Goal: Transaction & Acquisition: Purchase product/service

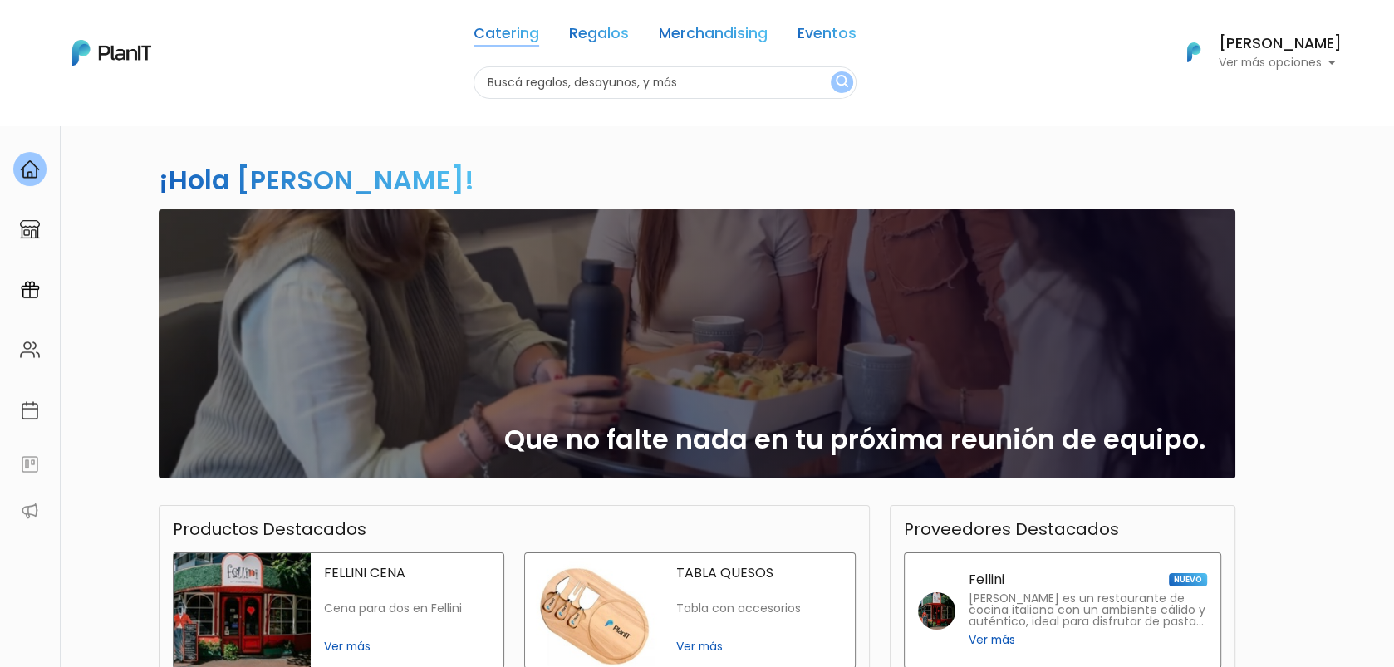
click at [489, 39] on link "Catering" at bounding box center [506, 37] width 66 height 20
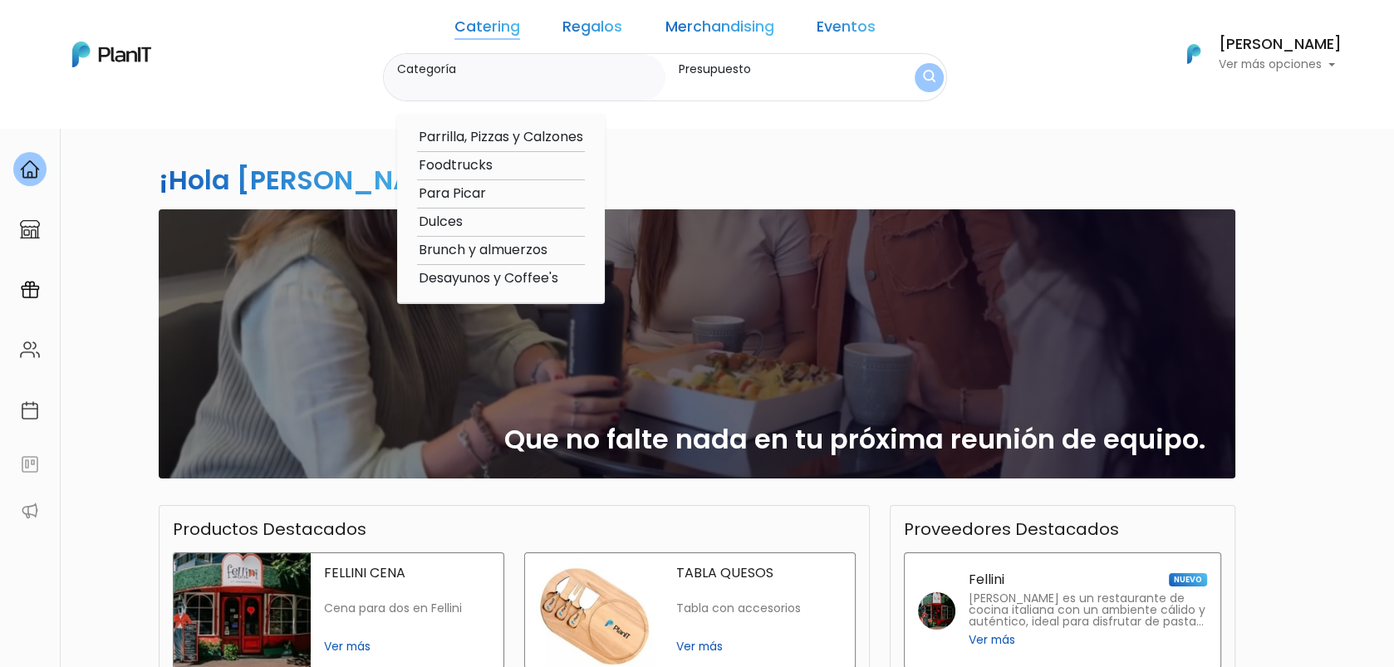
click at [624, 623] on img at bounding box center [593, 610] width 137 height 115
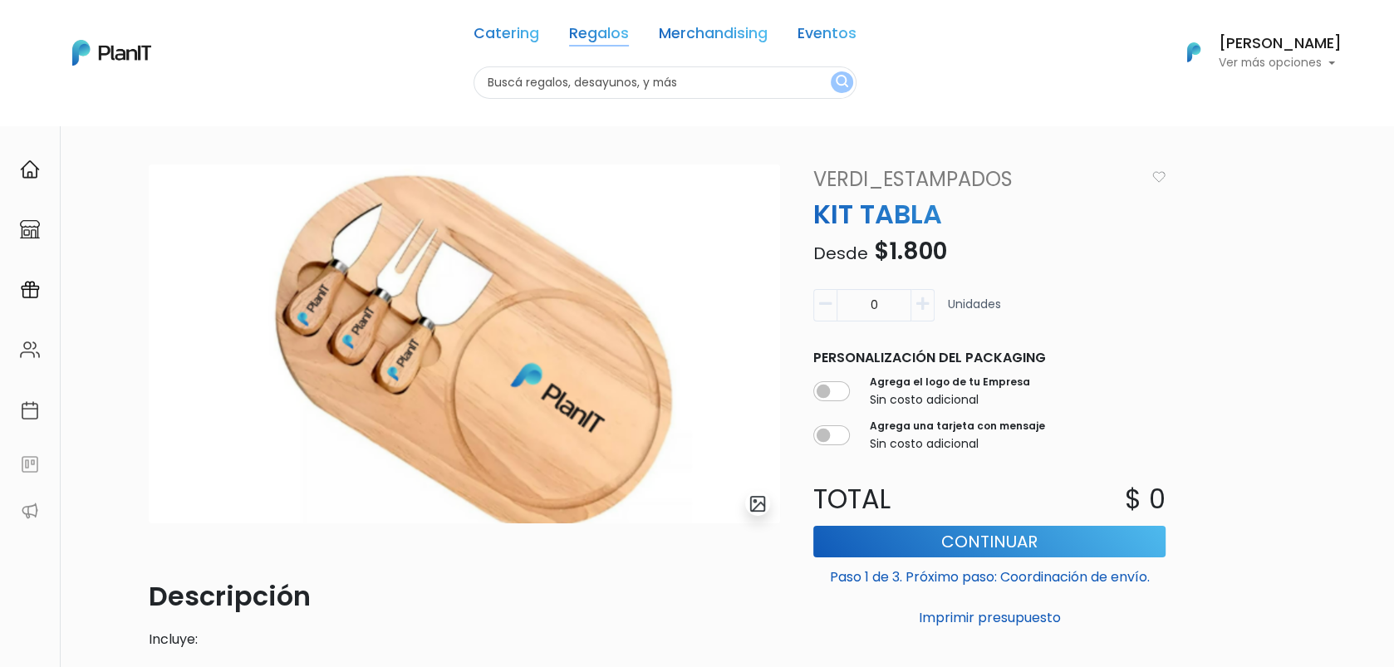
click at [579, 38] on link "Regalos" at bounding box center [599, 37] width 60 height 20
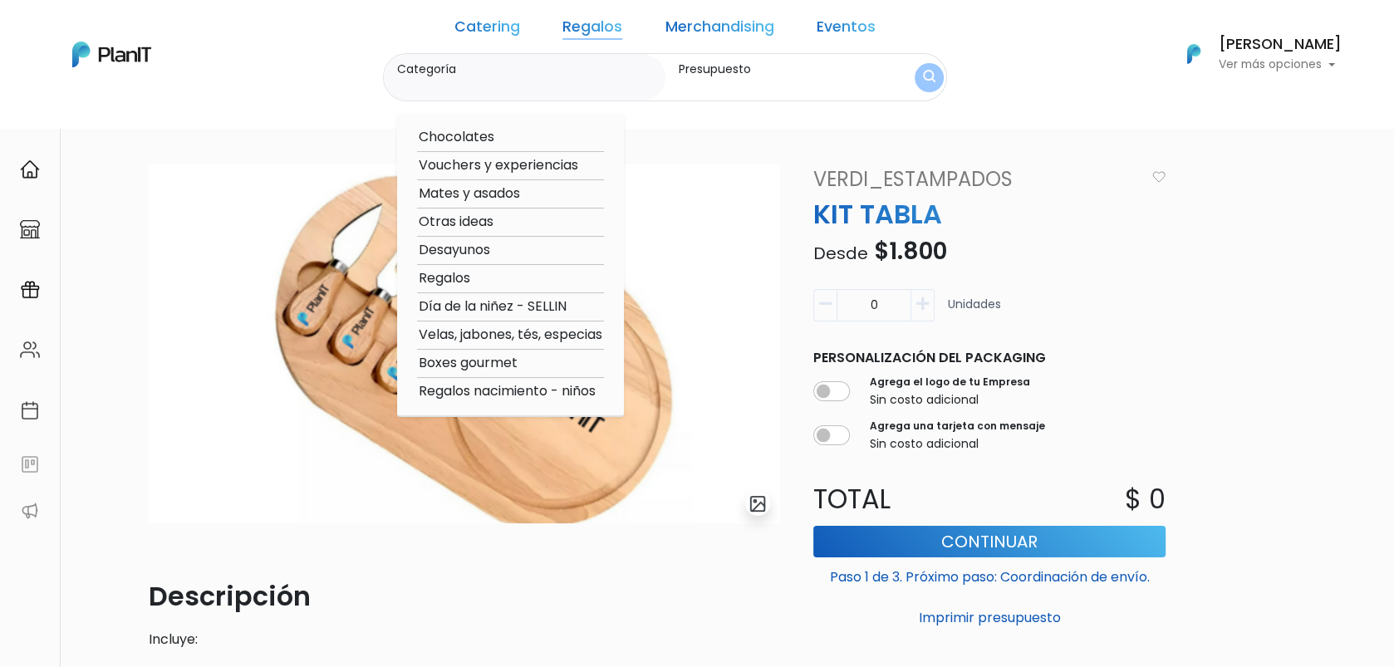
click at [530, 84] on input "Categoría" at bounding box center [527, 85] width 261 height 17
click at [476, 71] on label "Categoría" at bounding box center [527, 69] width 261 height 17
click at [476, 77] on input "Categoría" at bounding box center [527, 85] width 261 height 17
click at [460, 61] on label "Categoría" at bounding box center [527, 69] width 261 height 17
click at [460, 77] on input "Categoría" at bounding box center [527, 85] width 261 height 17
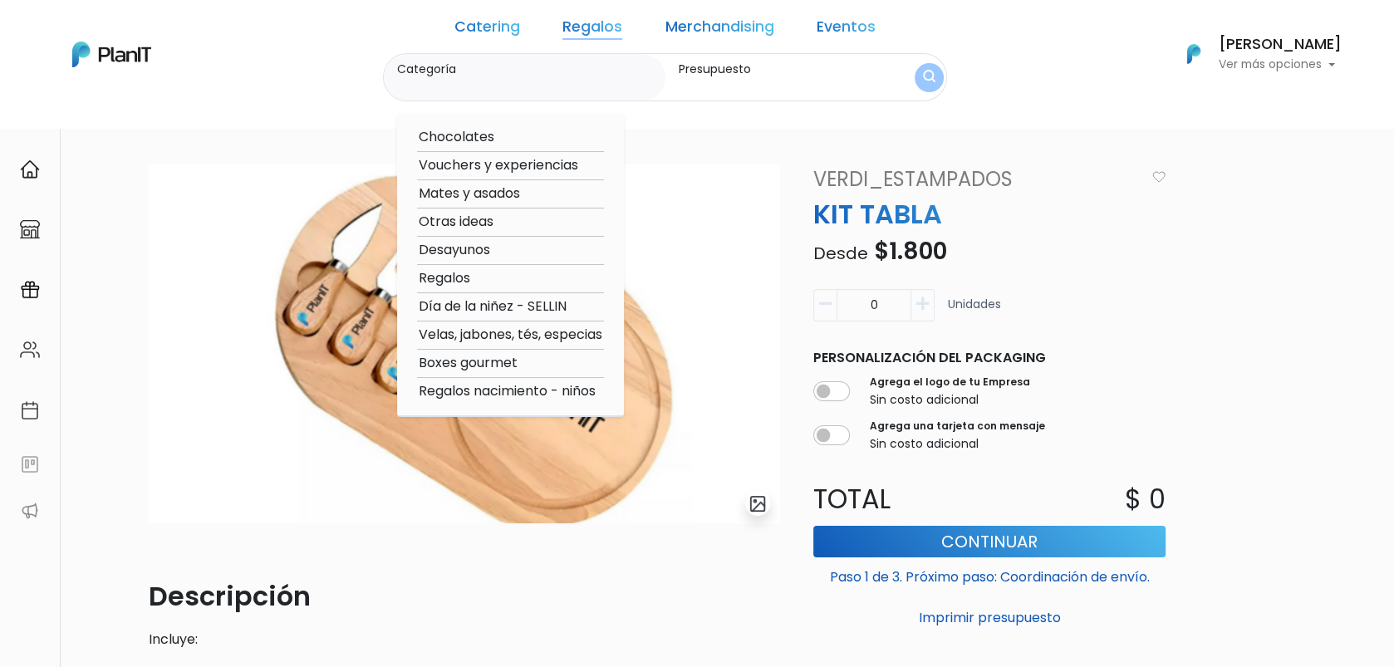
click at [495, 85] on input "Categoría" at bounding box center [527, 85] width 261 height 17
type input "vino"
click button "submit" at bounding box center [928, 77] width 29 height 29
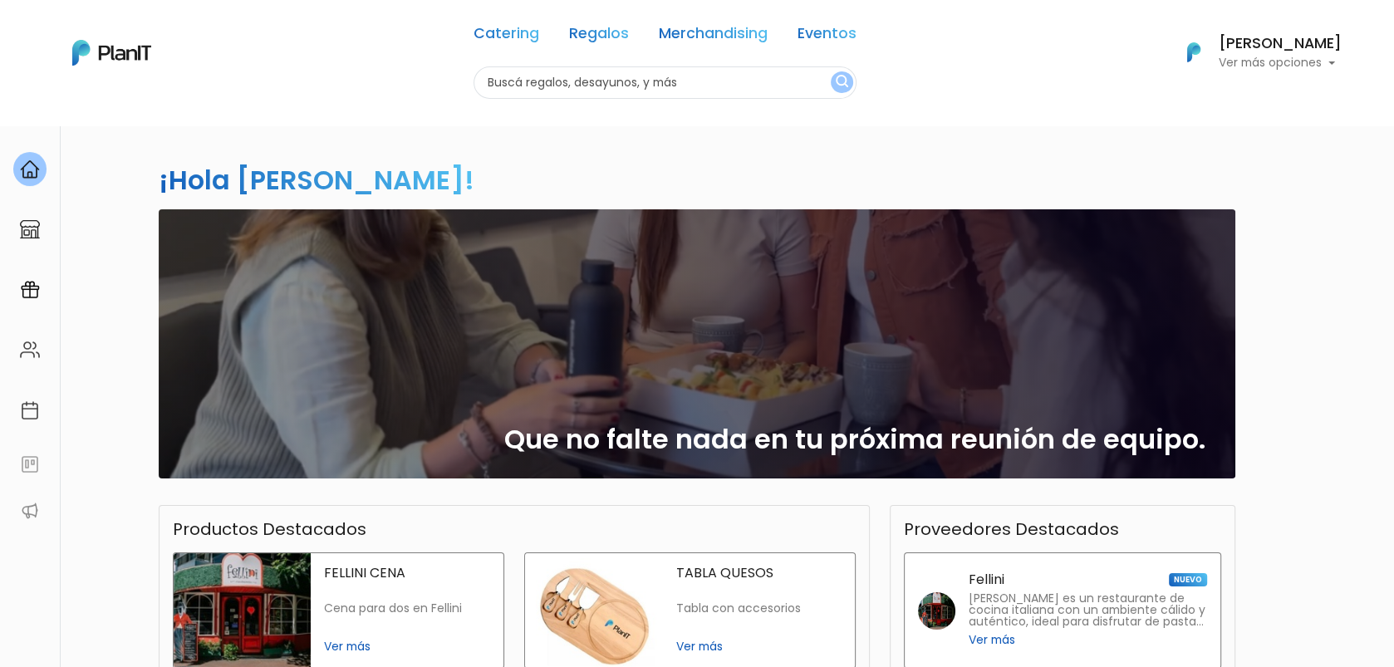
click at [670, 86] on input "text" at bounding box center [664, 82] width 383 height 32
type input "vino"
click at [830, 71] on button "submit" at bounding box center [841, 82] width 22 height 22
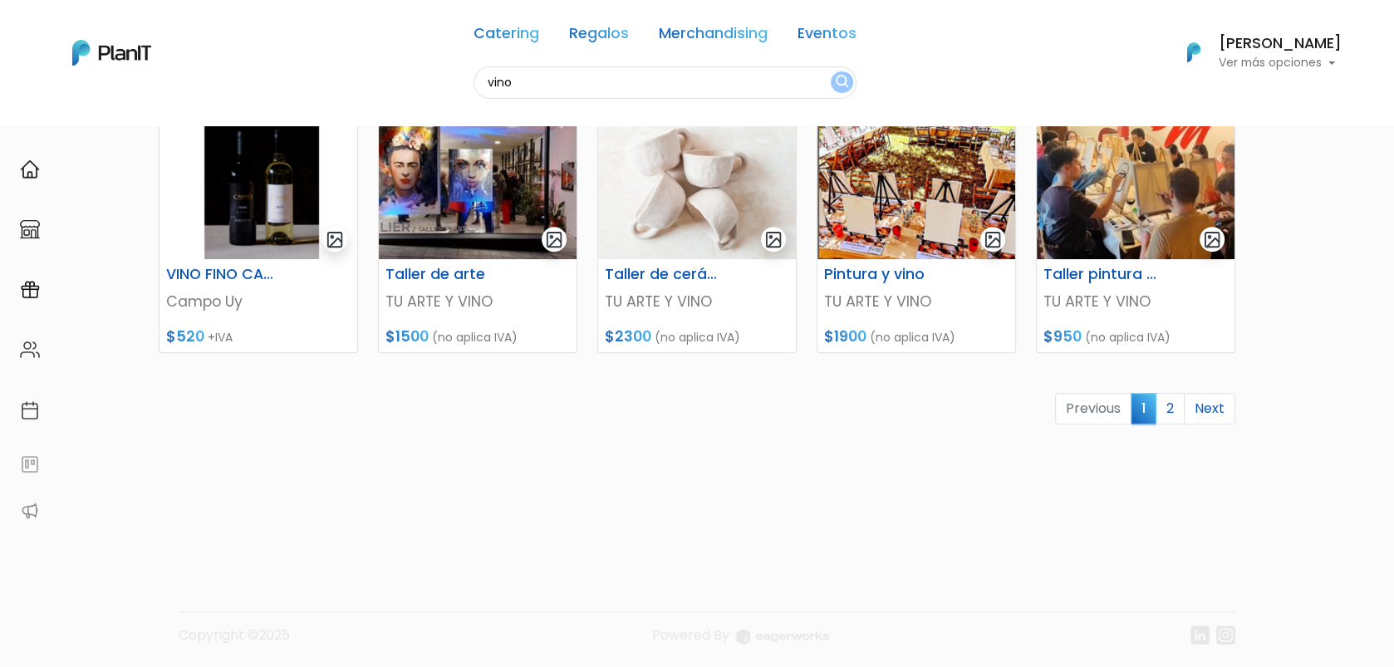
scroll to position [746, 0]
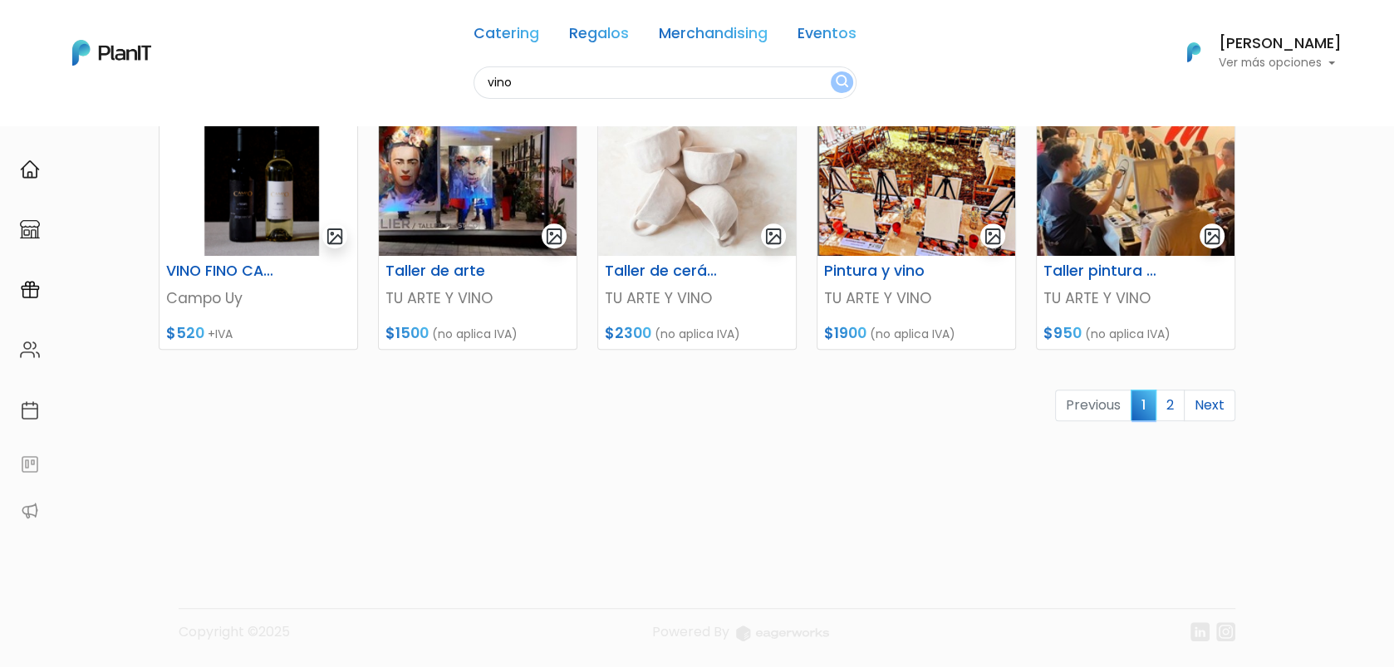
click at [1170, 410] on link "2" at bounding box center [1169, 405] width 29 height 32
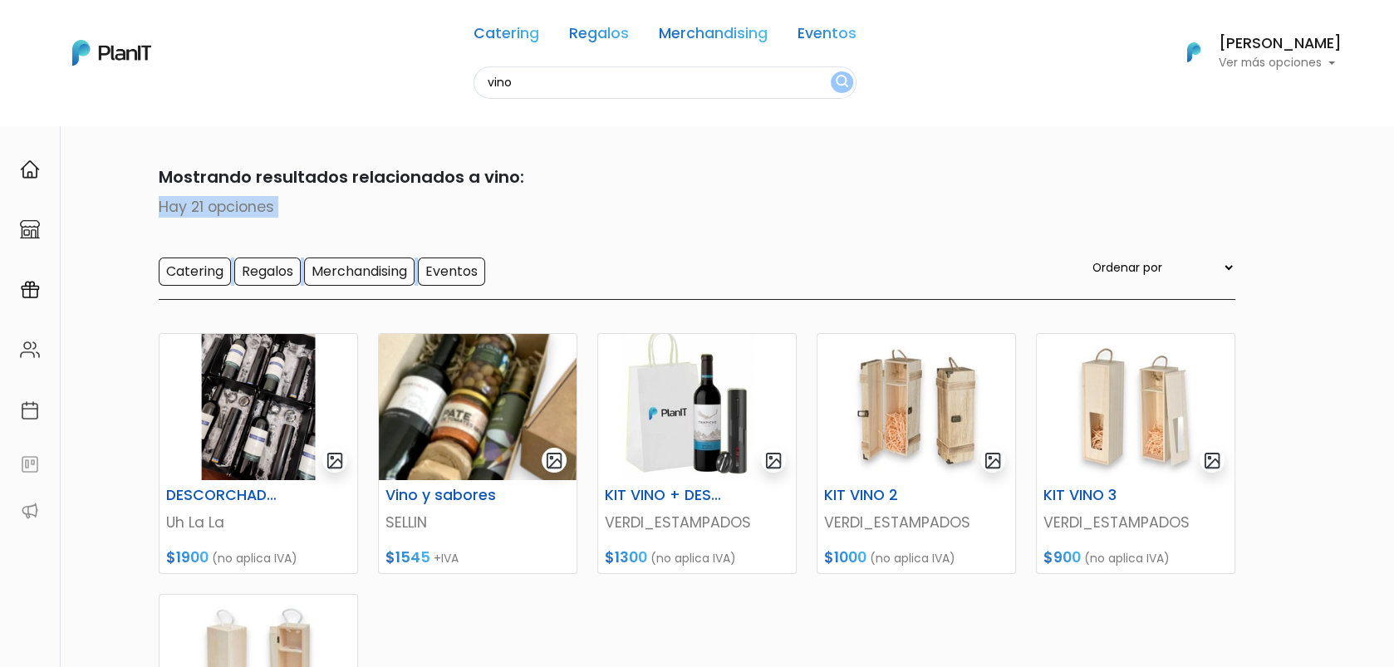
drag, startPoint x: 1389, startPoint y: 160, endPoint x: 1399, endPoint y: 246, distance: 86.0
click at [1393, 246] on html "Catering Regalos Merchandising Eventos vino Catering Regalos Merchandising Even…" at bounding box center [697, 333] width 1394 height 667
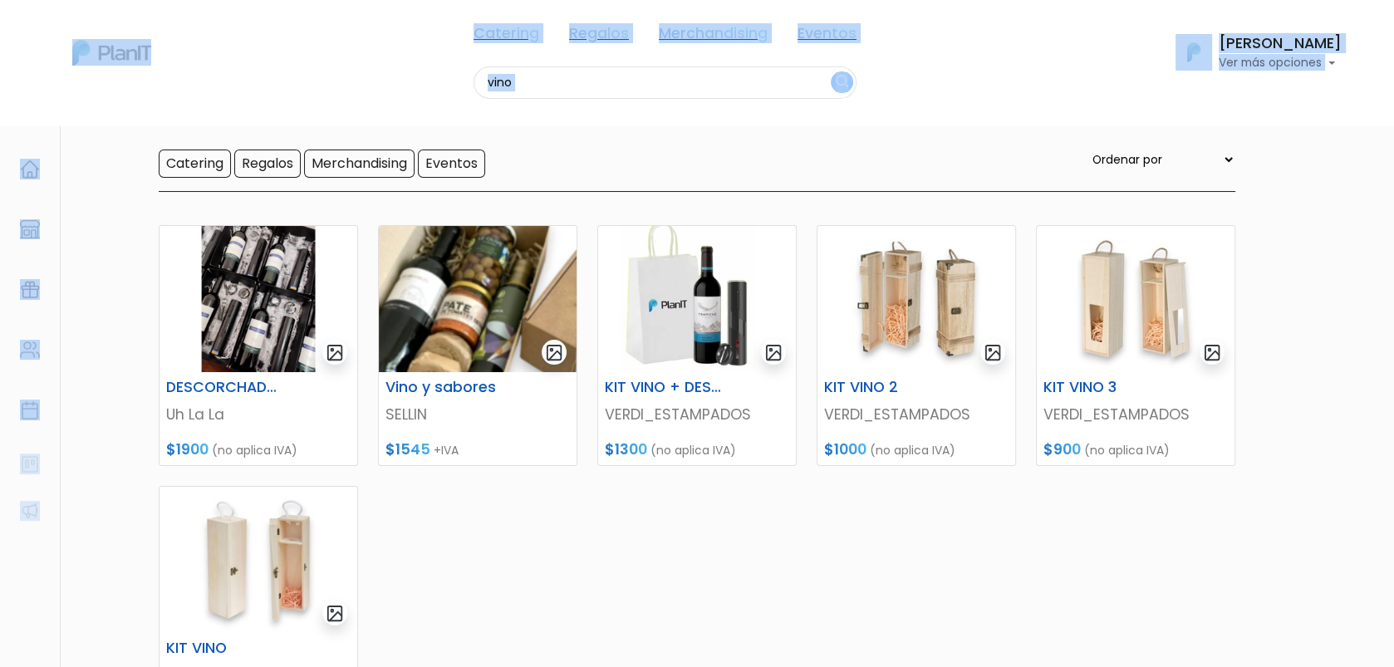
scroll to position [154, 0]
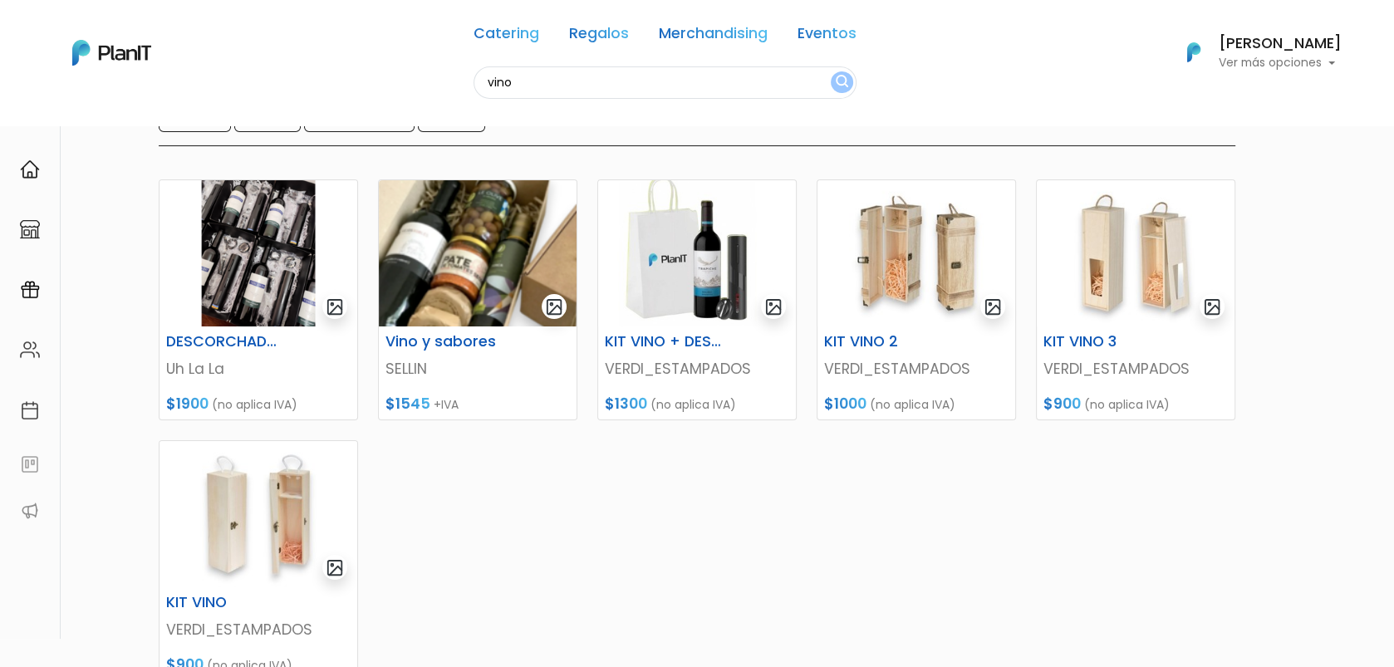
click at [1325, 334] on section "21 resultados Mostrando resultados relacionados a vino: Hay 21 opciones Caterin…" at bounding box center [697, 415] width 1394 height 889
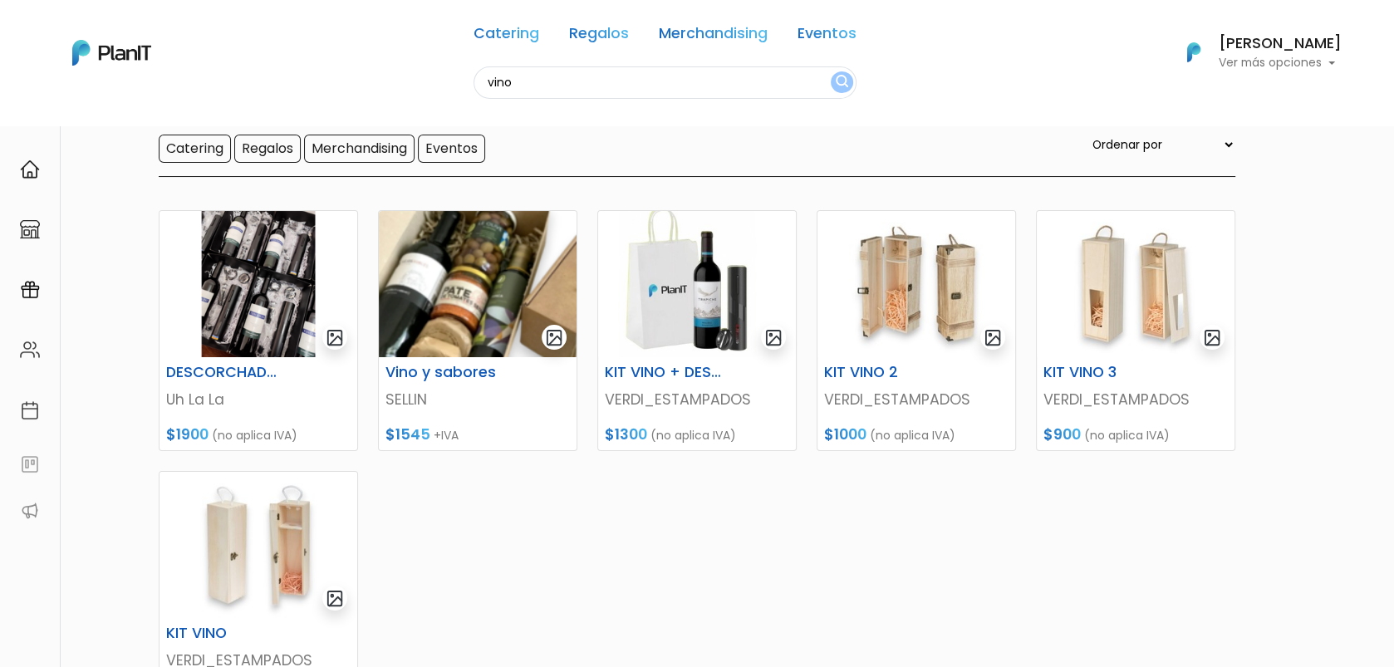
scroll to position [115, 0]
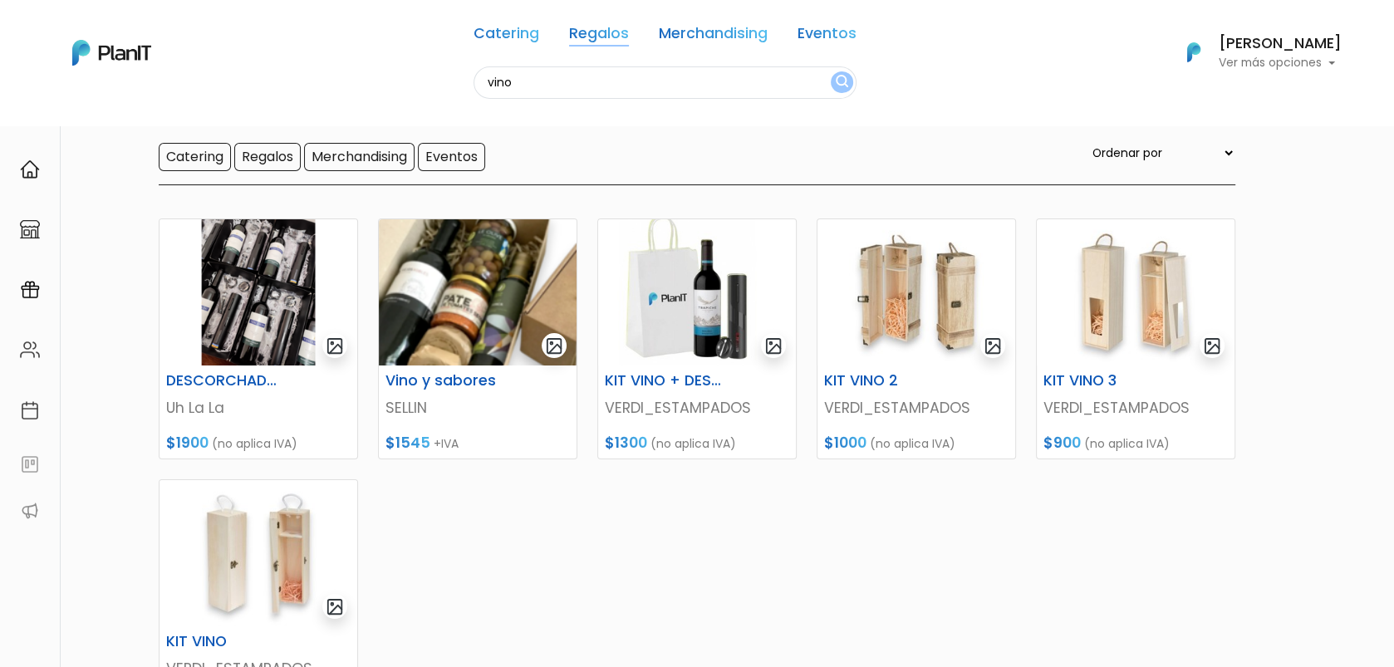
click at [613, 37] on link "Regalos" at bounding box center [599, 37] width 60 height 20
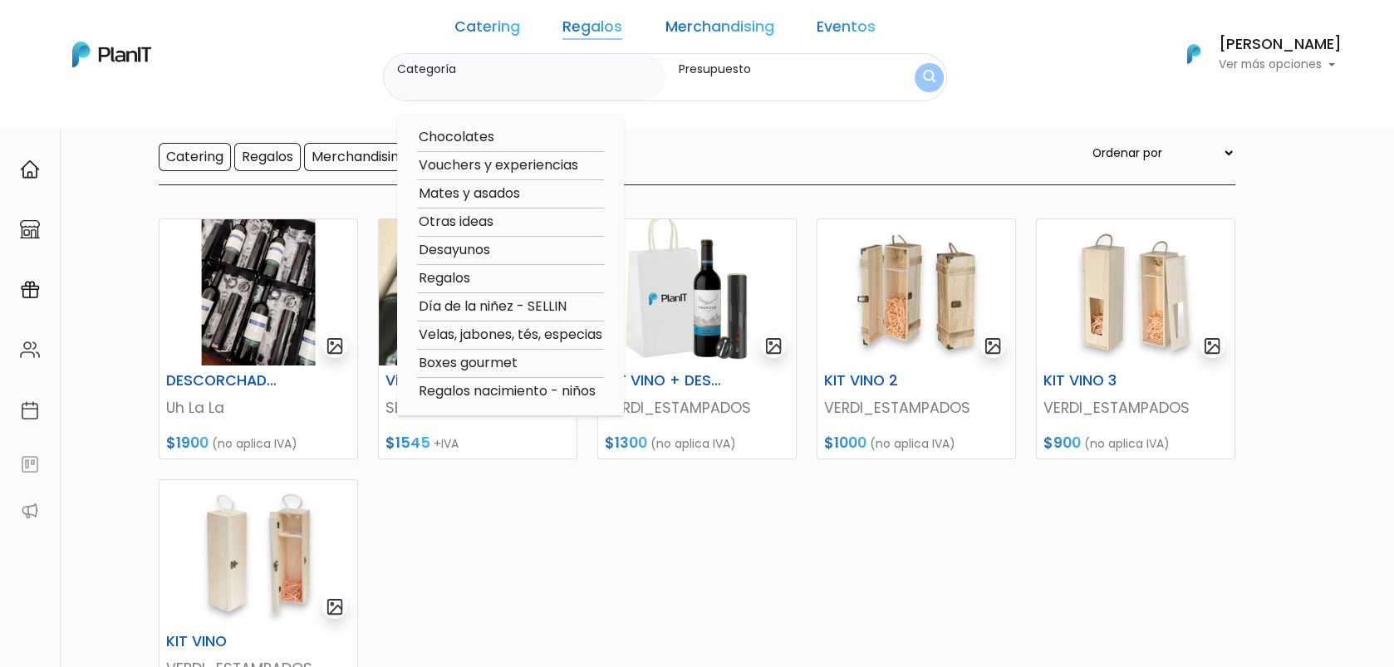
click at [507, 139] on option "Chocolates" at bounding box center [510, 137] width 187 height 21
type input "Chocolates"
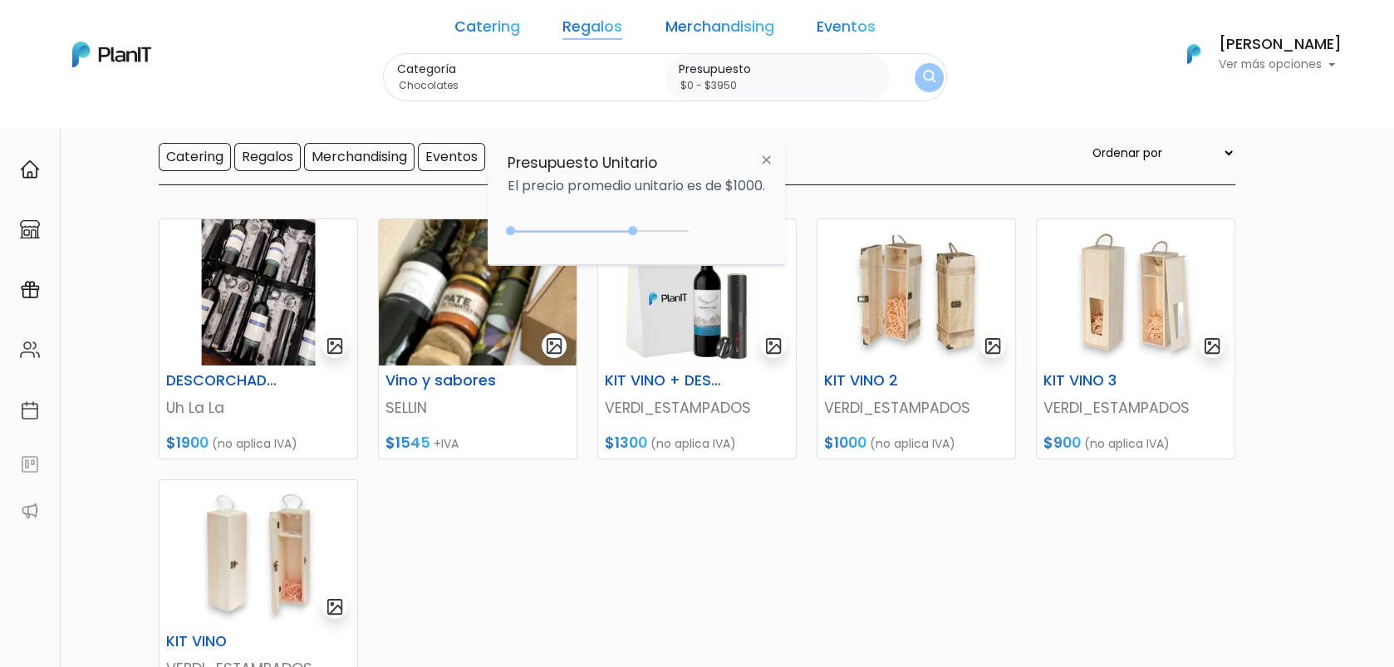
drag, startPoint x: 546, startPoint y: 233, endPoint x: 654, endPoint y: 232, distance: 108.8
click at [637, 232] on div at bounding box center [632, 230] width 9 height 9
type input "$0 - $4000"
click at [916, 66] on div "Catering Regalos Merchandising Eventos vino Catering Regalos Merchandising Even…" at bounding box center [696, 54] width 1329 height 95
click at [913, 65] on button "submit" at bounding box center [929, 77] width 32 height 32
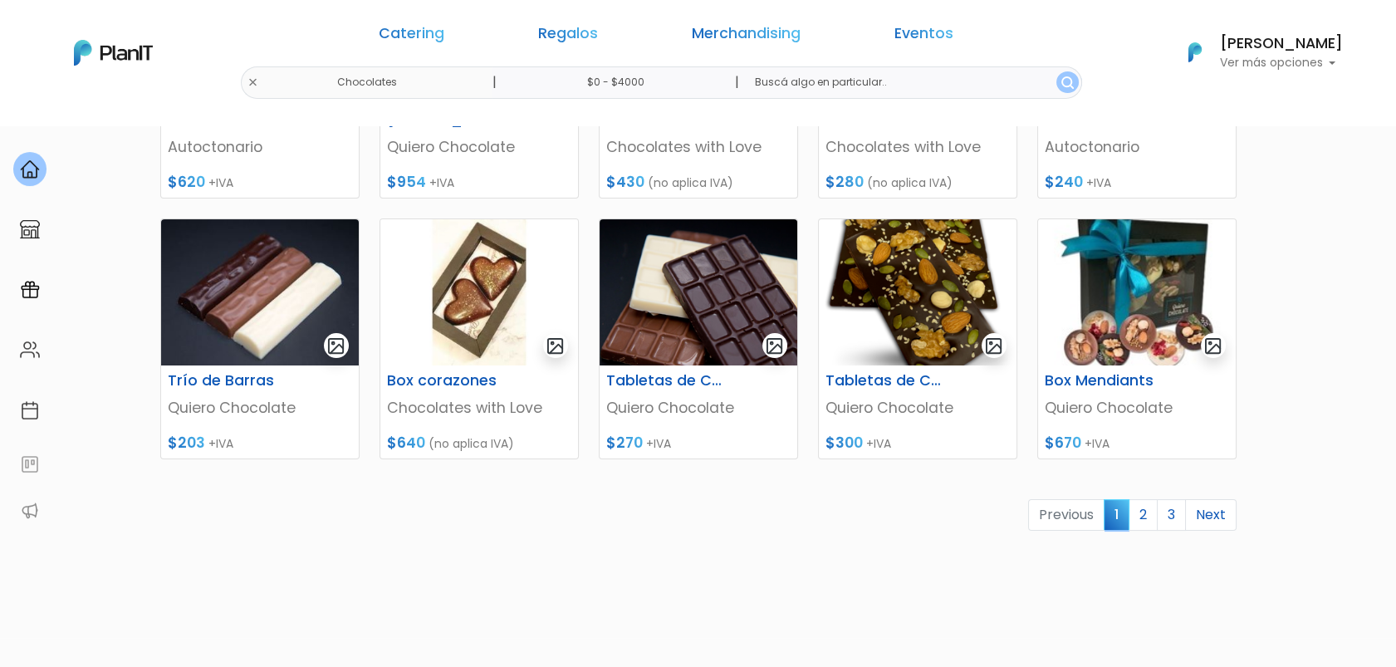
scroll to position [718, 0]
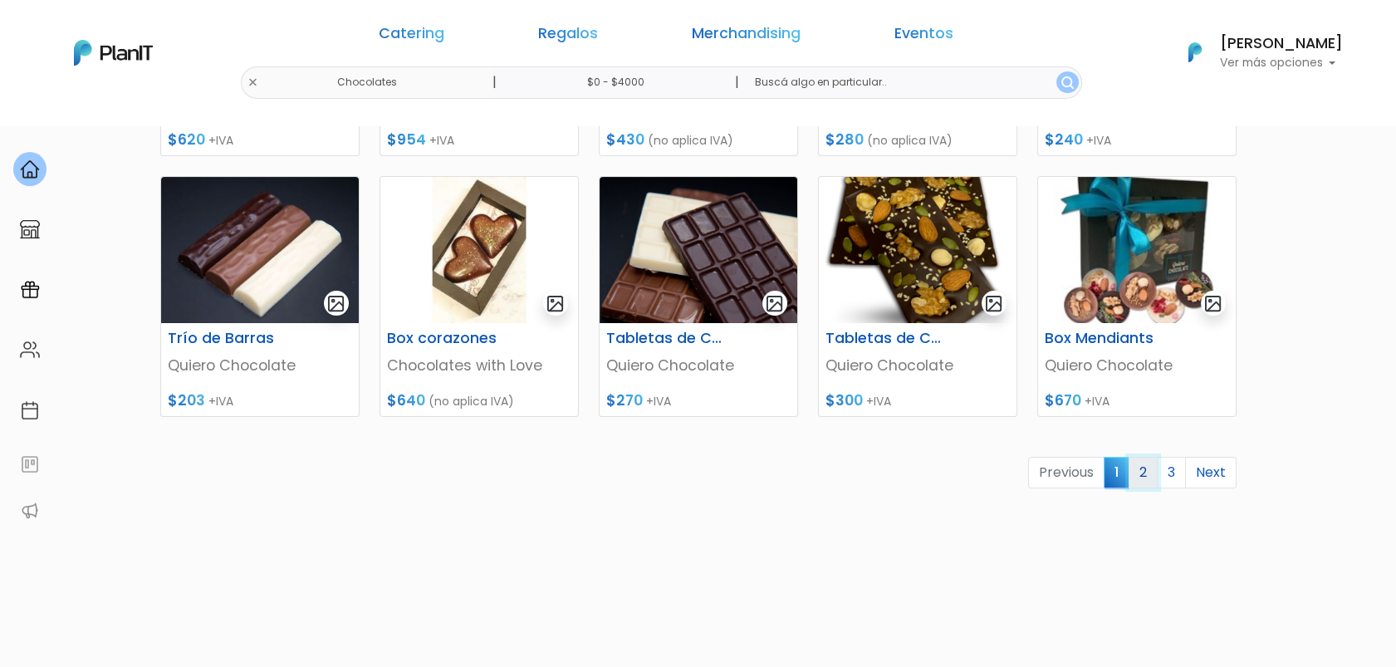
click at [1147, 477] on link "2" at bounding box center [1143, 473] width 29 height 32
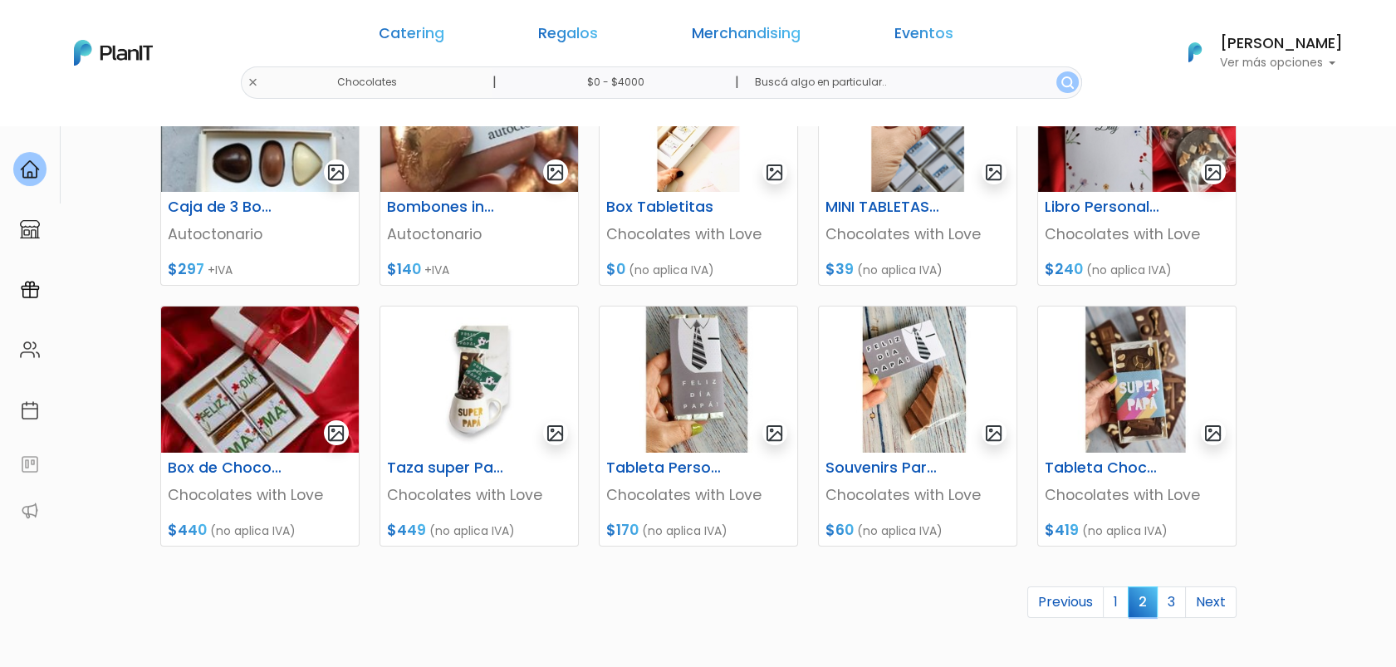
scroll to position [592, 0]
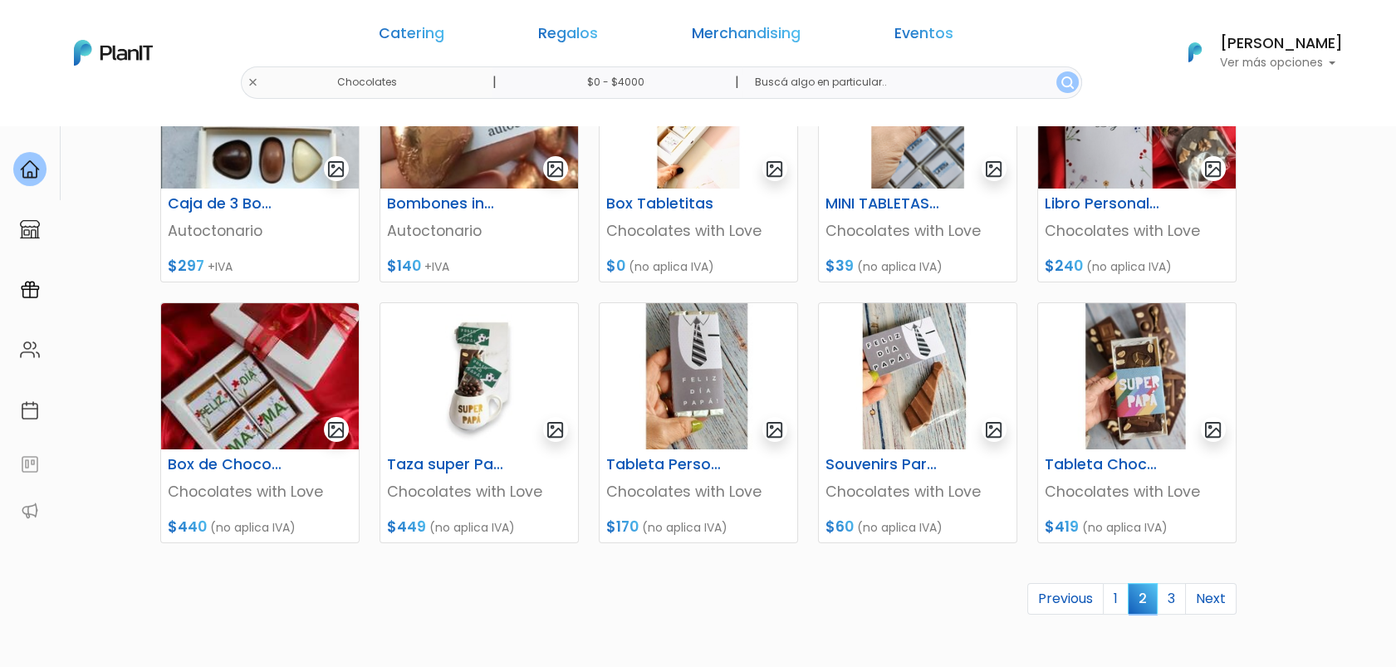
click at [579, 30] on link "Regalos" at bounding box center [568, 37] width 60 height 20
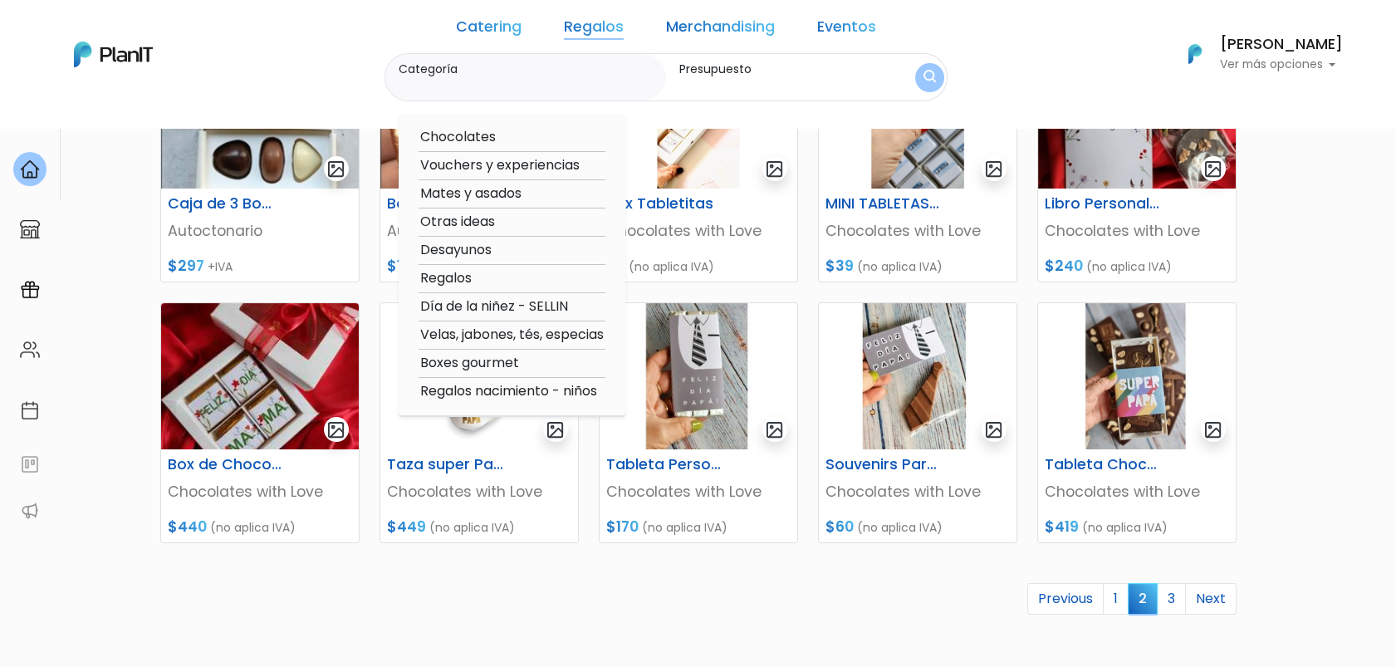
click at [520, 193] on option "Mates y asados" at bounding box center [512, 194] width 187 height 21
type input "Mates y asados"
type input "$0 - $4000"
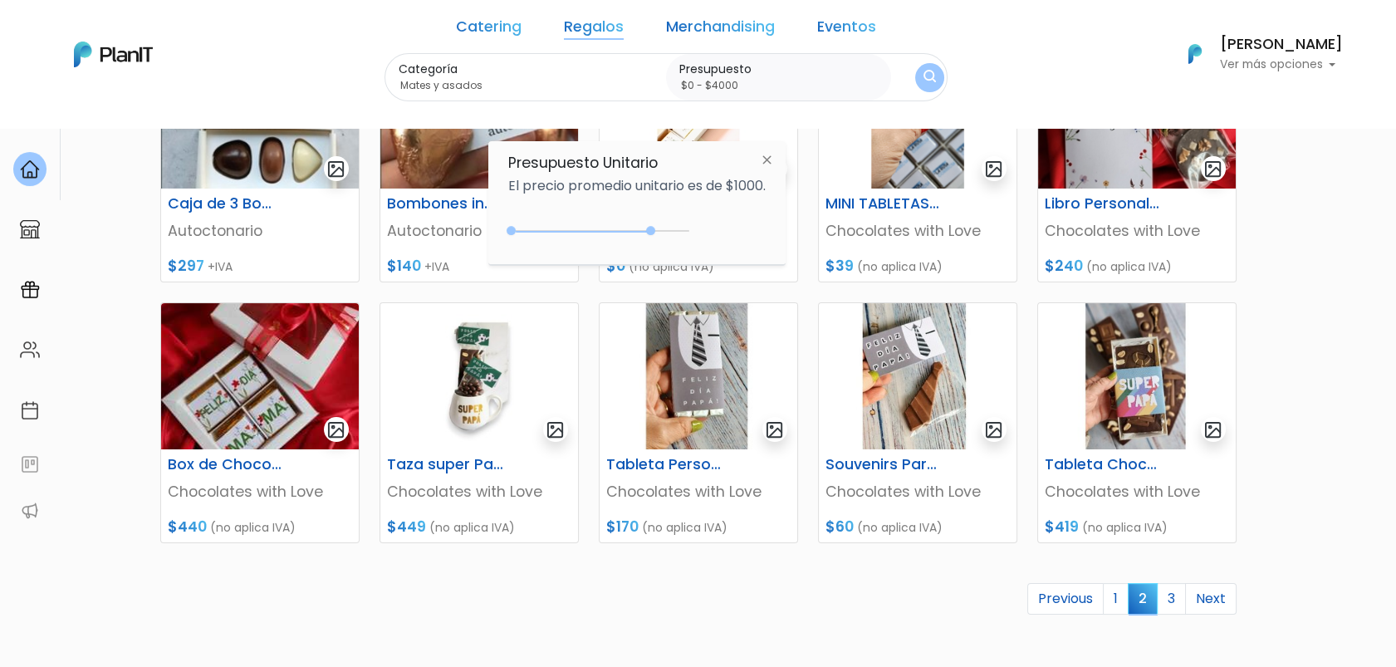
click at [915, 81] on button "submit" at bounding box center [929, 77] width 29 height 29
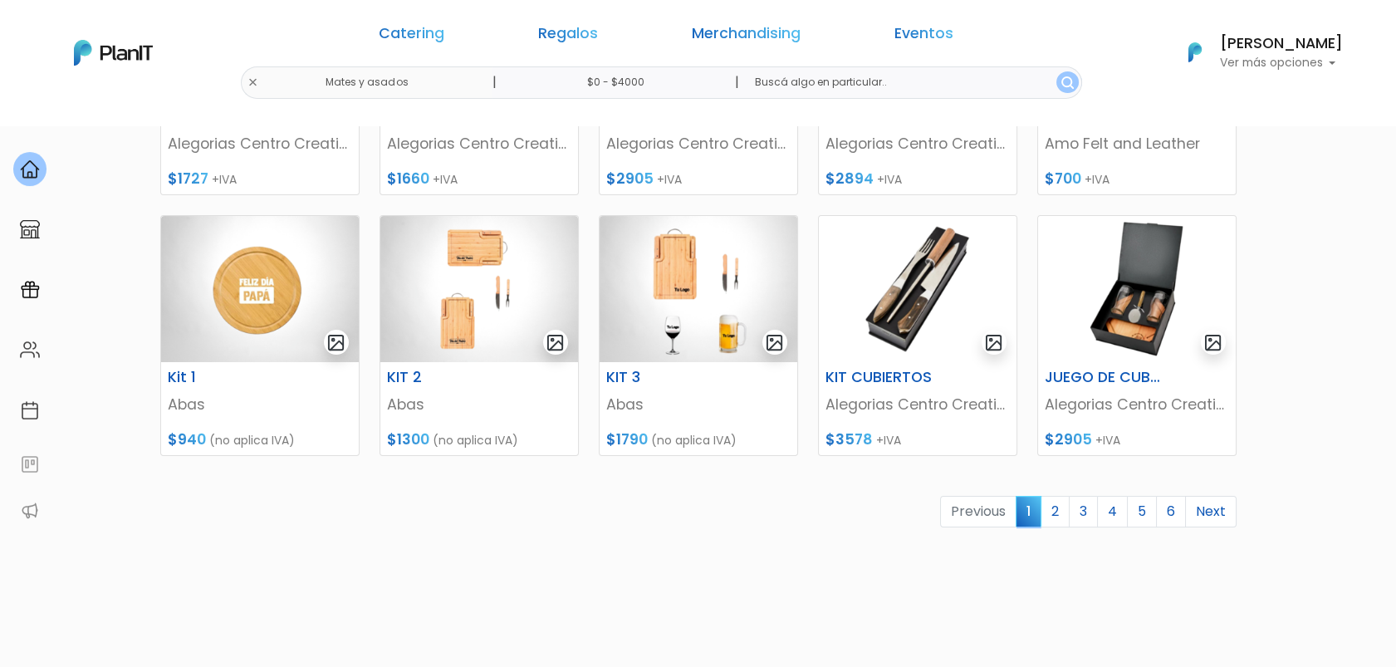
scroll to position [757, 0]
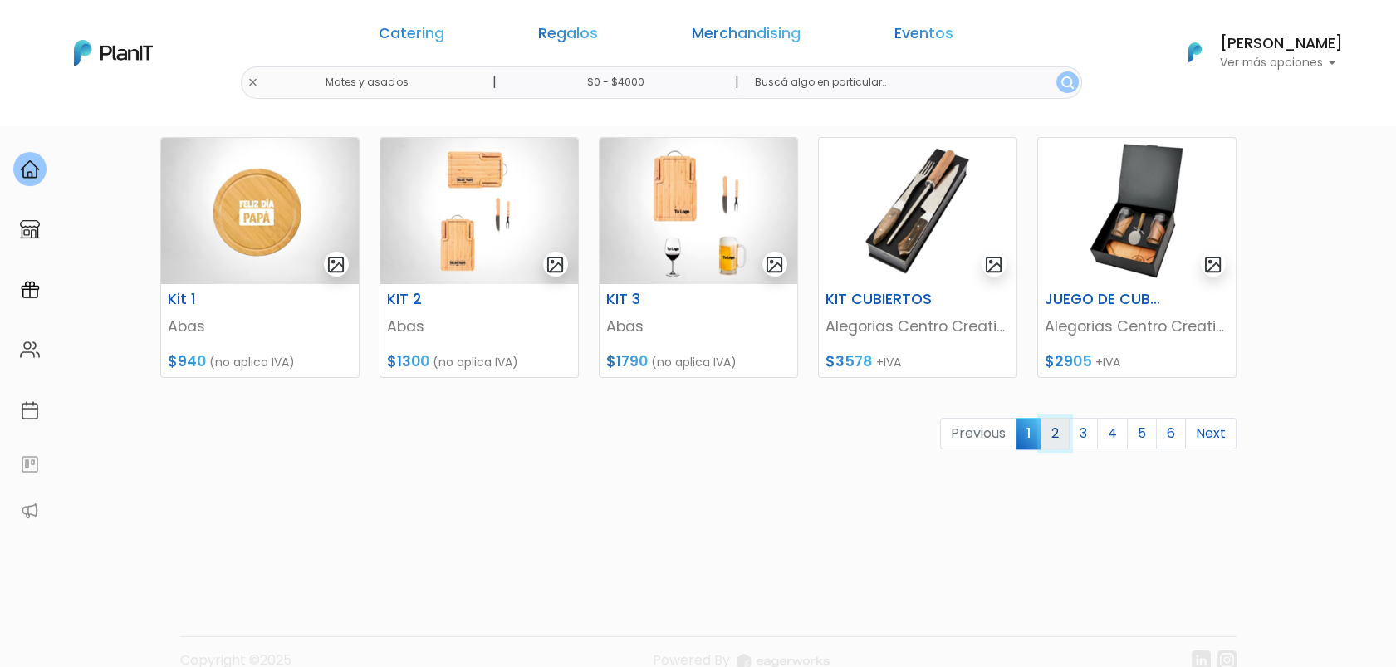
click at [1063, 427] on link "2" at bounding box center [1055, 434] width 29 height 32
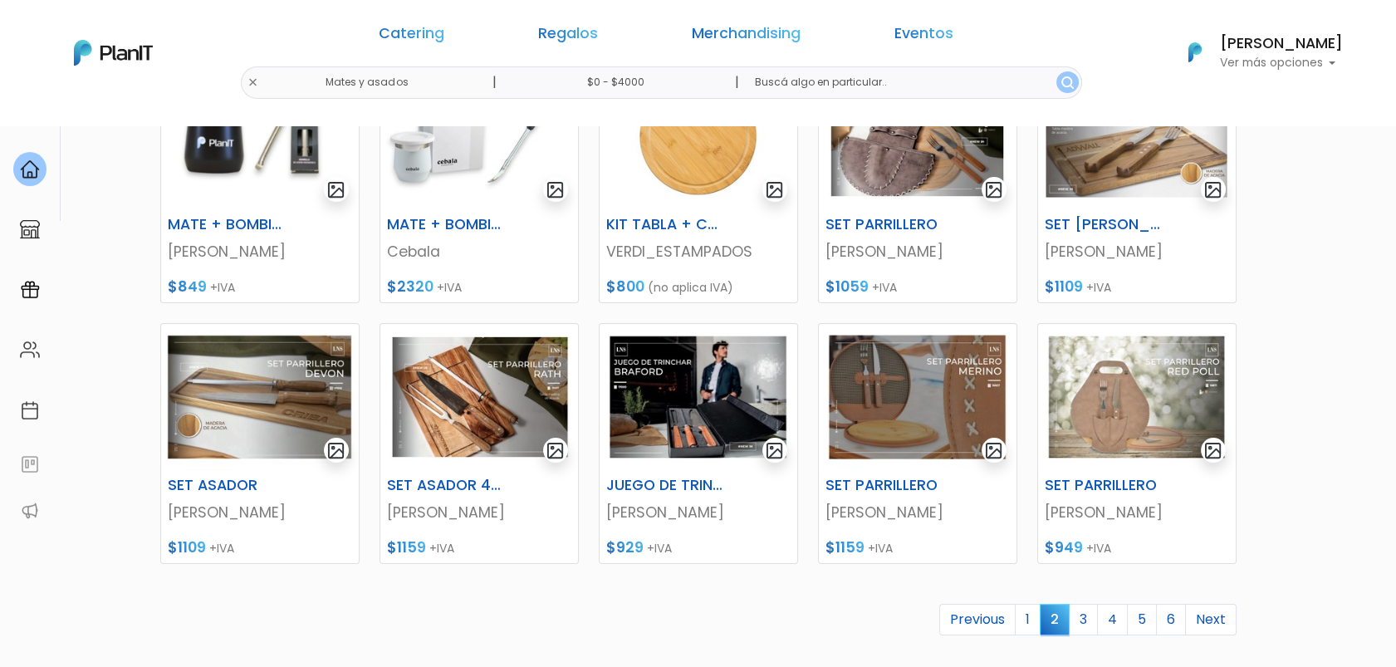
scroll to position [605, 0]
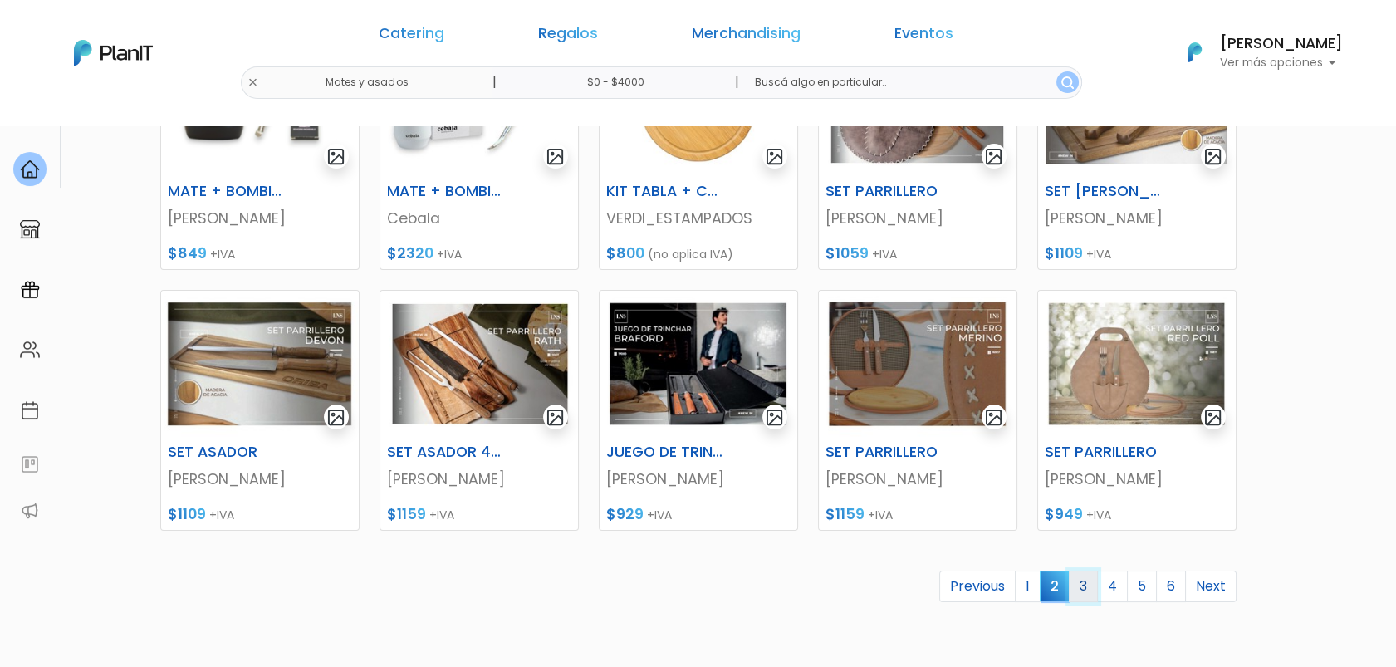
click at [1079, 580] on link "3" at bounding box center [1083, 587] width 29 height 32
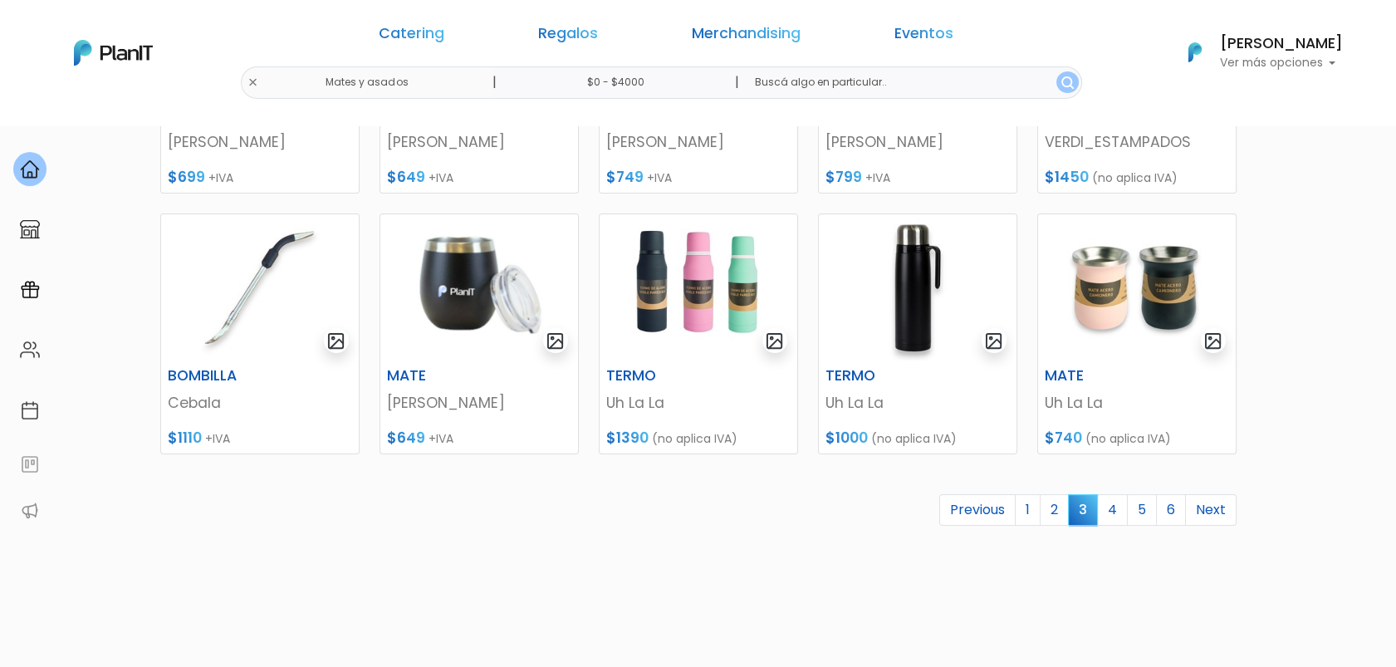
scroll to position [704, 0]
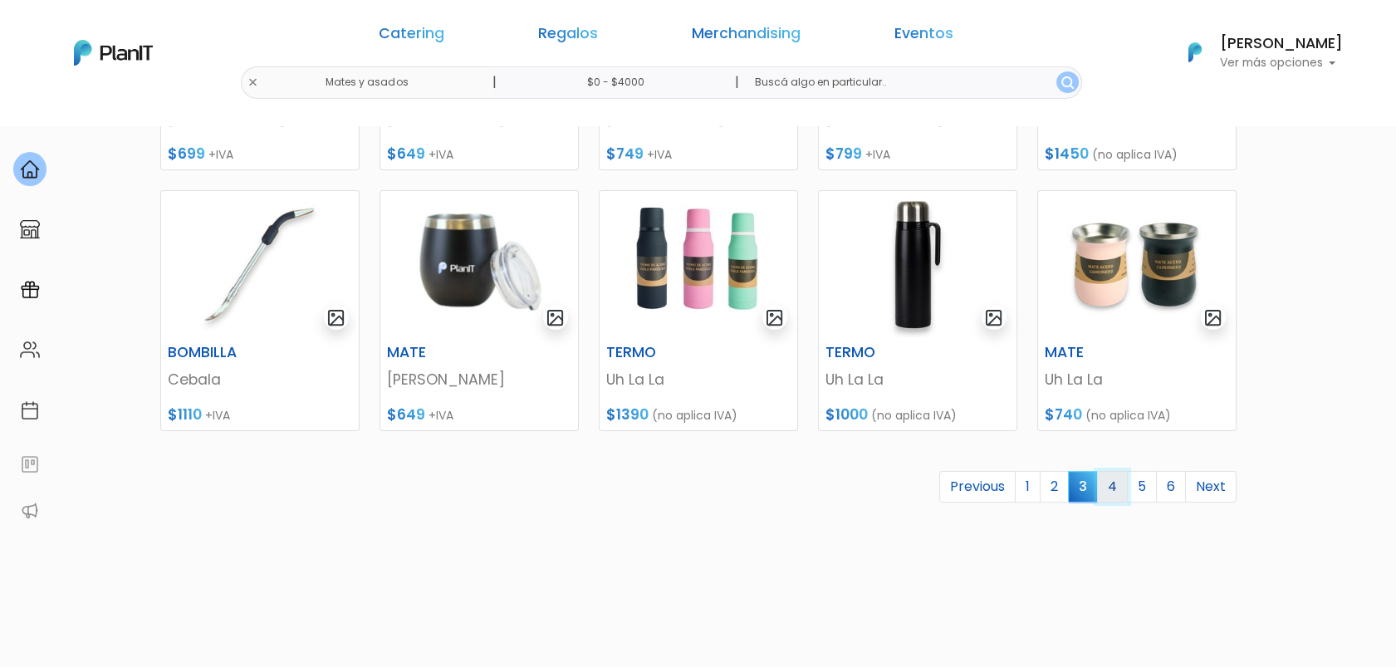
click at [1118, 488] on link "4" at bounding box center [1112, 487] width 31 height 32
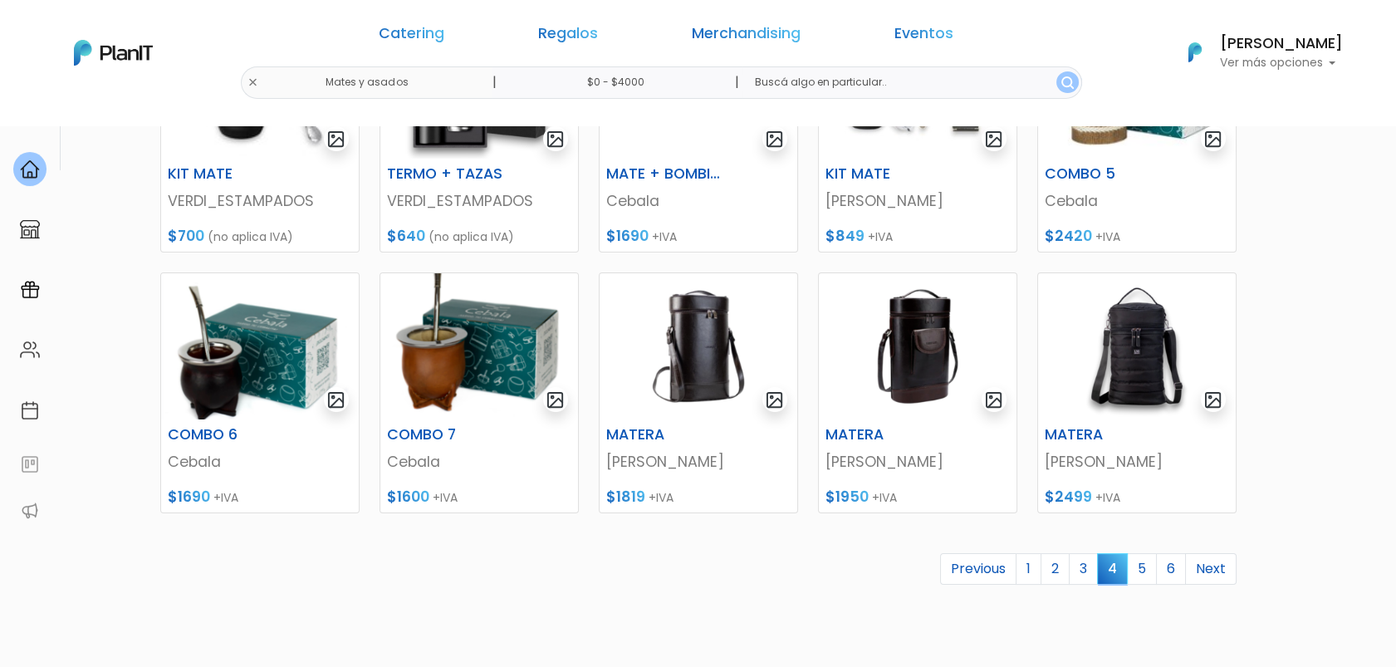
scroll to position [786, 0]
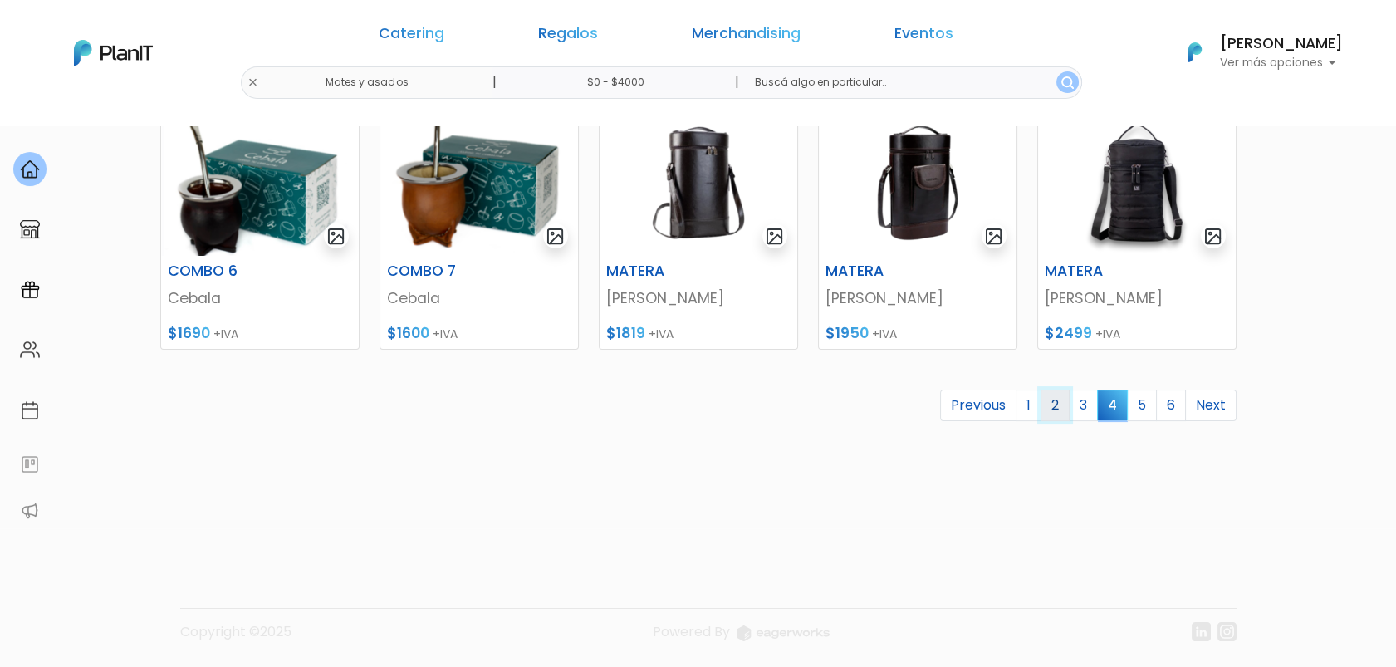
click at [1054, 410] on link "2" at bounding box center [1055, 405] width 29 height 32
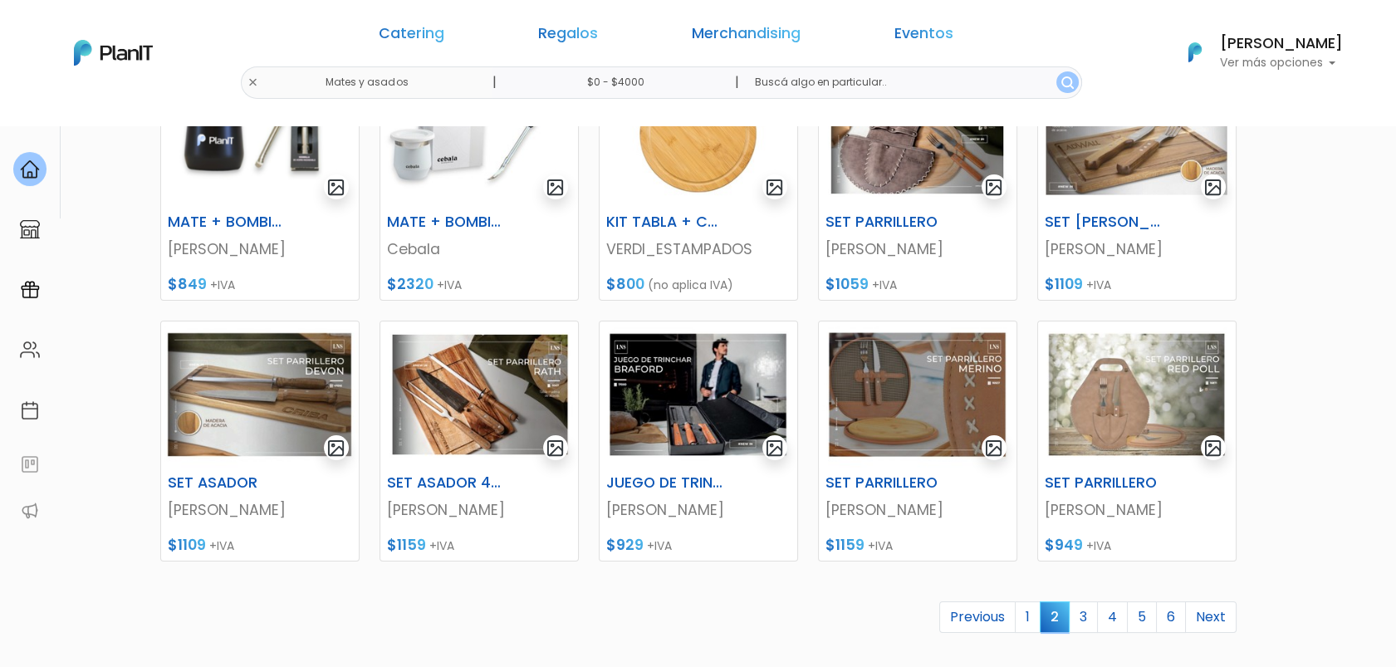
scroll to position [599, 0]
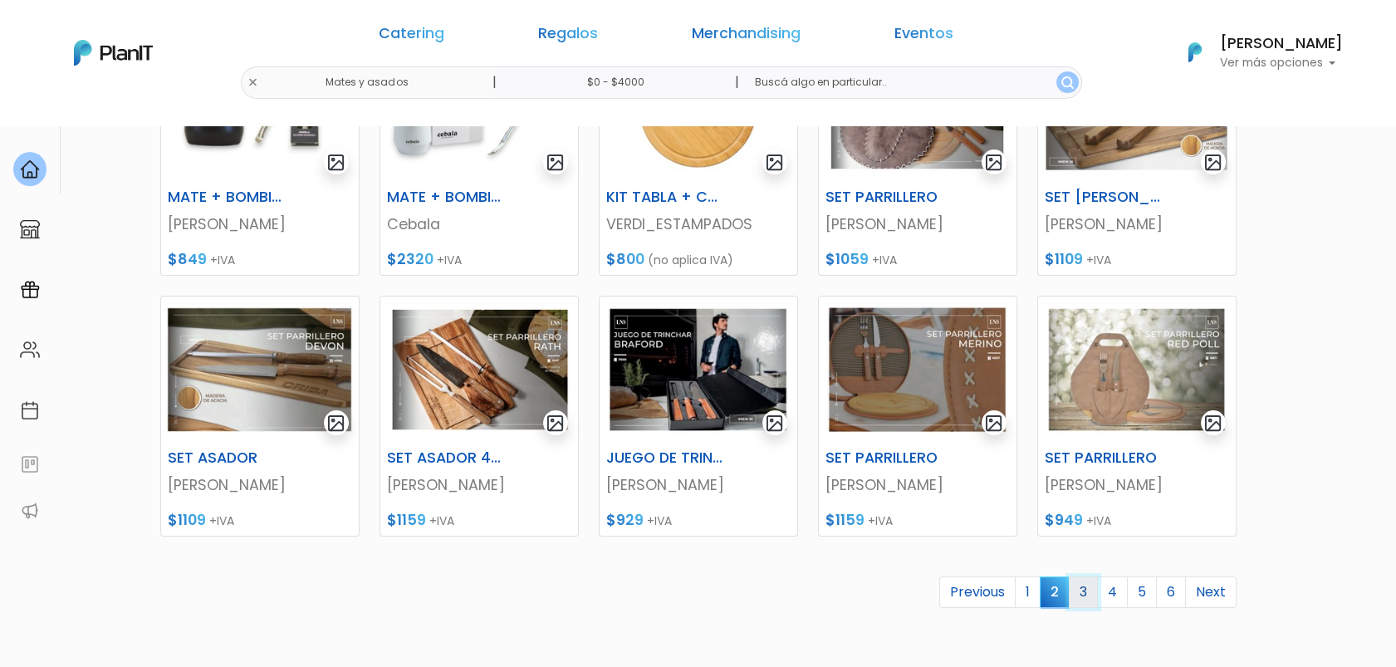
click at [1079, 590] on link "3" at bounding box center [1083, 592] width 29 height 32
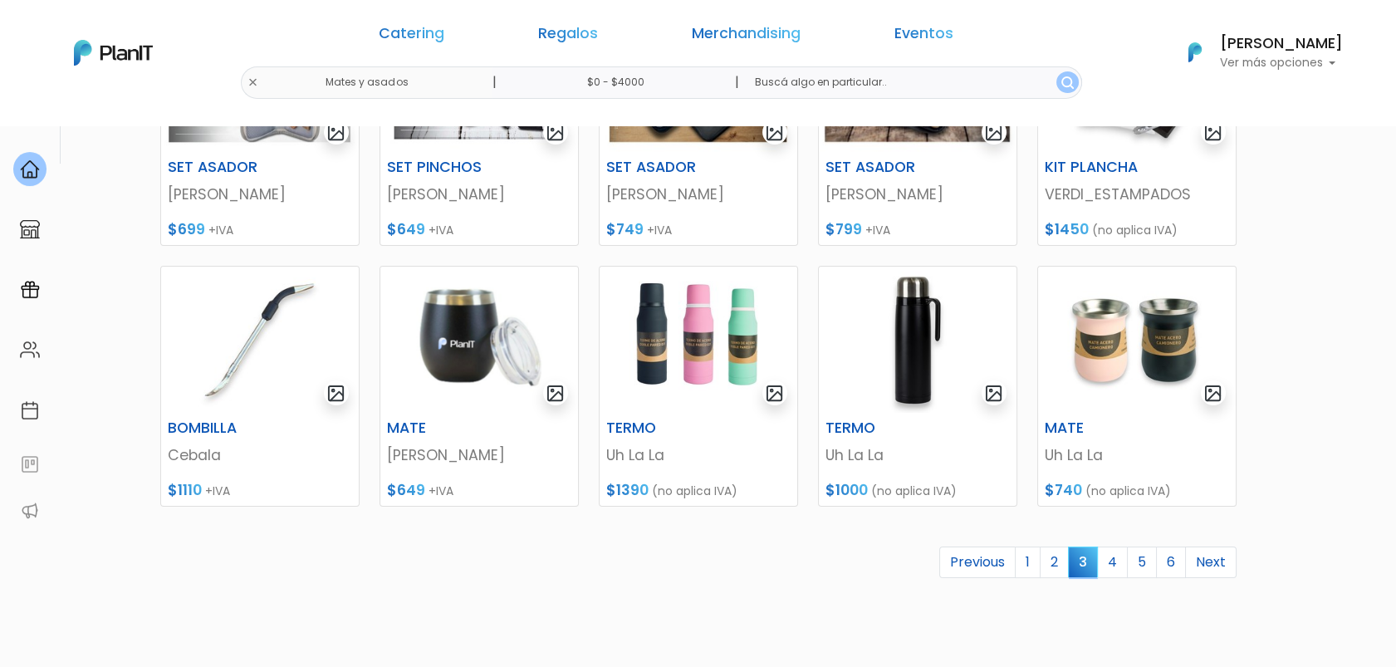
scroll to position [637, 0]
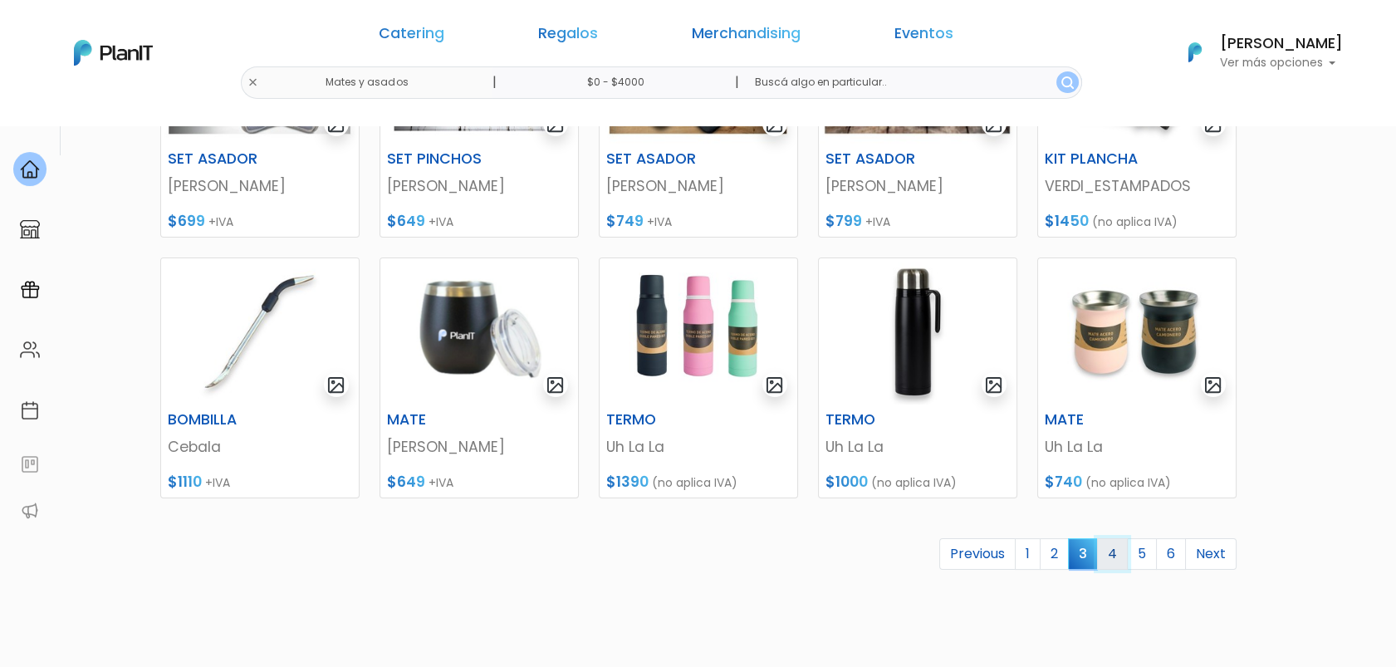
click at [1120, 556] on link "4" at bounding box center [1112, 554] width 31 height 32
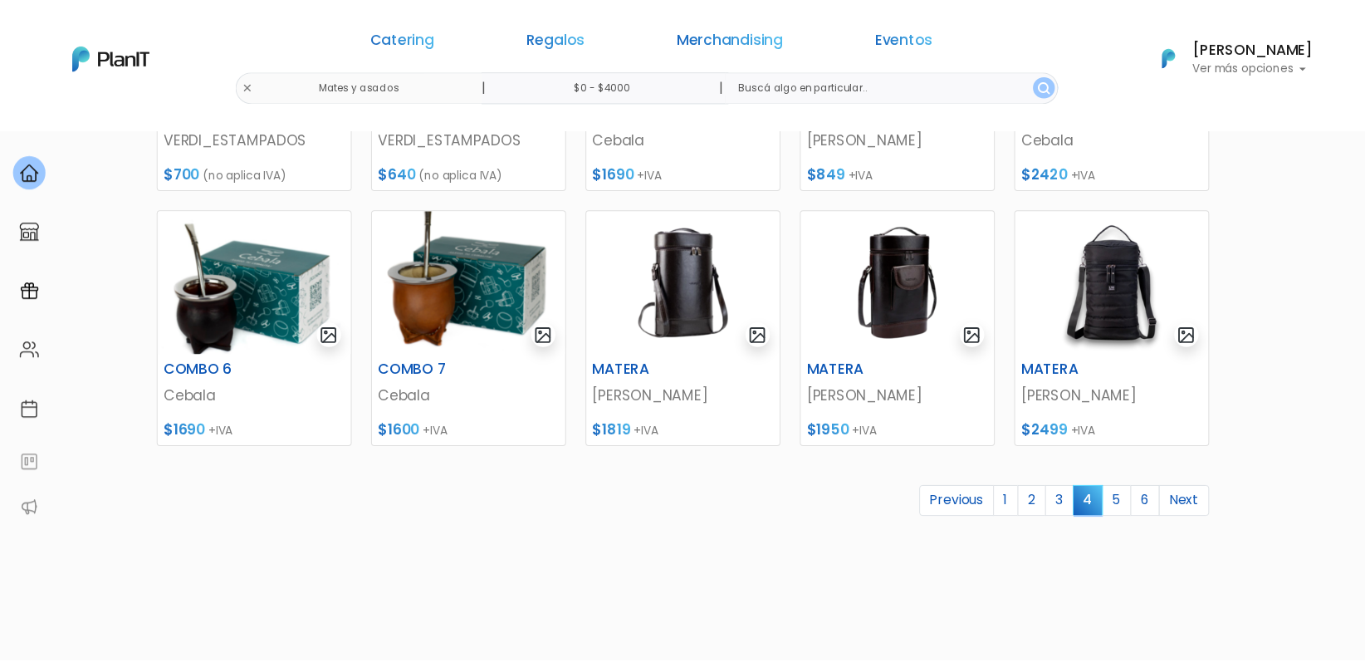
scroll to position [736, 0]
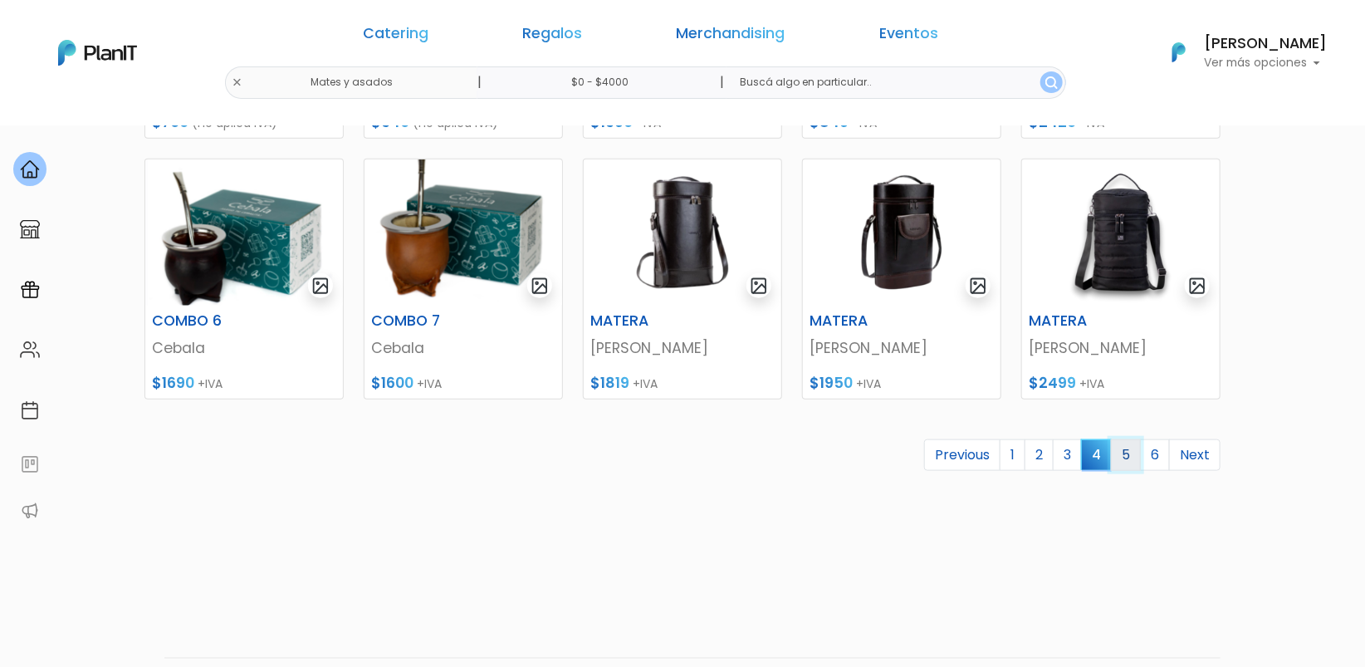
click at [1122, 464] on link "5" at bounding box center [1126, 455] width 30 height 32
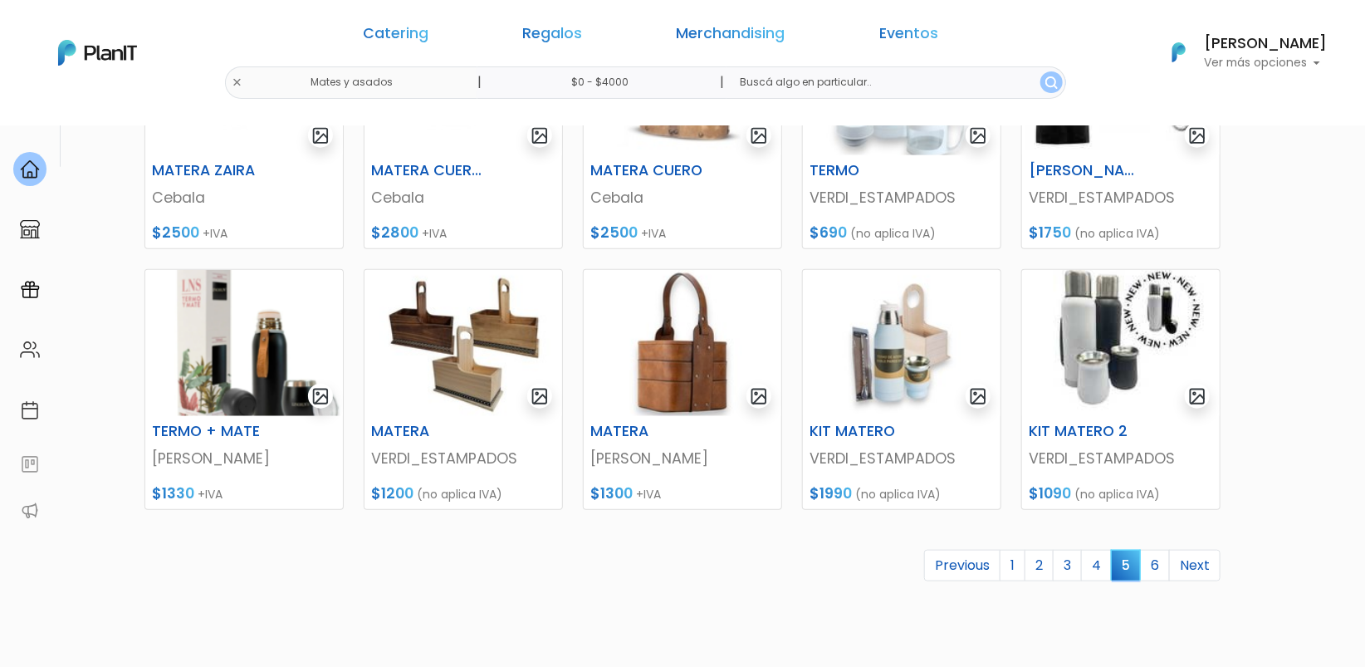
scroll to position [648, 0]
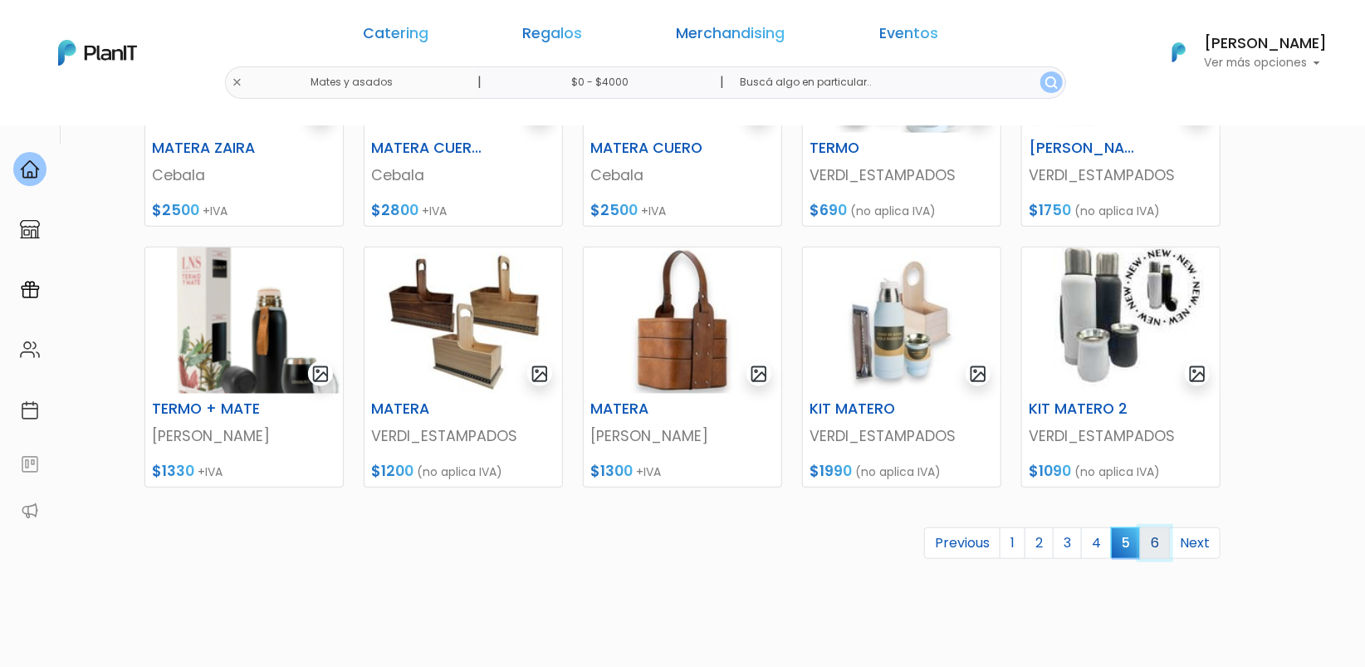
click at [1154, 543] on link "6" at bounding box center [1155, 543] width 30 height 32
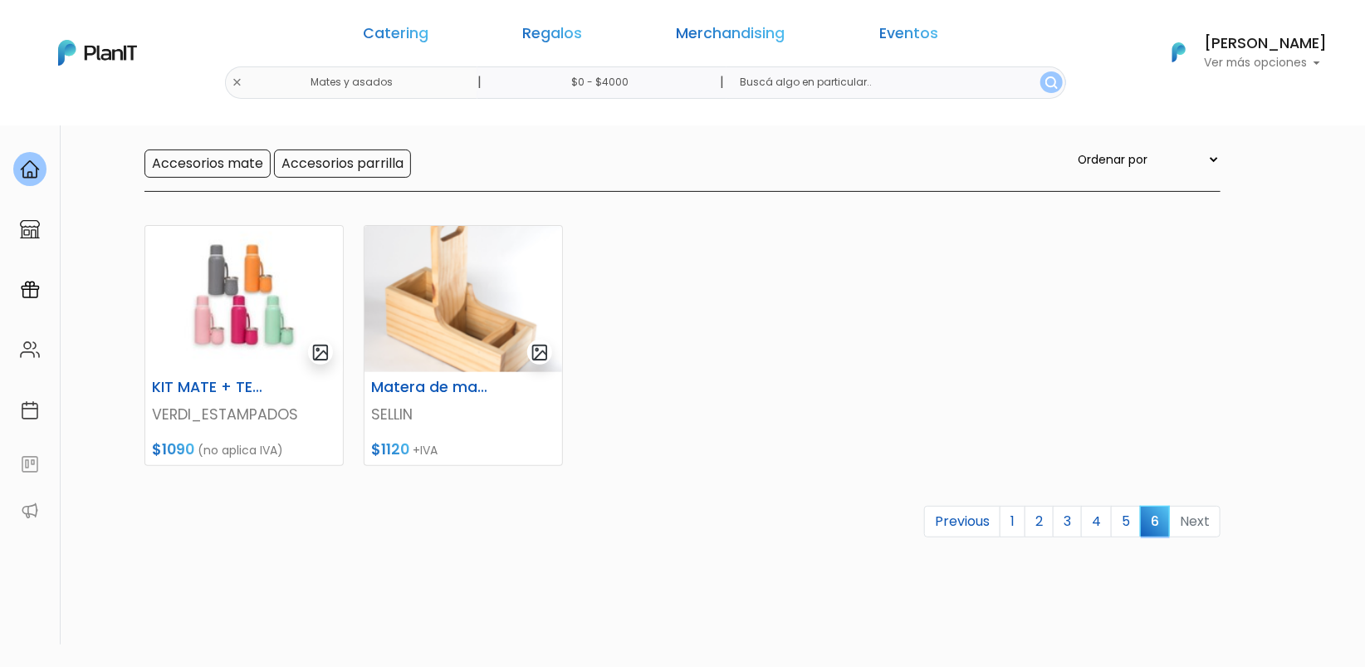
scroll to position [264, 0]
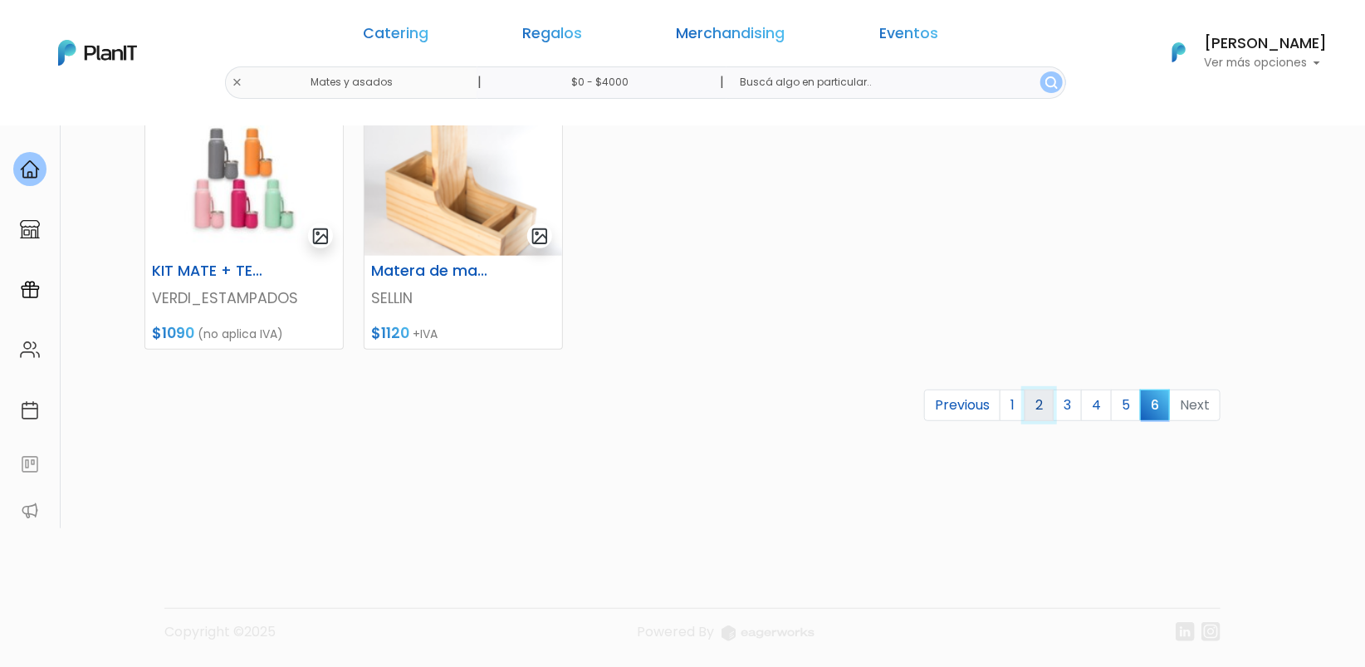
click at [1027, 403] on link "2" at bounding box center [1039, 405] width 29 height 32
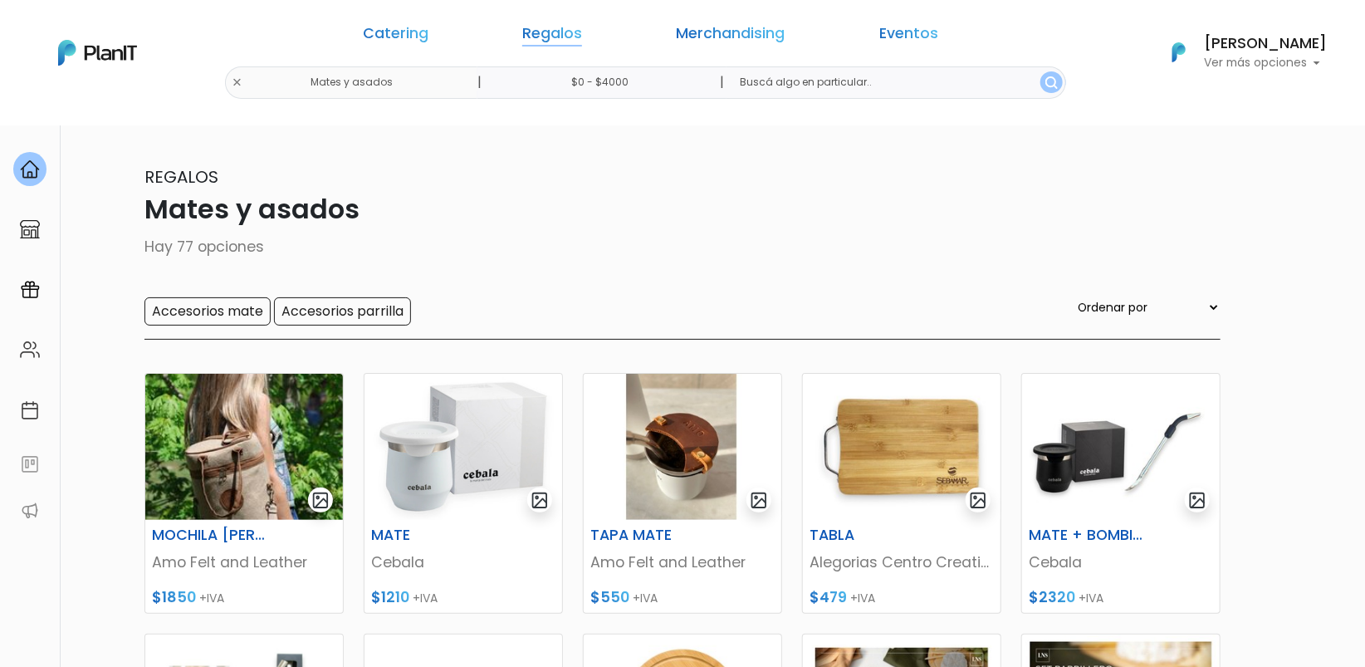
click at [582, 32] on link "Regalos" at bounding box center [552, 37] width 60 height 20
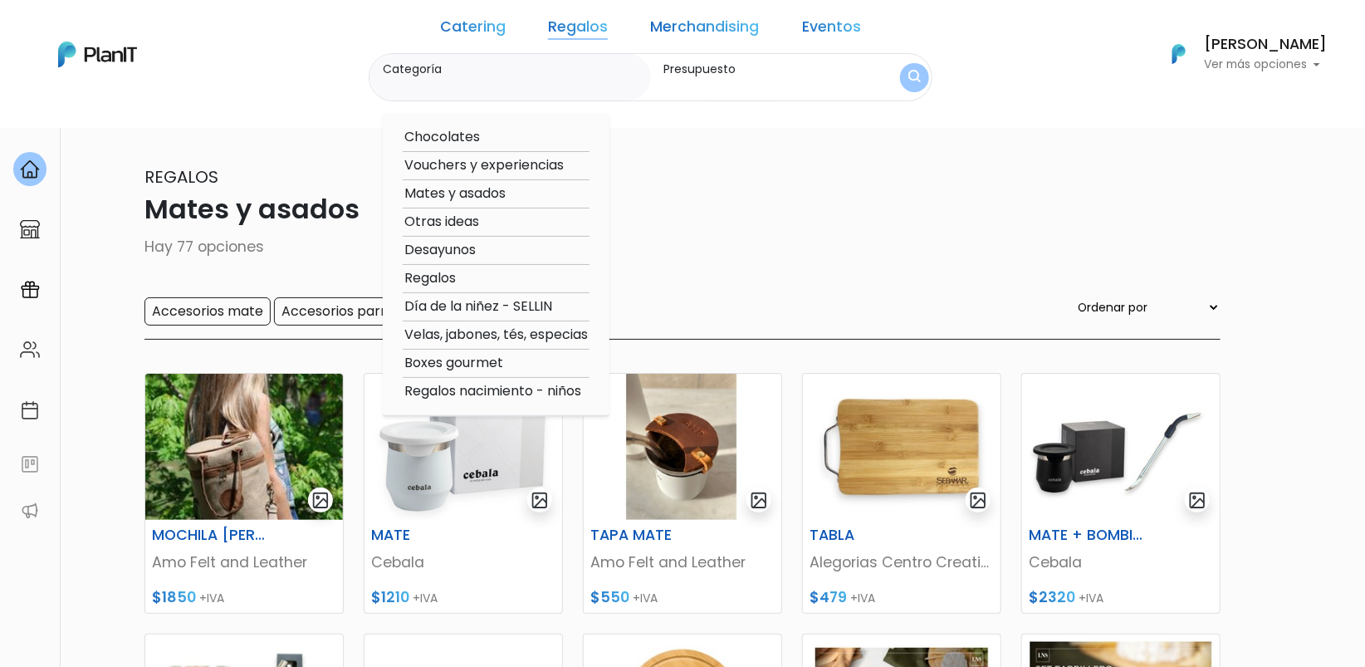
click at [500, 338] on option "Velas, jabones, tés, especias" at bounding box center [496, 335] width 187 height 21
type input "Velas, jabones, tés, especias"
type input "$0 - $4000"
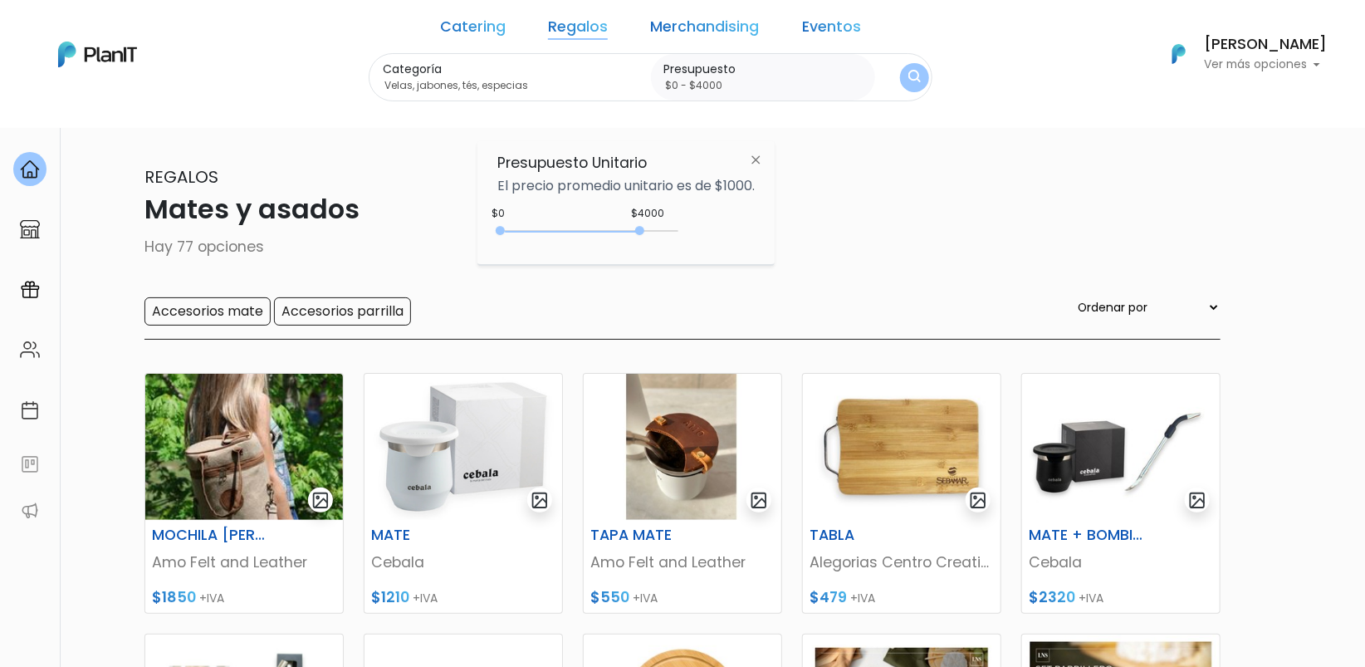
click at [900, 74] on button "submit" at bounding box center [914, 77] width 29 height 29
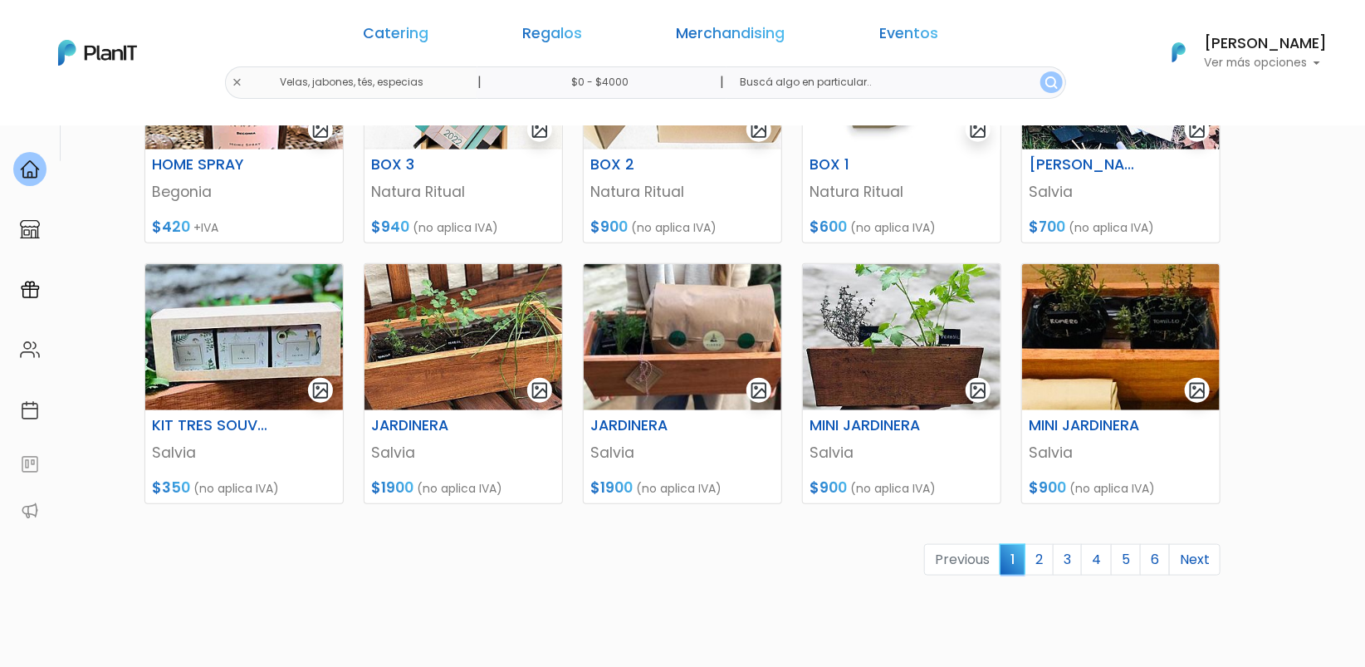
scroll to position [634, 0]
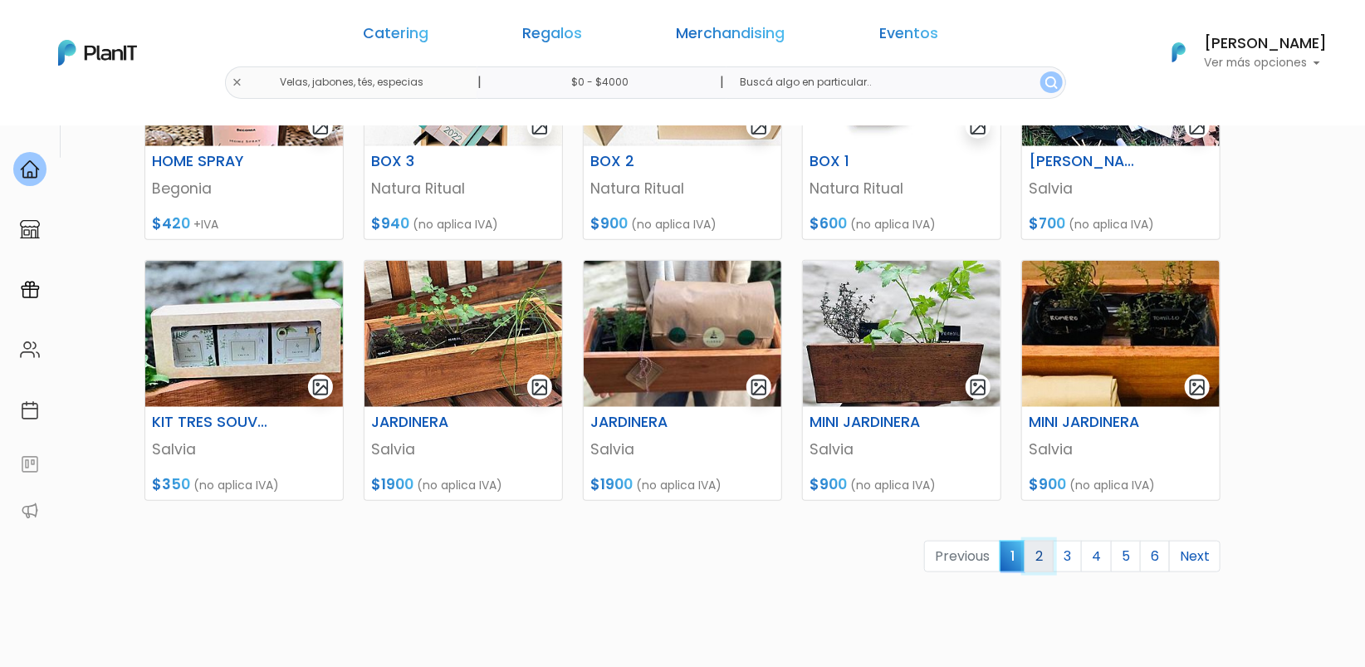
click at [1047, 553] on link "2" at bounding box center [1039, 557] width 29 height 32
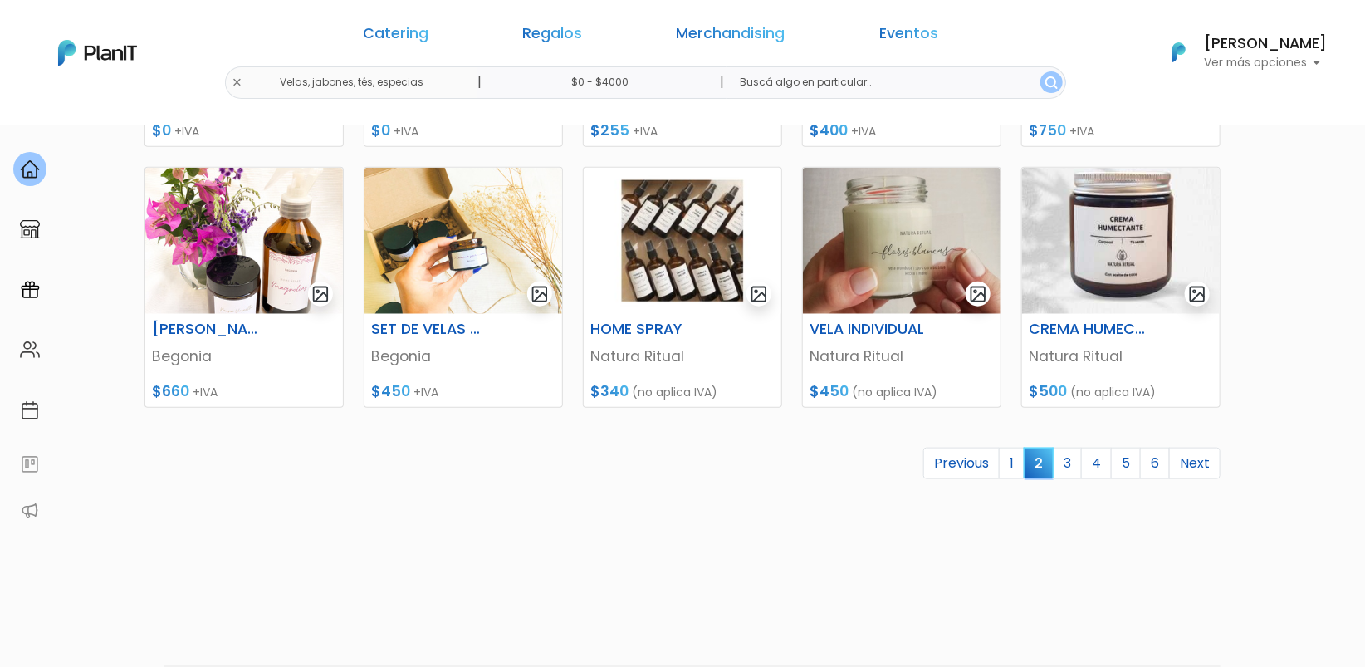
scroll to position [786, 0]
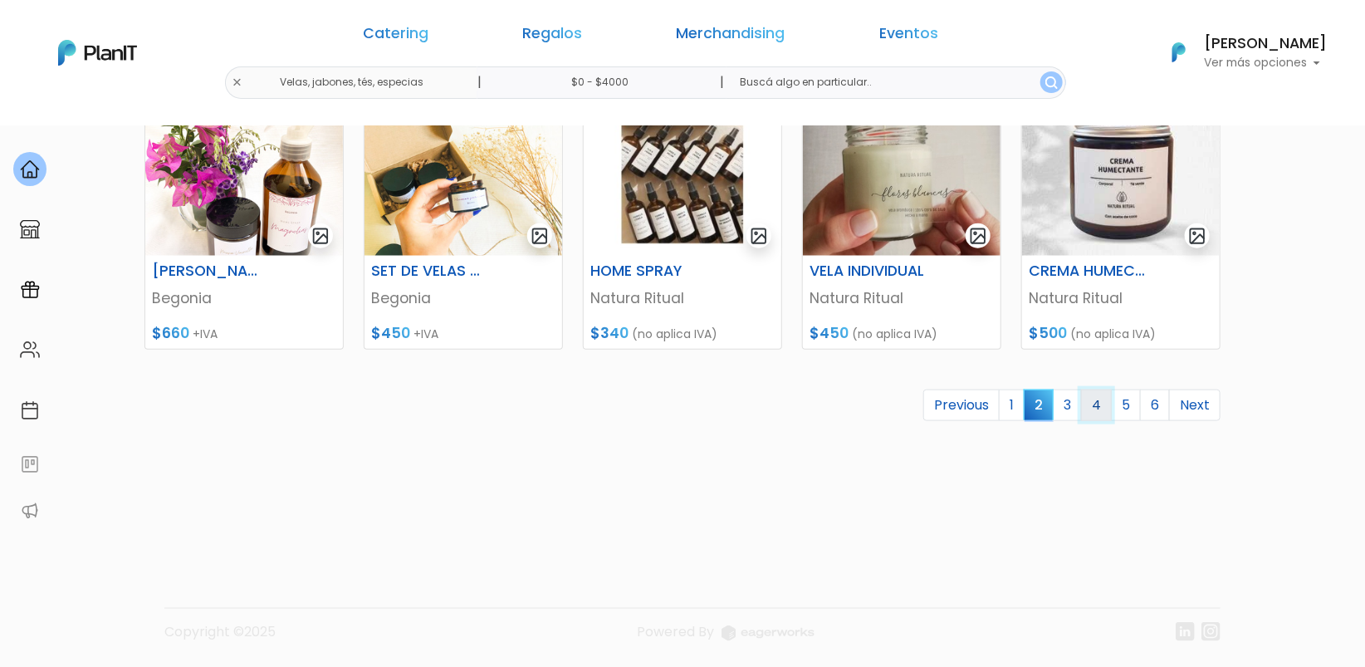
click at [1096, 406] on link "4" at bounding box center [1096, 405] width 31 height 32
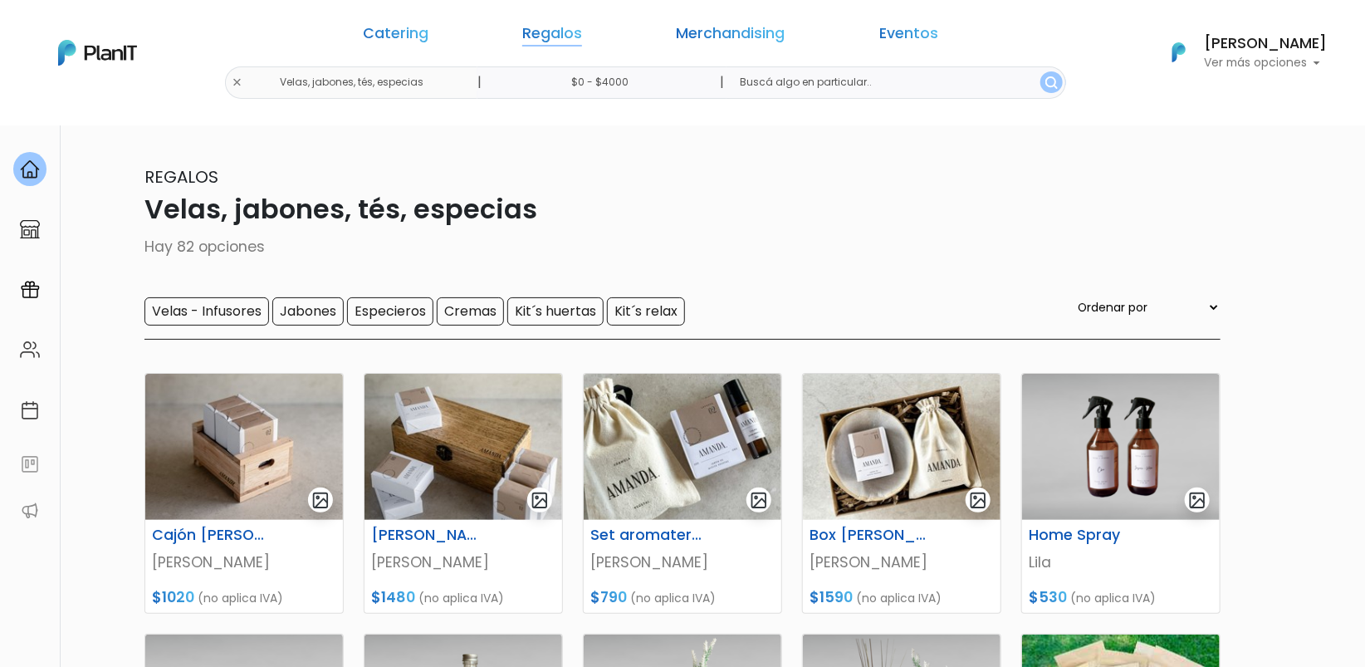
click at [576, 42] on link "Regalos" at bounding box center [552, 37] width 60 height 20
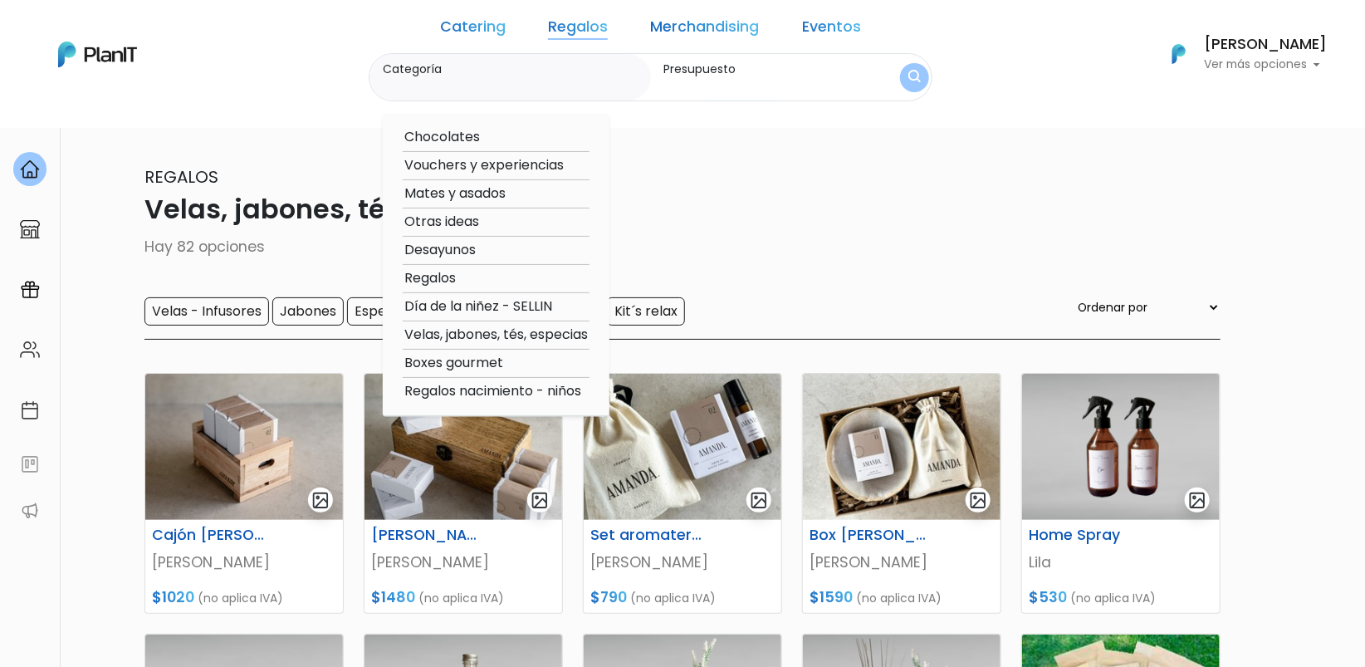
click at [465, 282] on option "Regalos" at bounding box center [496, 278] width 187 height 21
type input "Regalos"
type input "$0 - $4000"
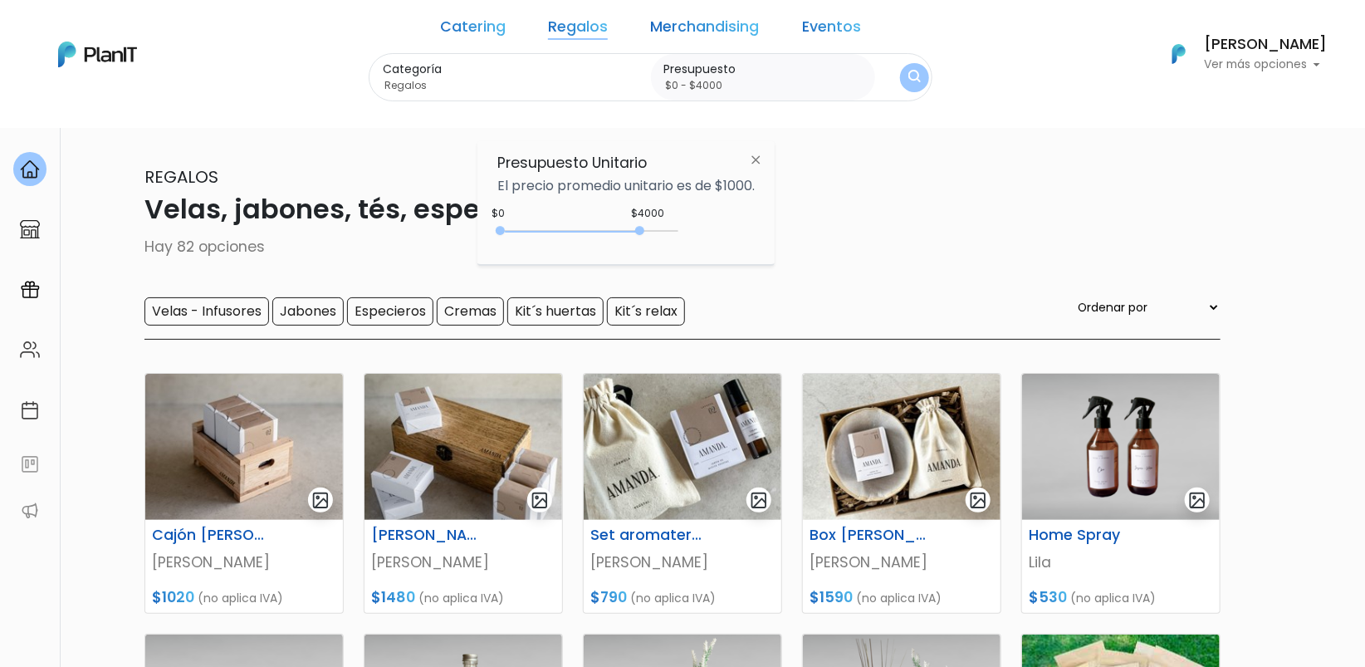
click at [978, 164] on p "Regalos" at bounding box center [683, 176] width 1076 height 25
click at [568, 22] on link "Regalos" at bounding box center [578, 30] width 60 height 20
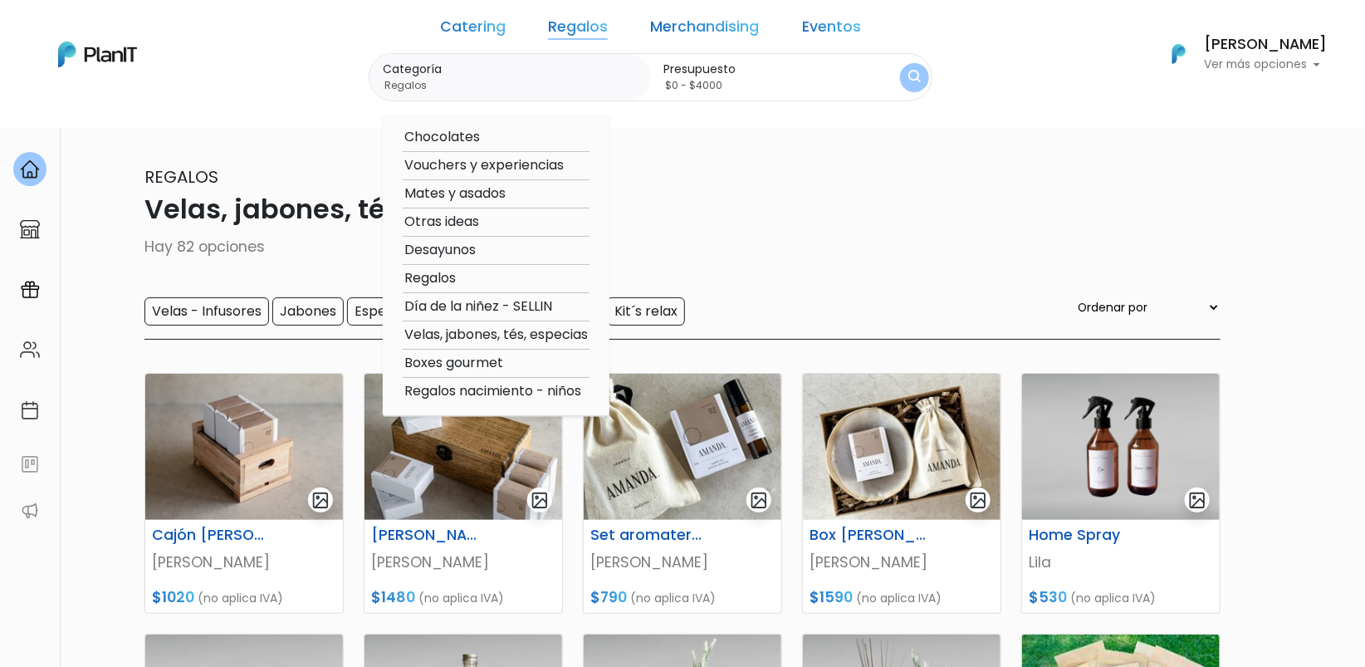
click at [480, 222] on option "Otras ideas" at bounding box center [496, 222] width 187 height 21
type input "Otras ideas"
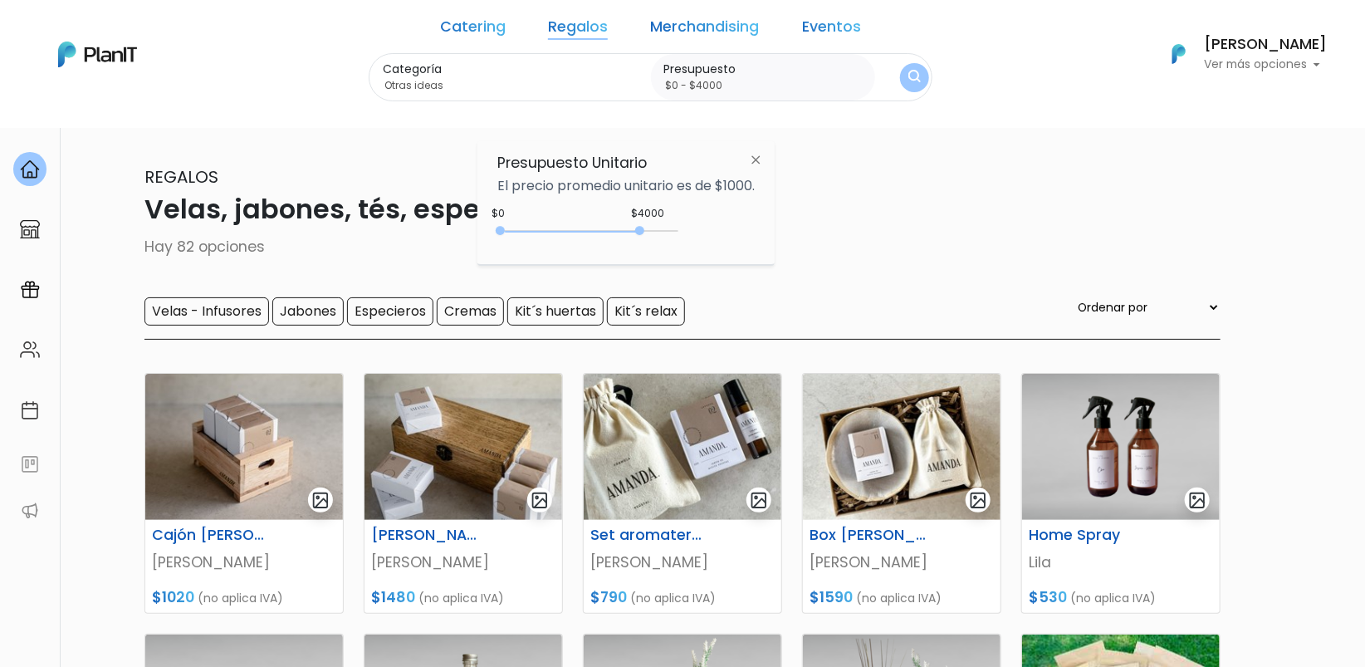
click at [909, 77] on img "submit" at bounding box center [915, 78] width 12 height 16
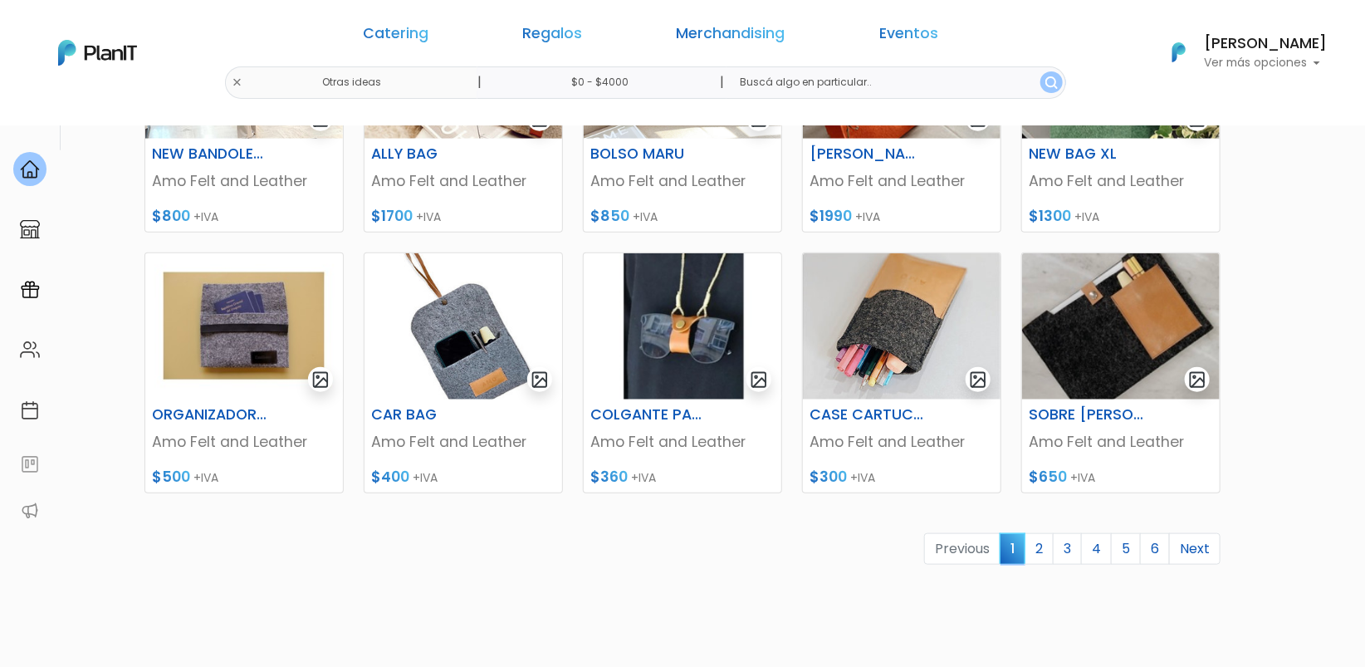
scroll to position [675, 0]
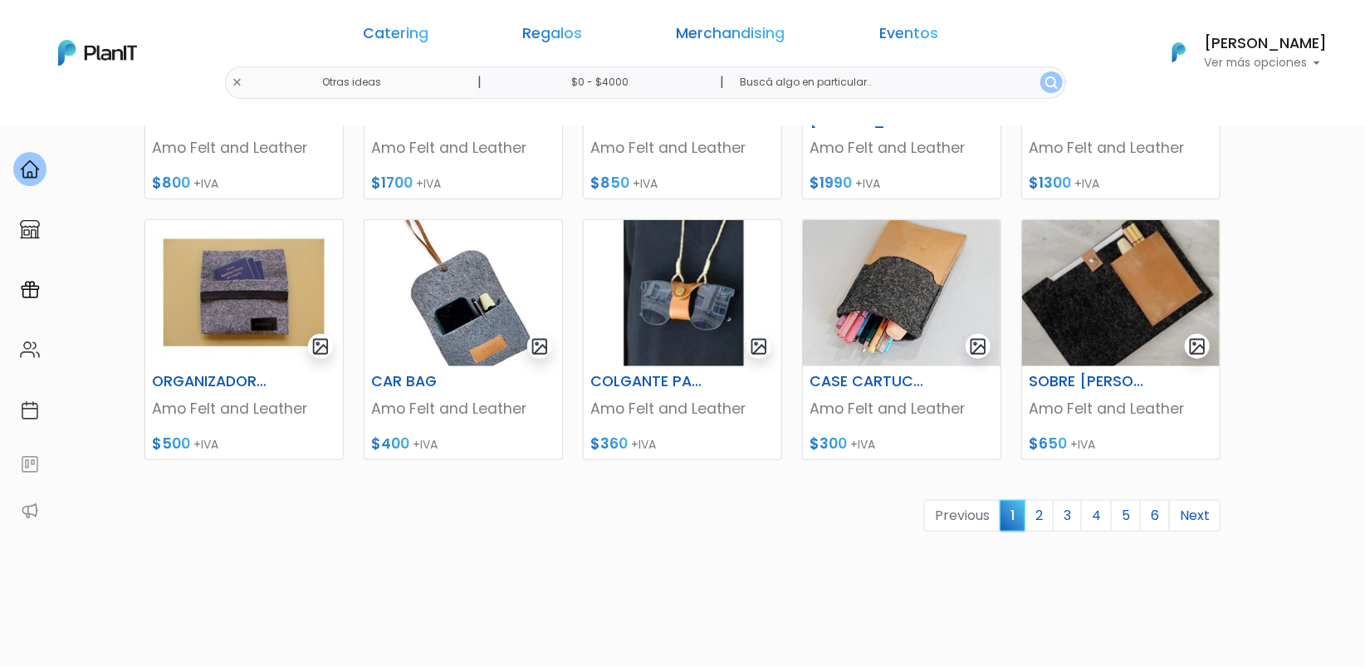
click at [1078, 533] on div "Previous 1 2 3 4 5 6 Next" at bounding box center [683, 523] width 1096 height 46
click at [1076, 522] on link "3" at bounding box center [1067, 516] width 29 height 32
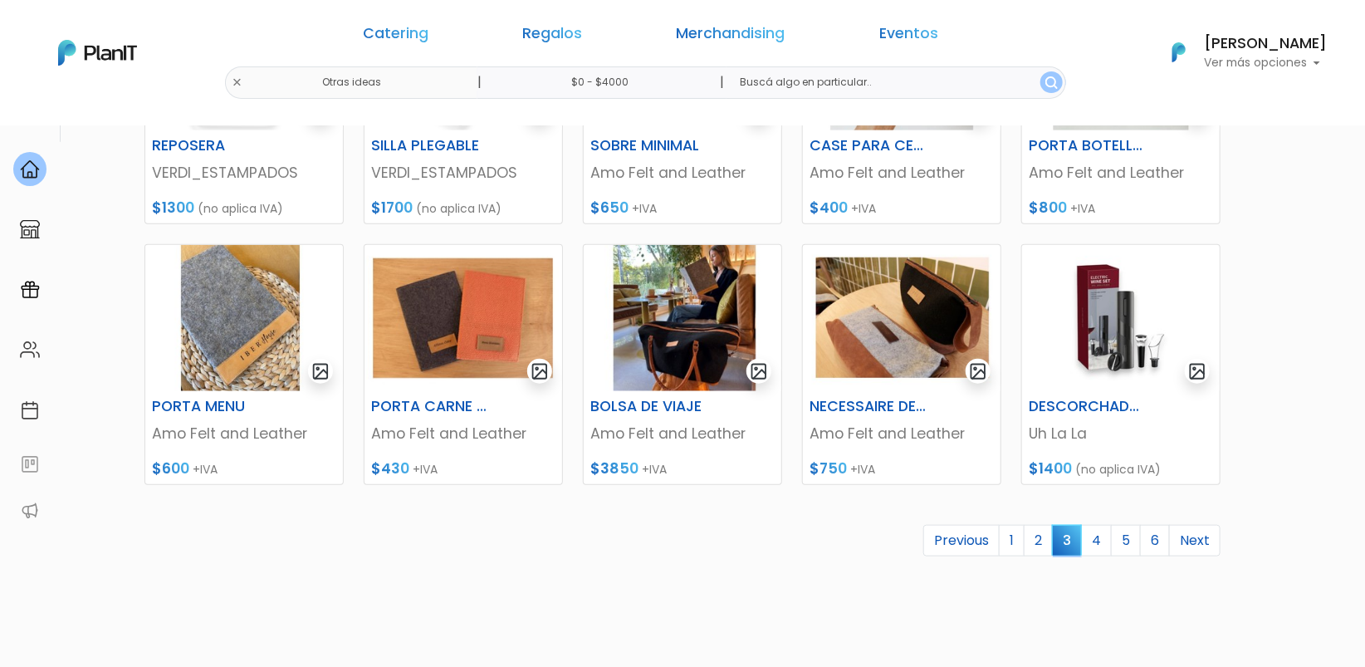
scroll to position [668, 0]
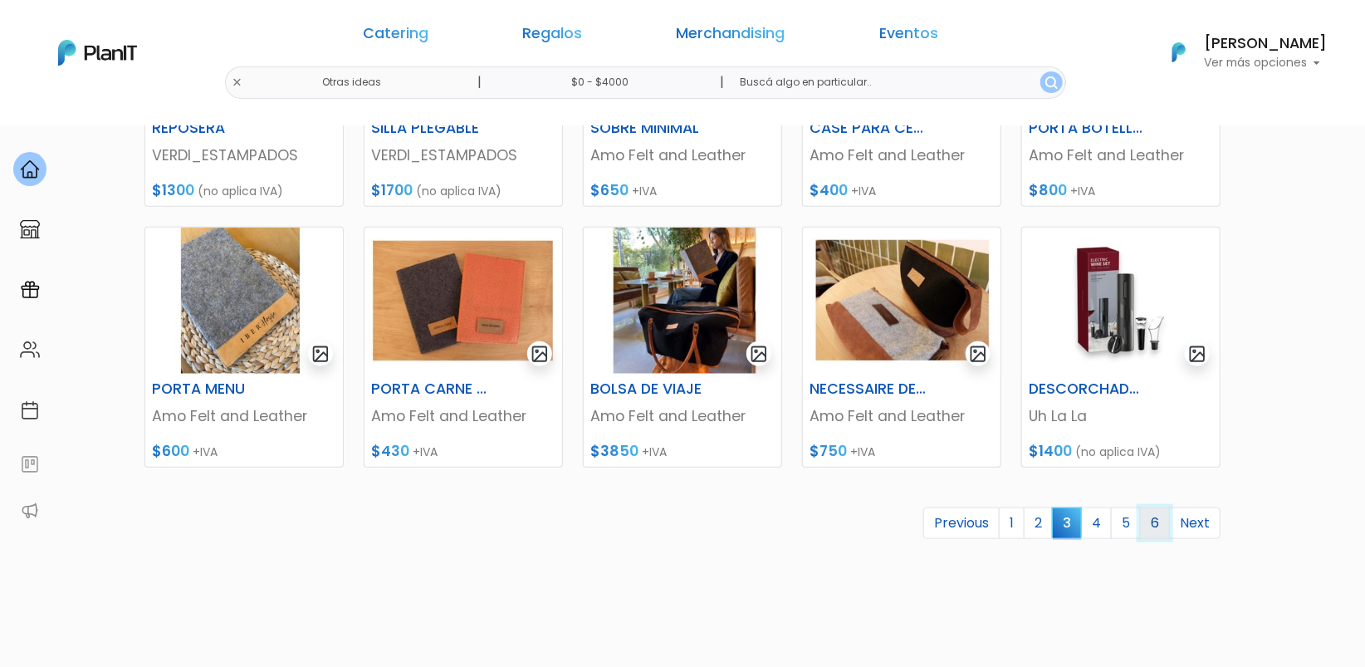
click at [1147, 523] on link "6" at bounding box center [1155, 523] width 30 height 32
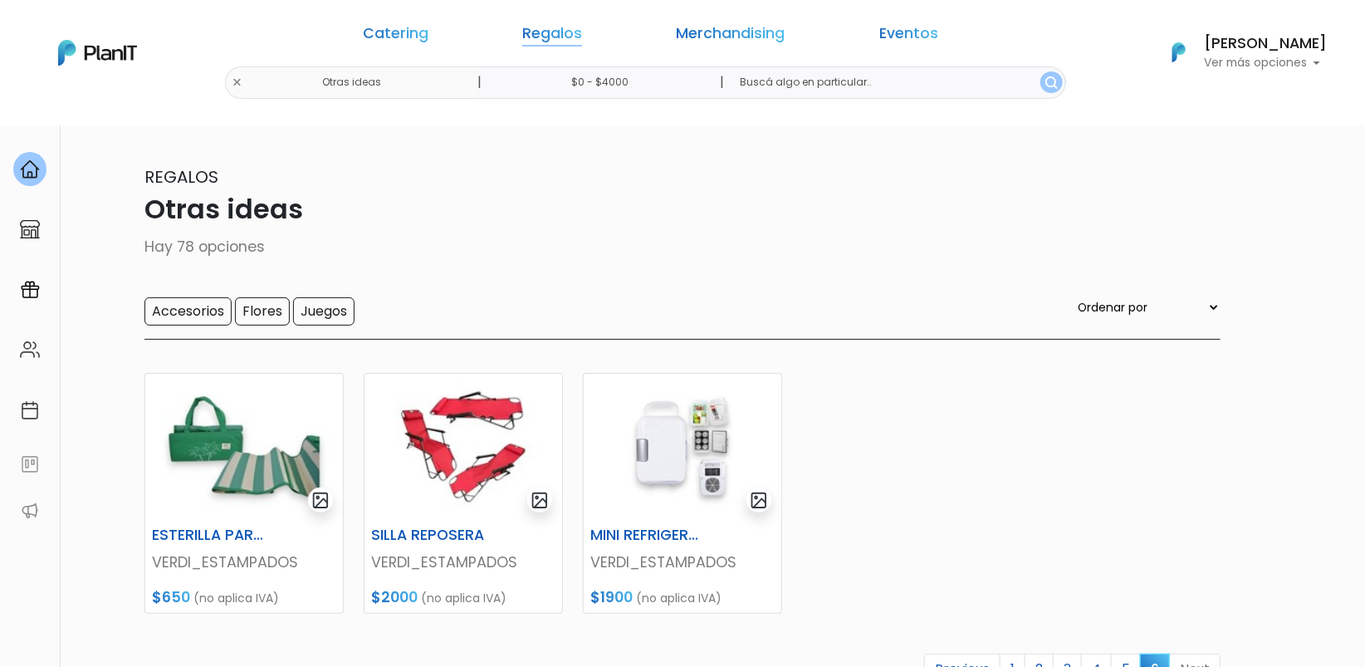
click at [581, 38] on link "Regalos" at bounding box center [552, 37] width 60 height 20
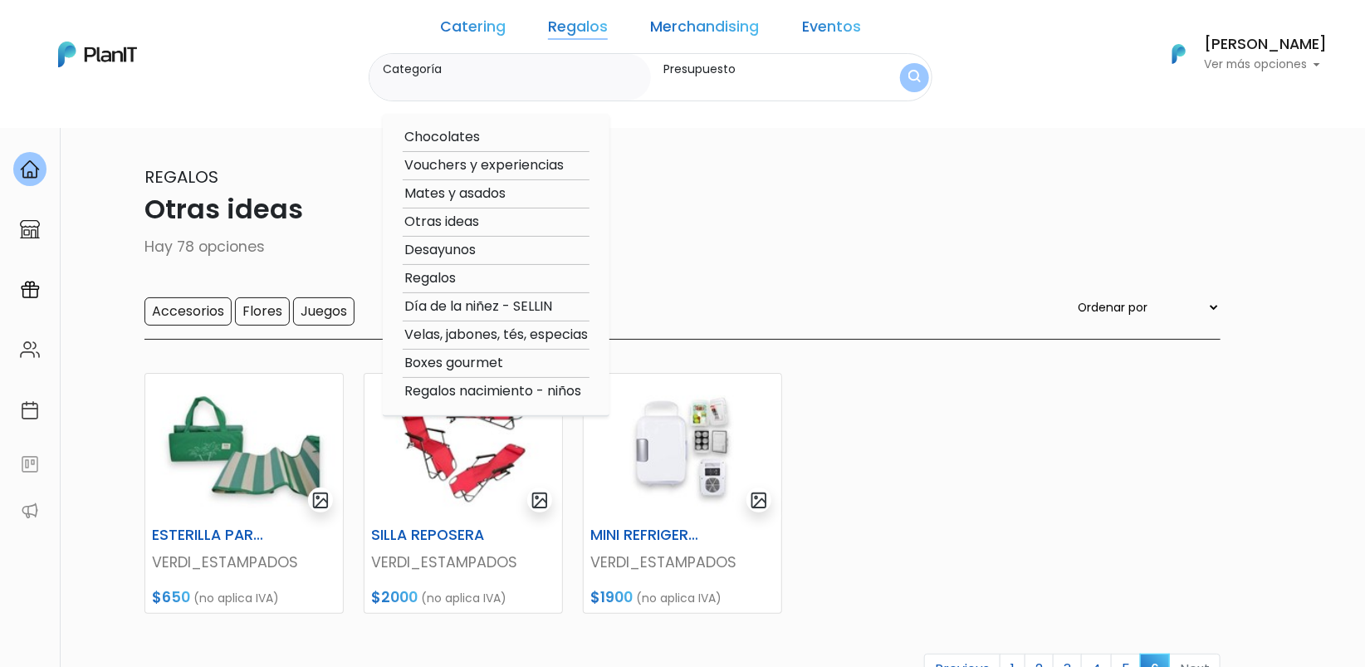
click at [468, 216] on option "Otras ideas" at bounding box center [496, 222] width 187 height 21
type input "Otras ideas"
type input "$0 - $4000"
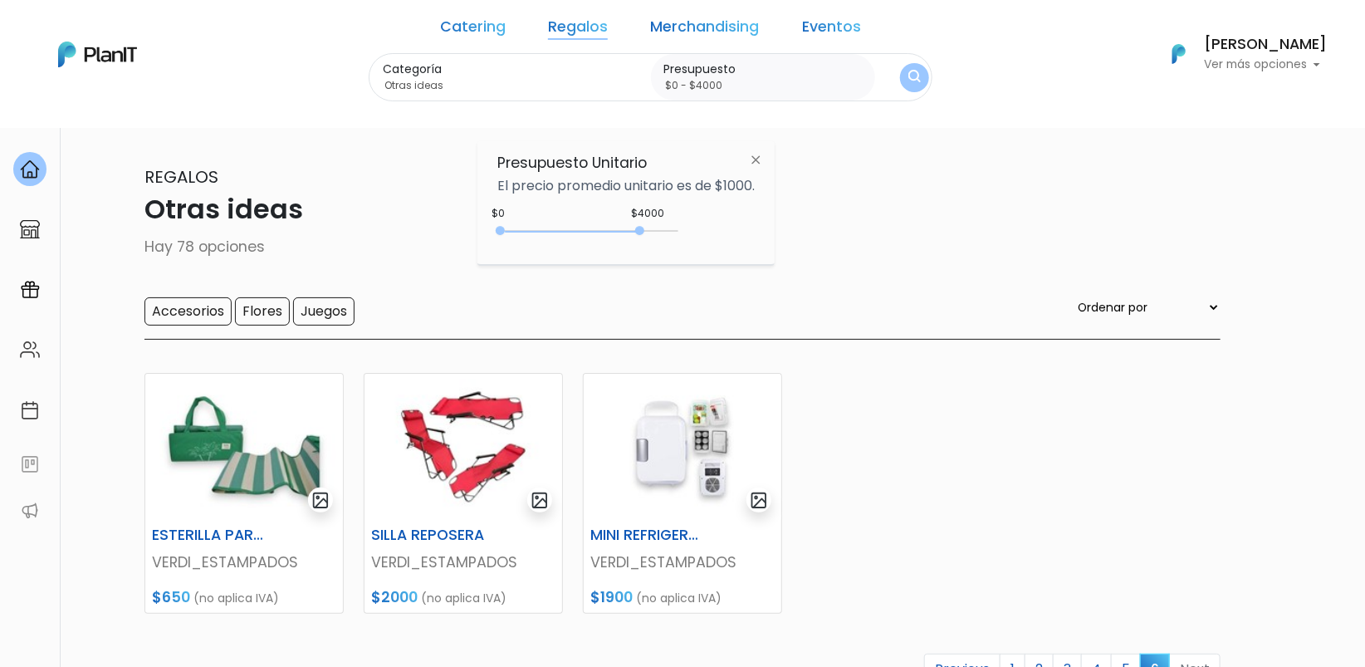
click at [900, 81] on button "submit" at bounding box center [914, 77] width 29 height 29
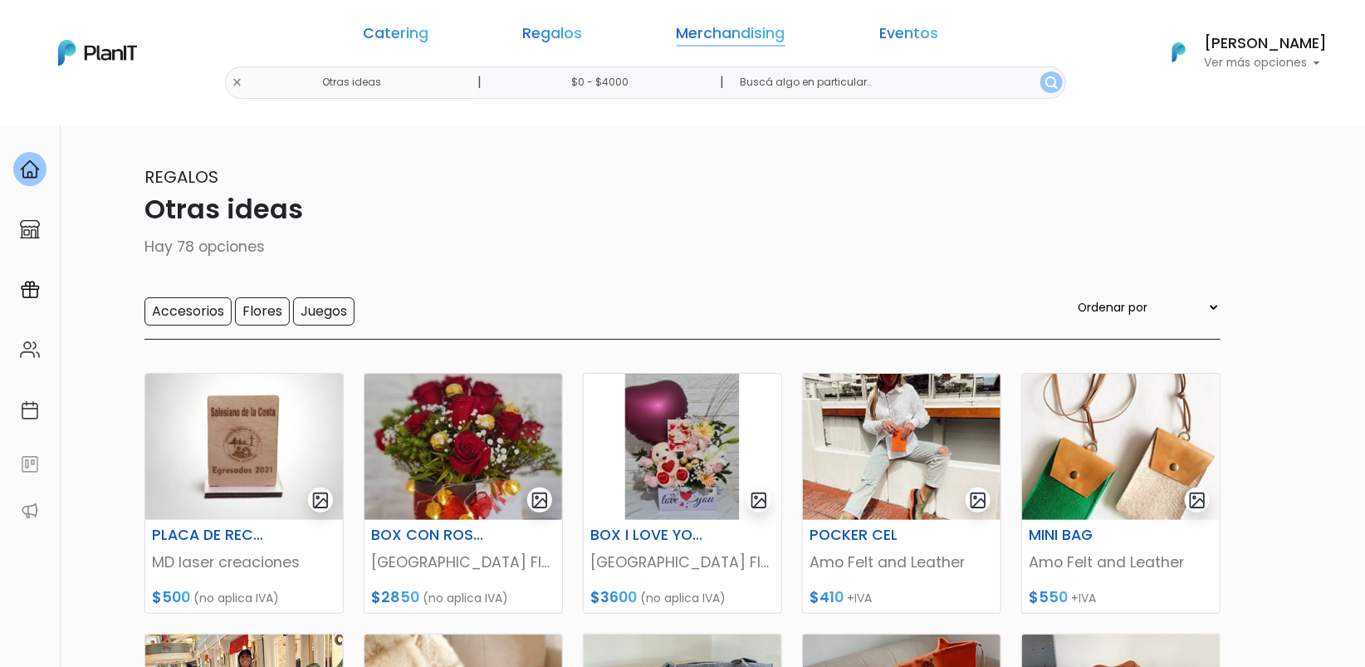
click at [677, 37] on link "Merchandising" at bounding box center [731, 37] width 109 height 20
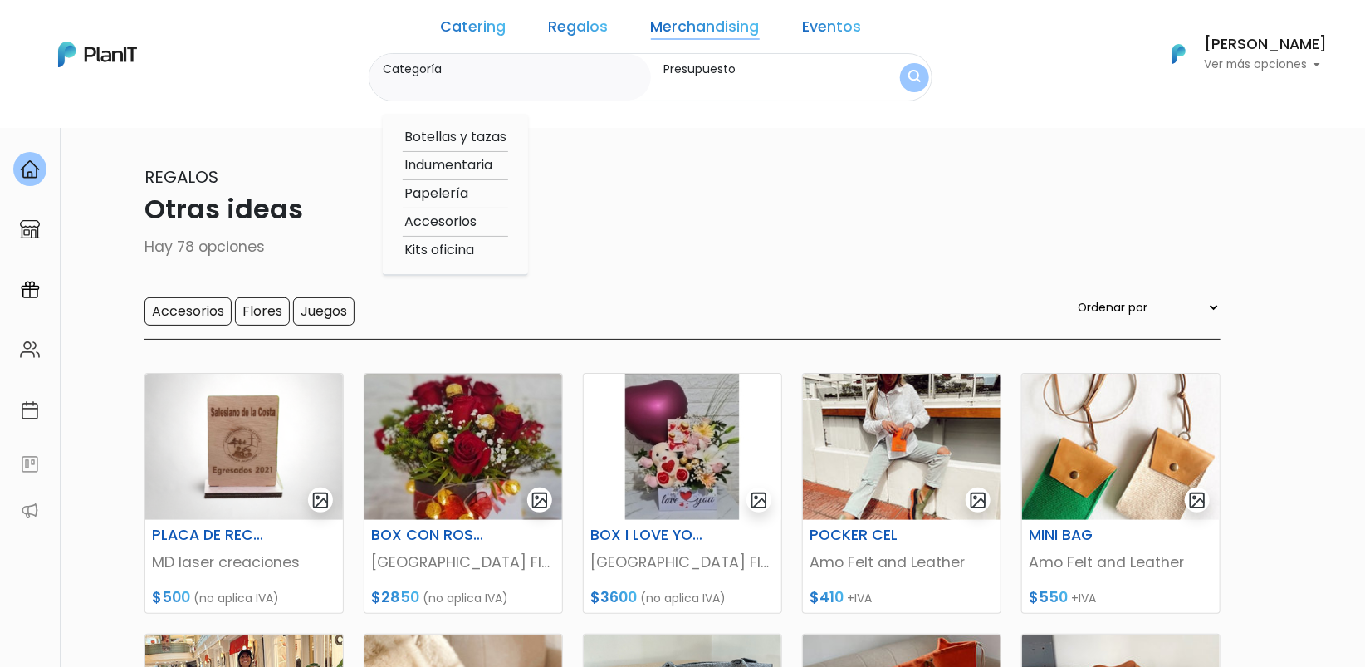
click at [502, 141] on option "Botellas y tazas" at bounding box center [455, 137] width 105 height 21
type input "Botellas y tazas"
type input "$0 - $4000"
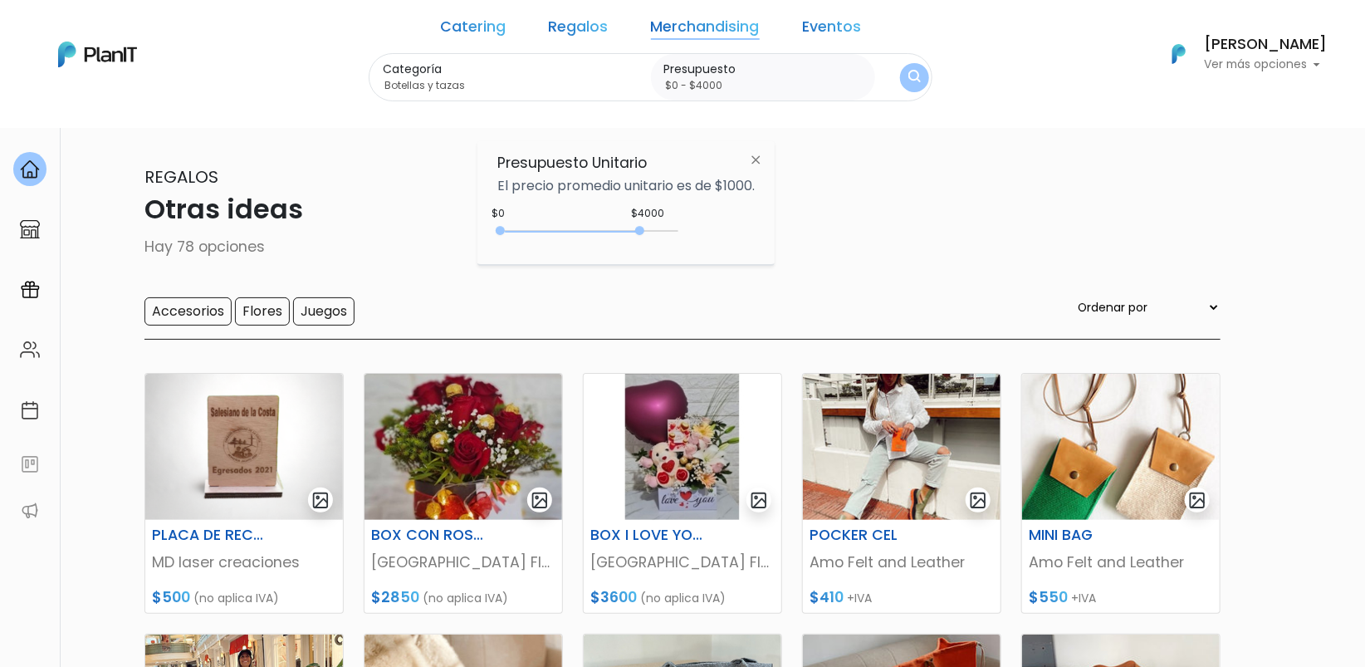
click at [909, 79] on img "submit" at bounding box center [915, 78] width 12 height 16
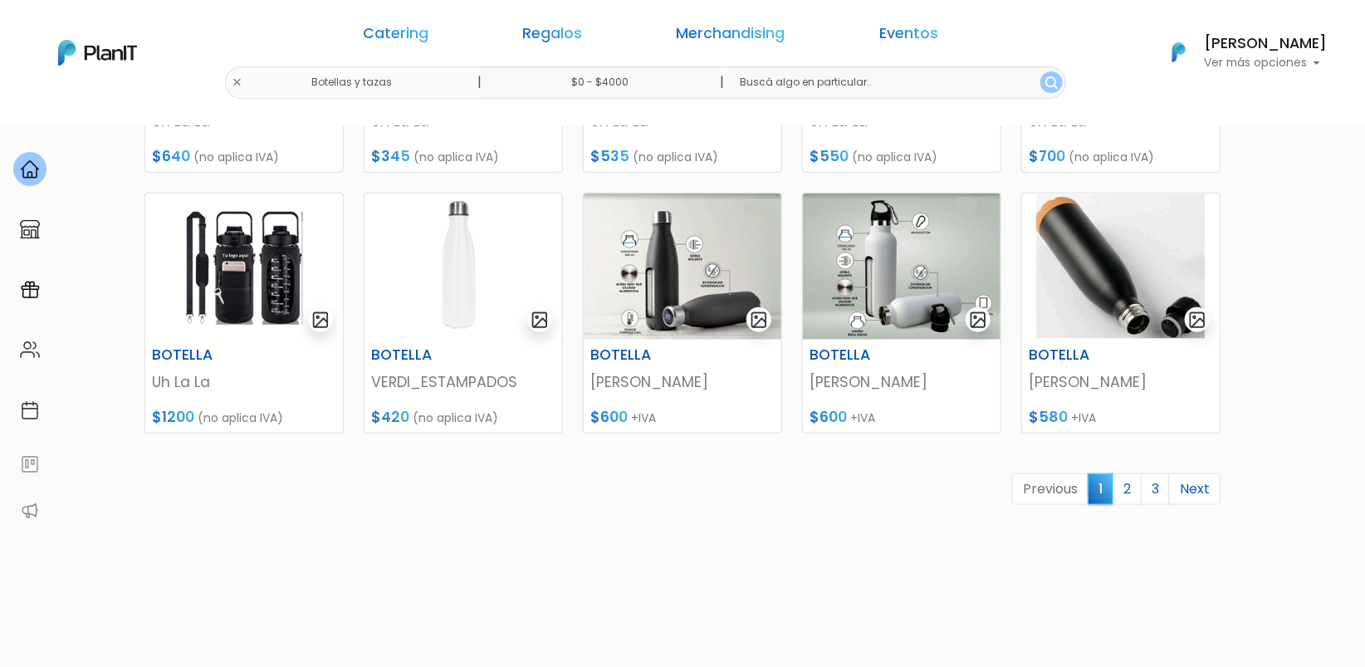
scroll to position [720, 0]
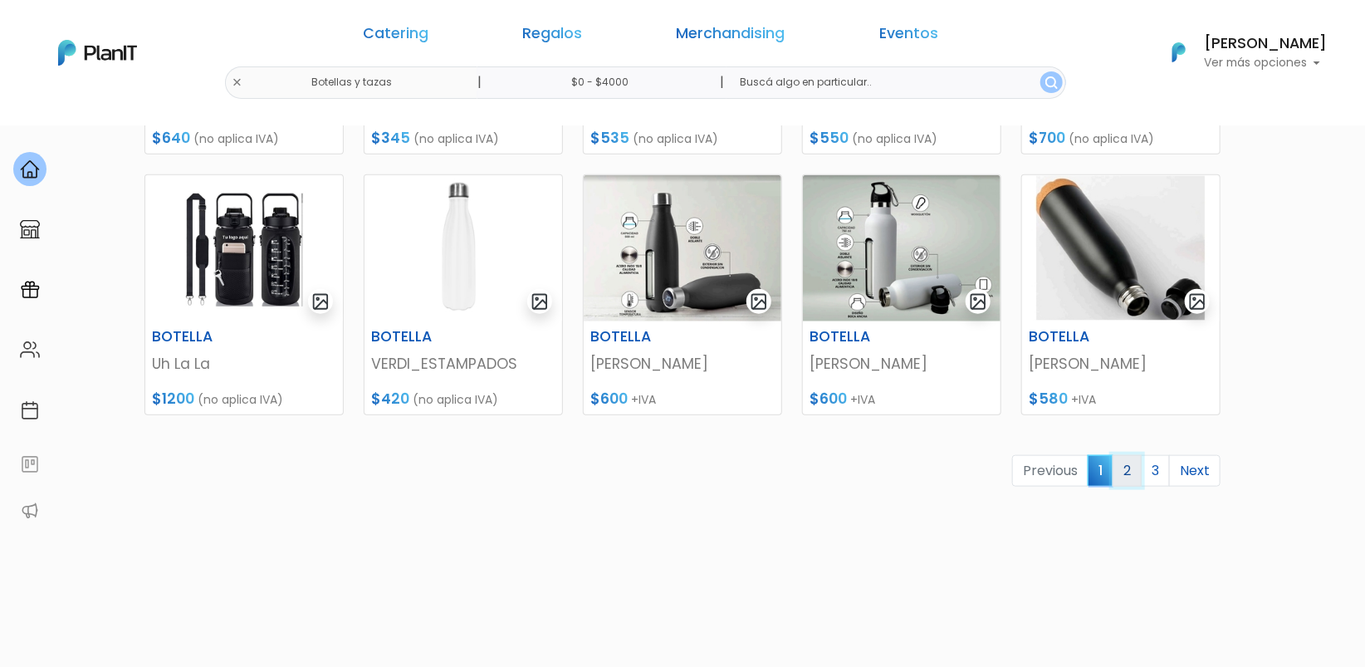
click at [1124, 477] on link "2" at bounding box center [1127, 471] width 29 height 32
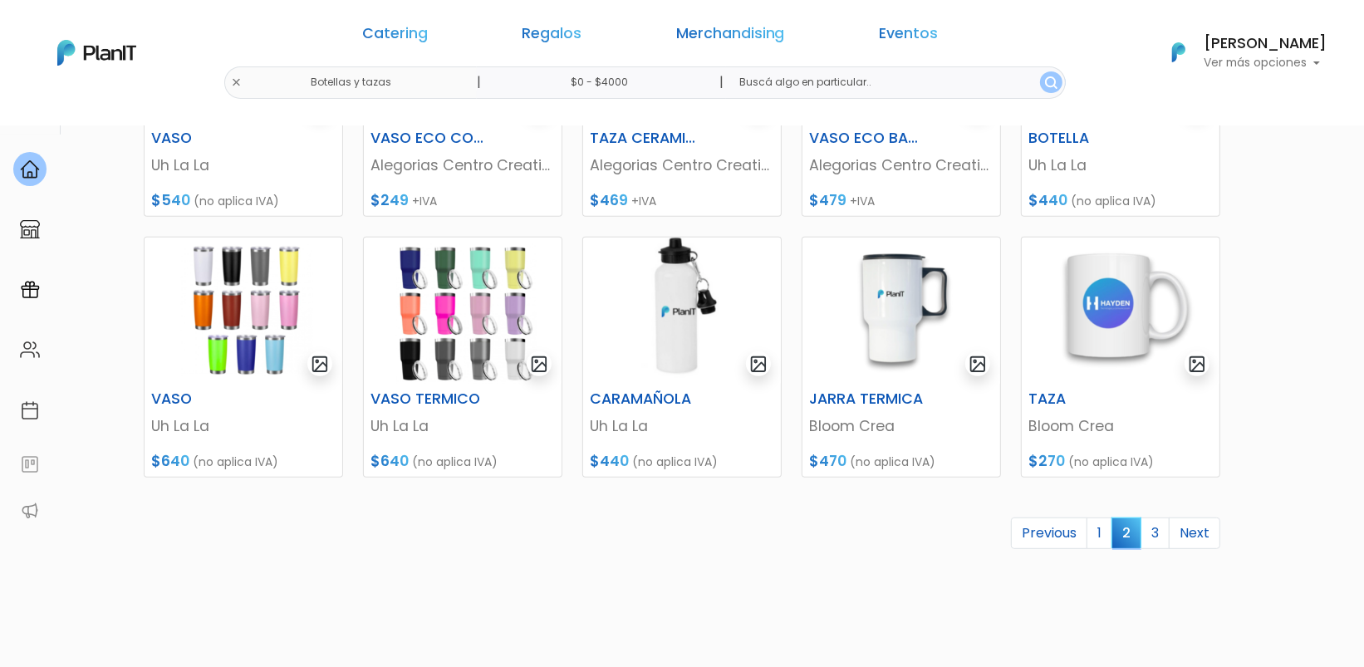
scroll to position [660, 0]
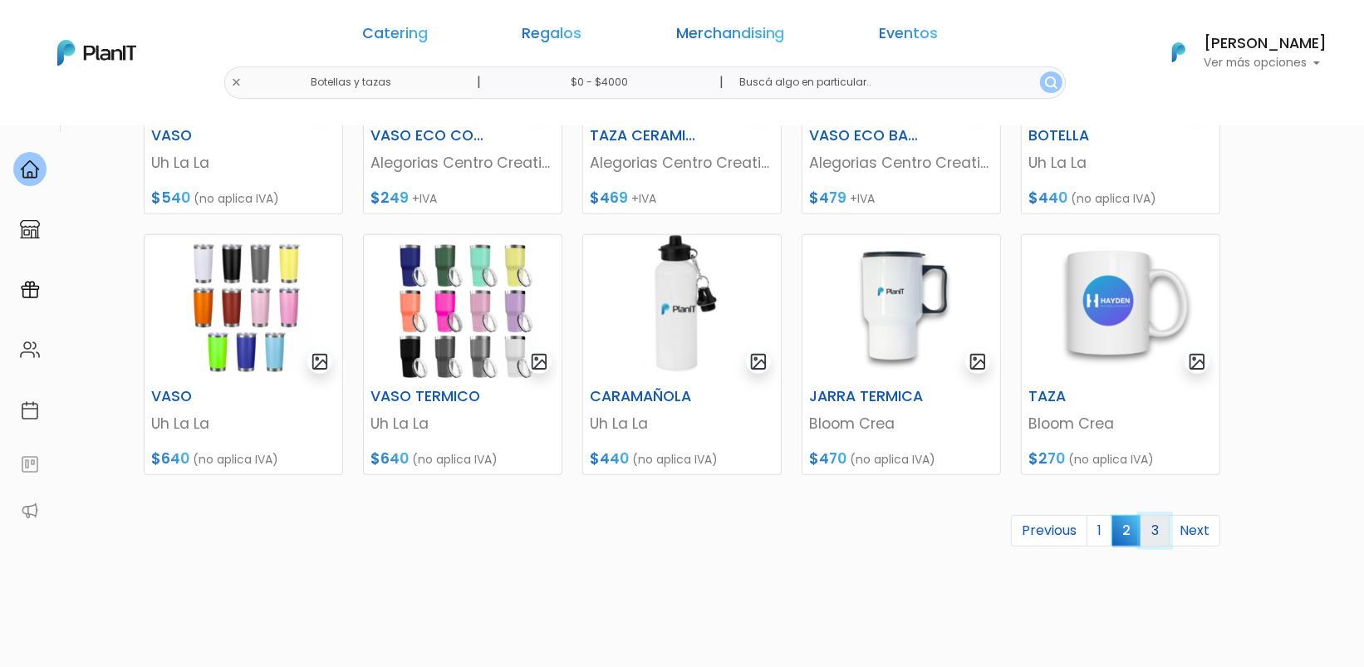
click at [1152, 525] on link "3" at bounding box center [1154, 531] width 29 height 32
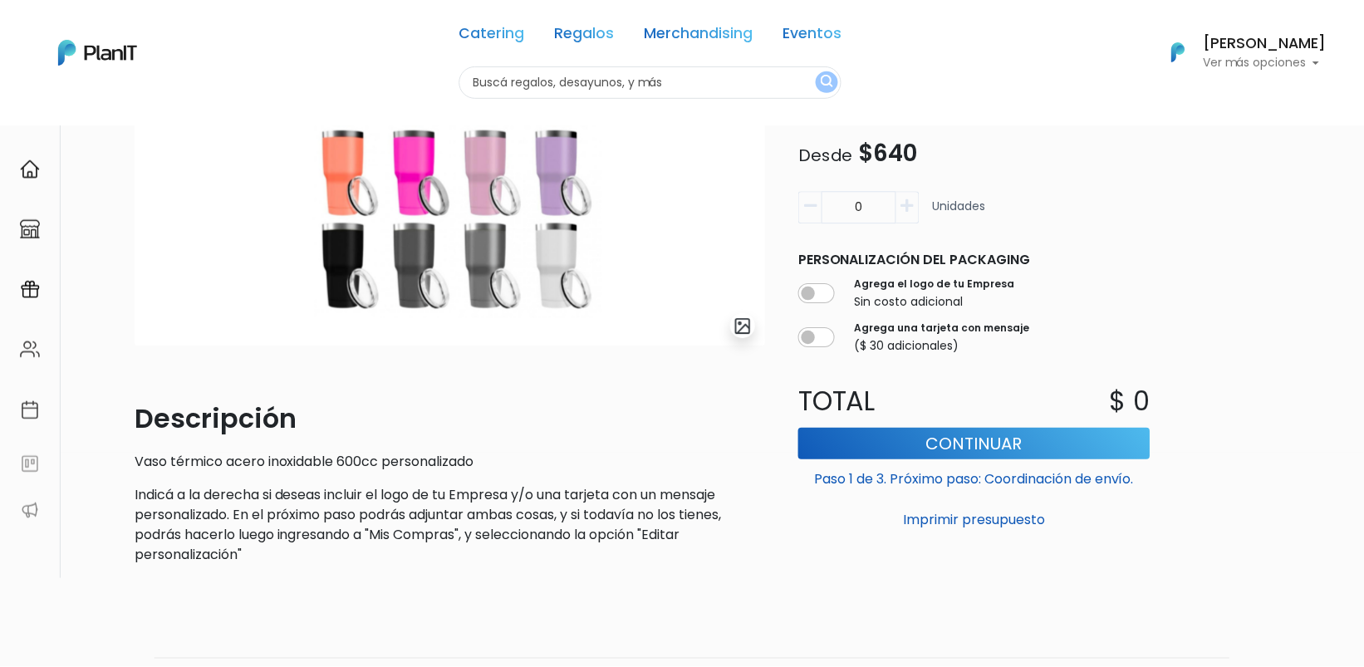
scroll to position [204, 0]
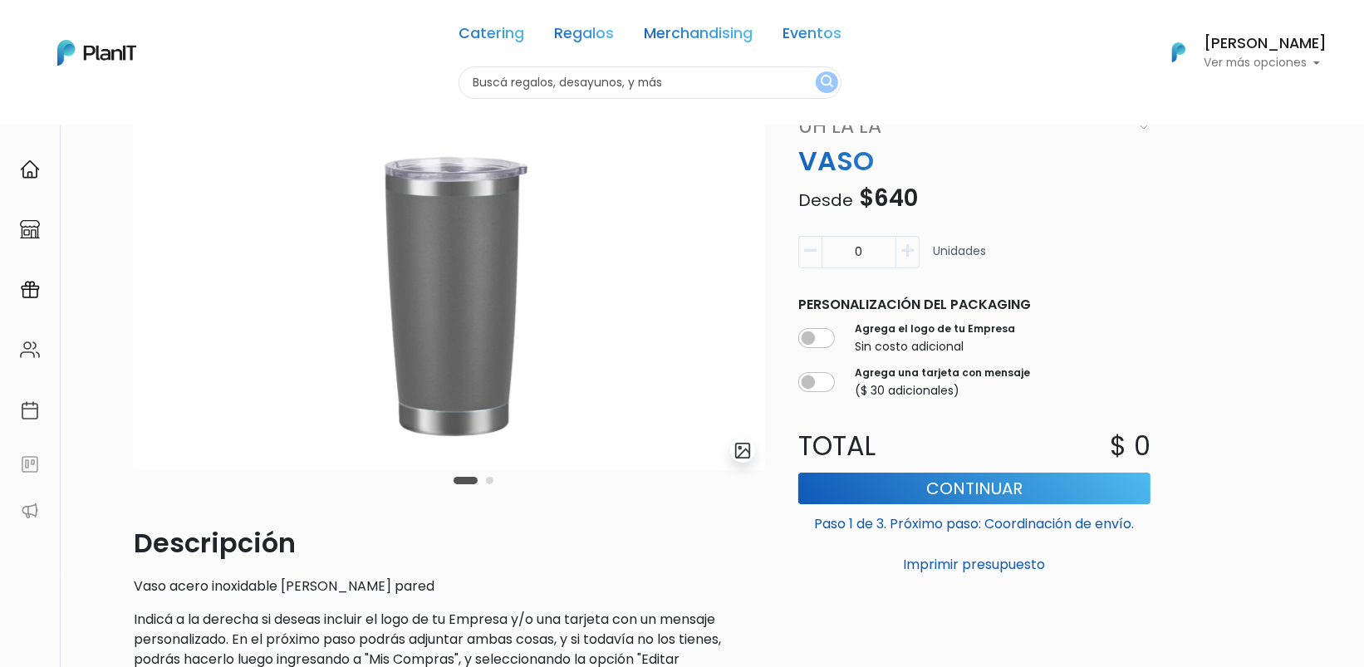
scroll to position [91, 0]
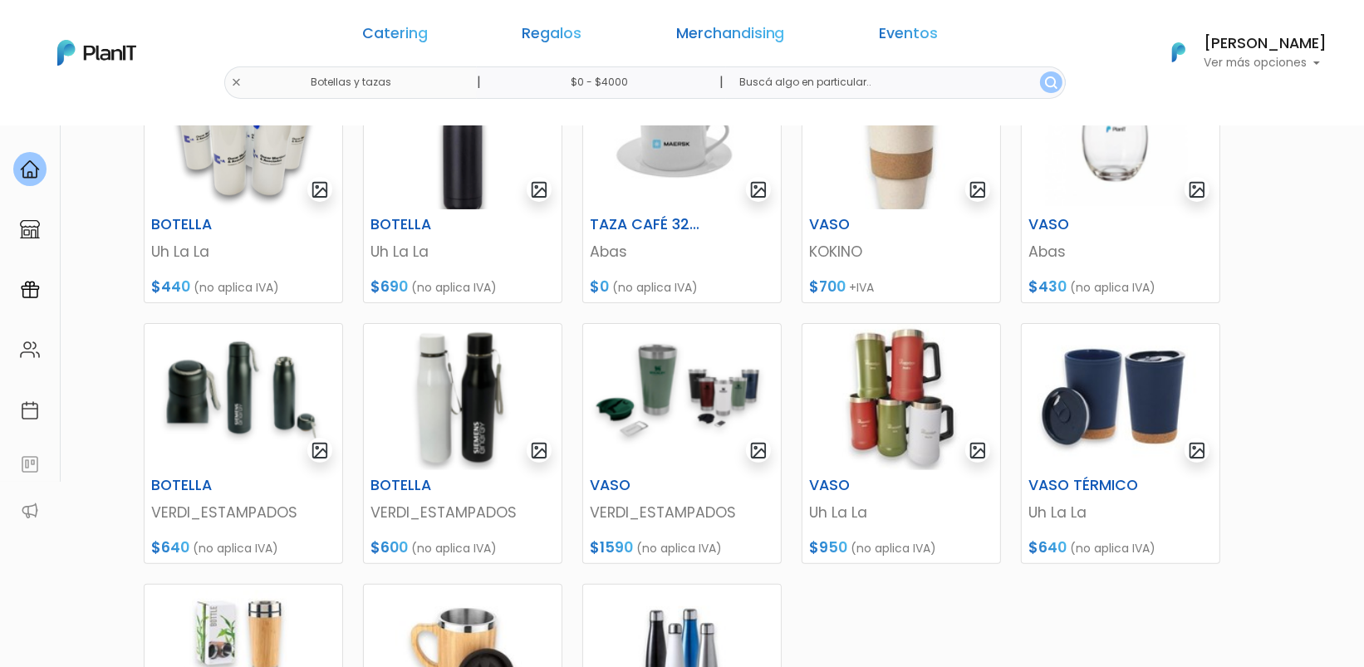
scroll to position [411, 0]
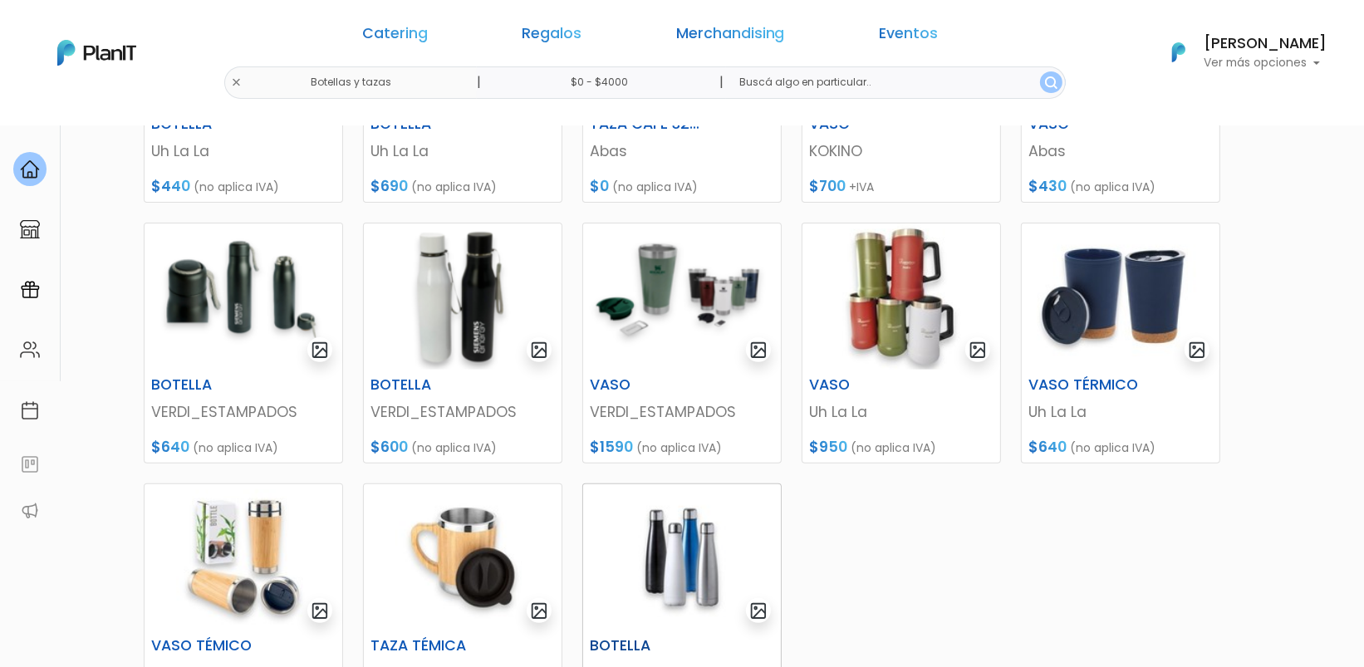
click at [664, 546] on img at bounding box center [682, 557] width 198 height 146
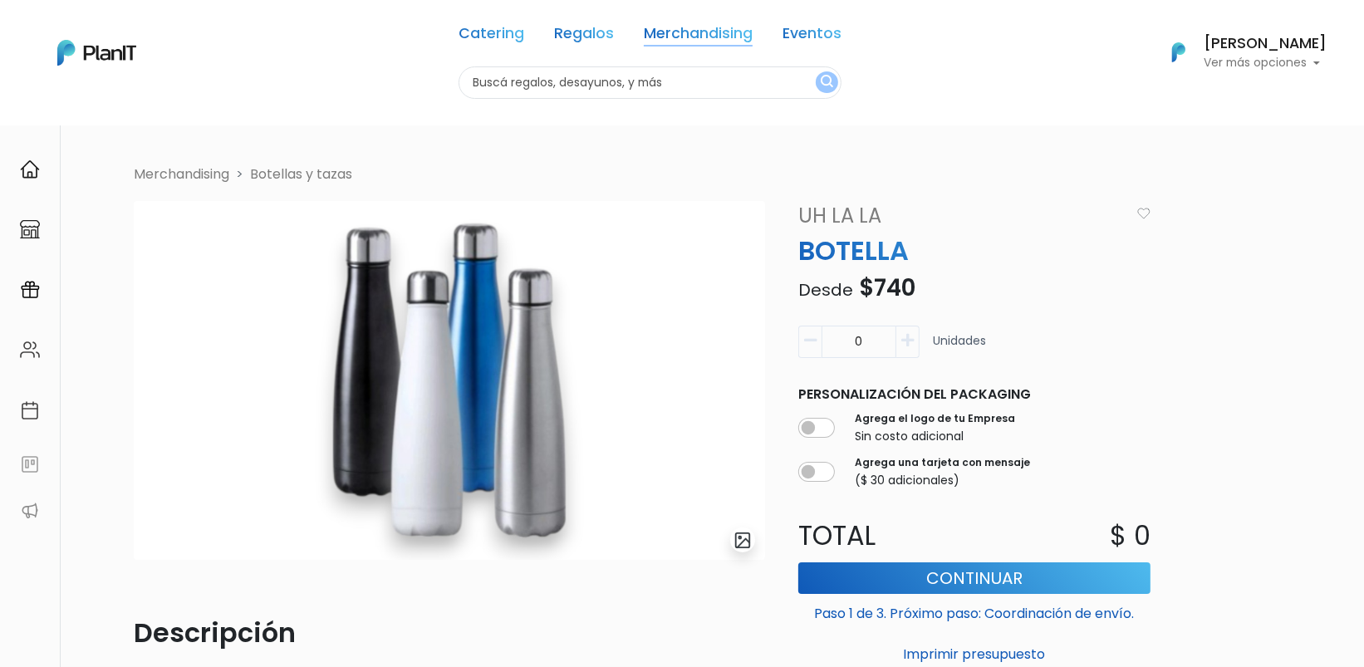
click at [718, 27] on link "Merchandising" at bounding box center [698, 37] width 109 height 20
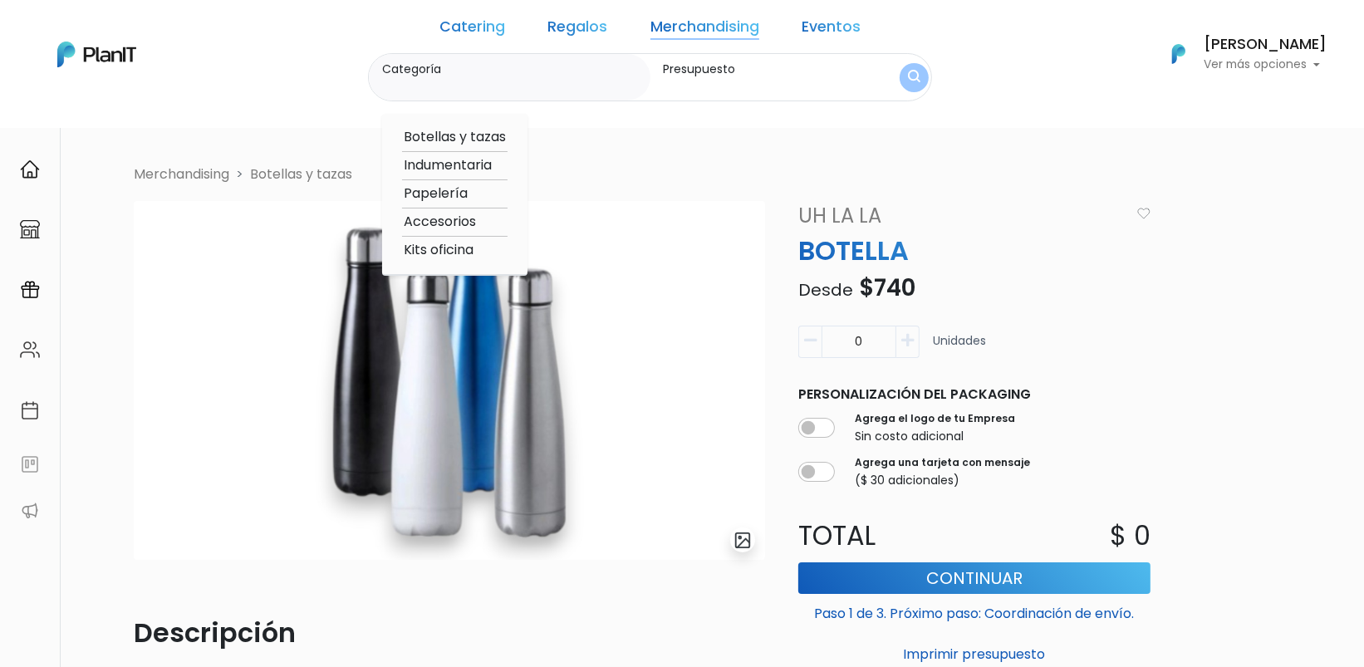
click at [485, 227] on option "Accesorios" at bounding box center [454, 222] width 105 height 21
type input "Accesorios"
type input "$0 - $1000"
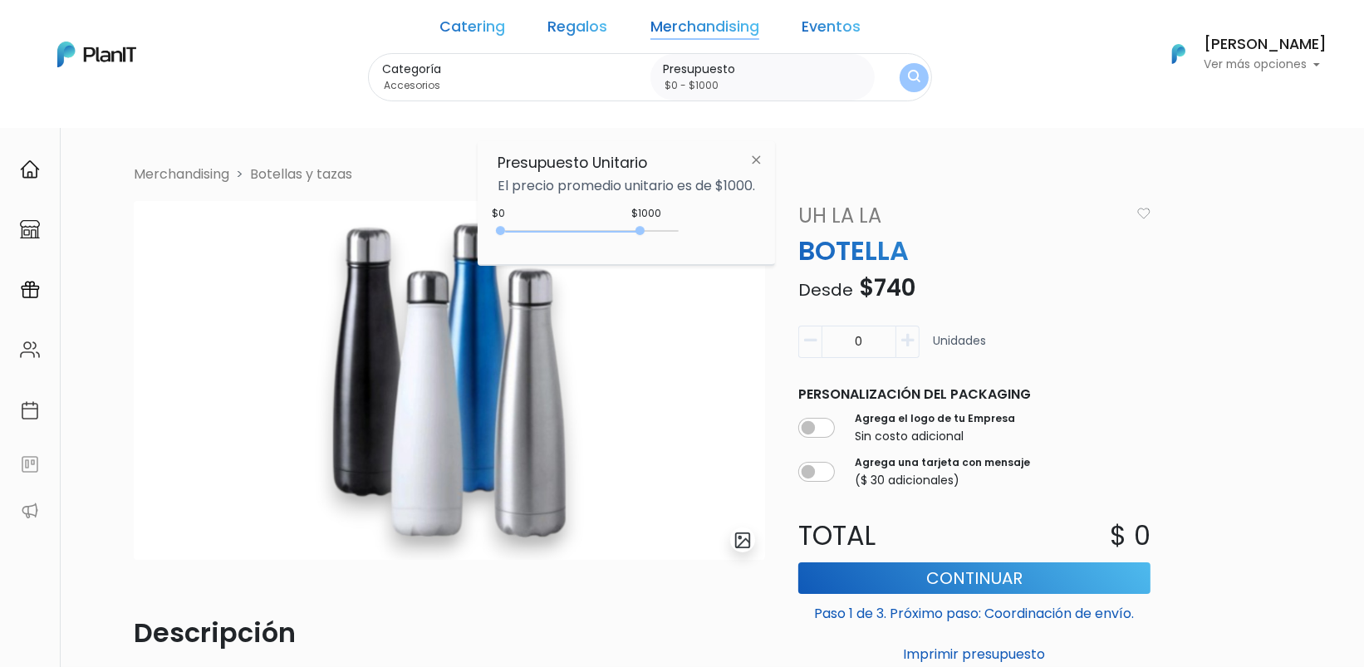
click at [899, 72] on button "submit" at bounding box center [913, 77] width 29 height 29
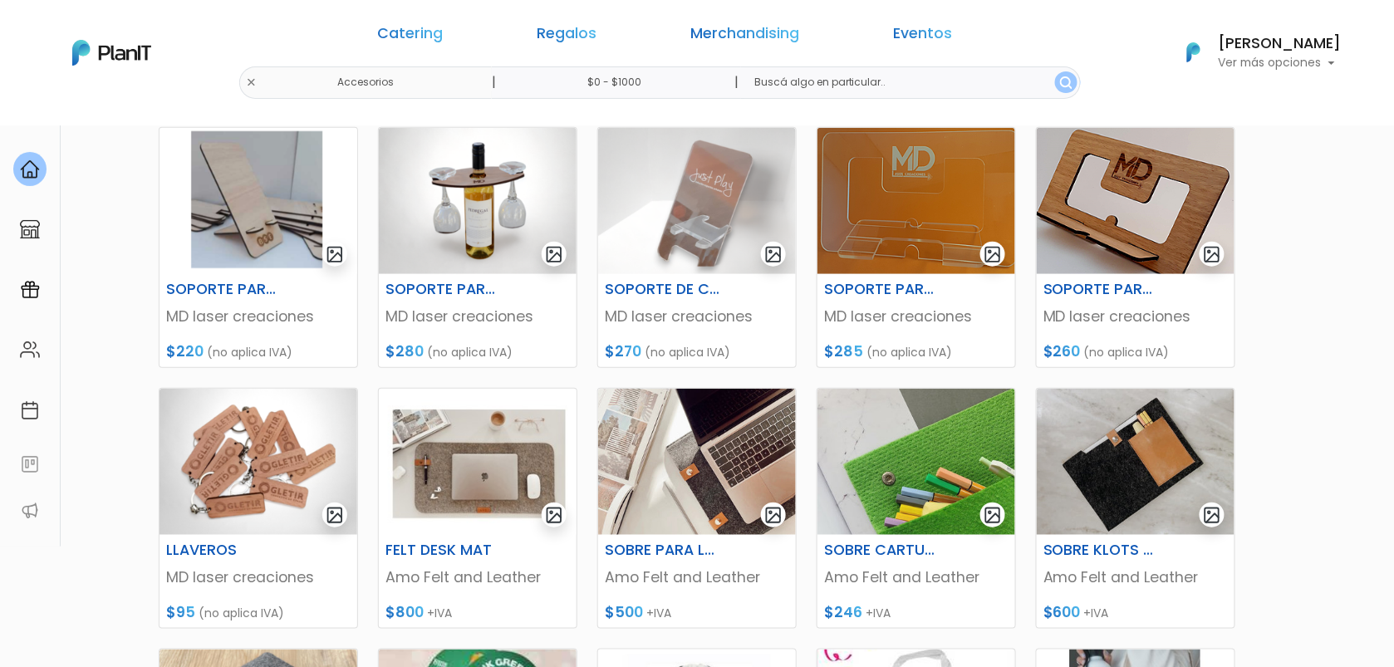
scroll to position [246, 0]
drag, startPoint x: 1394, startPoint y: 365, endPoint x: 1369, endPoint y: 370, distance: 25.4
click at [1363, 370] on section "82 resultados Merchandising Accesorios Hay 82 opciones Accesorios Ordenar por M…" at bounding box center [697, 473] width 1394 height 1189
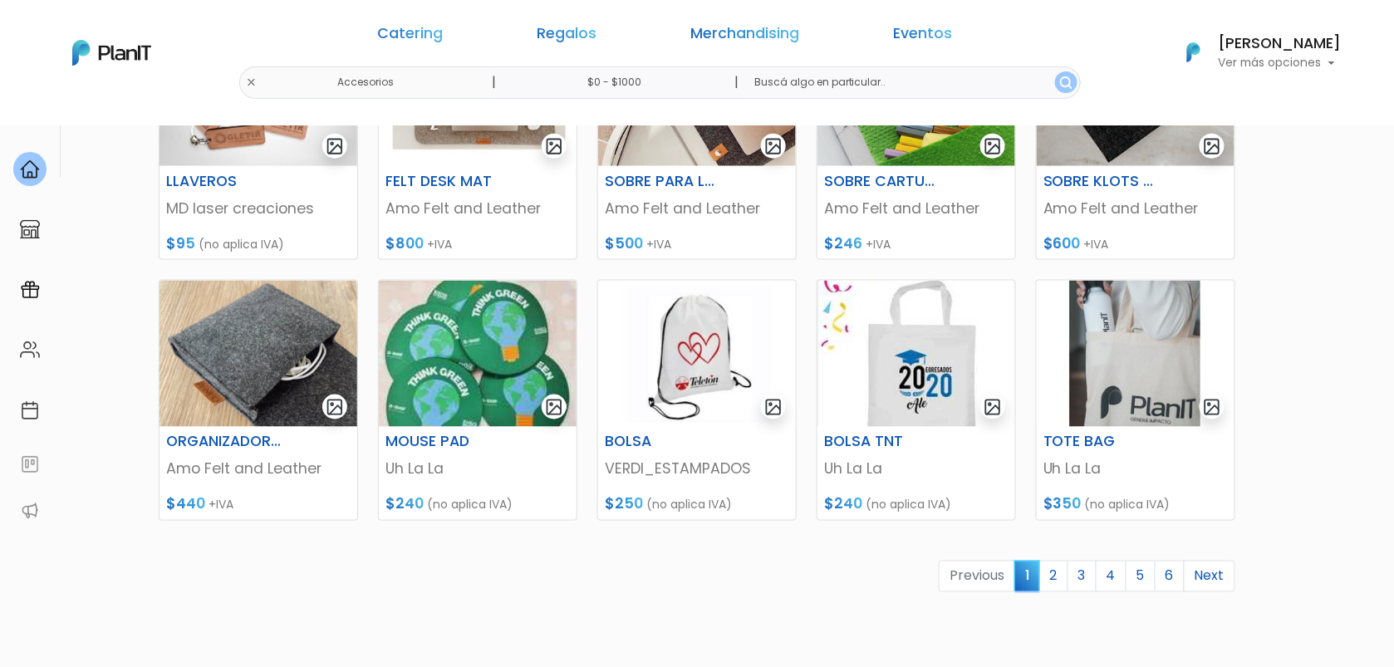
scroll to position [619, 0]
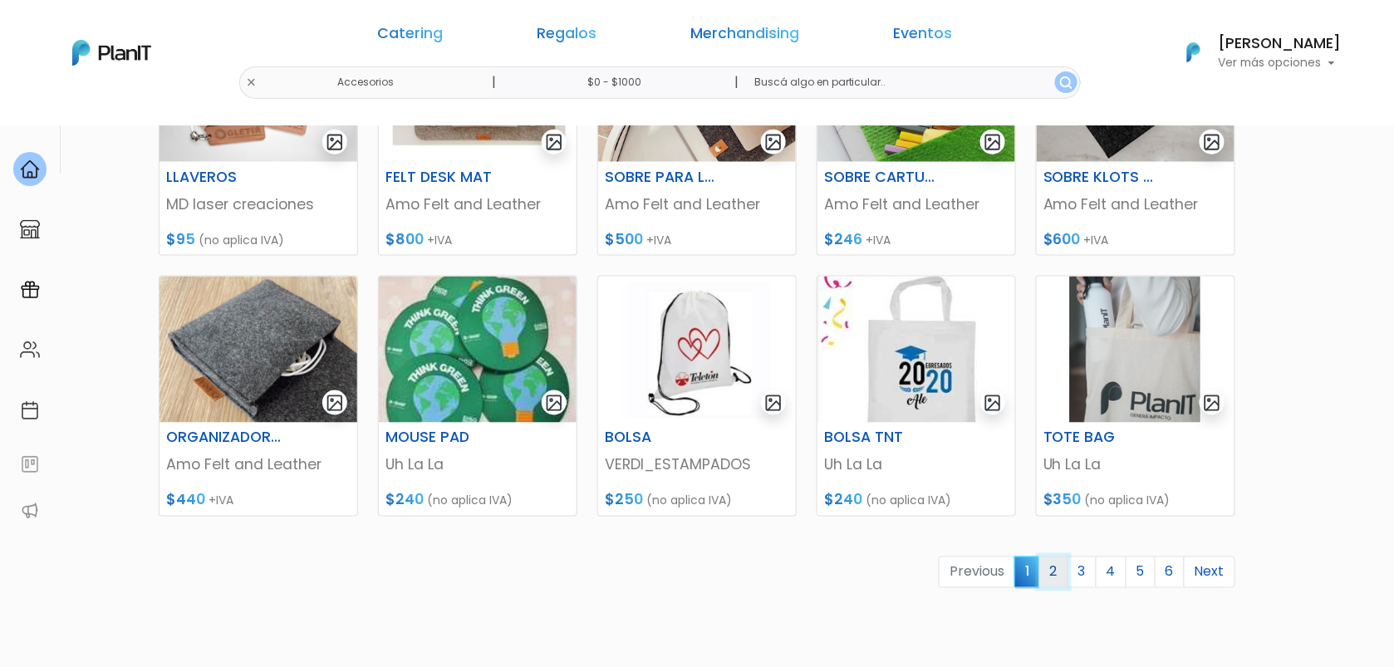
click at [1056, 571] on link "2" at bounding box center [1053, 572] width 29 height 32
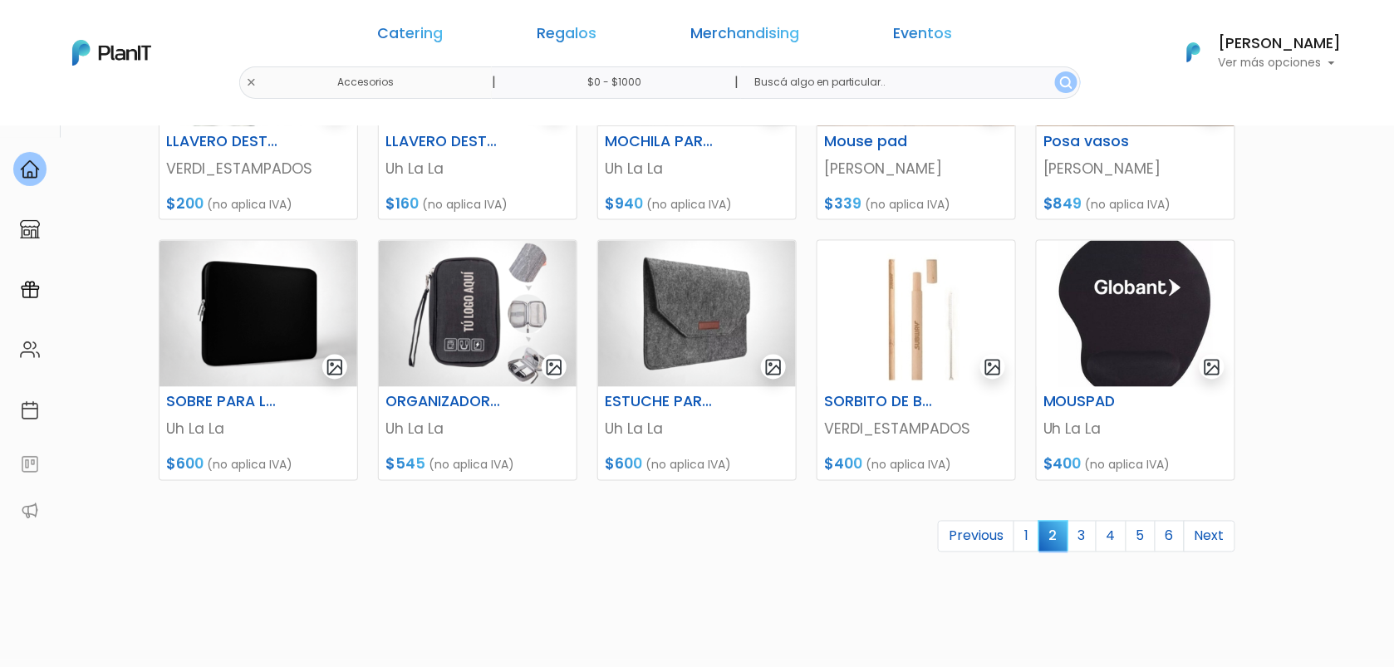
scroll to position [657, 0]
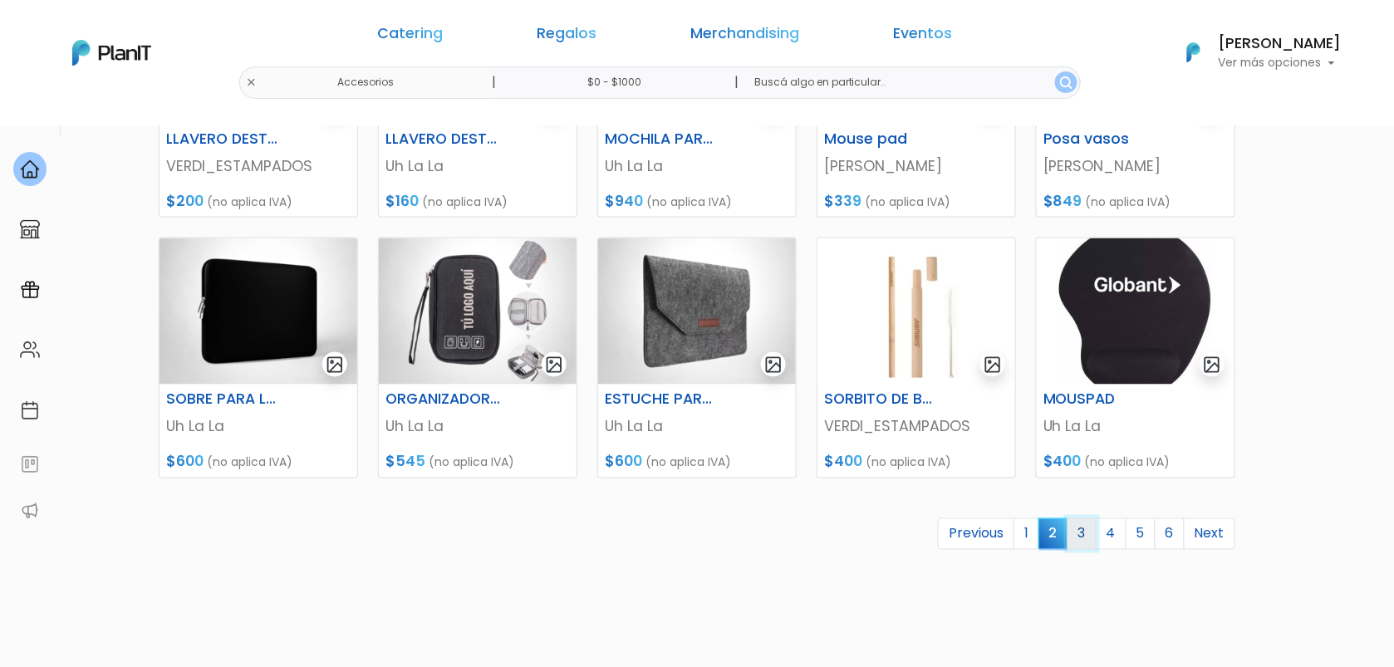
click at [1086, 529] on link "3" at bounding box center [1081, 534] width 29 height 32
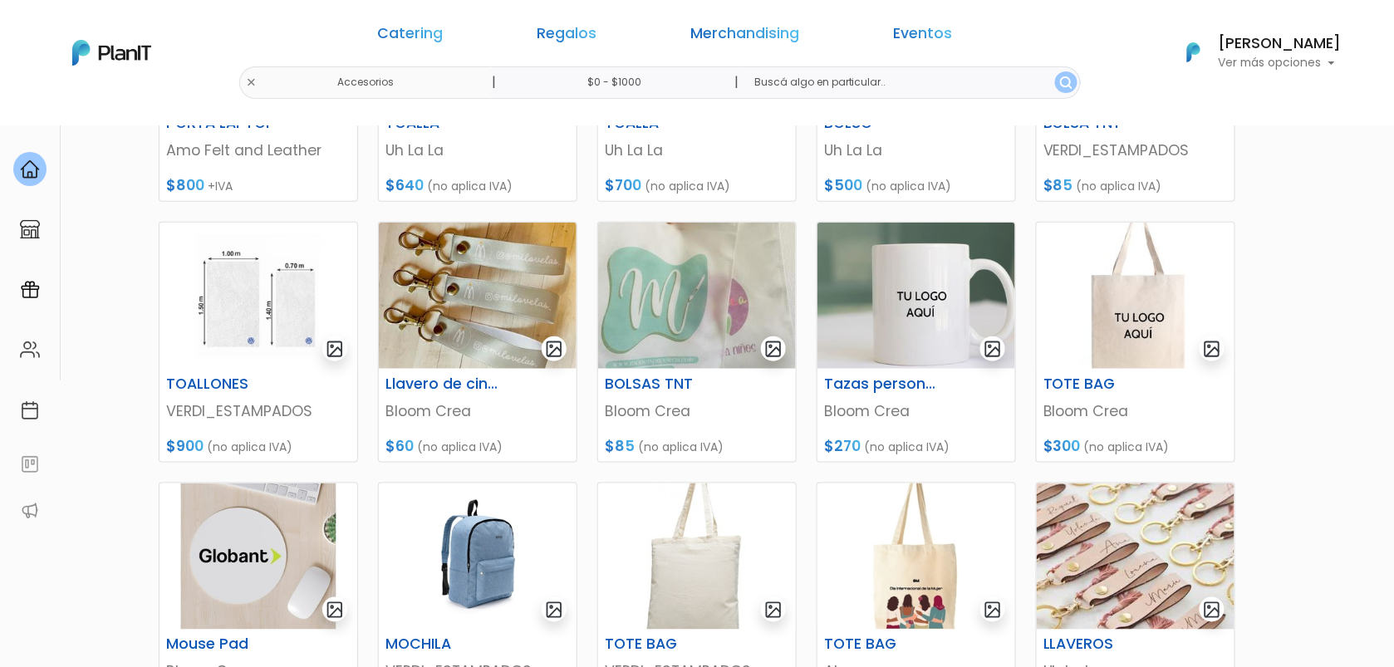
scroll to position [420, 0]
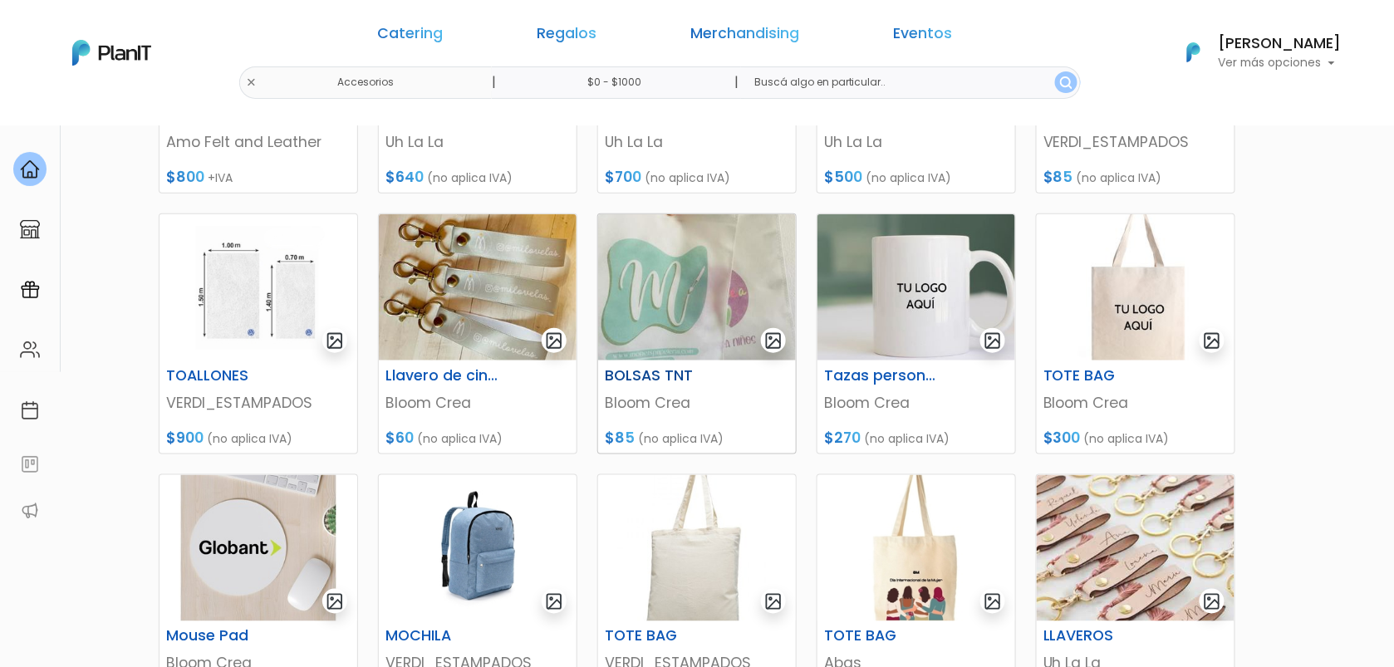
click at [709, 321] on img at bounding box center [697, 287] width 198 height 146
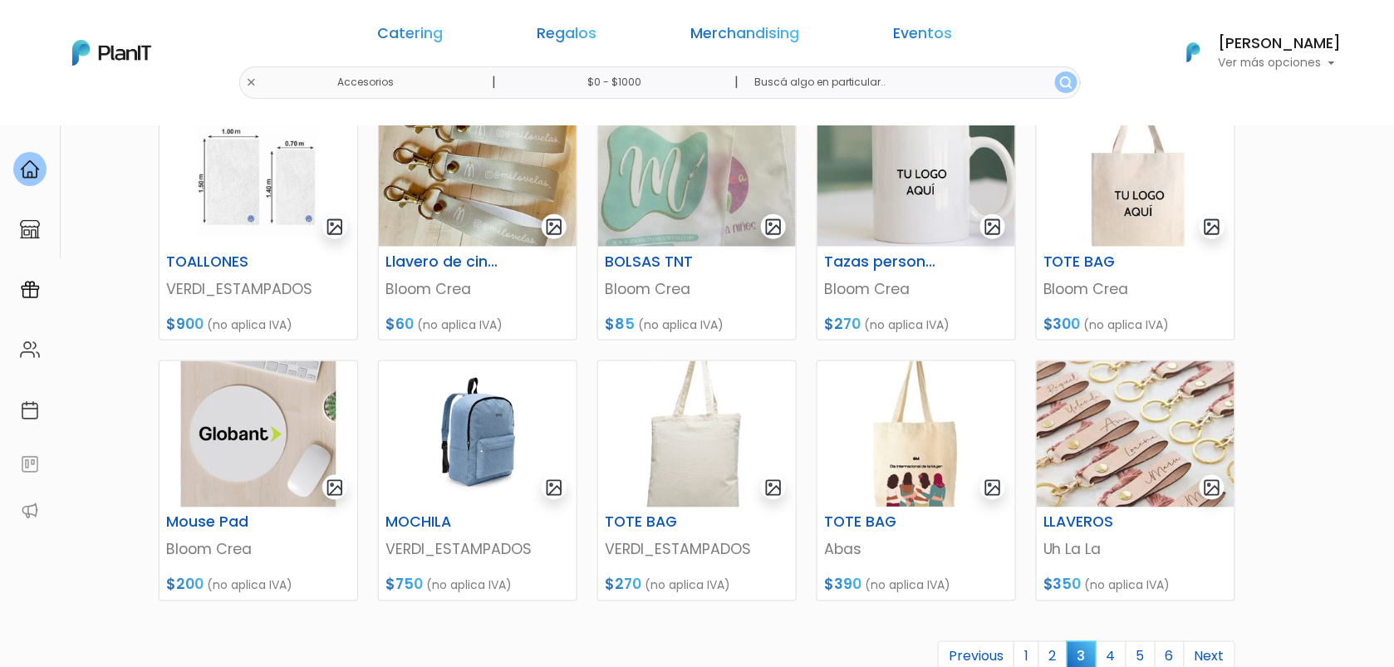
scroll to position [547, 0]
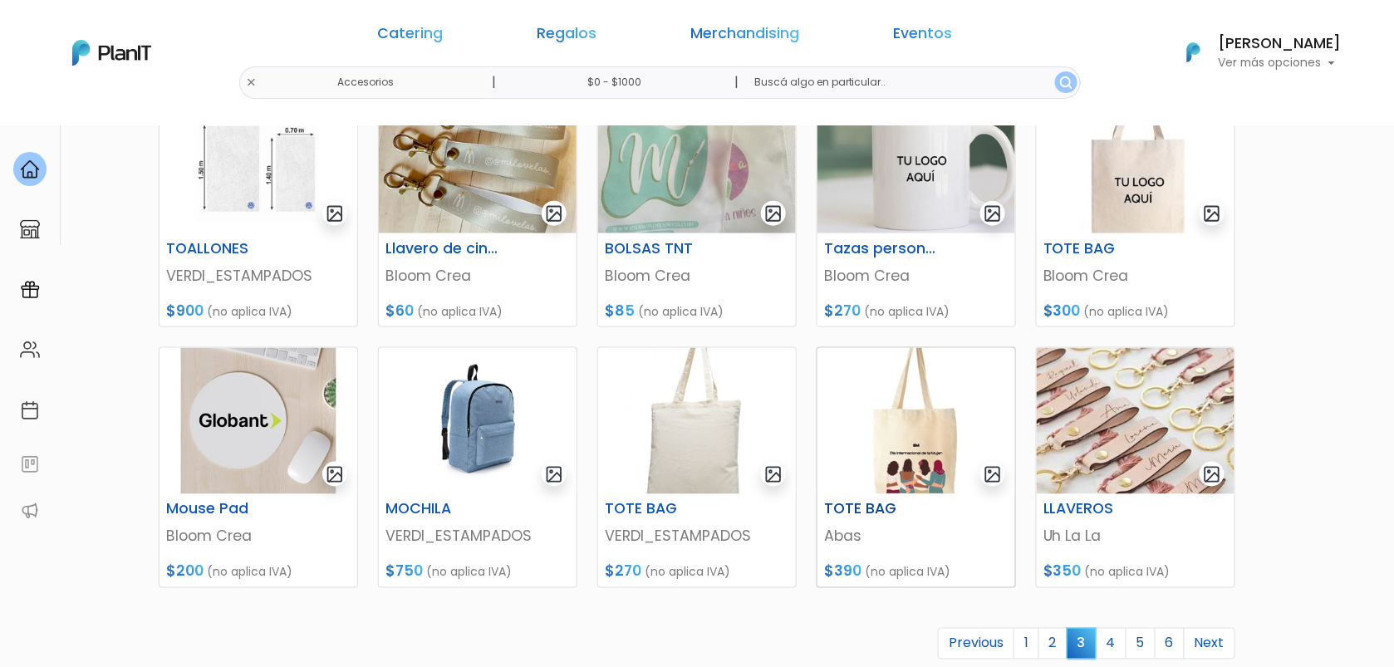
click at [916, 394] on img at bounding box center [916, 421] width 198 height 146
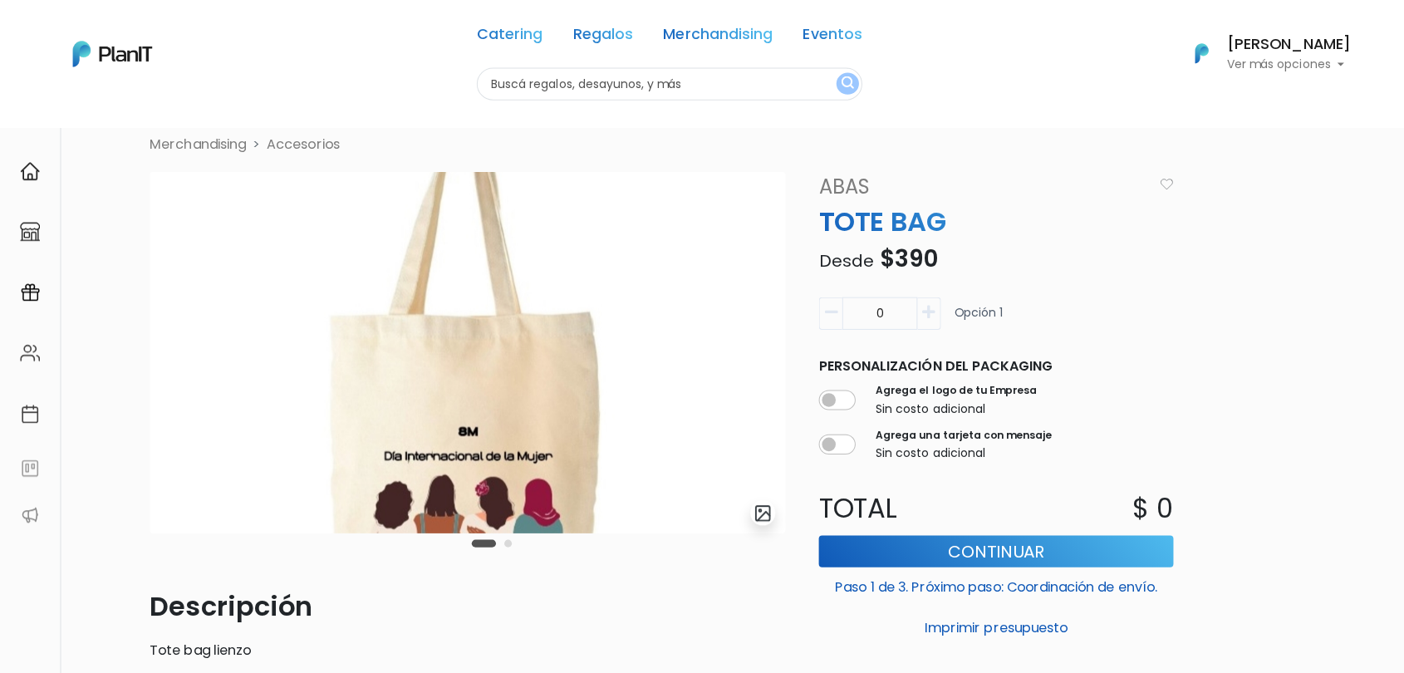
scroll to position [152, 0]
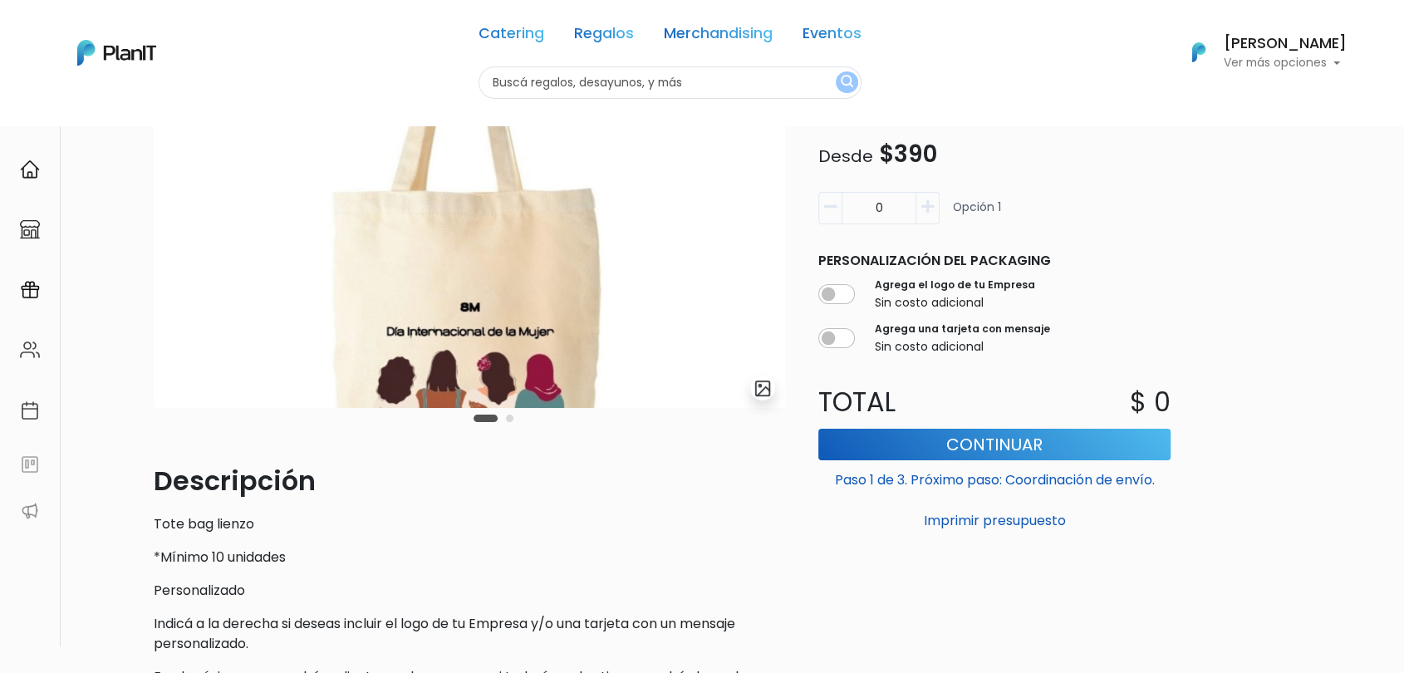
click at [707, 47] on div "Catering Regalos Merchandising Eventos" at bounding box center [669, 37] width 383 height 60
click at [708, 39] on link "Merchandising" at bounding box center [718, 37] width 109 height 20
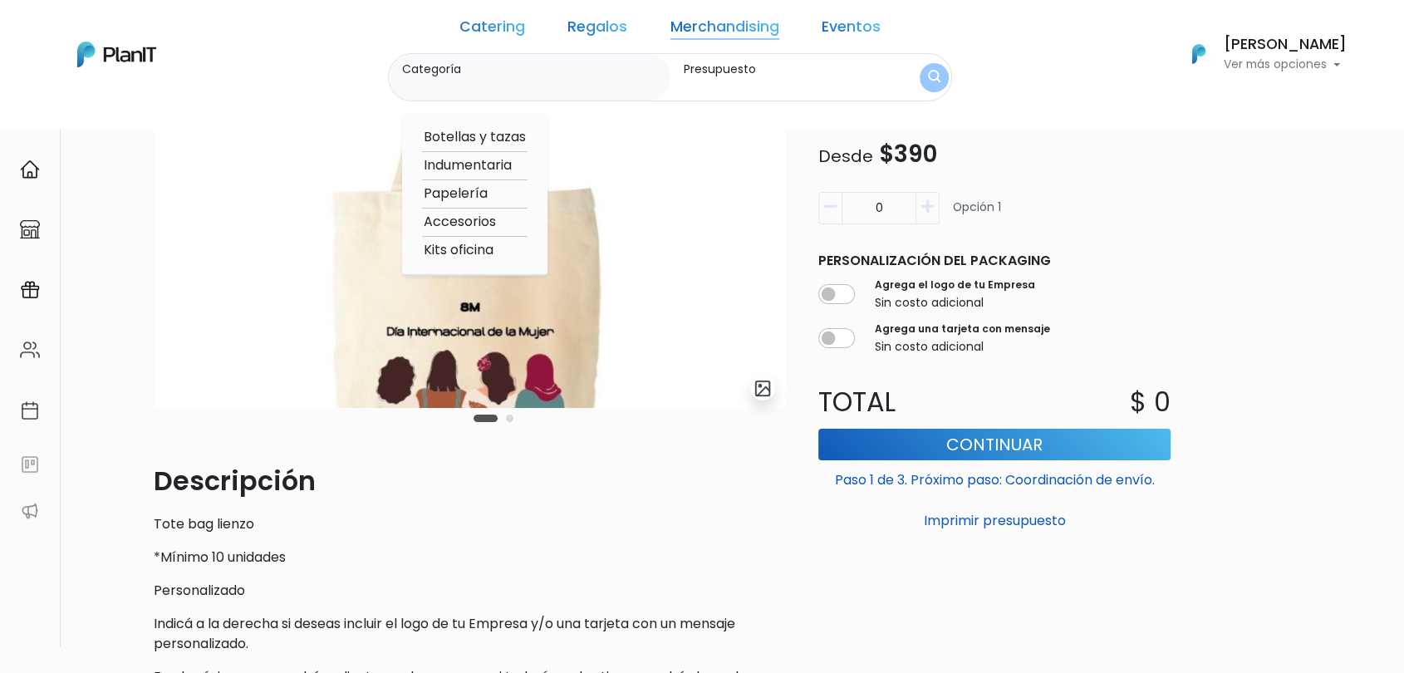
click at [487, 249] on option "Kits oficina" at bounding box center [474, 250] width 105 height 21
type input "Kits oficina"
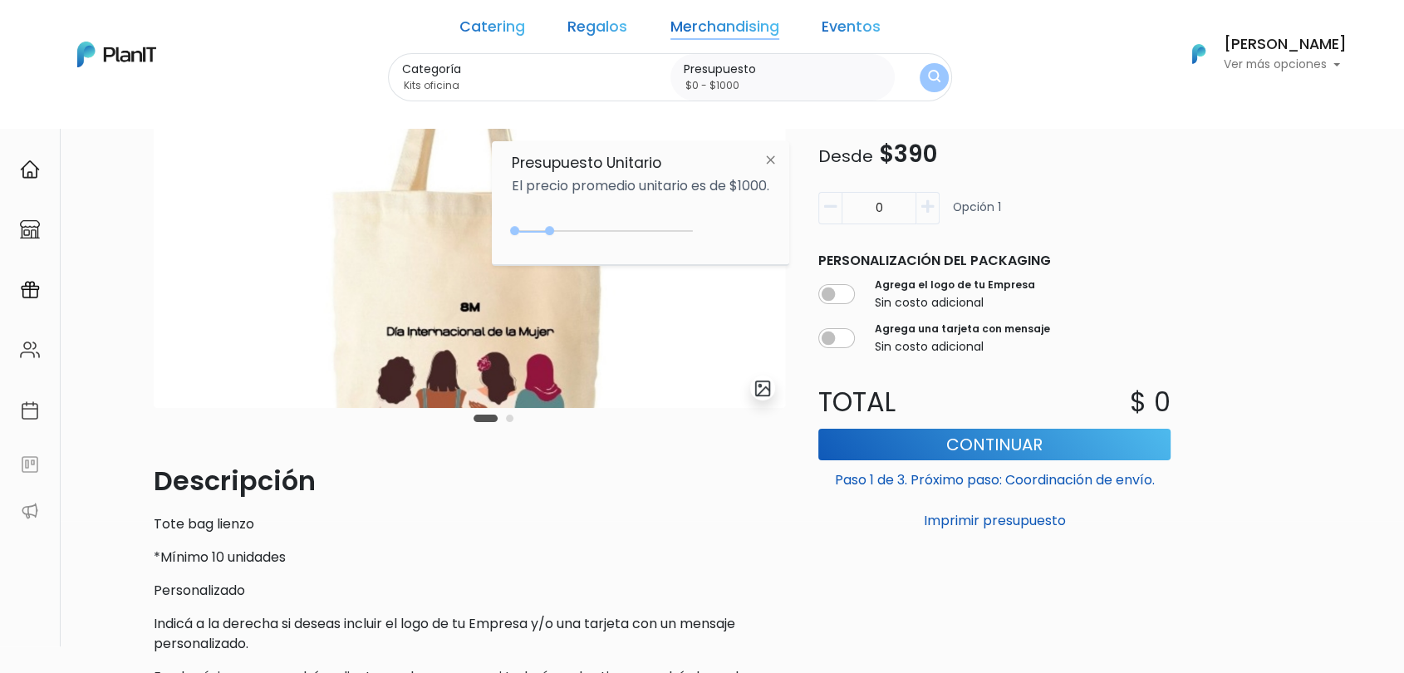
type input "$0 - $3750"
click at [648, 226] on div "0 : 3750 0 3750" at bounding box center [605, 234] width 174 height 17
click at [925, 85] on img "submit" at bounding box center [933, 77] width 17 height 21
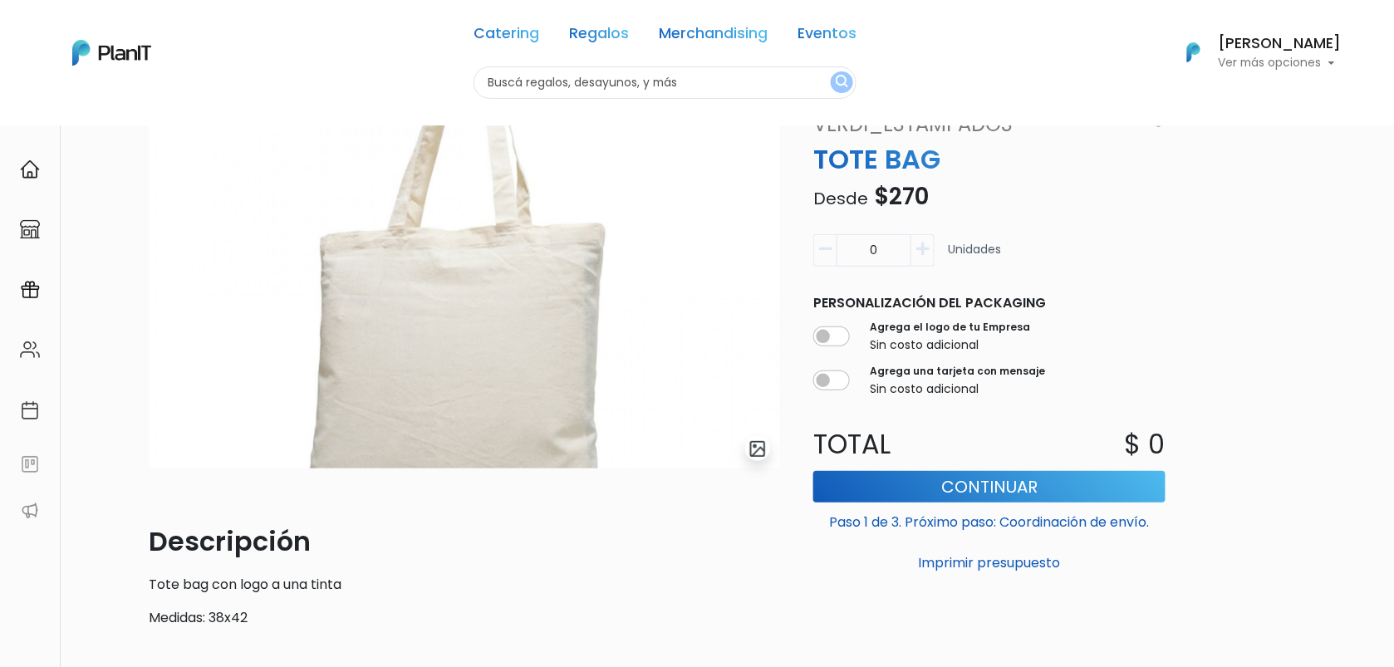
scroll to position [88, 0]
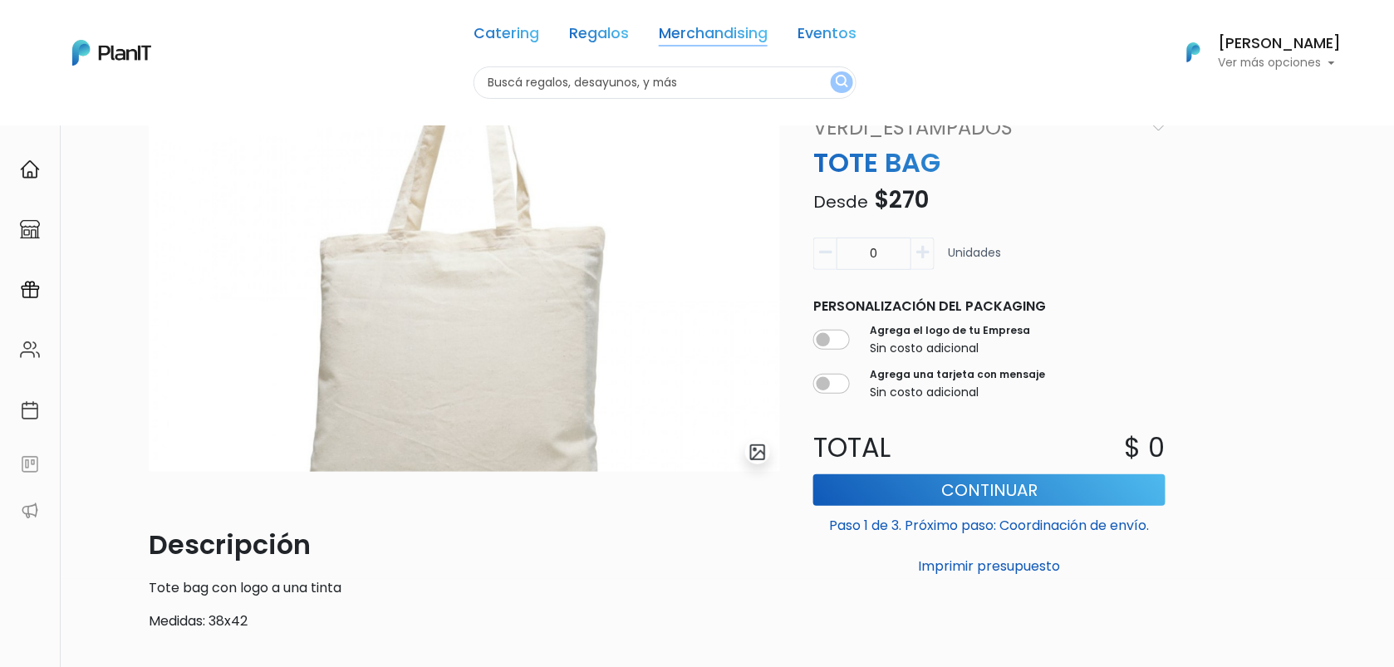
click at [707, 28] on link "Merchandising" at bounding box center [713, 37] width 109 height 20
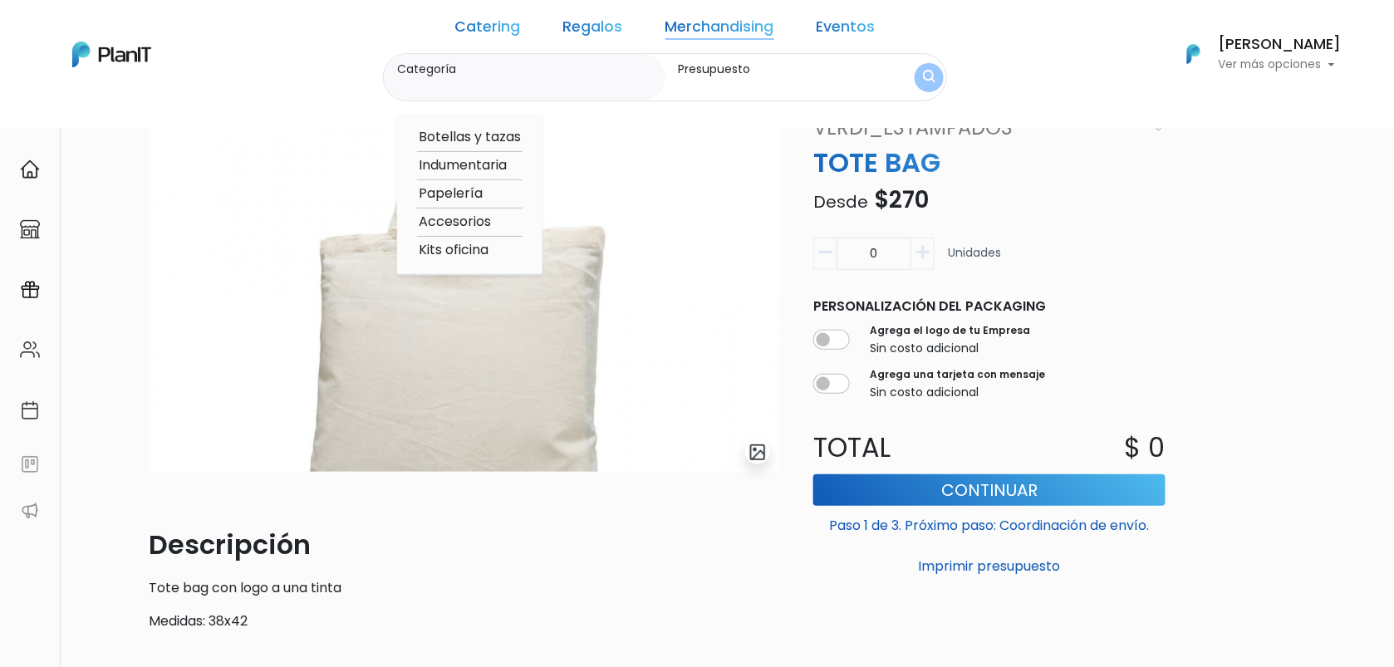
click at [1272, 261] on div "Volver Merchandising Accesorios slide 1 of 1 Descripción Tote bag con logo a un…" at bounding box center [697, 430] width 1394 height 787
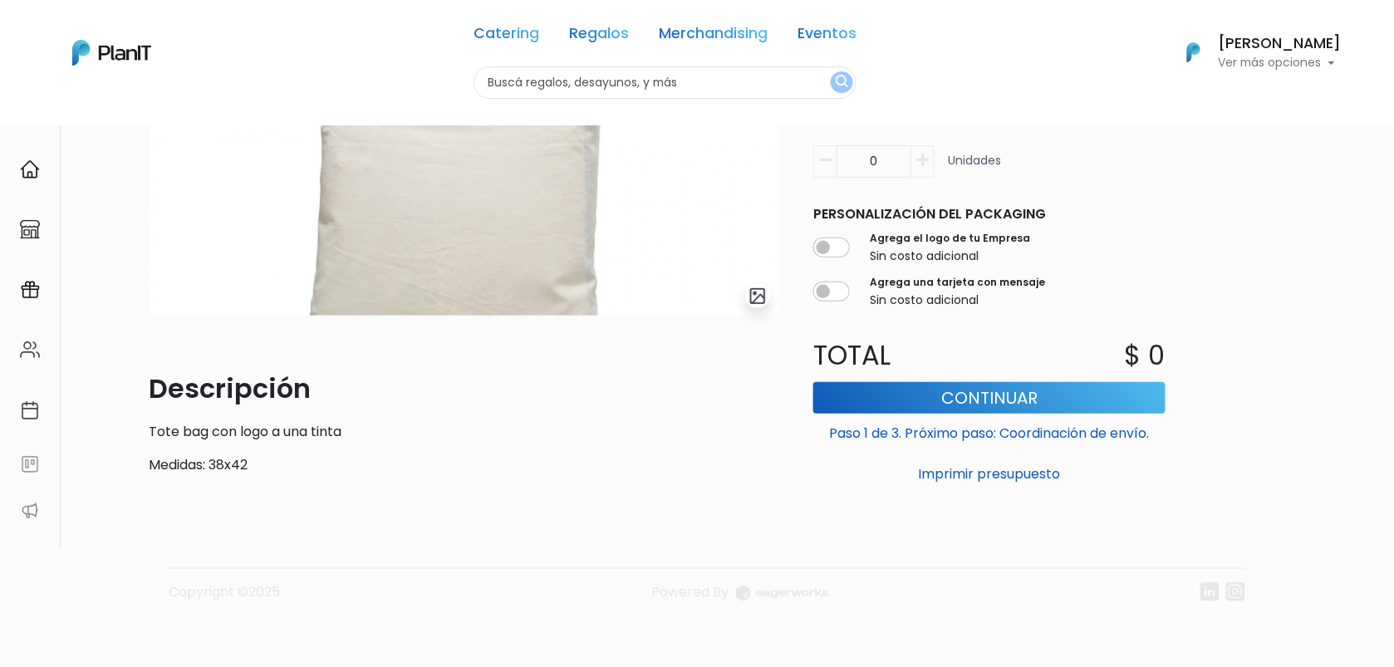
scroll to position [3, 0]
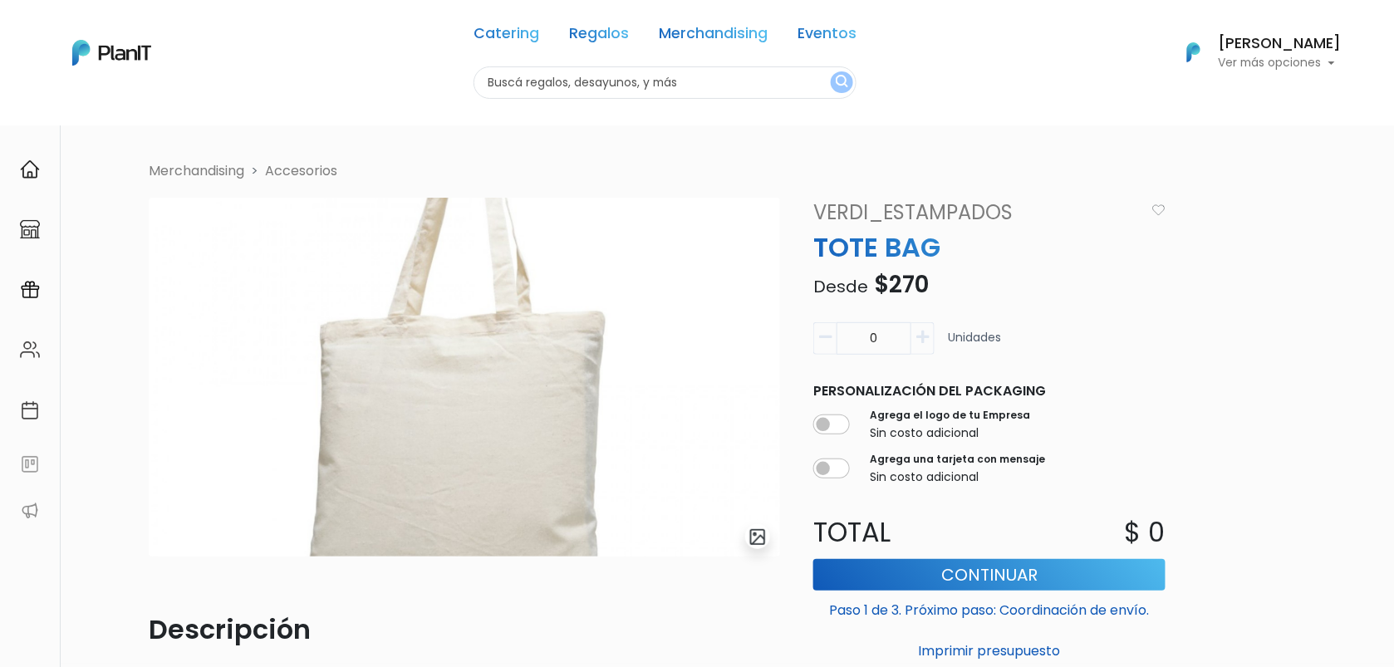
click at [714, 17] on div "Catering Regalos Merchandising Eventos" at bounding box center [664, 37] width 383 height 60
click at [717, 32] on link "Merchandising" at bounding box center [713, 37] width 109 height 20
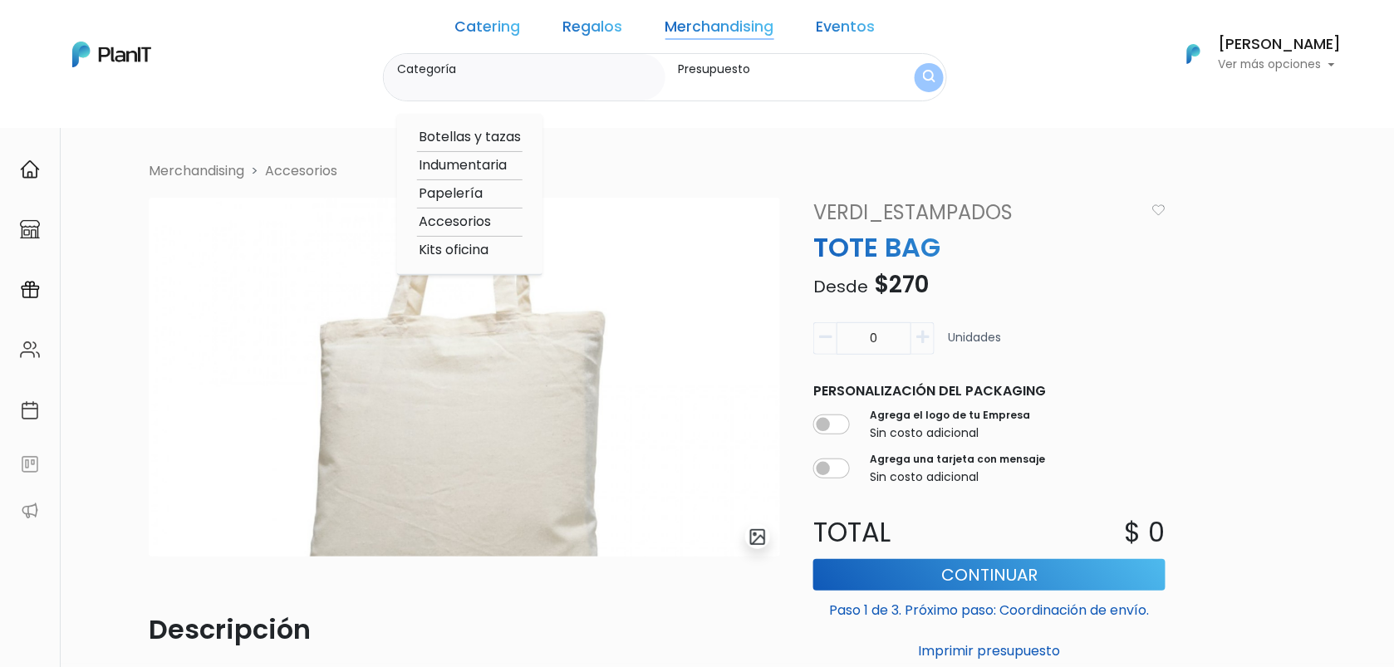
click at [487, 162] on option "Indumentaria" at bounding box center [469, 165] width 105 height 21
type input "Indumentaria"
type input "$0 - $1000"
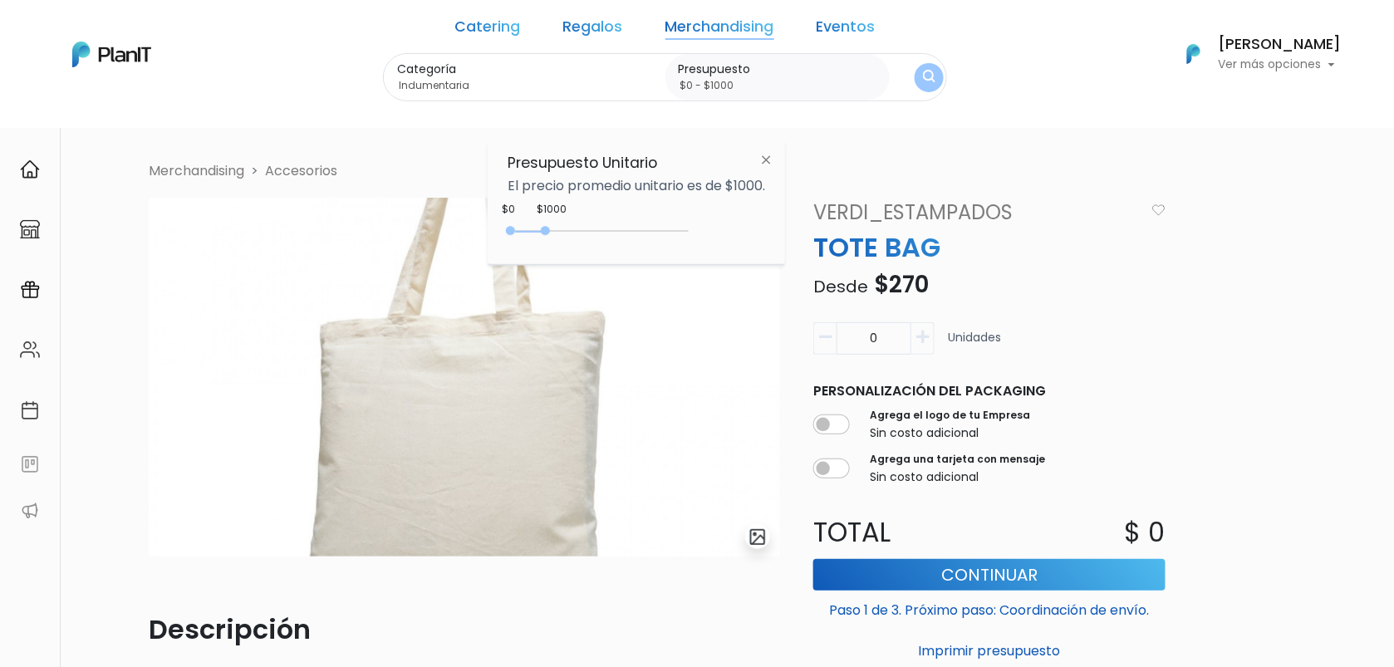
click at [615, 232] on div "0 : 1000 0 1000" at bounding box center [601, 234] width 174 height 17
click at [914, 78] on button "submit" at bounding box center [928, 76] width 29 height 29
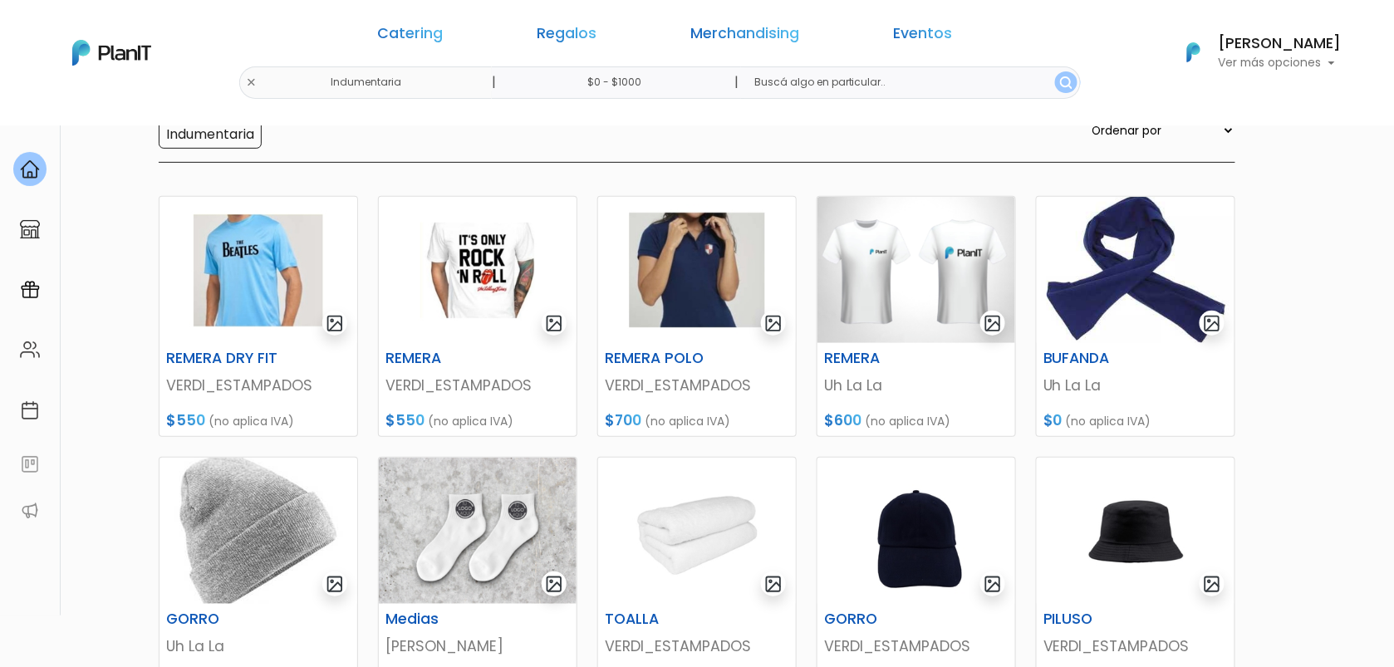
scroll to position [51, 0]
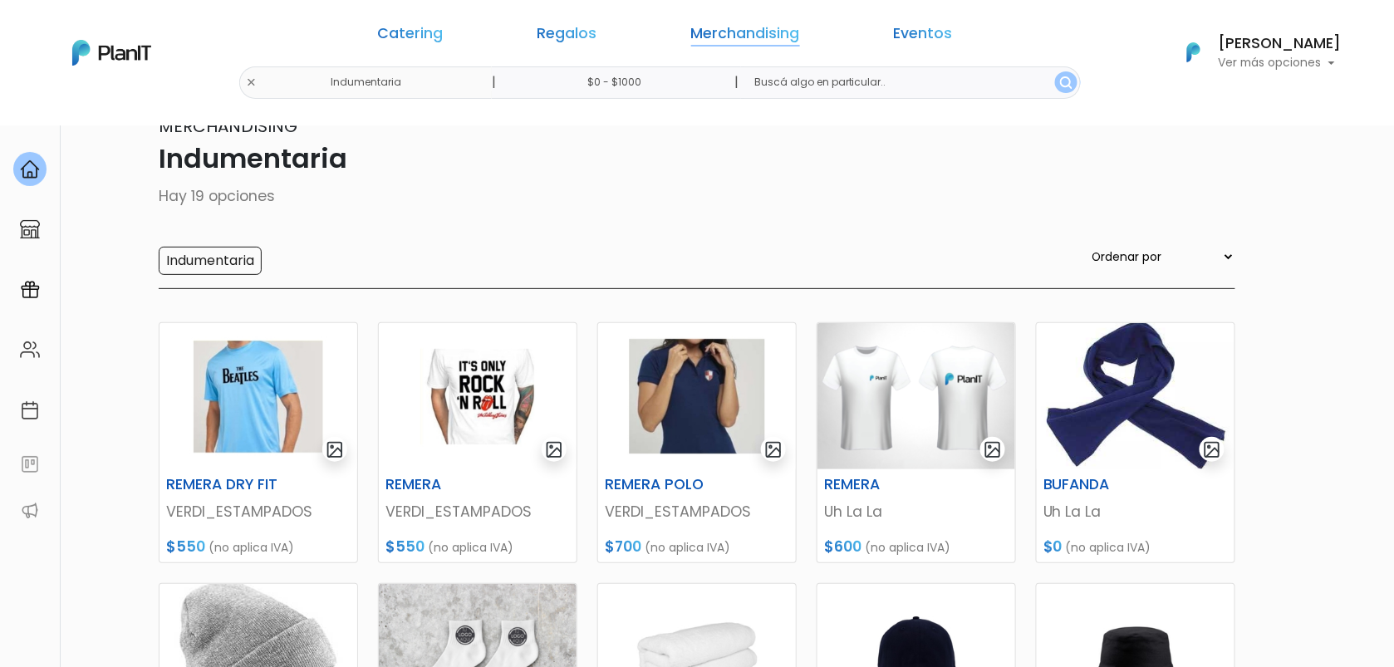
click at [738, 28] on link "Merchandising" at bounding box center [745, 37] width 109 height 20
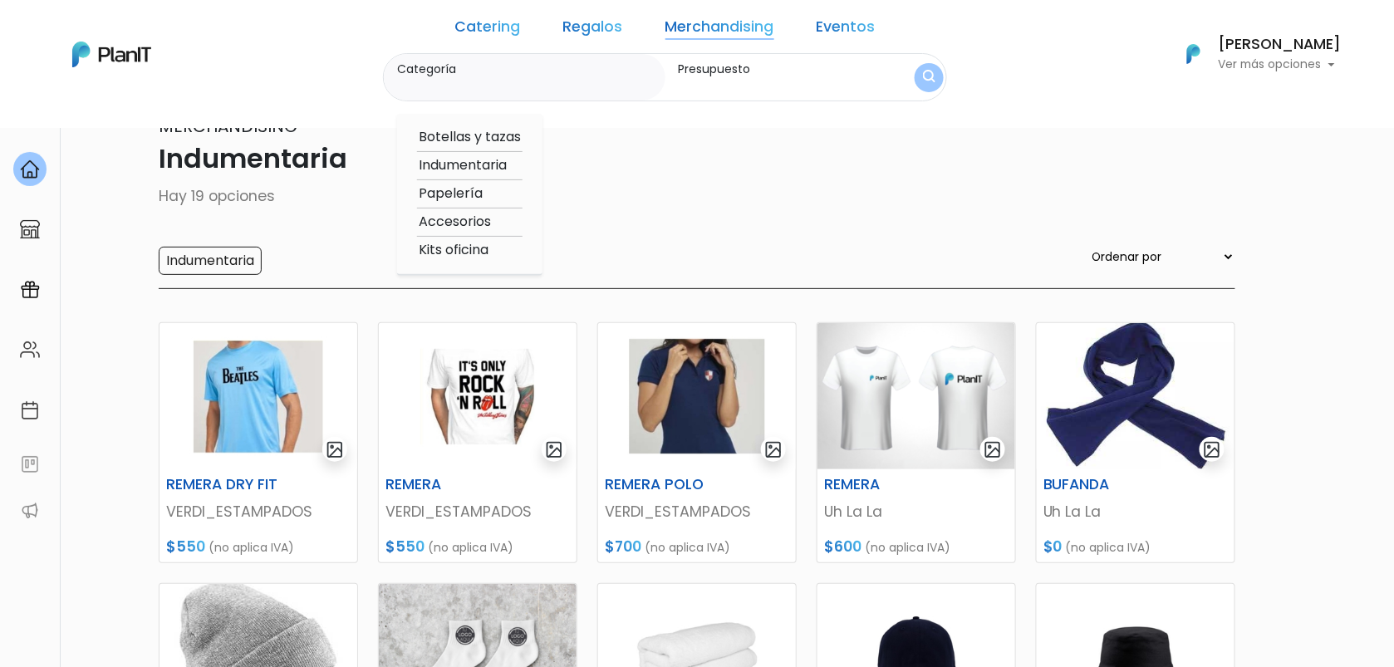
click at [494, 208] on div "Botellas y tazas Indumentaria Papelería Accesorios Kits oficina" at bounding box center [469, 195] width 145 height 162
click at [485, 224] on option "Accesorios" at bounding box center [469, 222] width 105 height 21
type input "Accesorios"
type input "$0 - $1000"
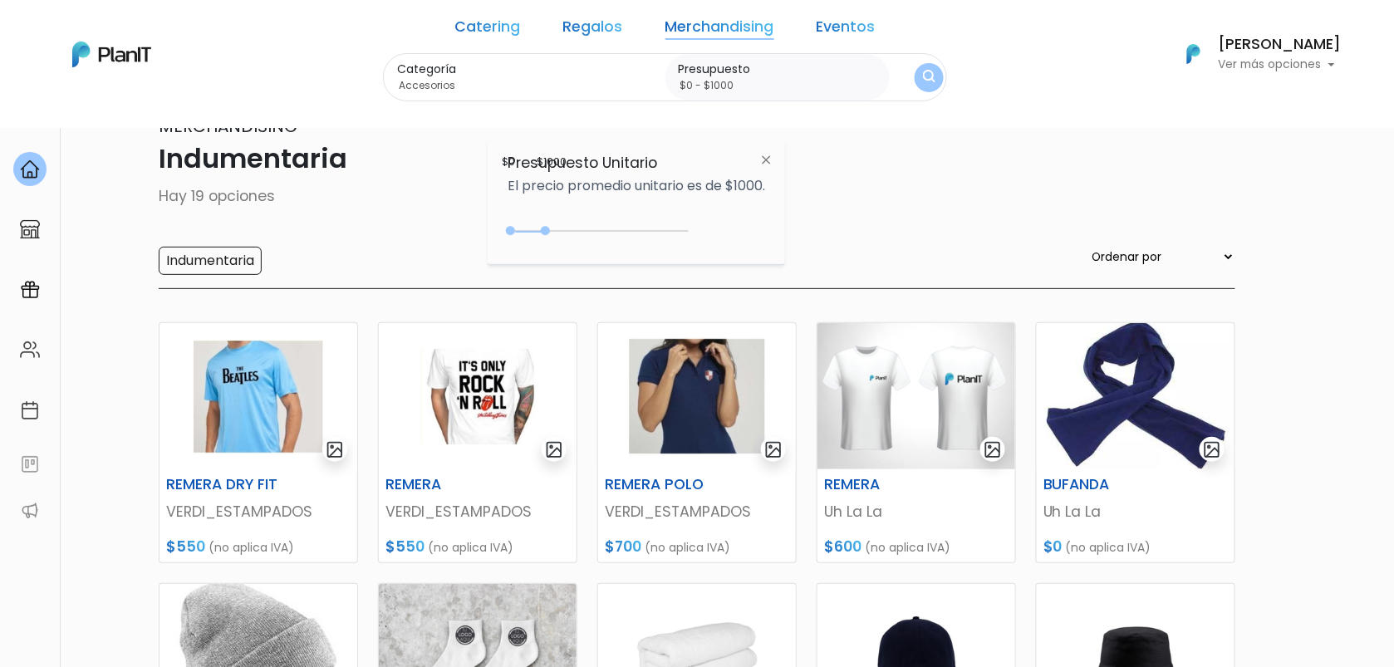
click at [651, 228] on div "0 : 1000 0 1000" at bounding box center [601, 234] width 174 height 17
click at [914, 81] on button "submit" at bounding box center [928, 76] width 29 height 29
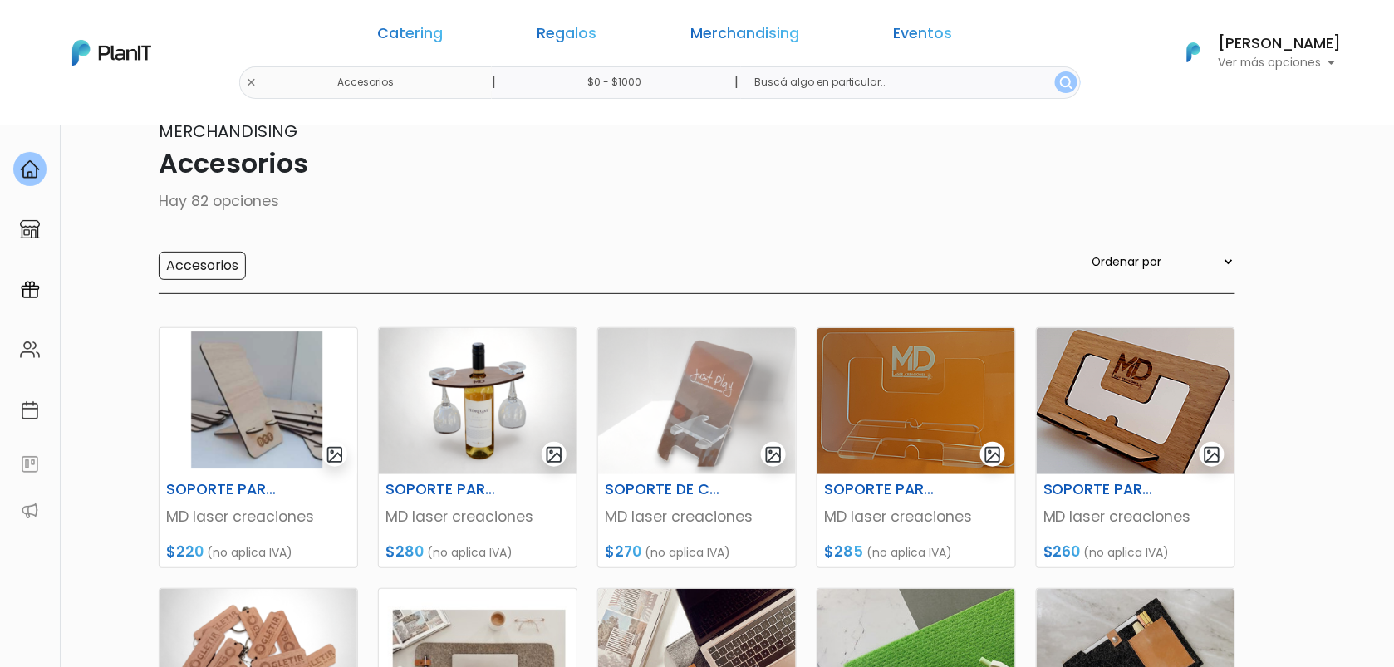
scroll to position [40, 0]
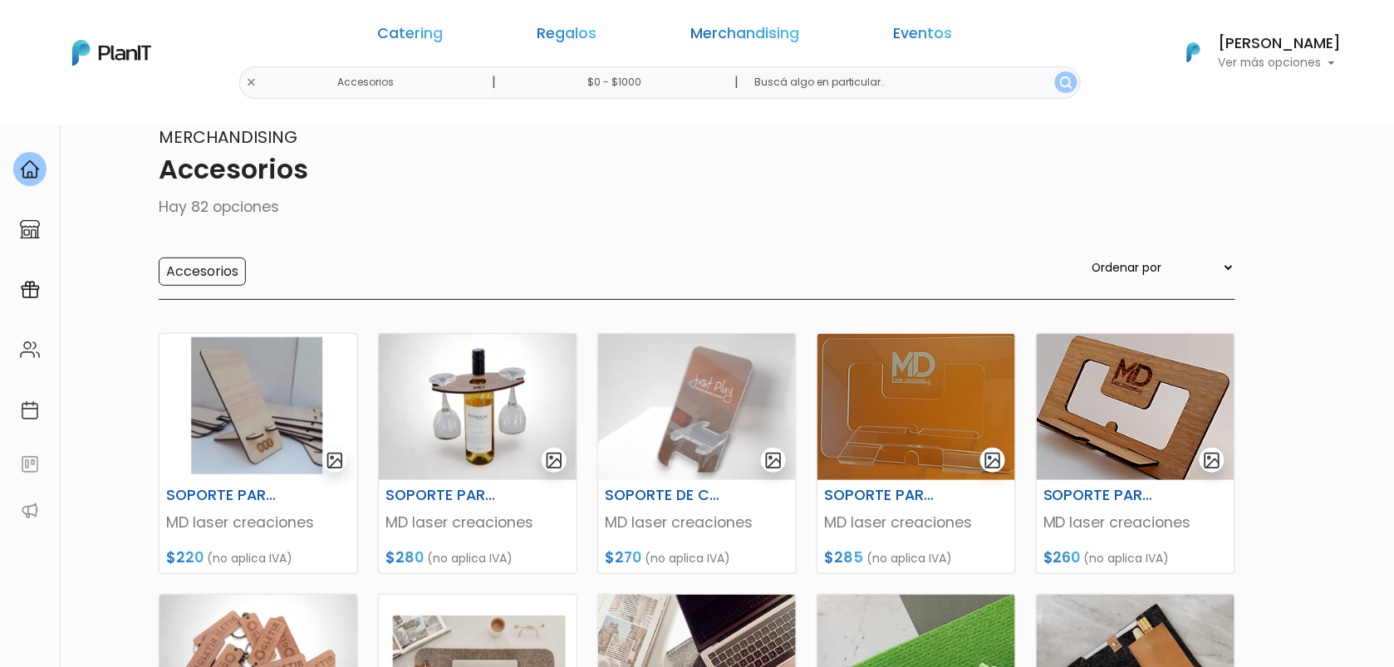
click at [391, 81] on div "Catering Regalos Merchandising Eventos Accesorios | $0 - $1000 | Catering Regal…" at bounding box center [696, 53] width 1329 height 92
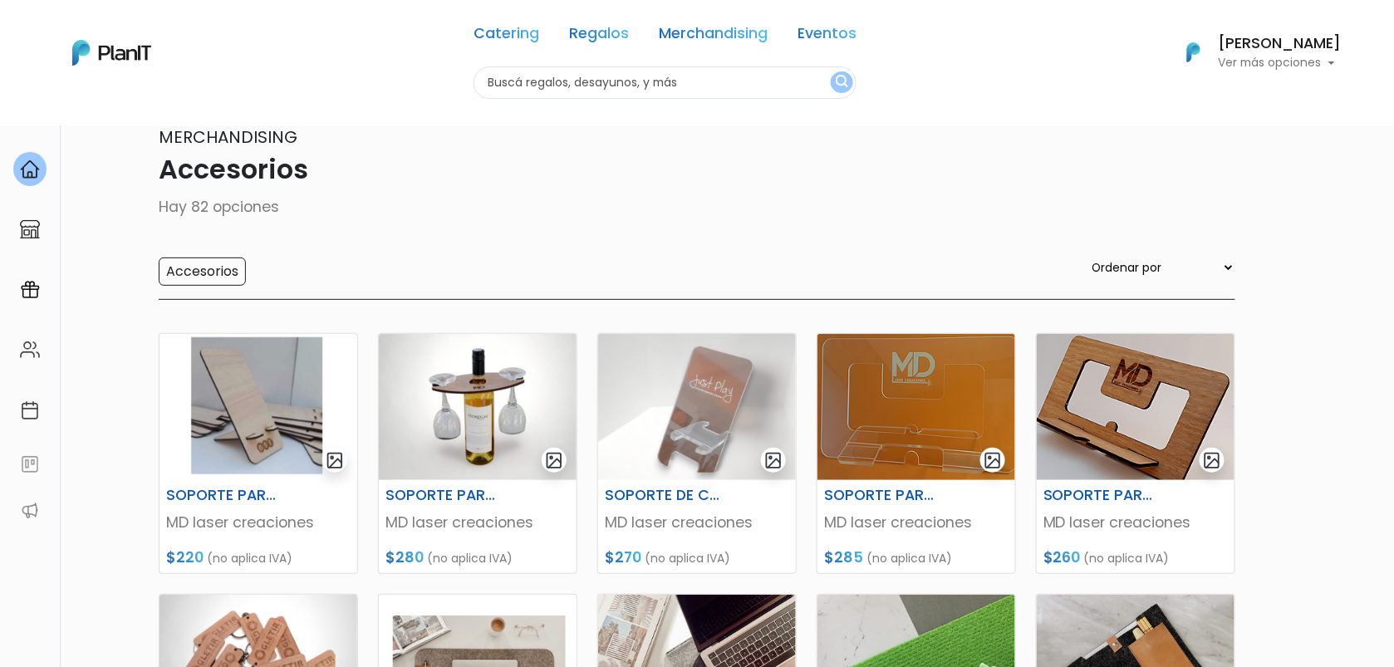
scroll to position [0, 0]
click at [596, 86] on input "text" at bounding box center [664, 82] width 383 height 32
type input "tote bag"
click at [830, 71] on button "submit" at bounding box center [841, 82] width 22 height 22
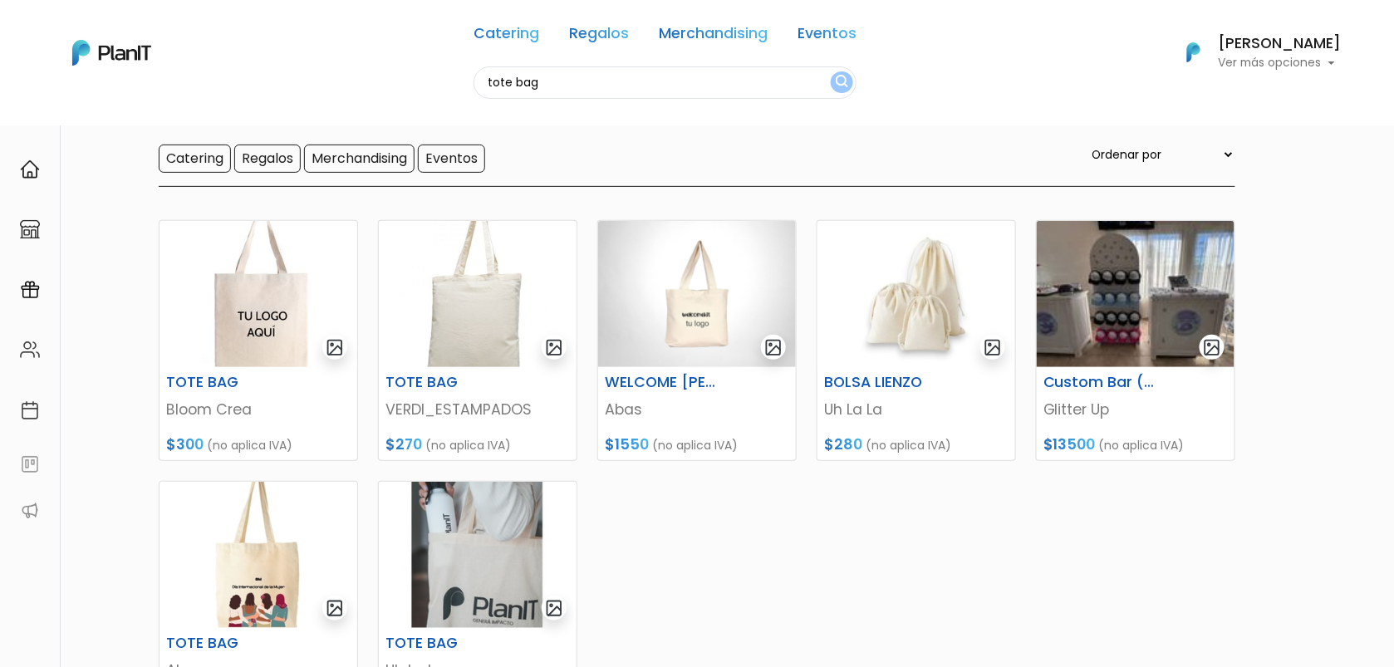
scroll to position [116, 0]
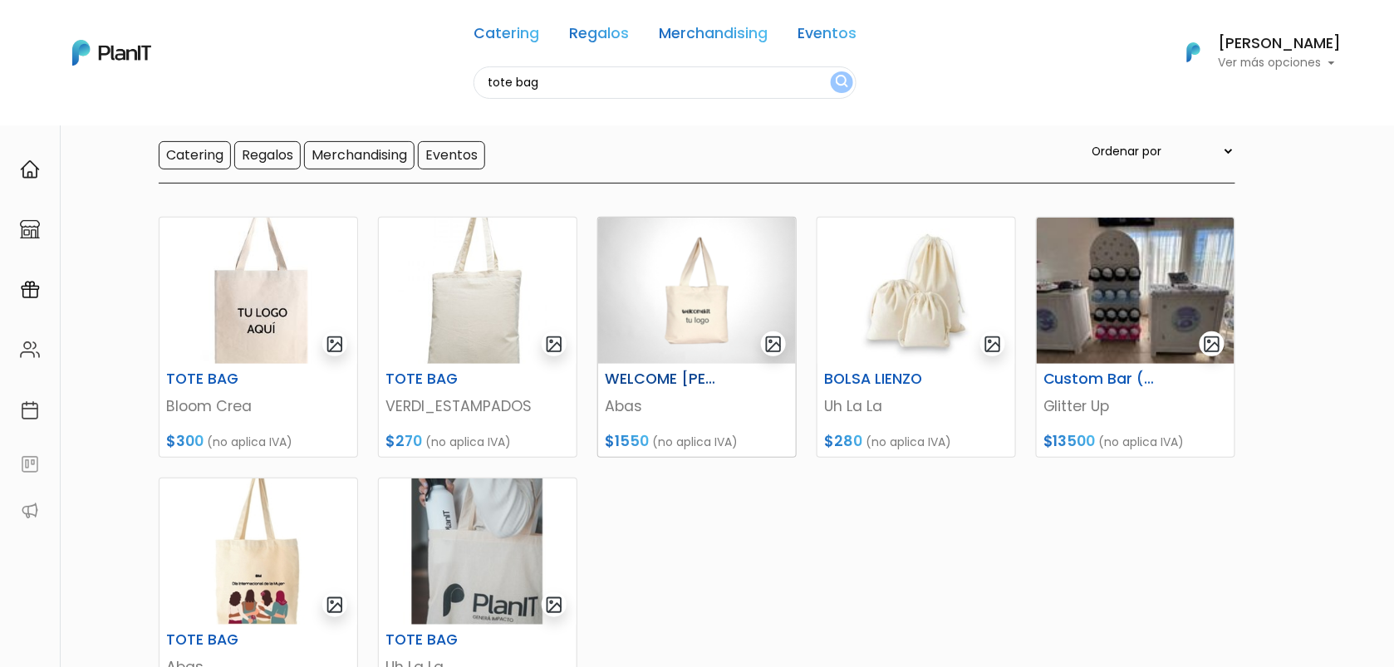
click at [751, 431] on p "$1550 (no aplica IVA)" at bounding box center [697, 441] width 184 height 22
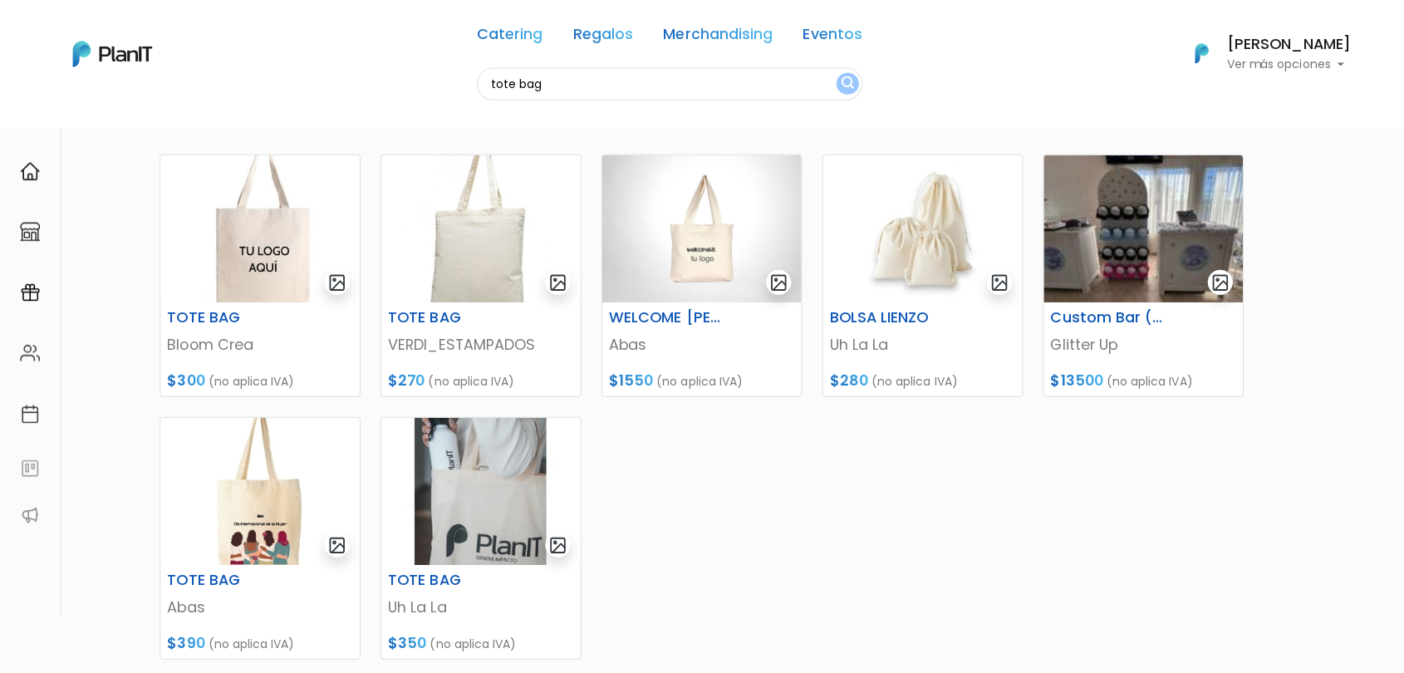
scroll to position [183, 0]
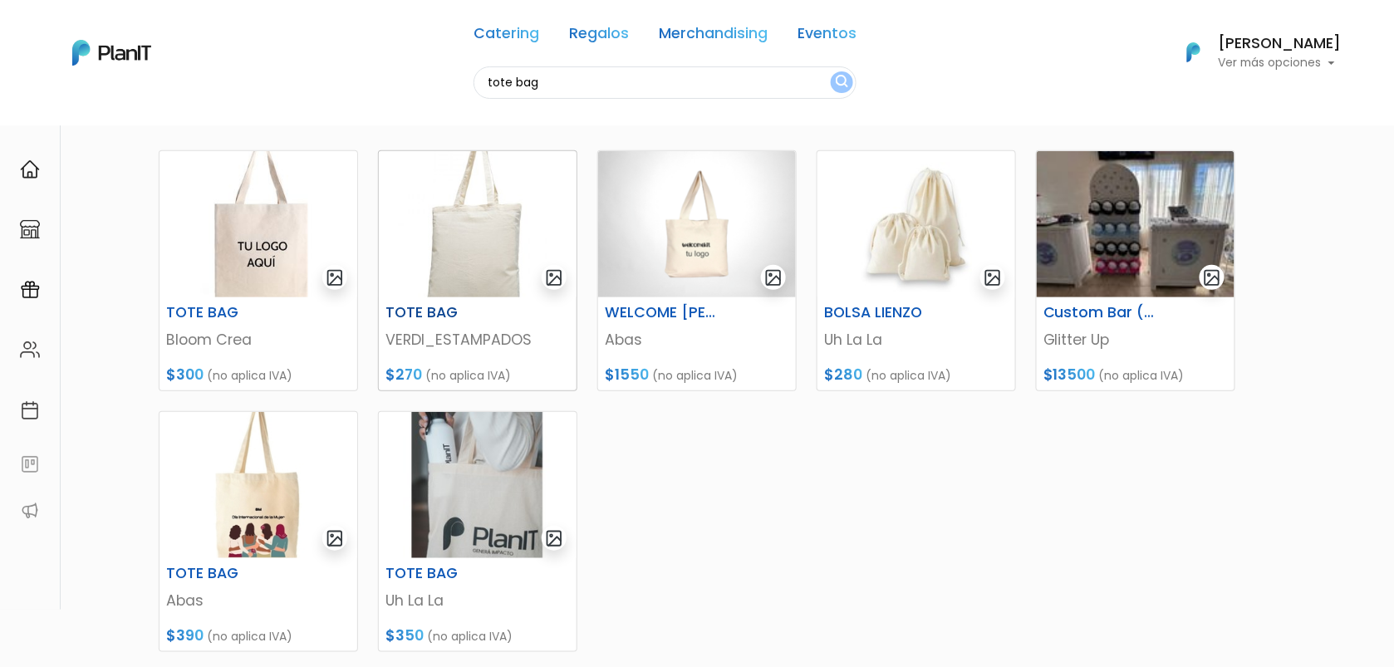
click at [466, 242] on img at bounding box center [478, 224] width 198 height 146
click at [276, 487] on img at bounding box center [258, 485] width 198 height 146
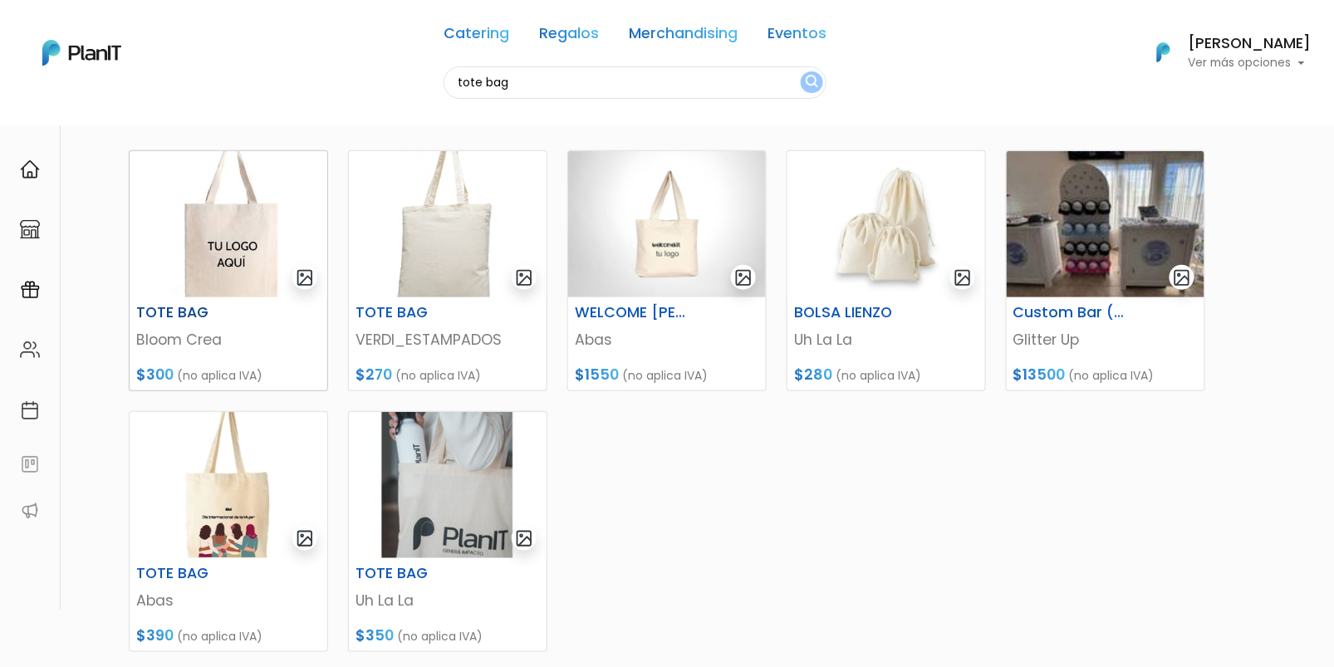
click at [195, 247] on img at bounding box center [229, 224] width 198 height 146
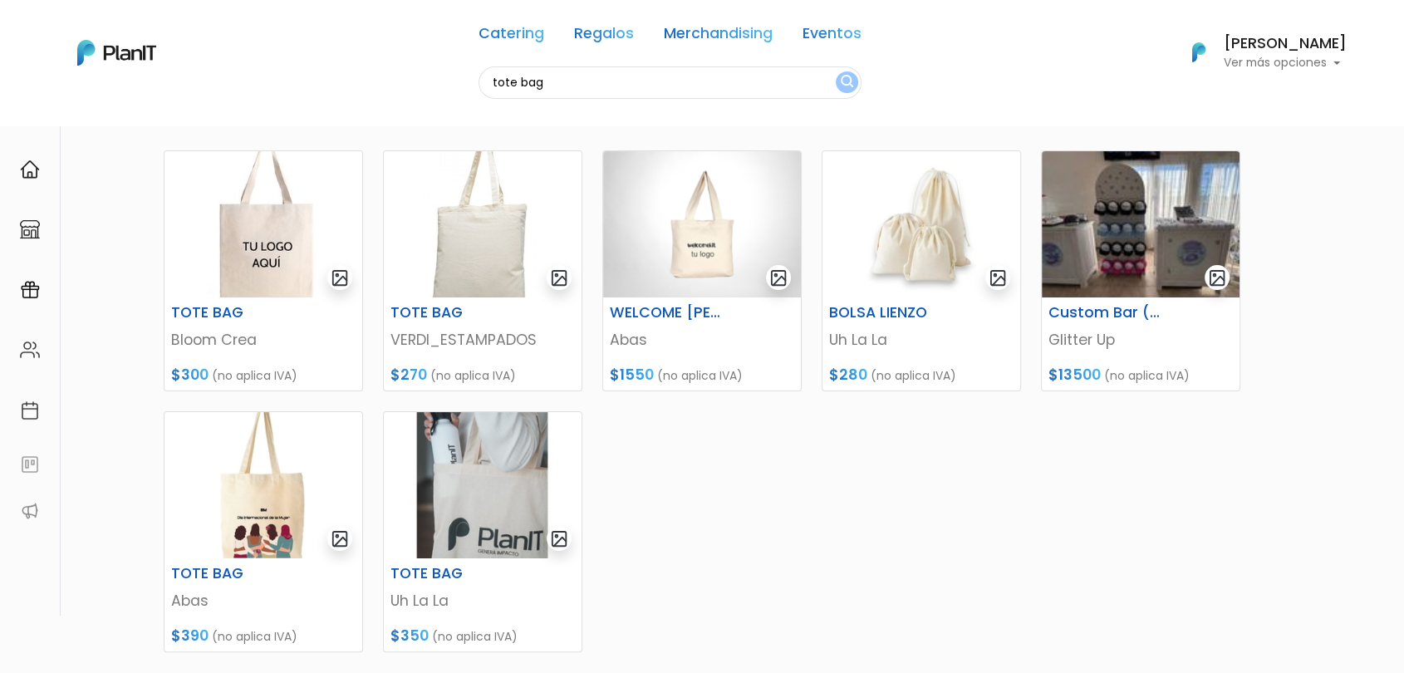
click at [893, 540] on div "TOTE BAG Bloom Crea $300 (no aplica IVA) TOTE BAG VERDI_ESTAMPADOS $270 (no apl…" at bounding box center [702, 457] width 1096 height 654
click at [1128, 266] on img at bounding box center [1140, 224] width 198 height 146
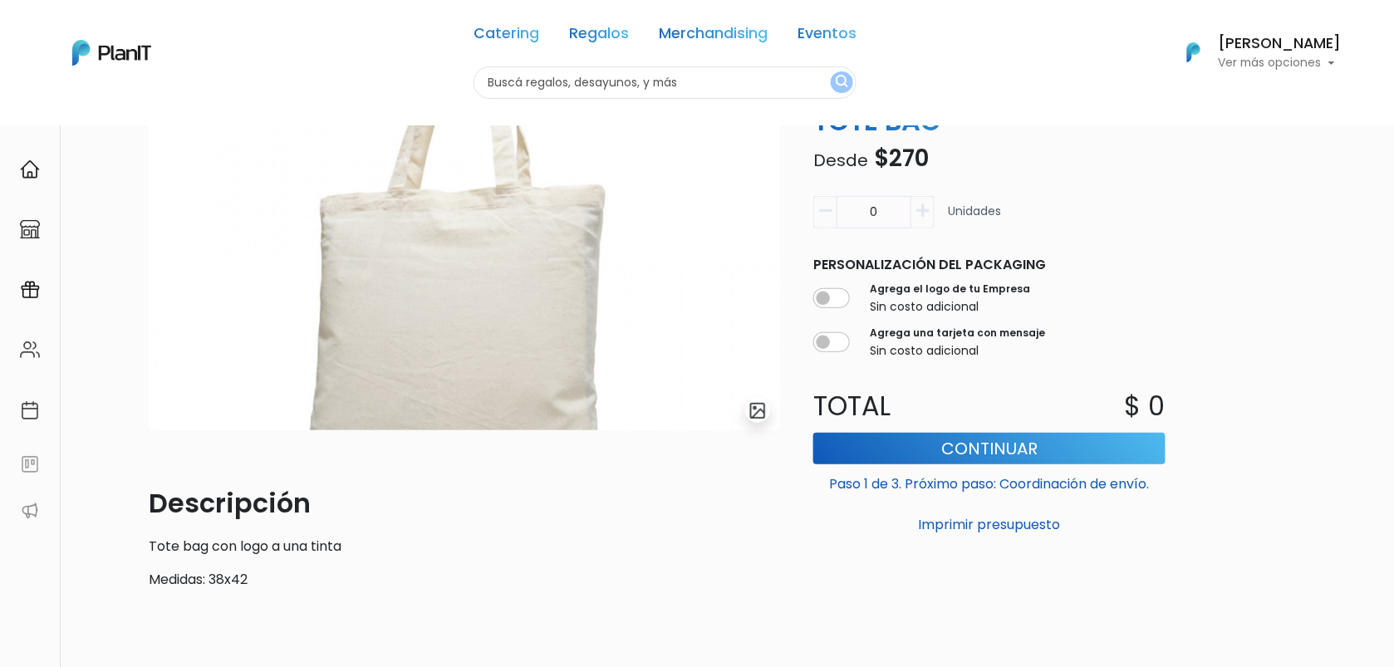
scroll to position [116, 0]
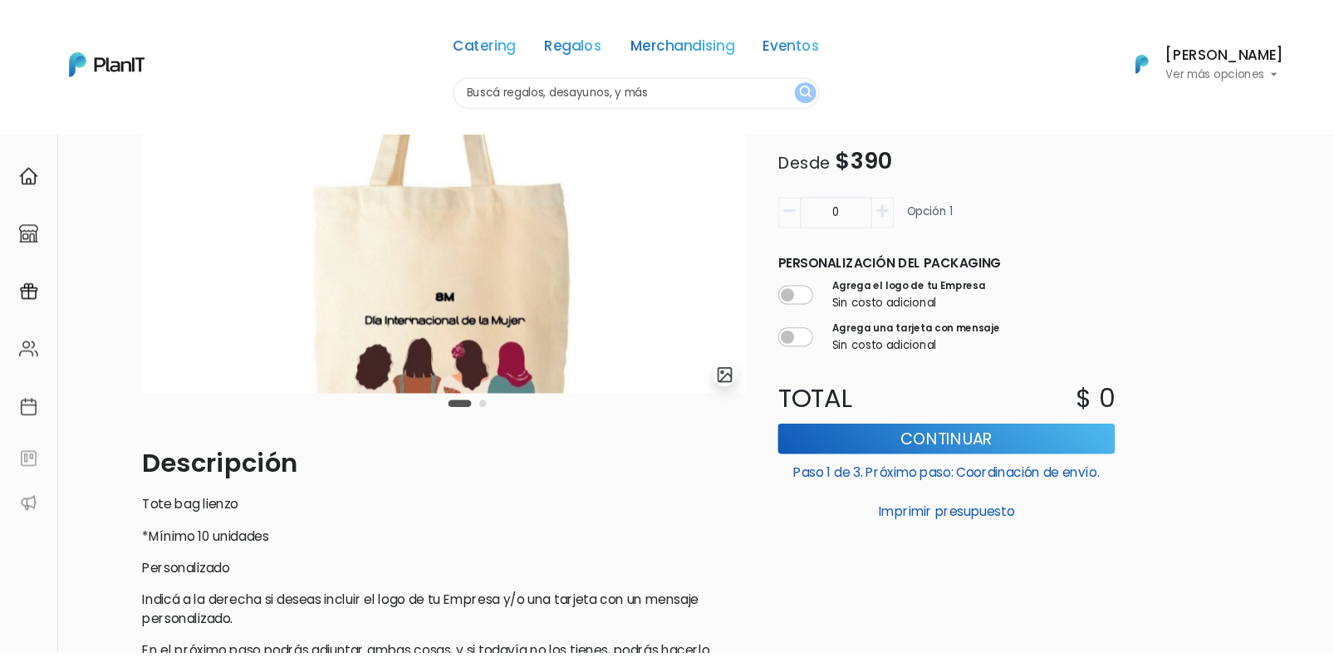
scroll to position [129, 0]
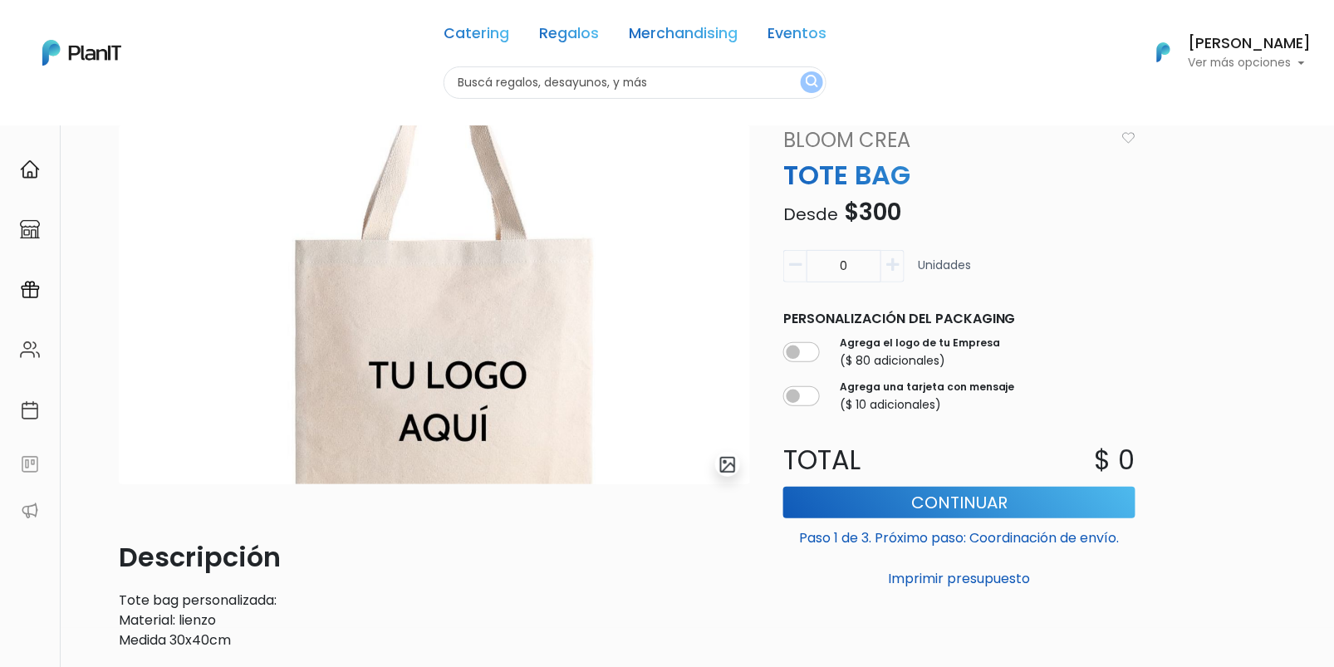
scroll to position [1, 0]
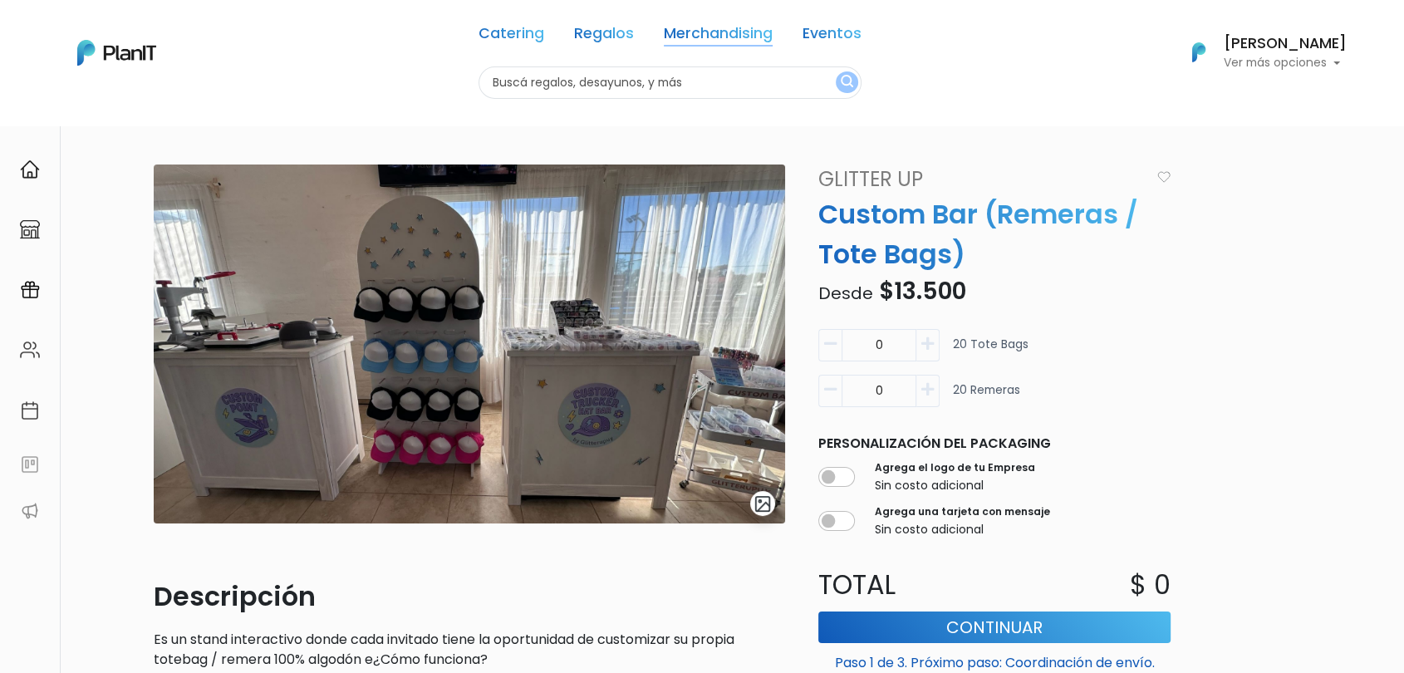
click at [723, 27] on link "Merchandising" at bounding box center [718, 37] width 109 height 20
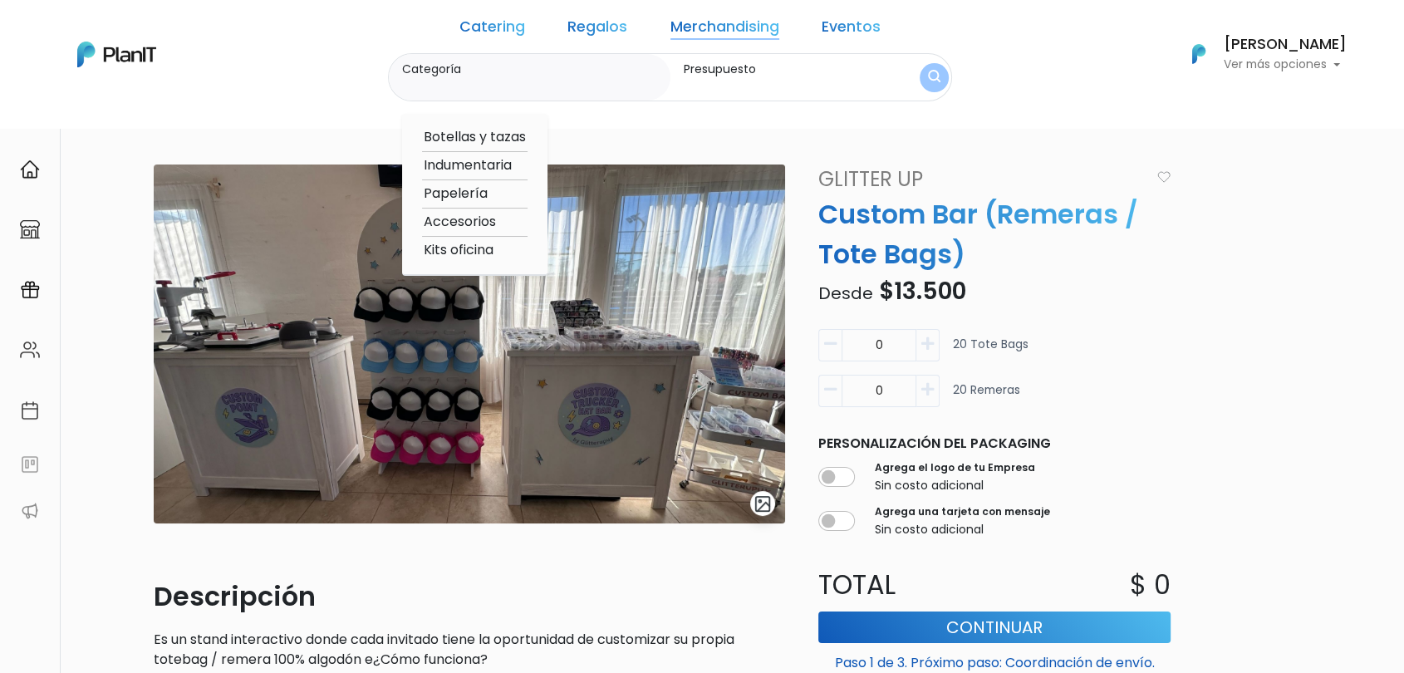
click at [525, 33] on link "Catering" at bounding box center [492, 30] width 66 height 20
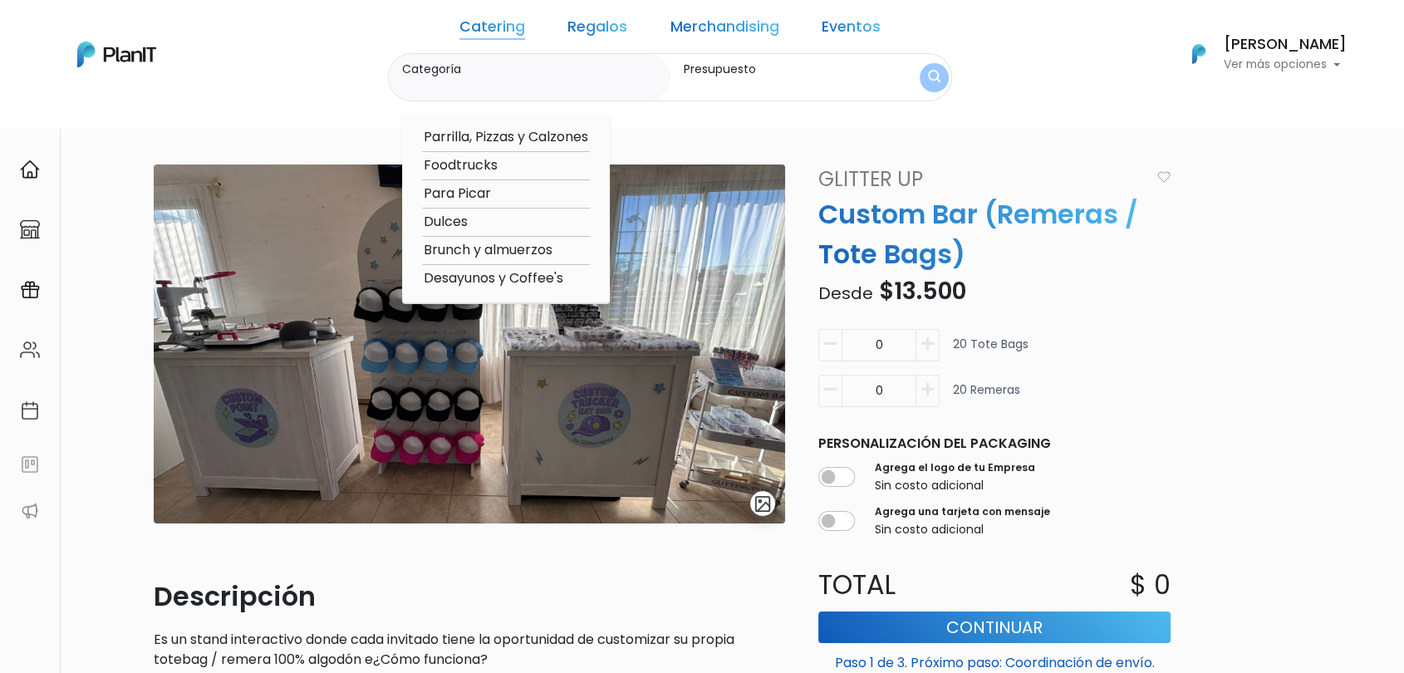
click at [701, 37] on link "Merchandising" at bounding box center [724, 30] width 109 height 20
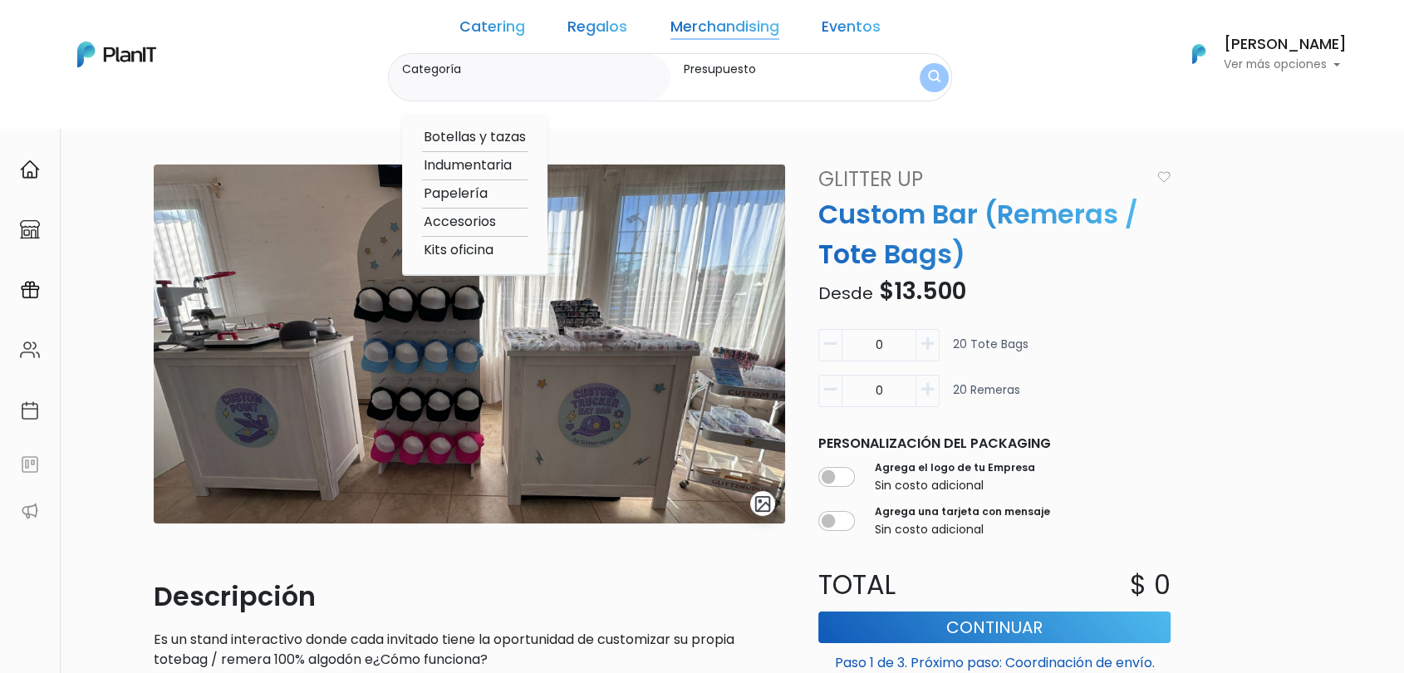
click at [505, 221] on option "Accesorios" at bounding box center [474, 222] width 105 height 21
type input "Accesorios"
type input "$0 - $1000"
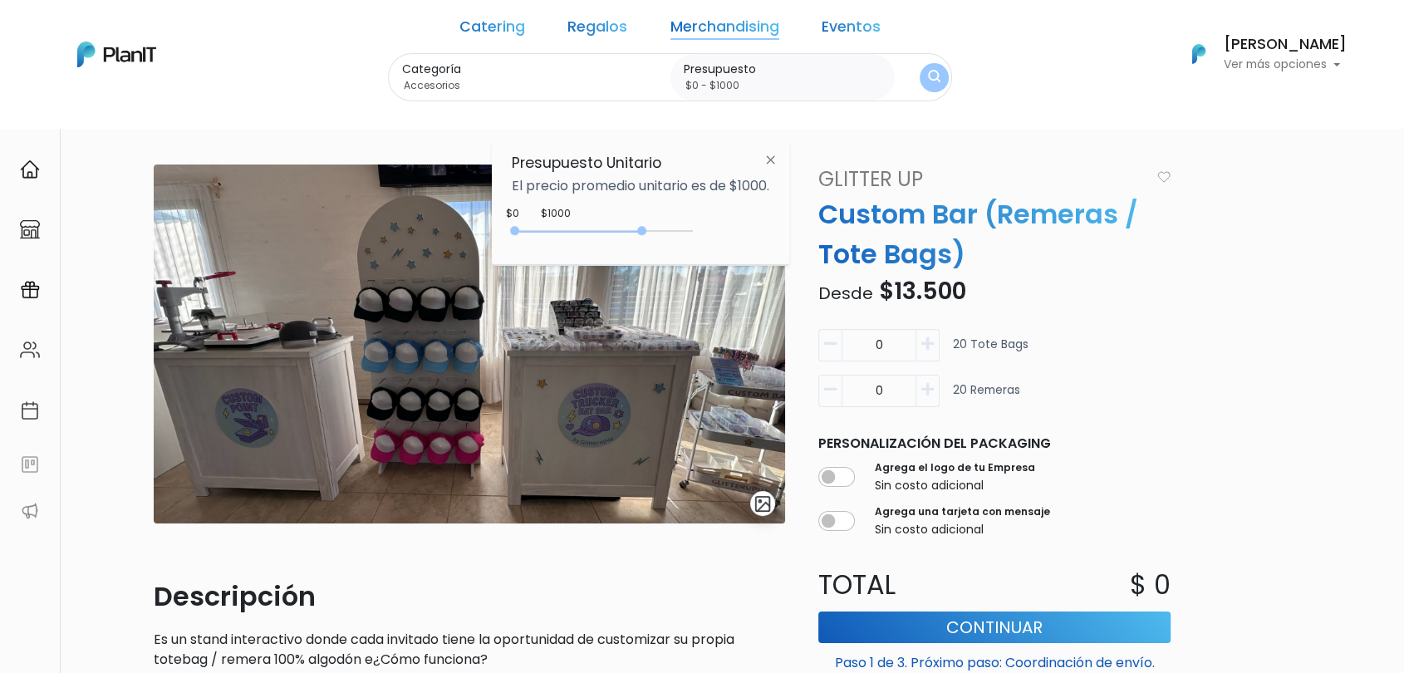
click at [644, 231] on div "0 : 3650 0 3650" at bounding box center [605, 234] width 174 height 17
click at [926, 76] on img "submit" at bounding box center [933, 77] width 15 height 19
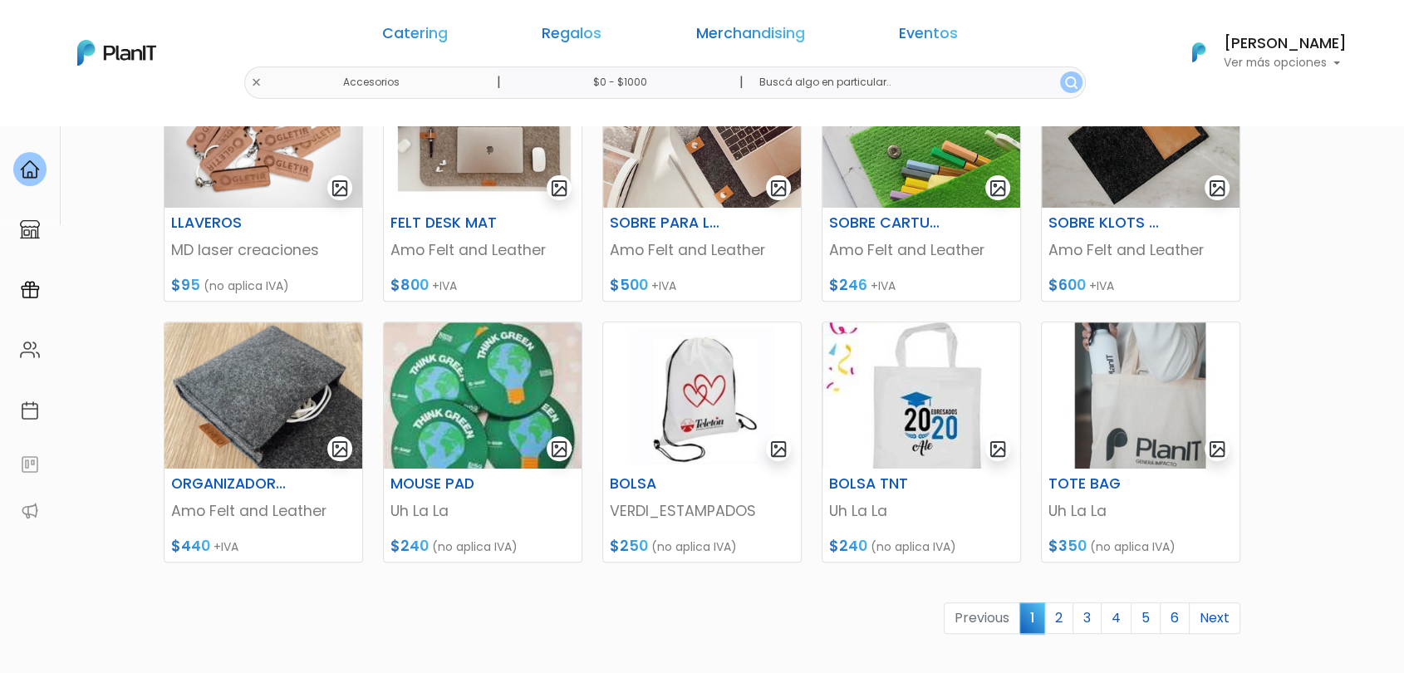
scroll to position [579, 0]
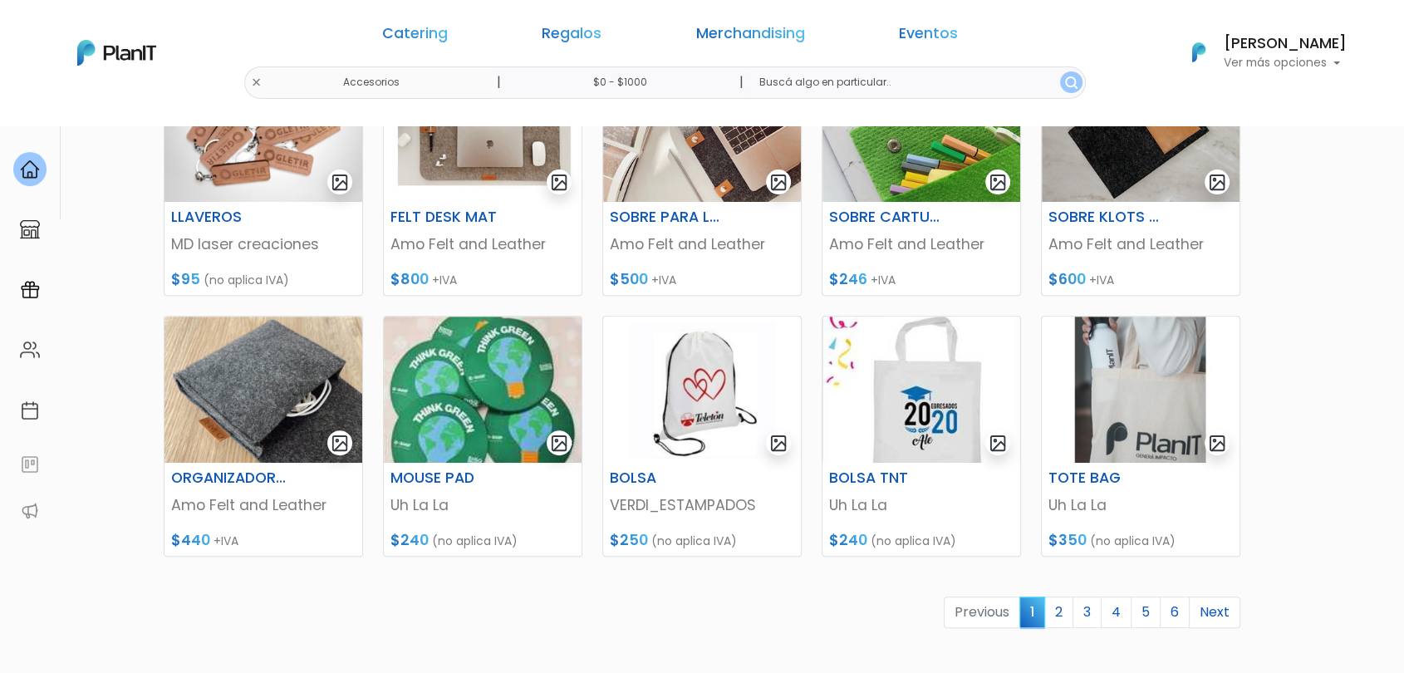
click at [1079, 617] on link "3" at bounding box center [1086, 612] width 29 height 32
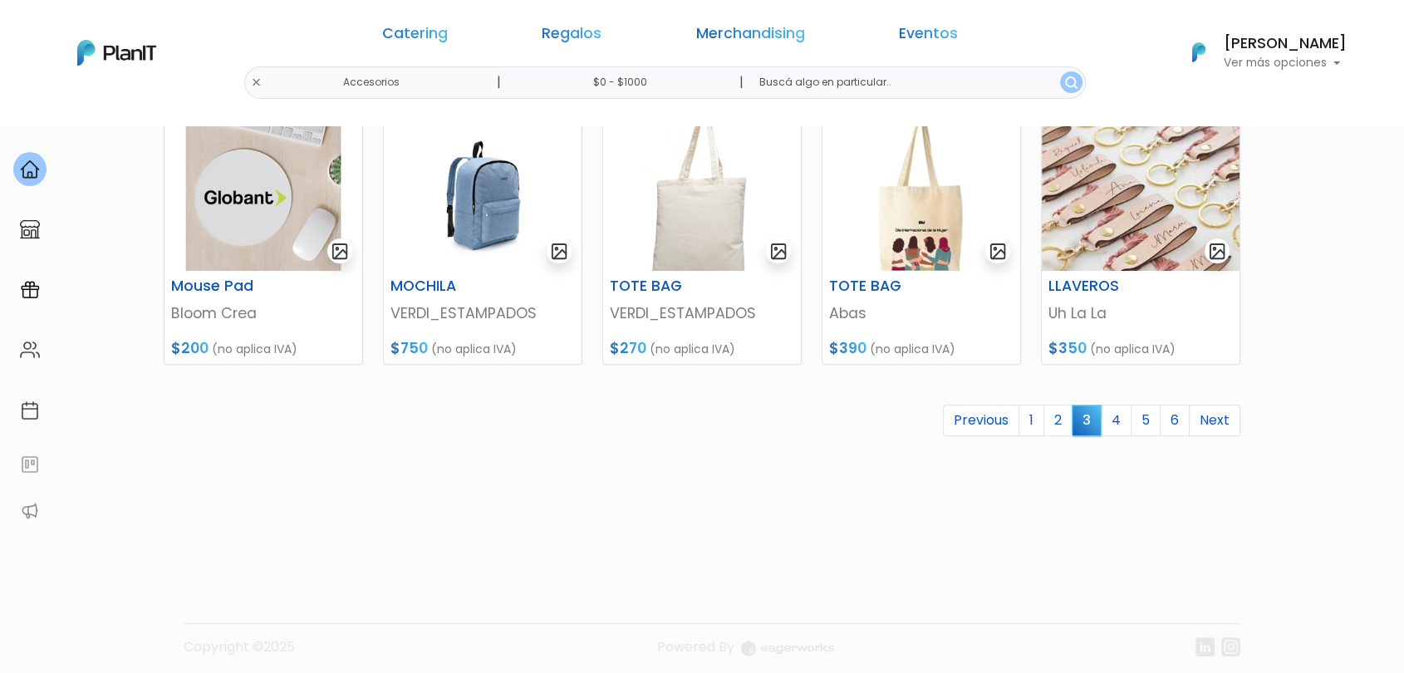
scroll to position [780, 0]
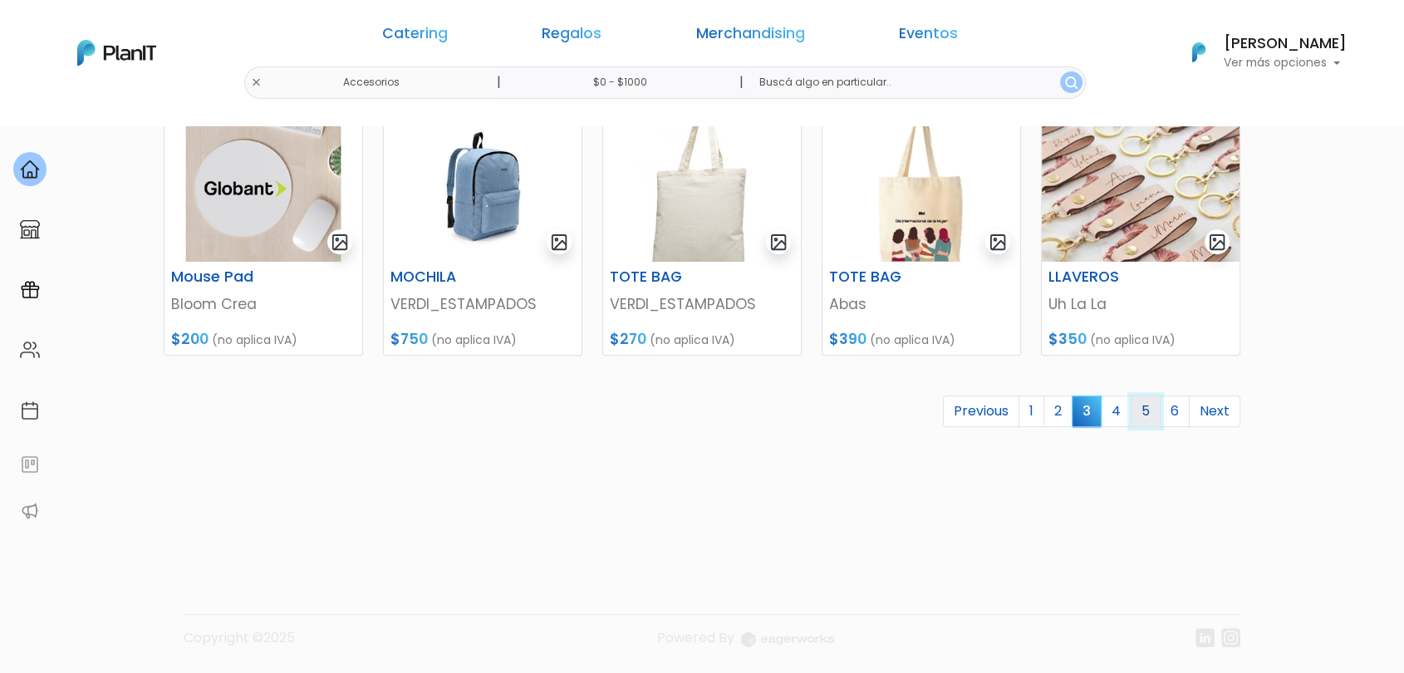
click at [1153, 415] on link "5" at bounding box center [1145, 411] width 30 height 32
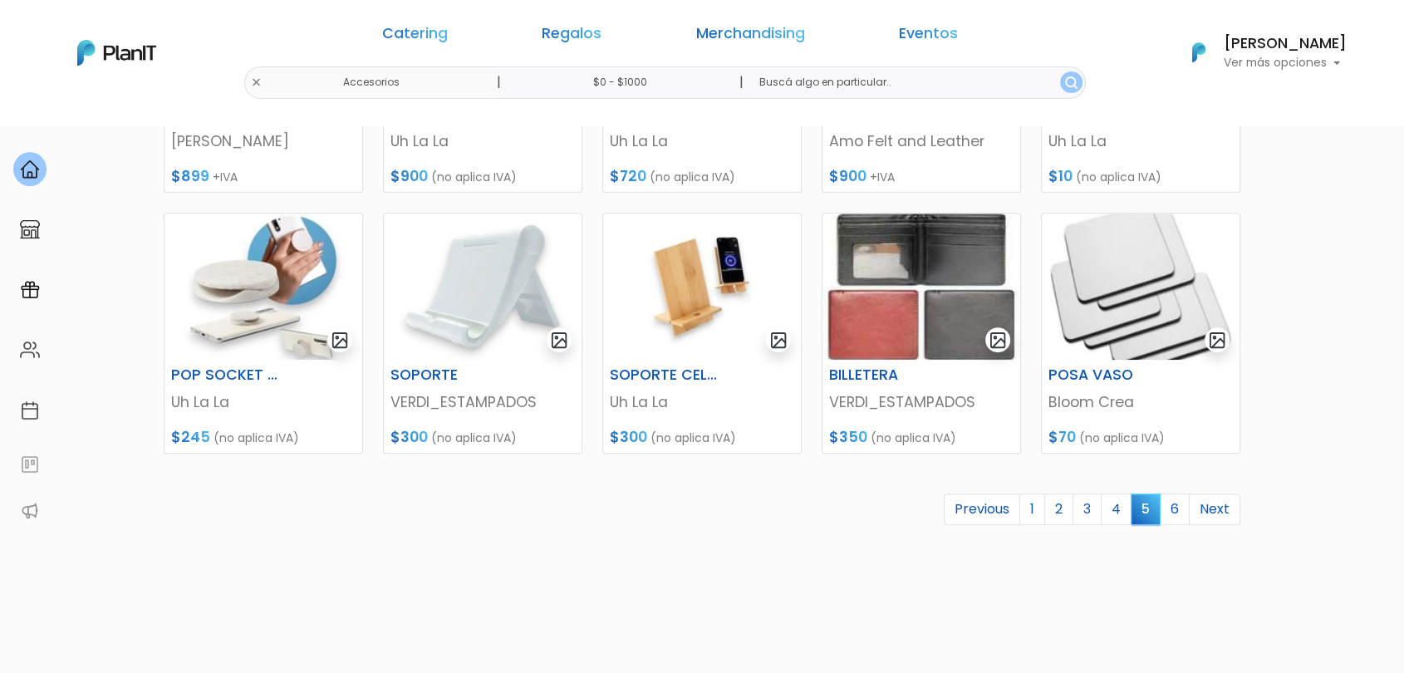
scroll to position [689, 0]
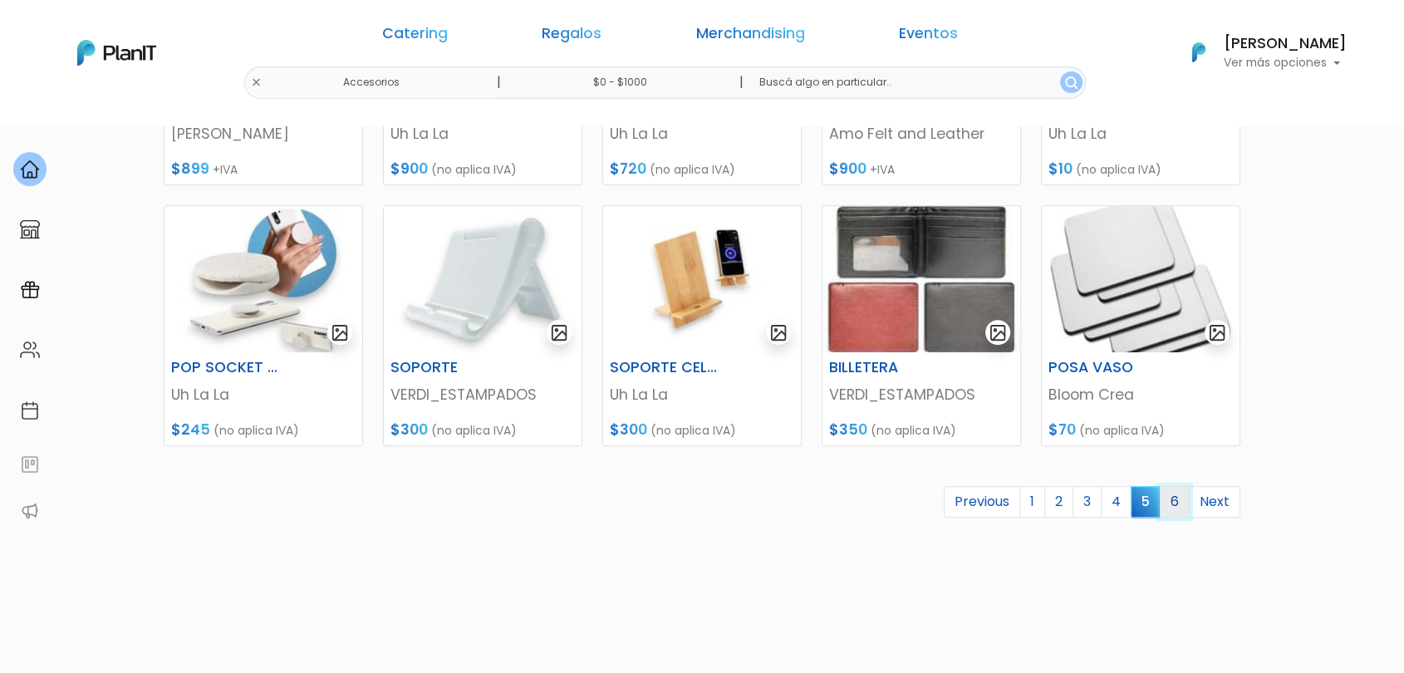
click at [1178, 501] on link "6" at bounding box center [1174, 502] width 30 height 32
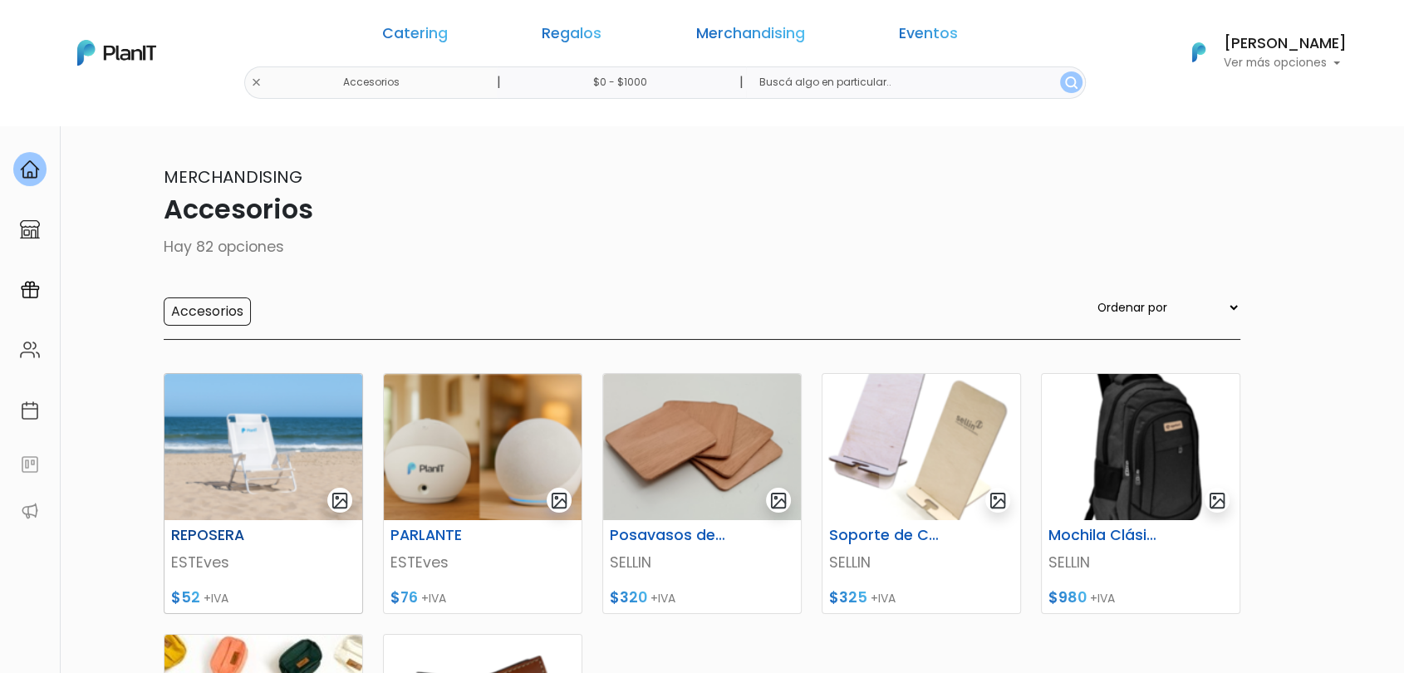
click at [279, 463] on img at bounding box center [263, 447] width 198 height 146
click at [502, 459] on img at bounding box center [483, 447] width 198 height 146
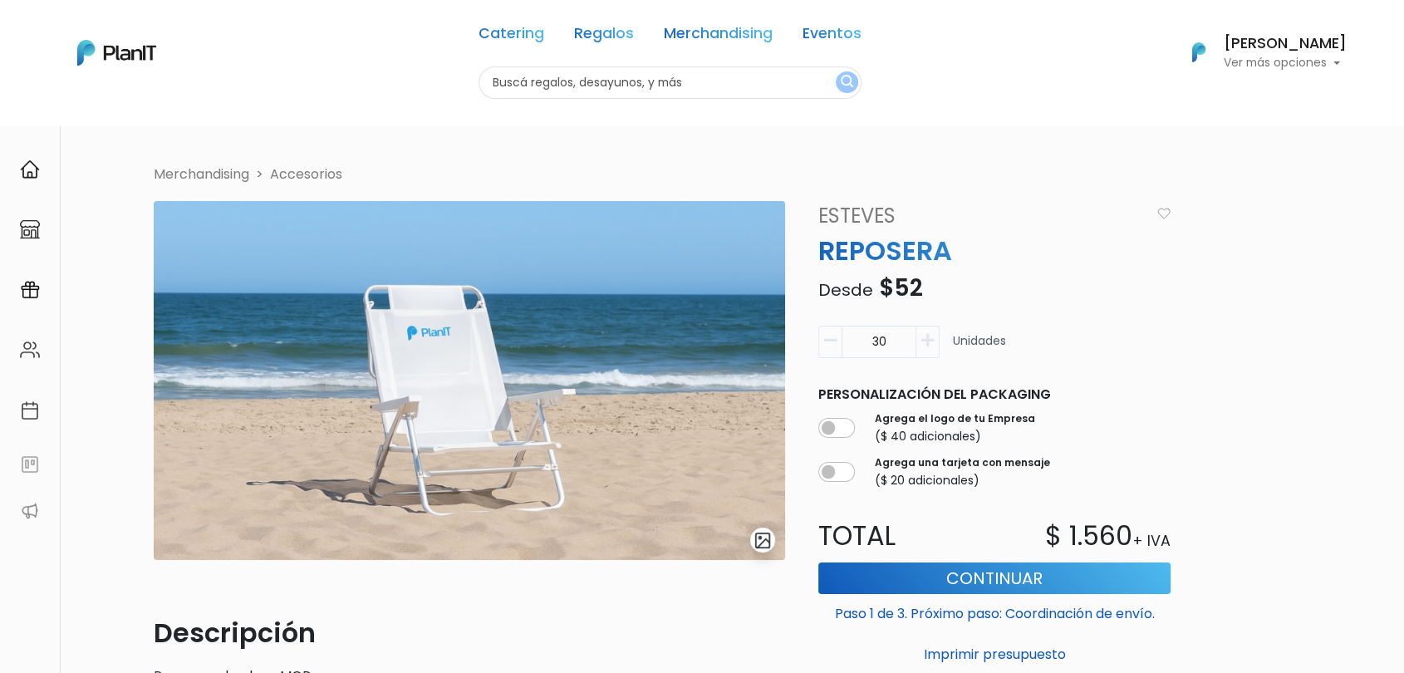
click at [895, 288] on span "$52" at bounding box center [901, 288] width 44 height 32
click at [968, 301] on p "Desde $52" at bounding box center [994, 288] width 372 height 35
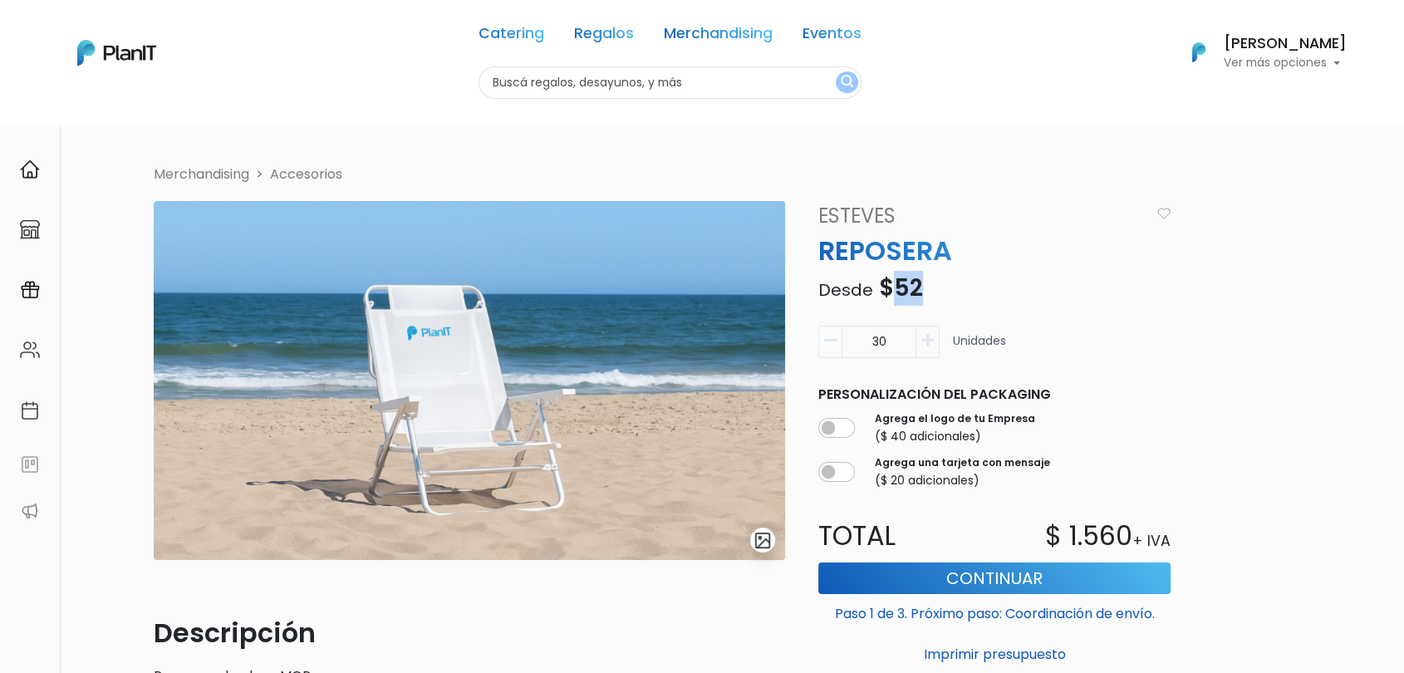
drag, startPoint x: 884, startPoint y: 292, endPoint x: 937, endPoint y: 285, distance: 53.7
click at [937, 285] on p "Desde $52" at bounding box center [994, 288] width 372 height 35
drag, startPoint x: 879, startPoint y: 291, endPoint x: 922, endPoint y: 286, distance: 43.5
click at [922, 286] on p "Desde $52" at bounding box center [994, 288] width 372 height 35
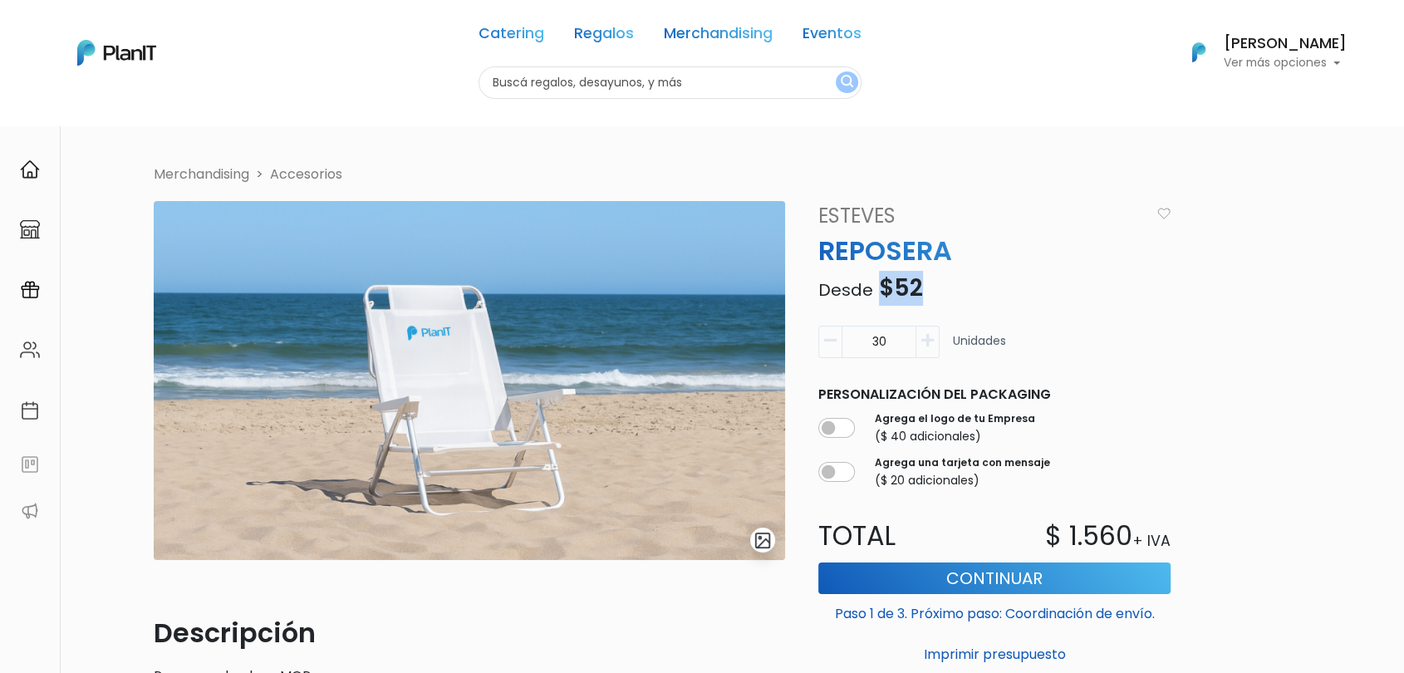
click at [922, 286] on p "Desde $52" at bounding box center [994, 288] width 372 height 35
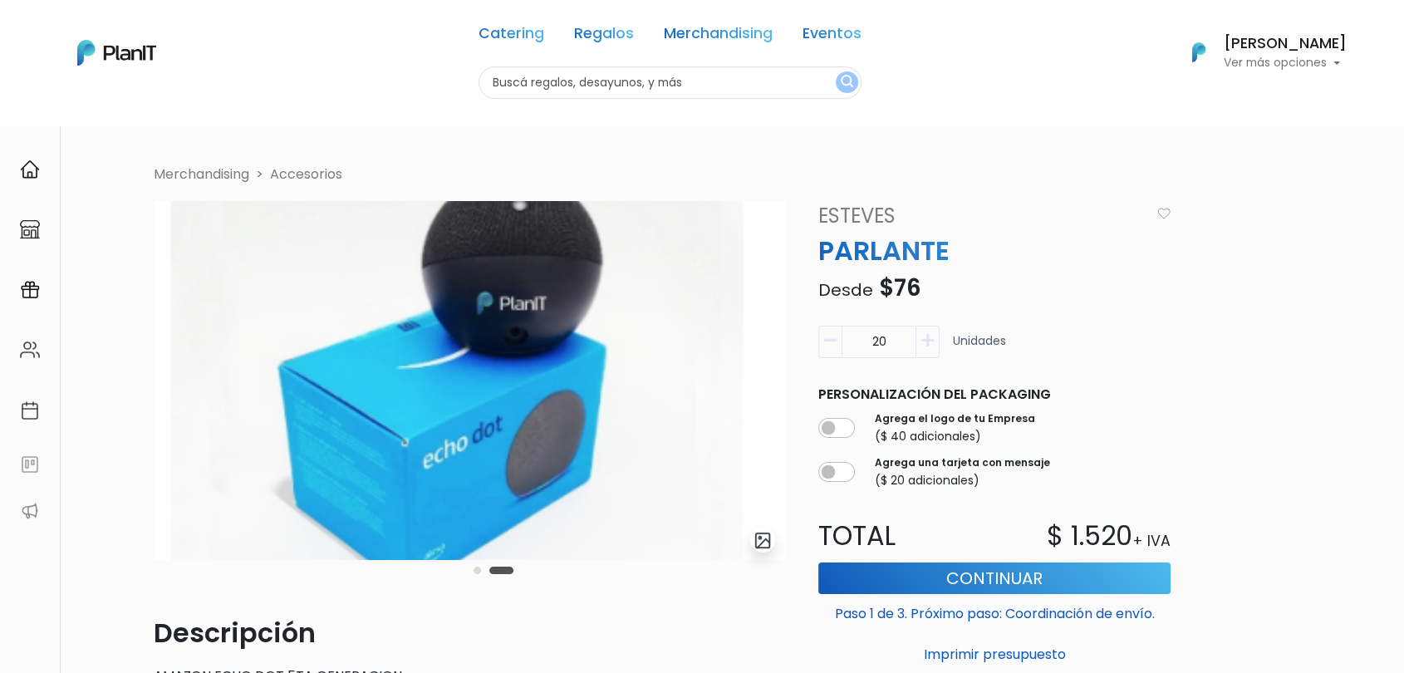
click at [292, 557] on div at bounding box center [1415, 380] width 3787 height 359
drag, startPoint x: 488, startPoint y: 463, endPoint x: 787, endPoint y: 439, distance: 299.9
click at [787, 439] on div "slide 2 of 2 Descripción AMAZON ECHO DOT 5TA GENERACION Características del log…" at bounding box center [469, 553] width 651 height 704
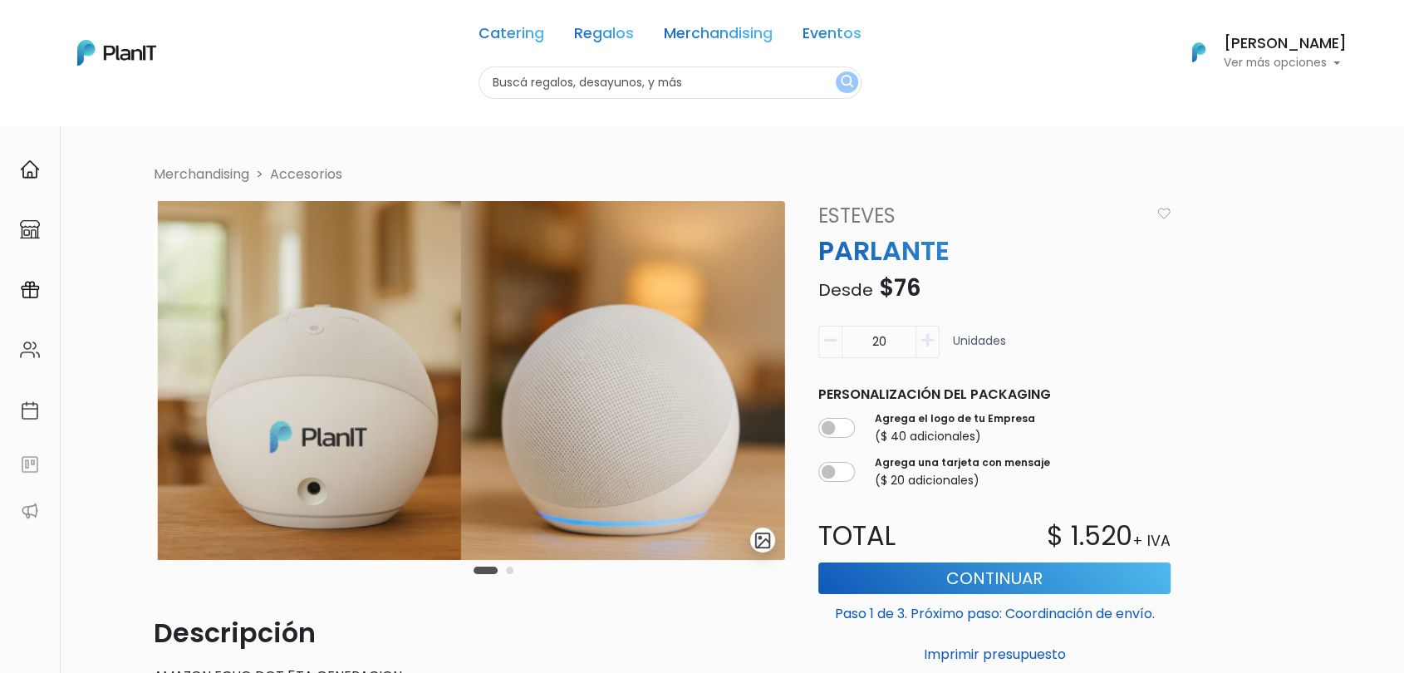
drag, startPoint x: 476, startPoint y: 448, endPoint x: 791, endPoint y: 430, distance: 316.1
click at [791, 430] on div "slide 3 of 2 Descripción AMAZON ECHO DOT 5TA GENERACION Características del log…" at bounding box center [469, 553] width 651 height 704
click at [731, 42] on link "Merchandising" at bounding box center [718, 37] width 109 height 20
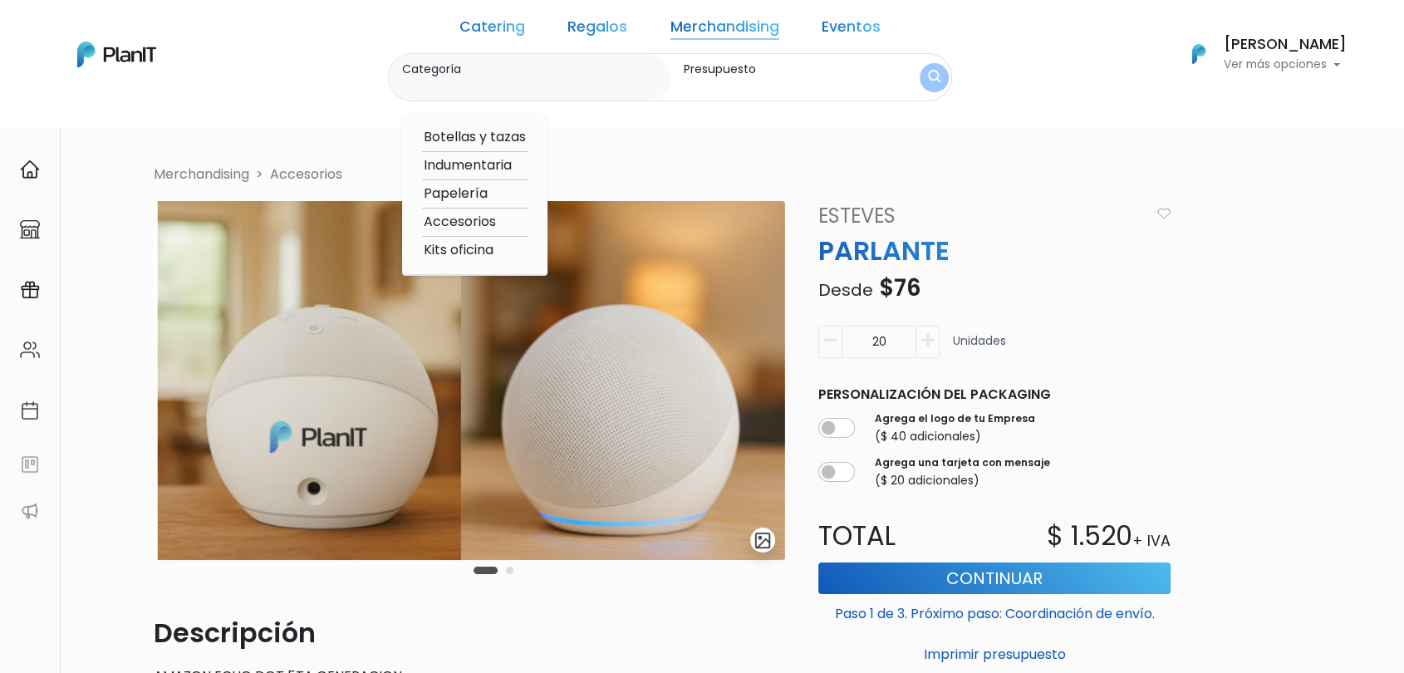
click at [821, 32] on link "Eventos" at bounding box center [850, 30] width 59 height 20
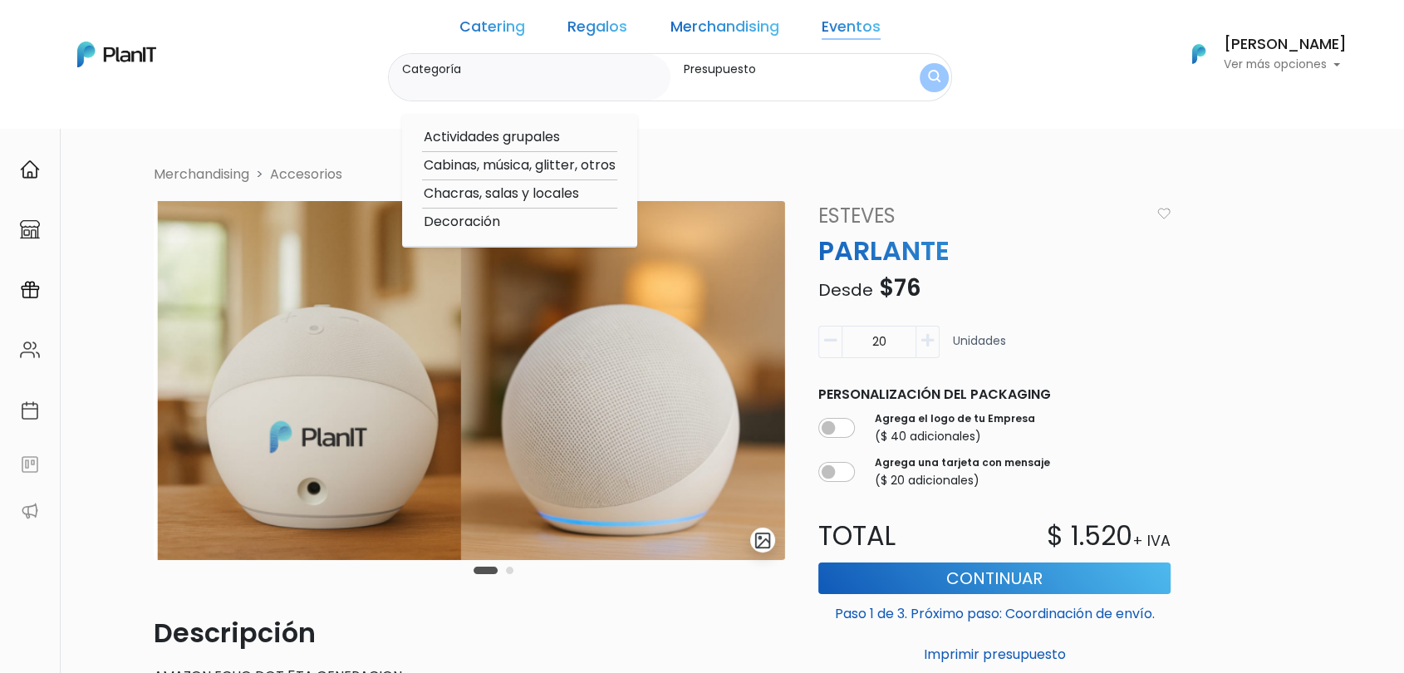
click at [522, 164] on option "Cabinas, música, glitter, otros" at bounding box center [519, 165] width 195 height 21
type input "Cabinas, música, glitter, otros"
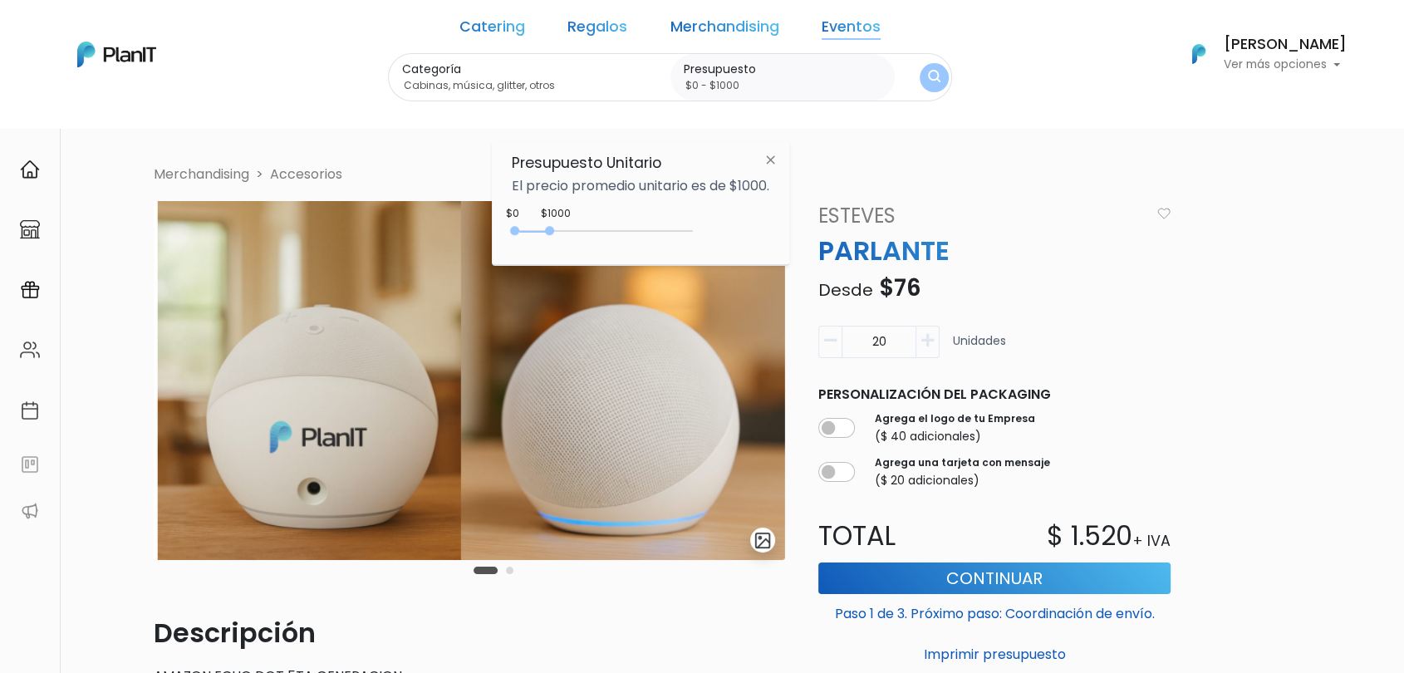
click at [818, 42] on div "Catering Regalos Merchandising Eventos" at bounding box center [670, 30] width 434 height 47
click at [831, 24] on link "Eventos" at bounding box center [850, 30] width 59 height 20
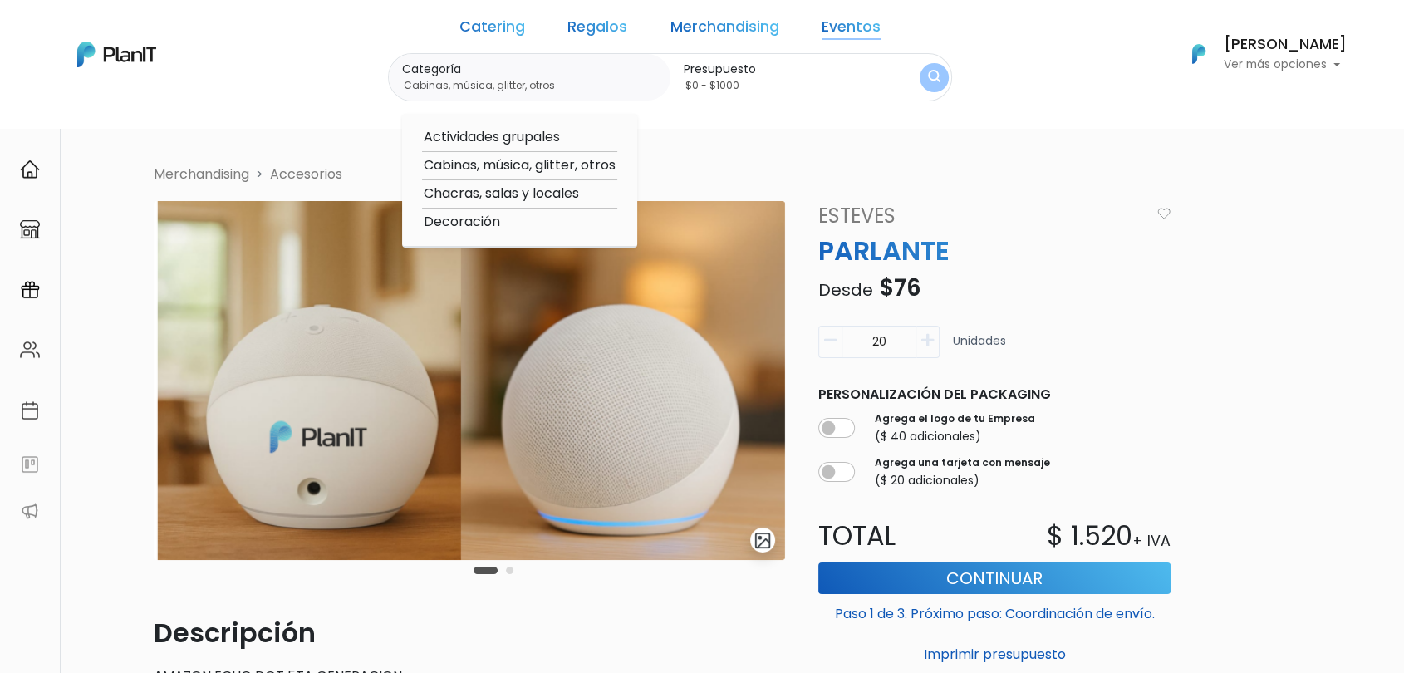
click at [541, 169] on option "Cabinas, música, glitter, otros" at bounding box center [519, 165] width 195 height 21
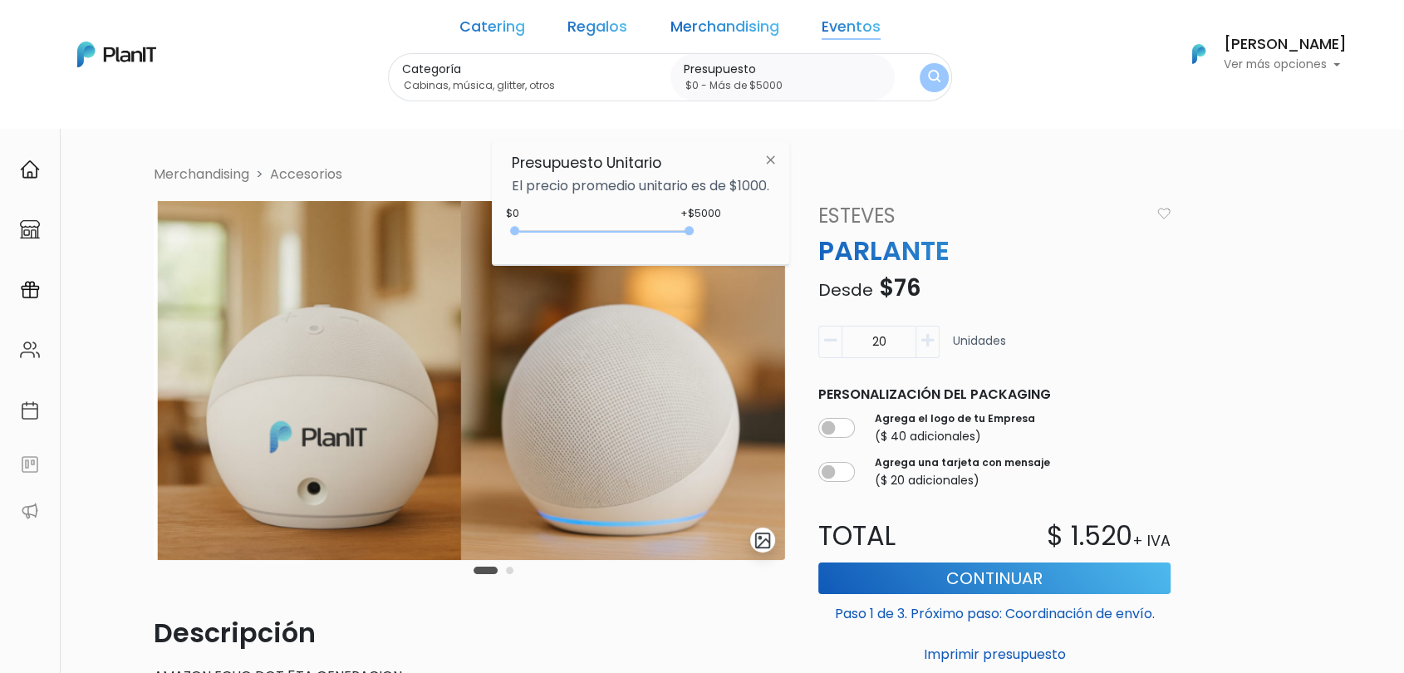
drag, startPoint x: 546, startPoint y: 228, endPoint x: 713, endPoint y: 222, distance: 167.9
click at [713, 222] on div "+$5000 $0 0 : 5000 0 5000 0,5000" at bounding box center [640, 234] width 257 height 33
type input "$0 - Más de $5000"
click at [928, 78] on img "submit" at bounding box center [934, 78] width 12 height 16
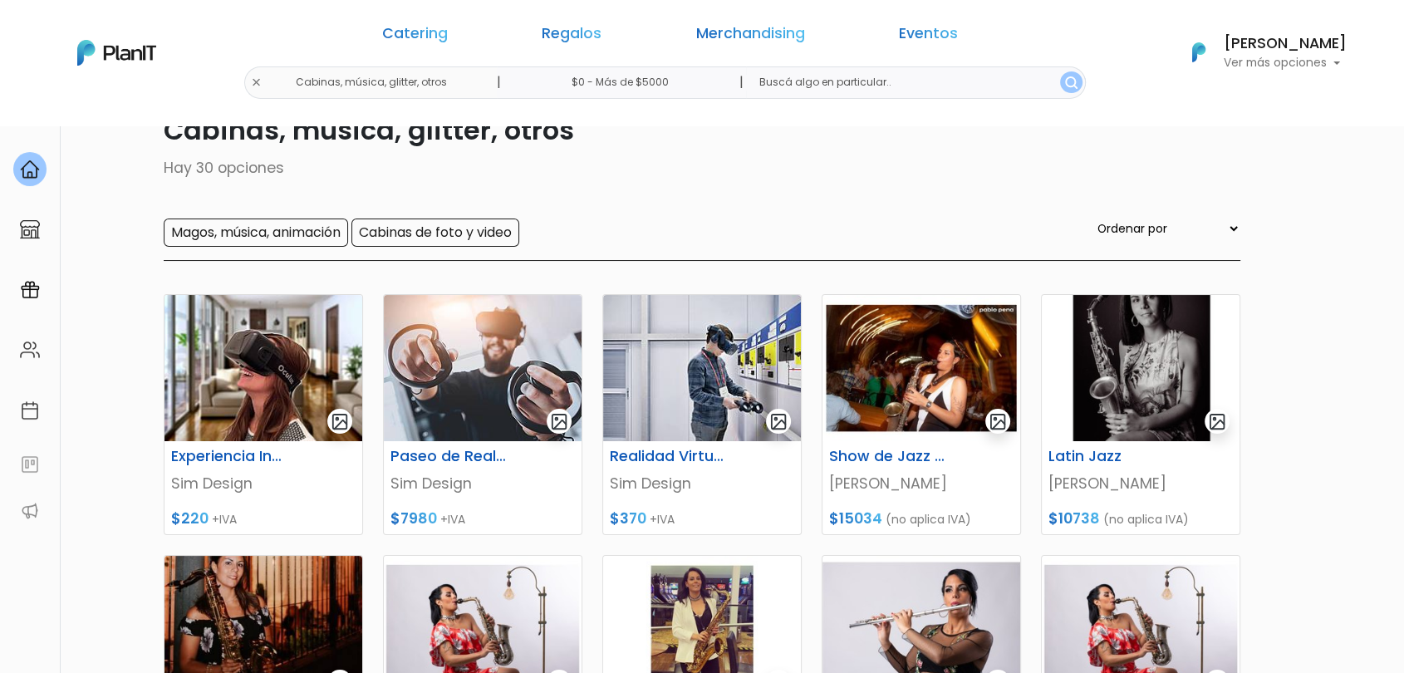
scroll to position [46, 0]
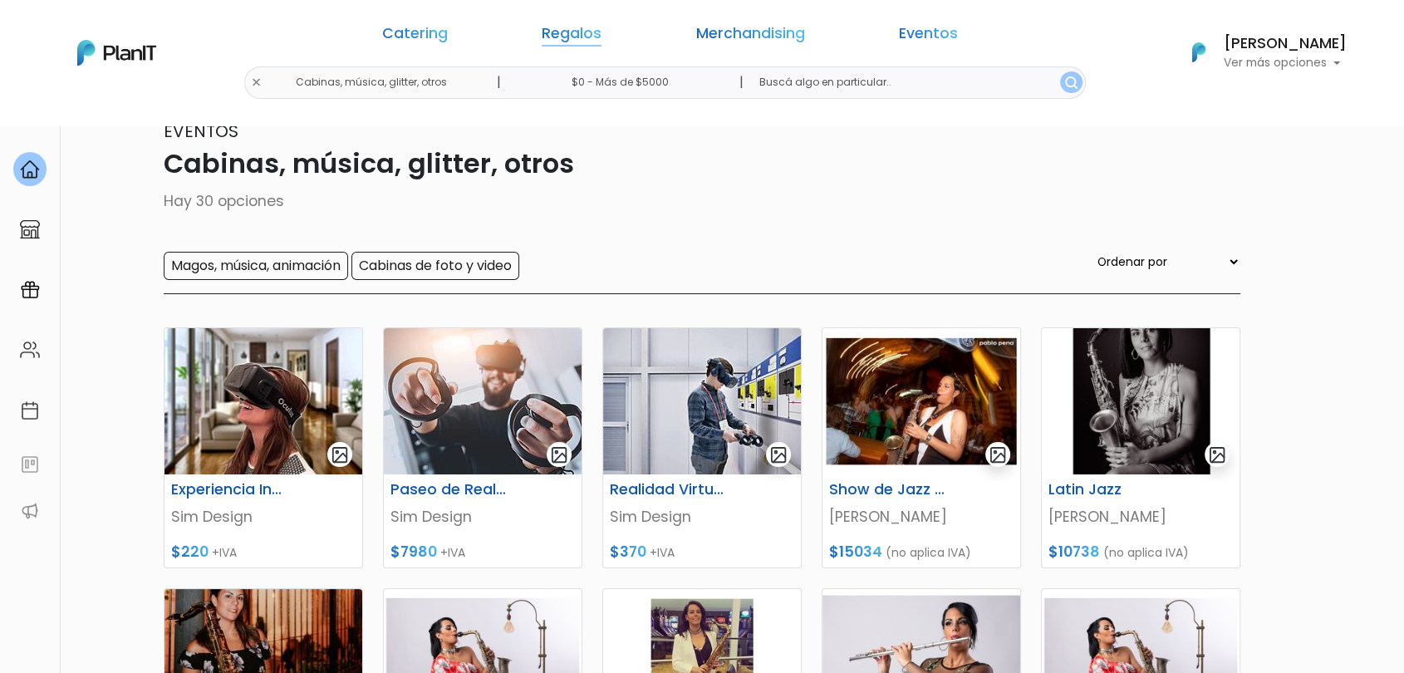
click at [601, 32] on link "Regalos" at bounding box center [571, 37] width 60 height 20
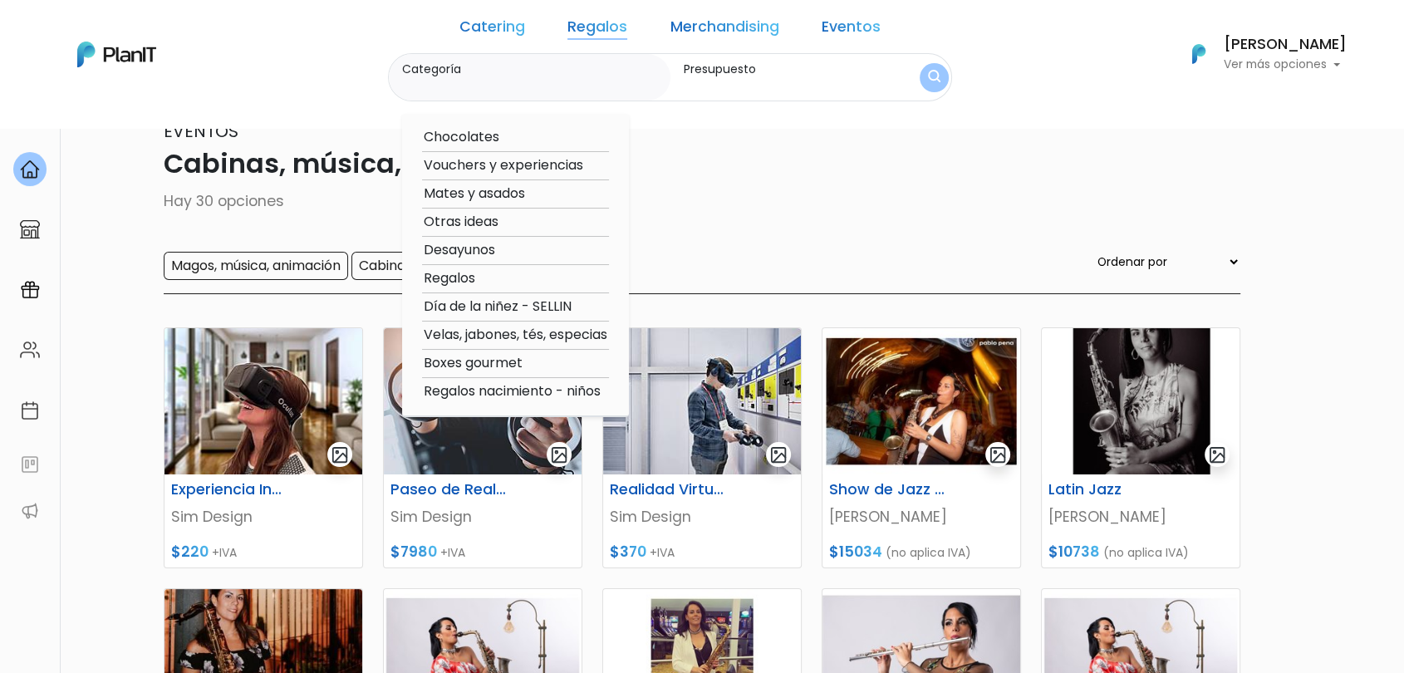
click at [512, 131] on option "Chocolates" at bounding box center [515, 137] width 187 height 21
type input "Chocolates"
type input "$0 - $1000"
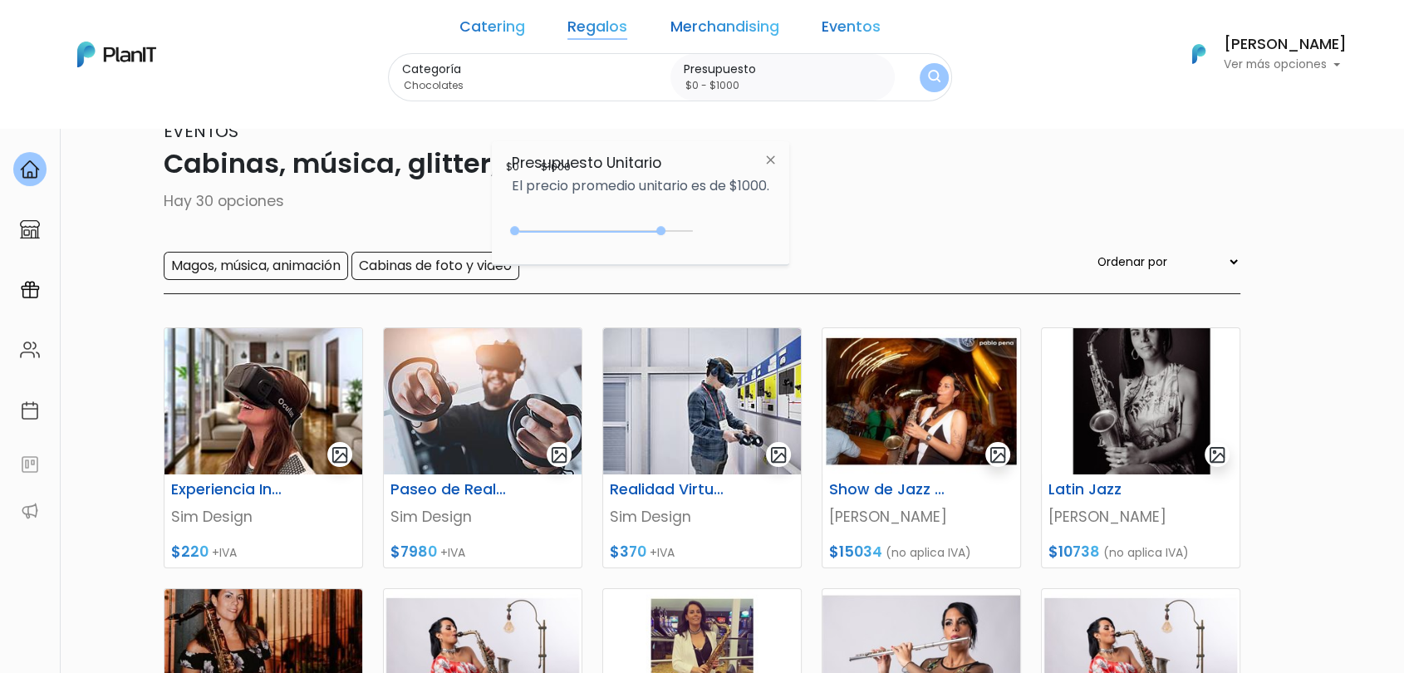
click at [664, 230] on div at bounding box center [605, 231] width 174 height 2
click at [917, 82] on div "Categoría Chocolates Chocolates Vouchers y experiencias Mates y asados Otras id…" at bounding box center [670, 77] width 564 height 49
click at [641, 273] on div "Magos, música, animación Cabinas de foto y video Ordenar por Menor Precio Mayor…" at bounding box center [702, 273] width 1076 height 42
click at [919, 66] on button "submit" at bounding box center [934, 77] width 31 height 31
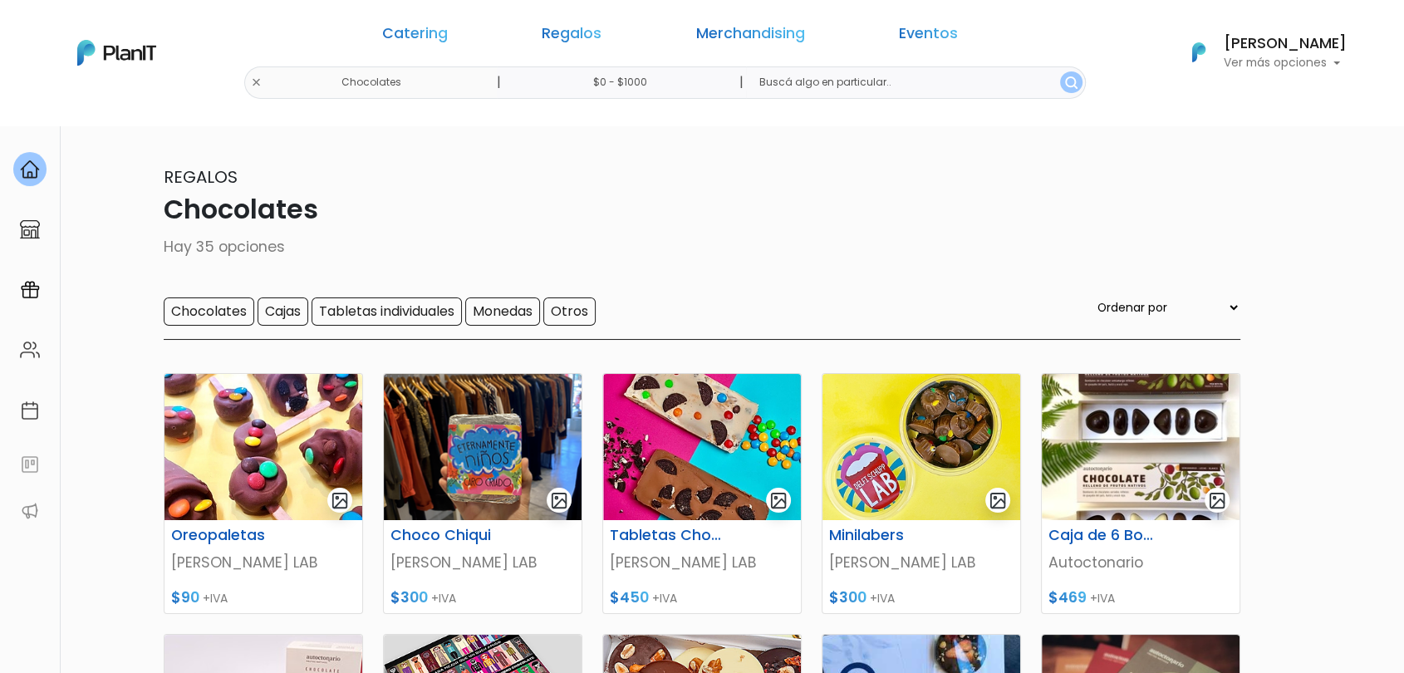
click at [717, 214] on p "Chocolates" at bounding box center [702, 209] width 1076 height 40
click at [399, 80] on div "Catering Regalos Merchandising Eventos Chocolates | $0 - $1000 | Catering Regal…" at bounding box center [701, 53] width 1329 height 92
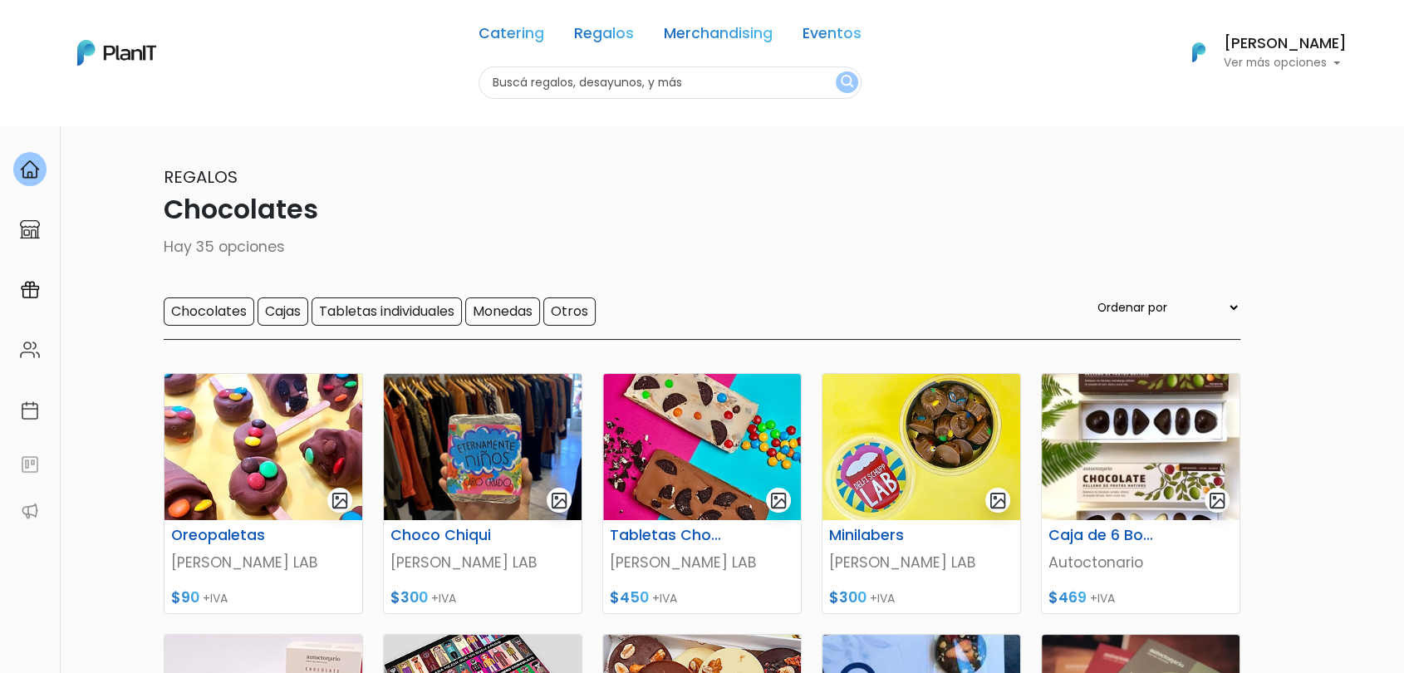
click at [628, 90] on input "text" at bounding box center [669, 82] width 383 height 32
click at [631, 93] on input "text" at bounding box center [669, 82] width 383 height 32
click at [551, 96] on input "text" at bounding box center [669, 82] width 383 height 32
type input "valija"
click at [835, 71] on button "submit" at bounding box center [846, 82] width 22 height 22
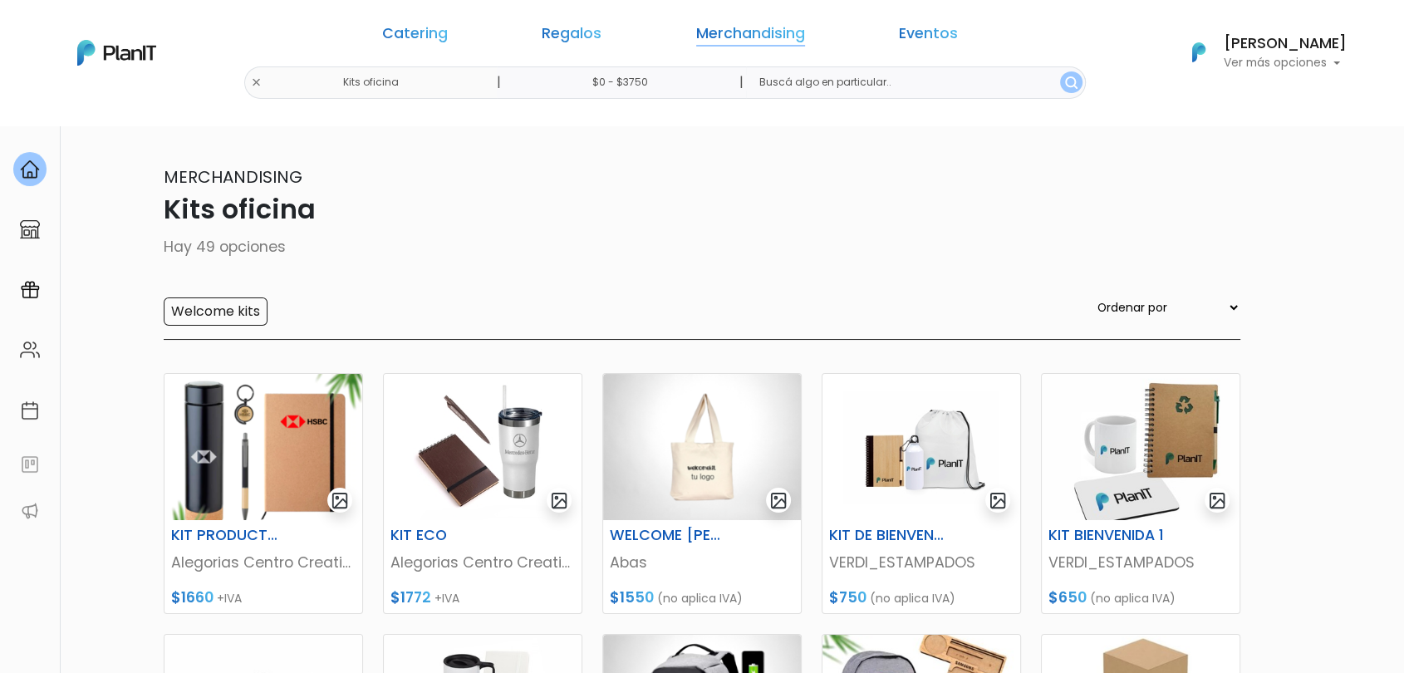
click at [735, 34] on link "Merchandising" at bounding box center [750, 37] width 109 height 20
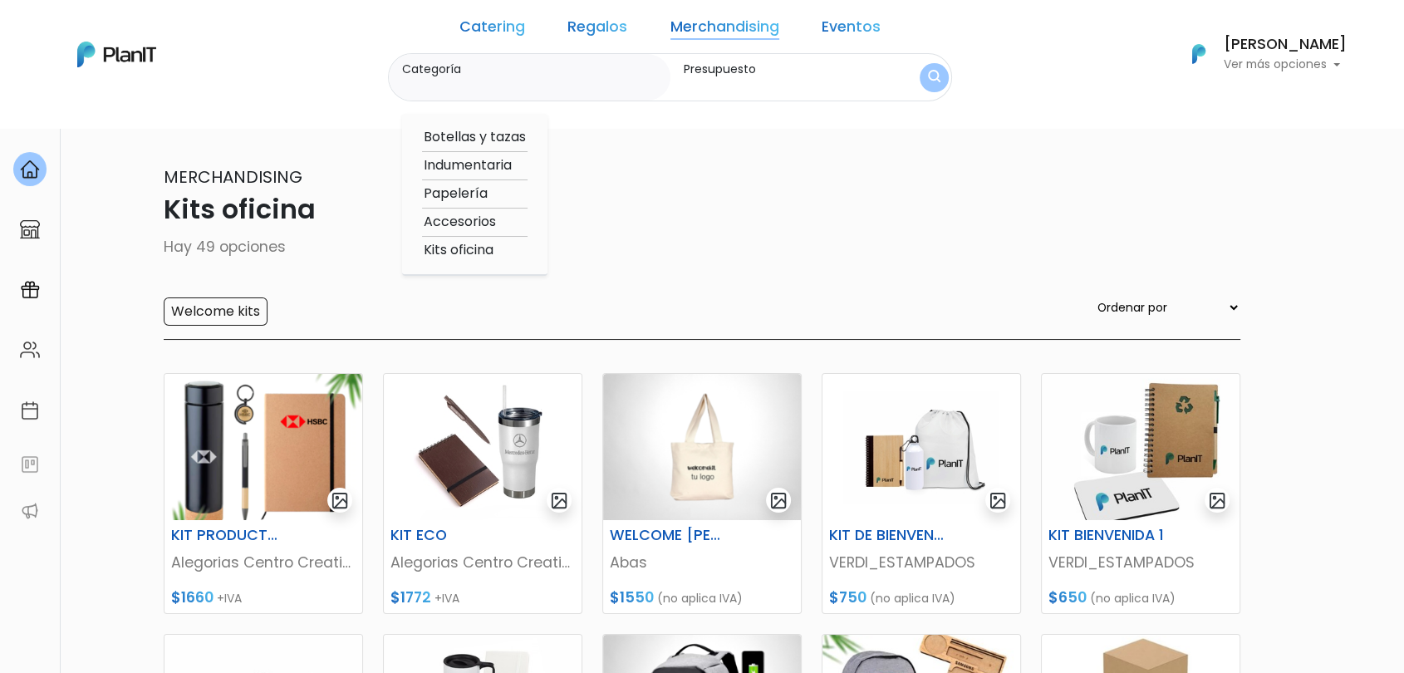
click at [487, 254] on option "Kits oficina" at bounding box center [474, 250] width 105 height 21
type input "Kits oficina"
type input "$0 - $3750"
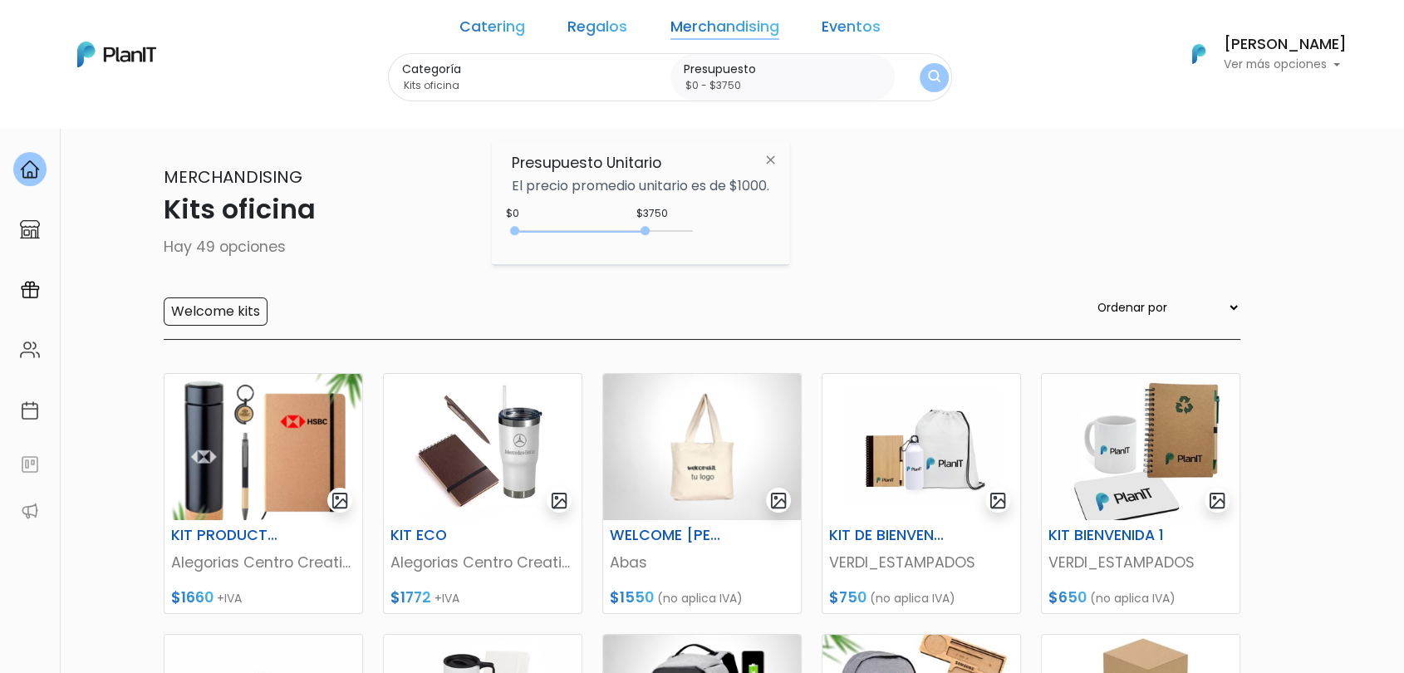
click at [928, 70] on img "submit" at bounding box center [934, 78] width 12 height 16
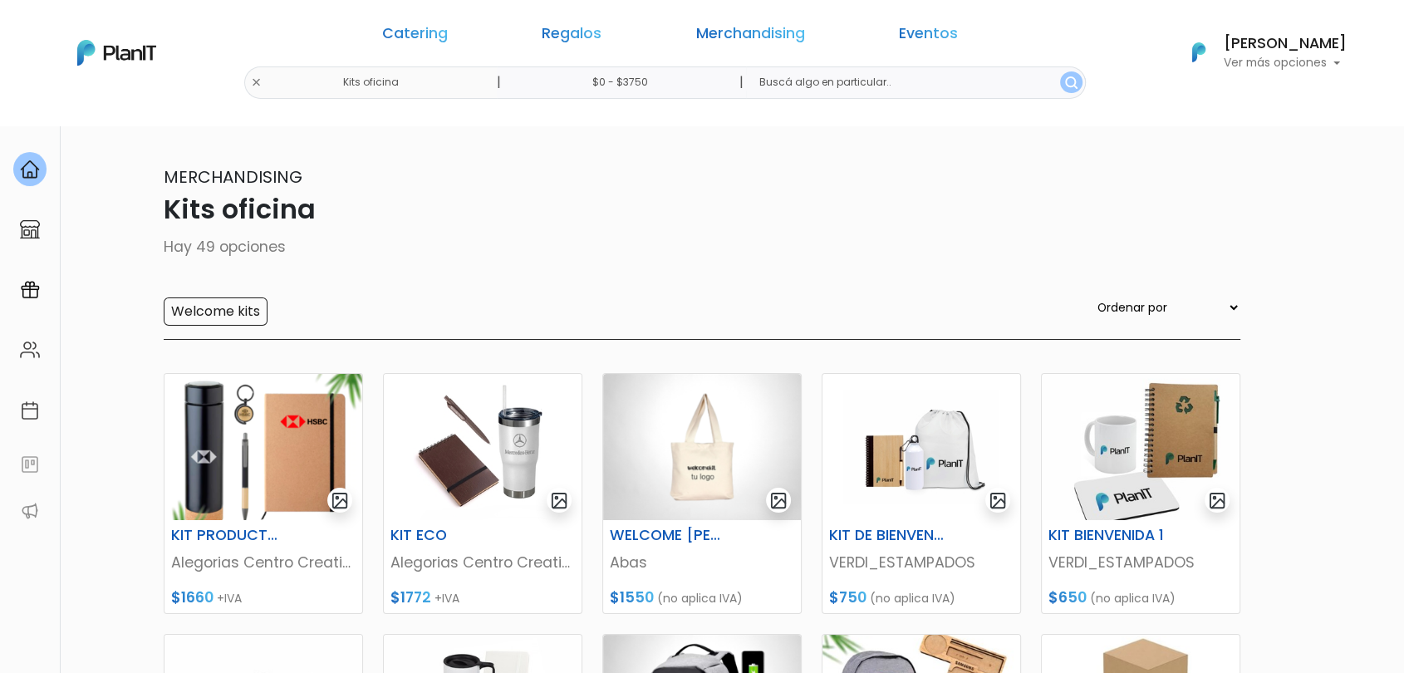
click at [1257, 122] on nav "Catering Regalos Merchandising Eventos Kits oficina | $0 - $3750 | Catering Reg…" at bounding box center [702, 62] width 1404 height 125
click at [720, 37] on link "Merchandising" at bounding box center [750, 37] width 109 height 20
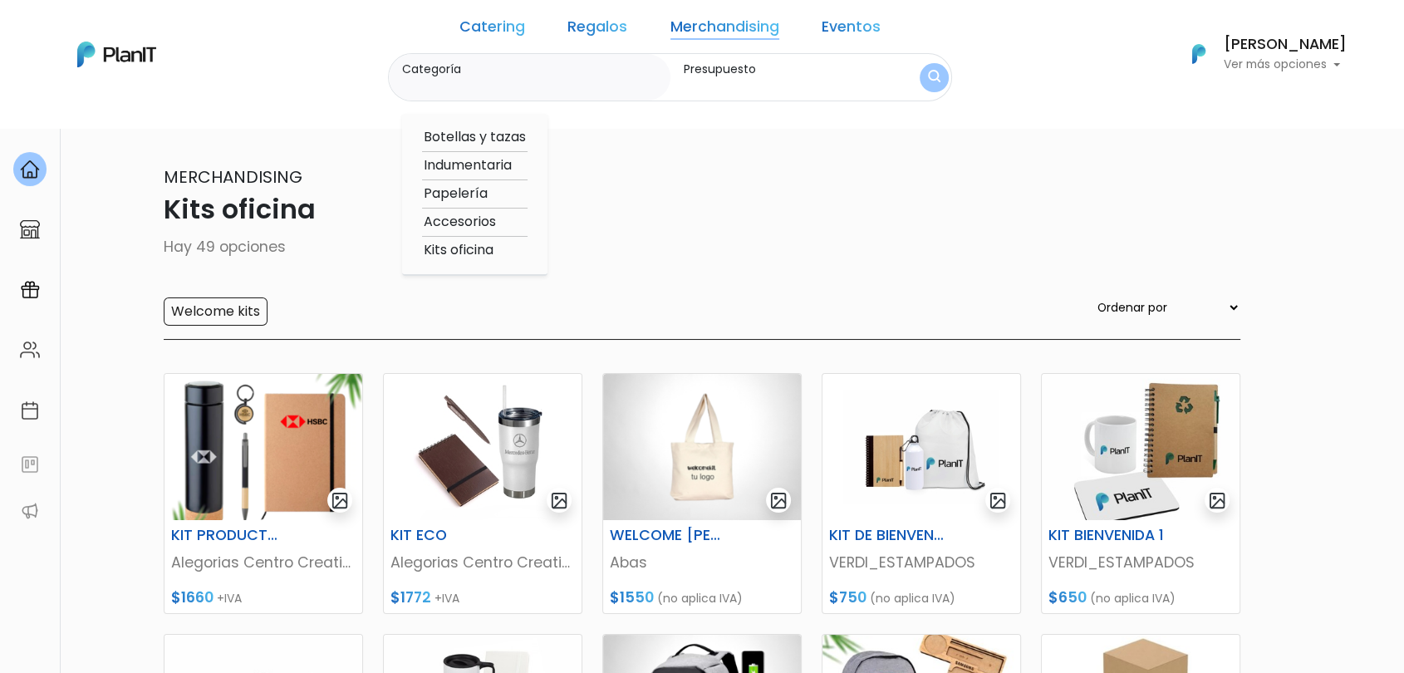
click at [611, 34] on link "Regalos" at bounding box center [597, 30] width 60 height 20
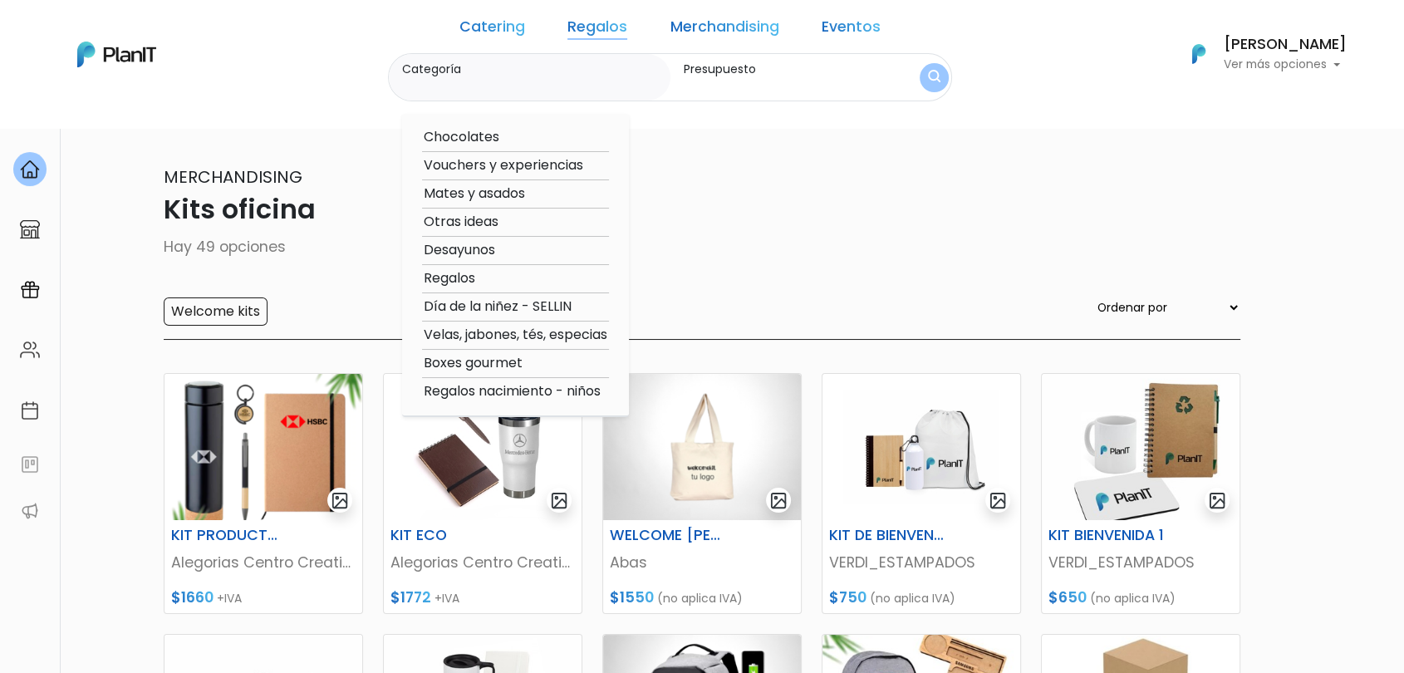
click at [728, 21] on link "Merchandising" at bounding box center [724, 30] width 109 height 20
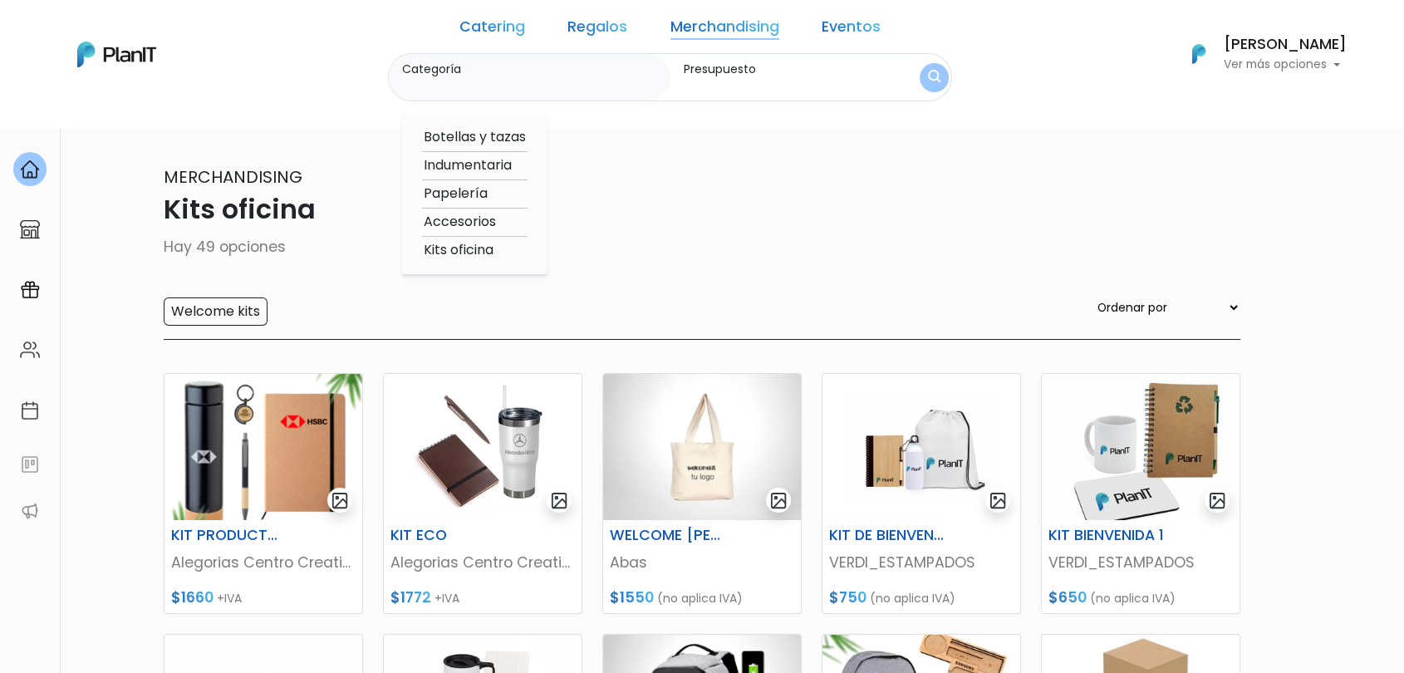
click at [713, 33] on link "Merchandising" at bounding box center [724, 30] width 109 height 20
click at [928, 81] on img "submit" at bounding box center [934, 78] width 12 height 16
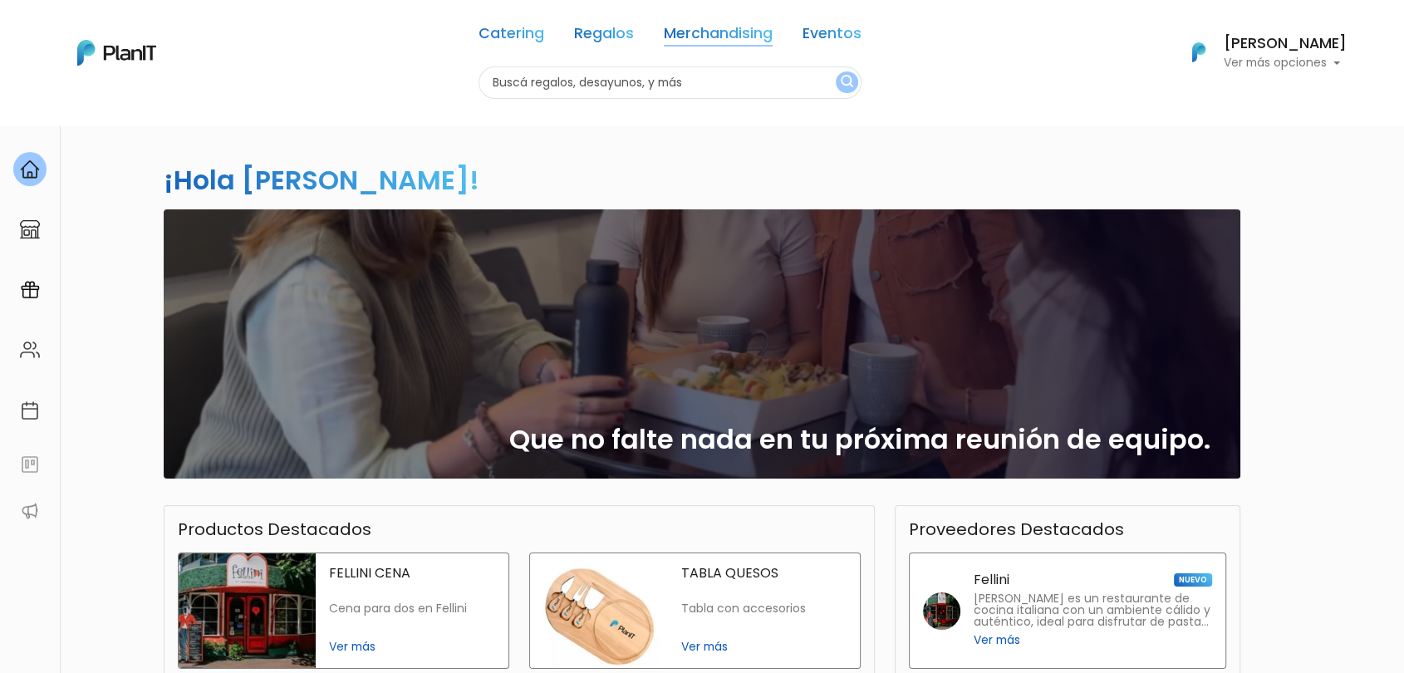
click at [741, 27] on link "Merchandising" at bounding box center [718, 37] width 109 height 20
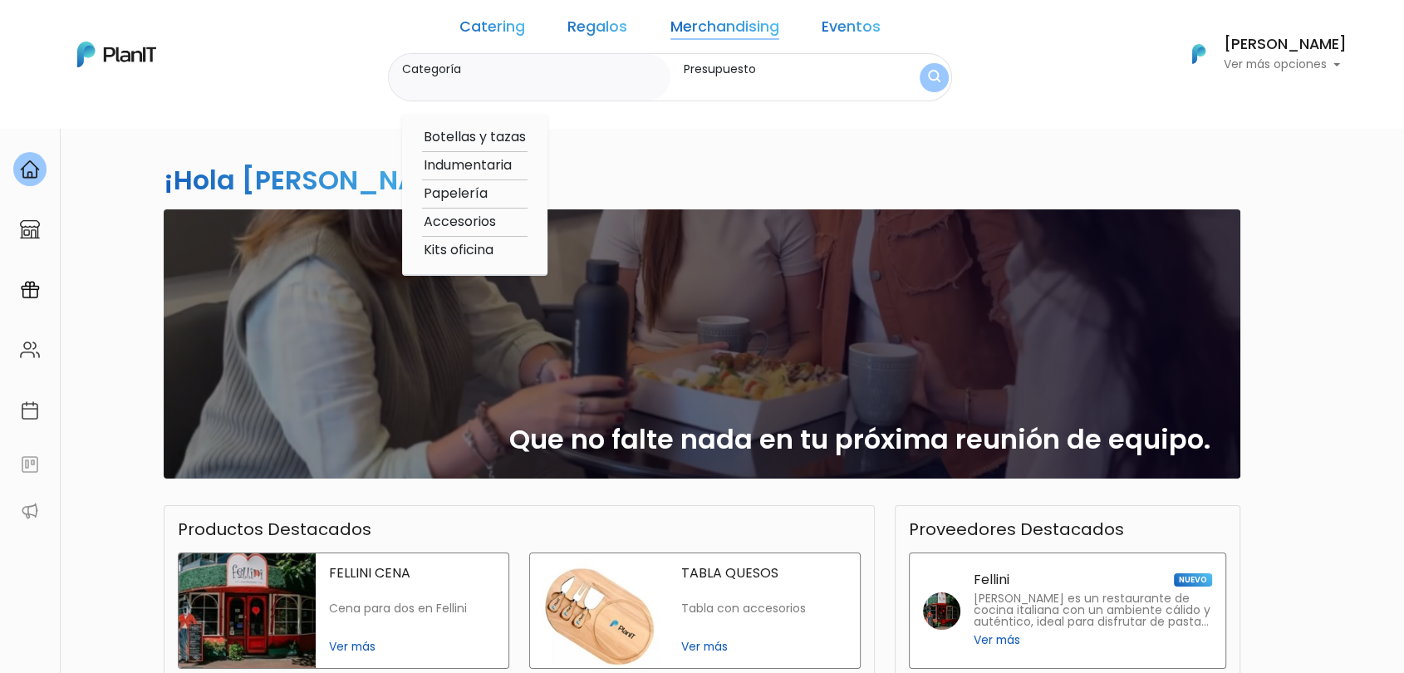
click at [602, 78] on input "Categoría" at bounding box center [532, 85] width 261 height 17
click at [919, 79] on button "submit" at bounding box center [933, 77] width 29 height 29
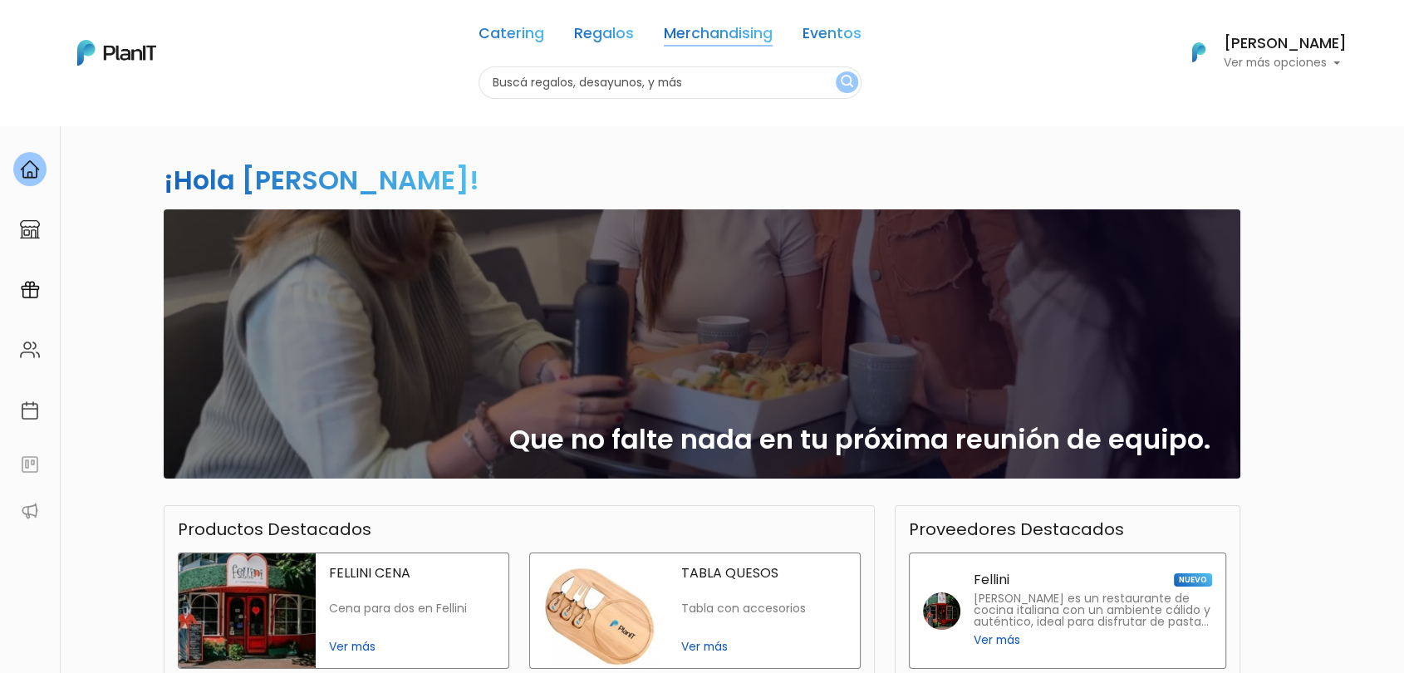
click at [743, 27] on link "Merchandising" at bounding box center [718, 37] width 109 height 20
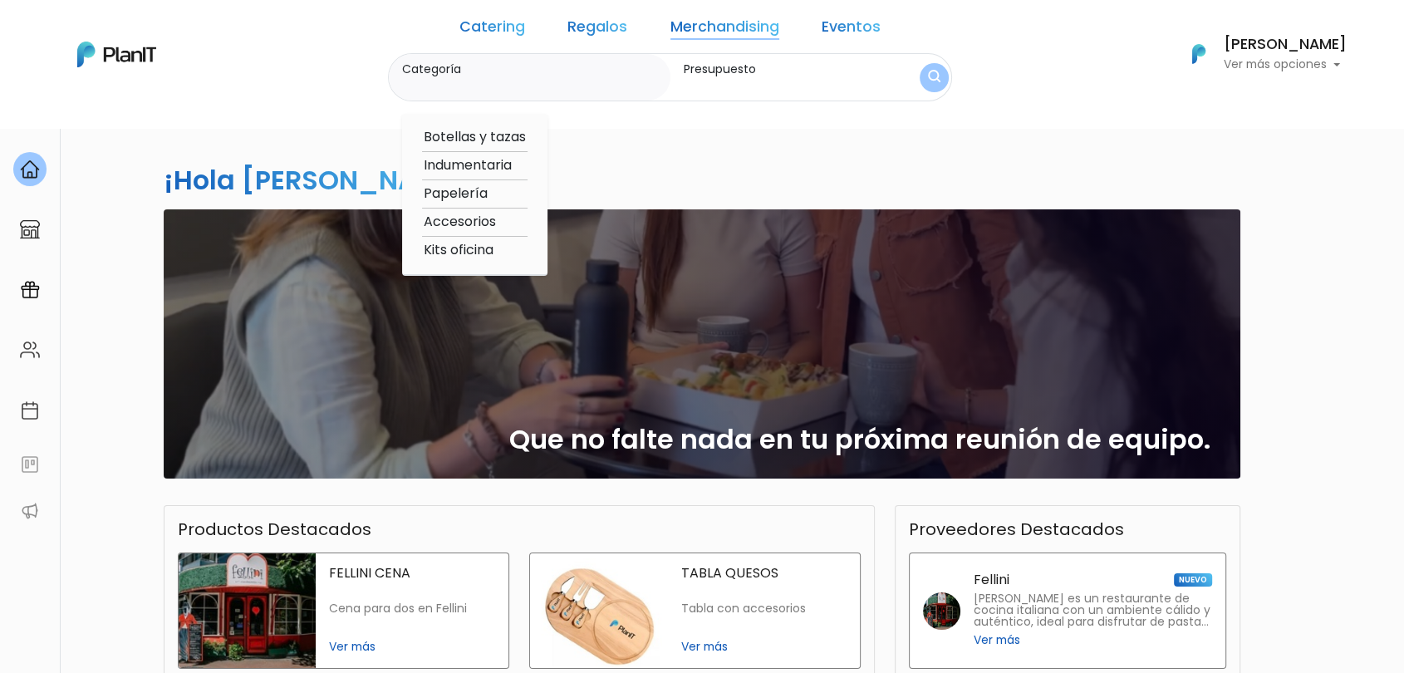
click at [609, 40] on div "Catering Regalos Merchandising Eventos" at bounding box center [670, 30] width 434 height 47
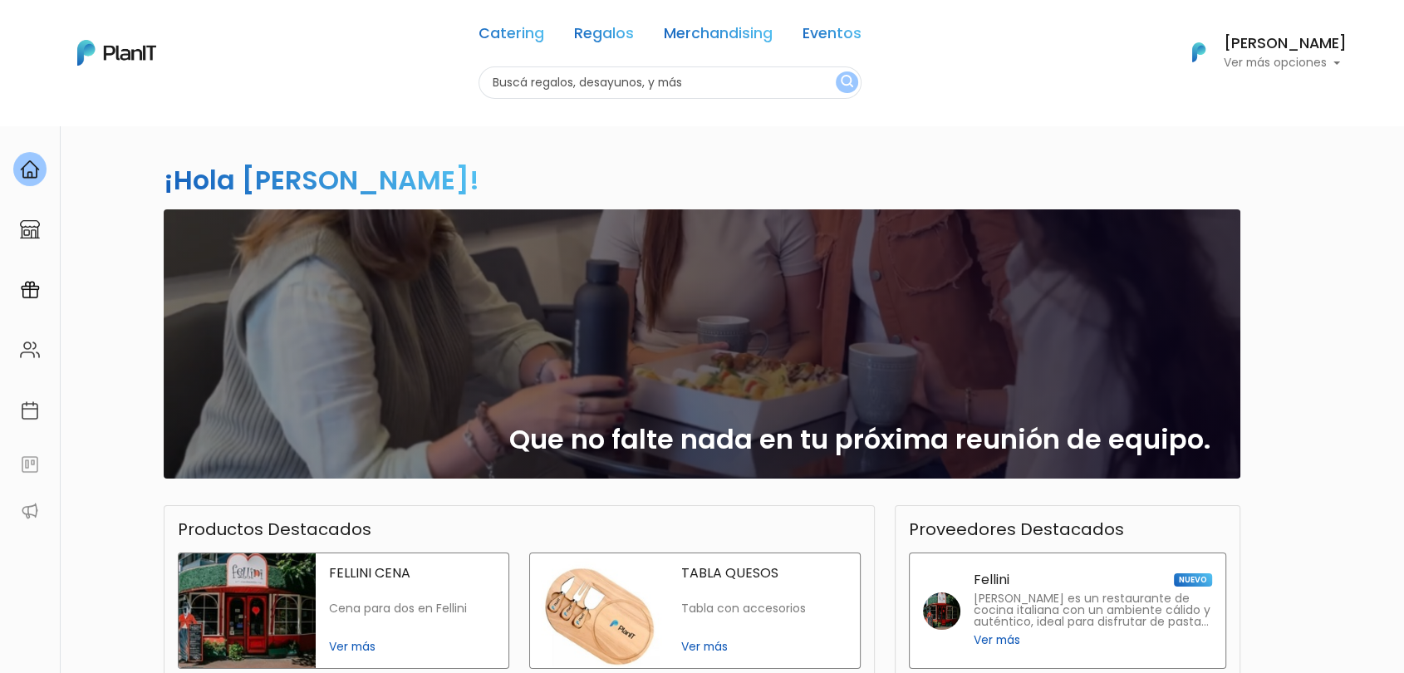
click at [727, 42] on link "Merchandising" at bounding box center [718, 37] width 109 height 20
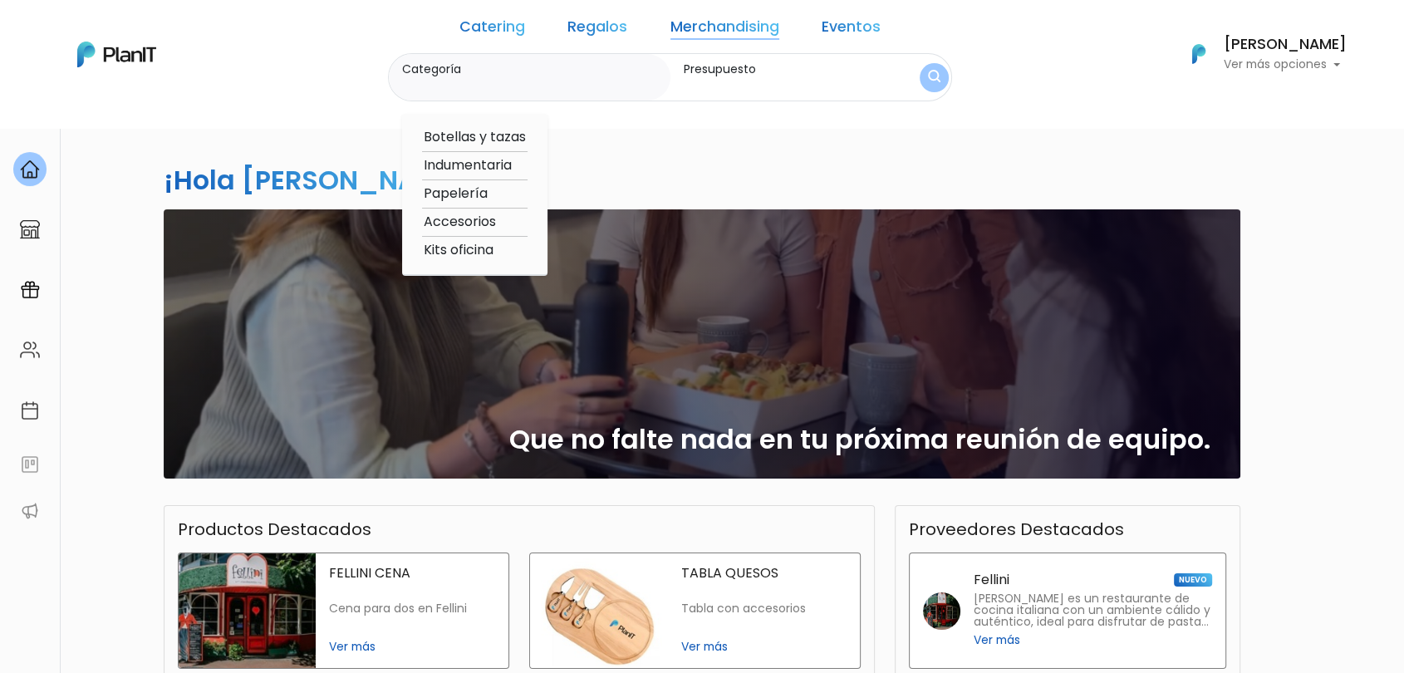
click at [592, 29] on link "Regalos" at bounding box center [597, 30] width 60 height 20
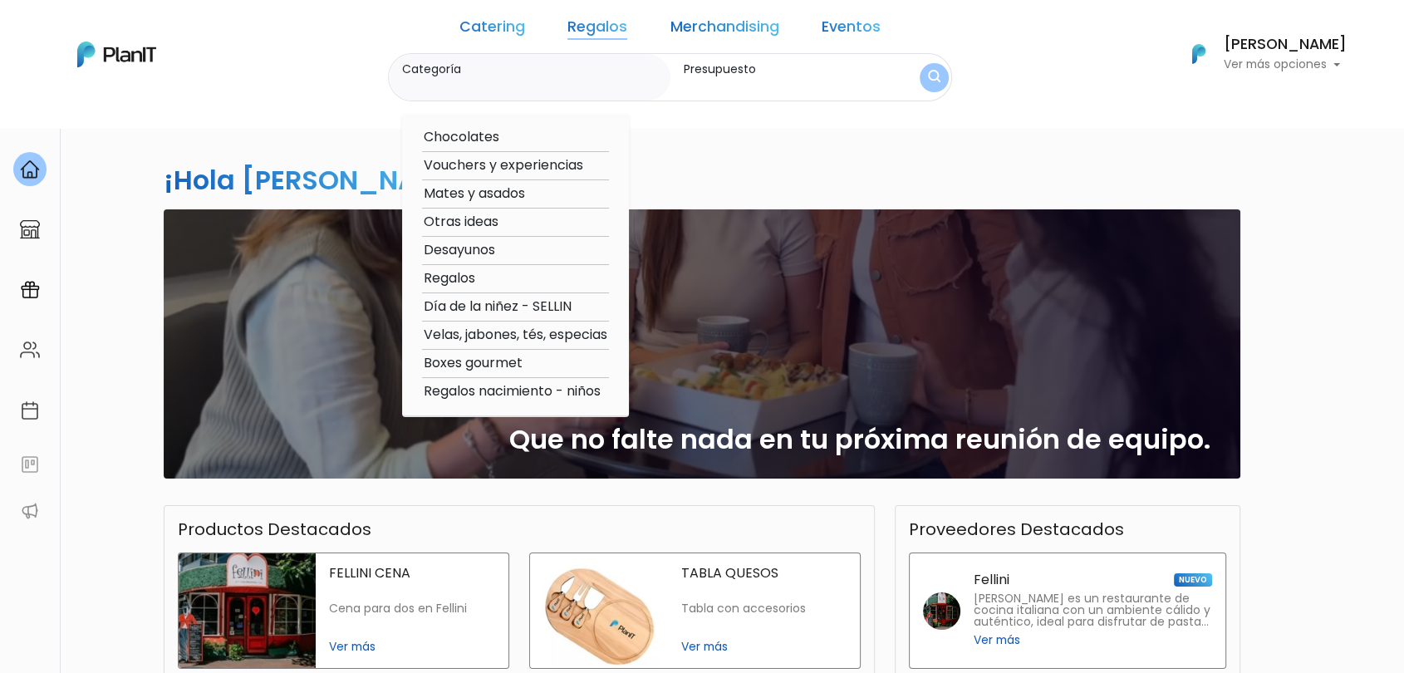
click at [480, 277] on option "Regalos" at bounding box center [515, 278] width 187 height 21
type input "Regalos"
type input "$0 - $1000"
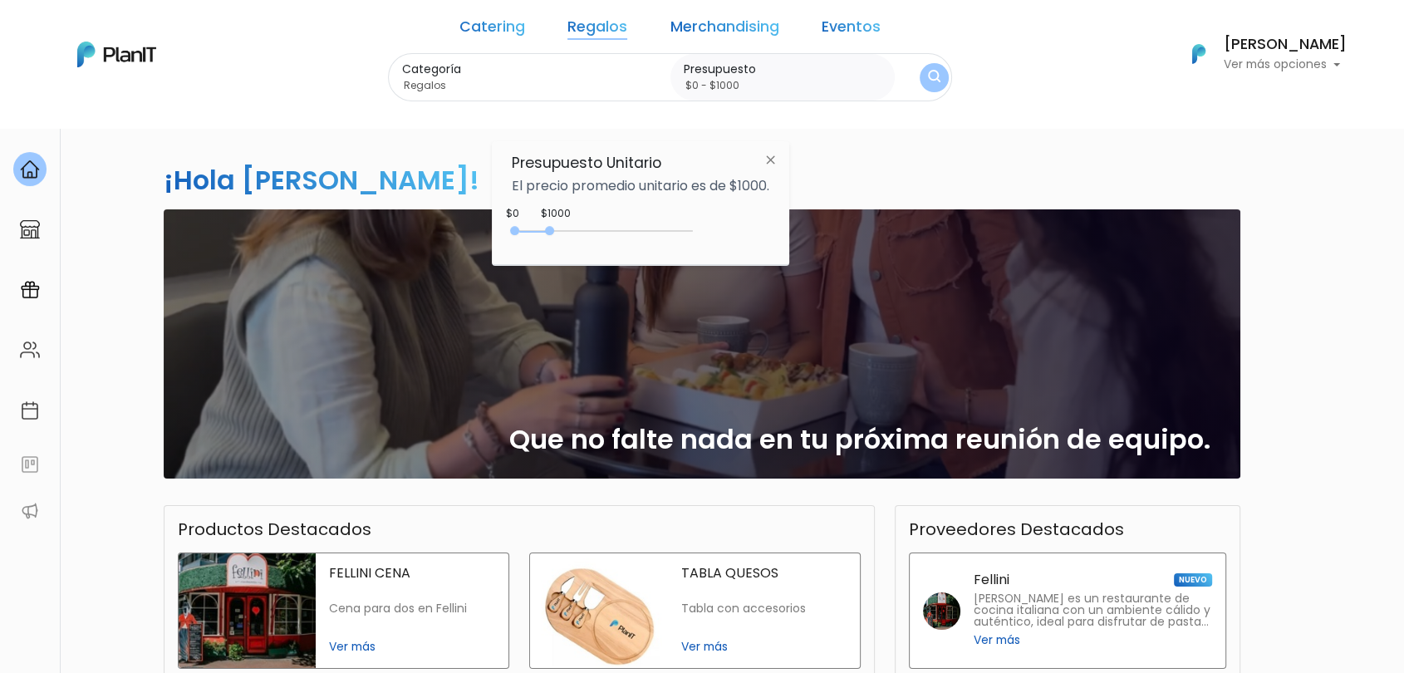
click at [644, 226] on div "0 : 1000 0 1000" at bounding box center [605, 234] width 174 height 17
click at [928, 75] on img "submit" at bounding box center [934, 78] width 12 height 16
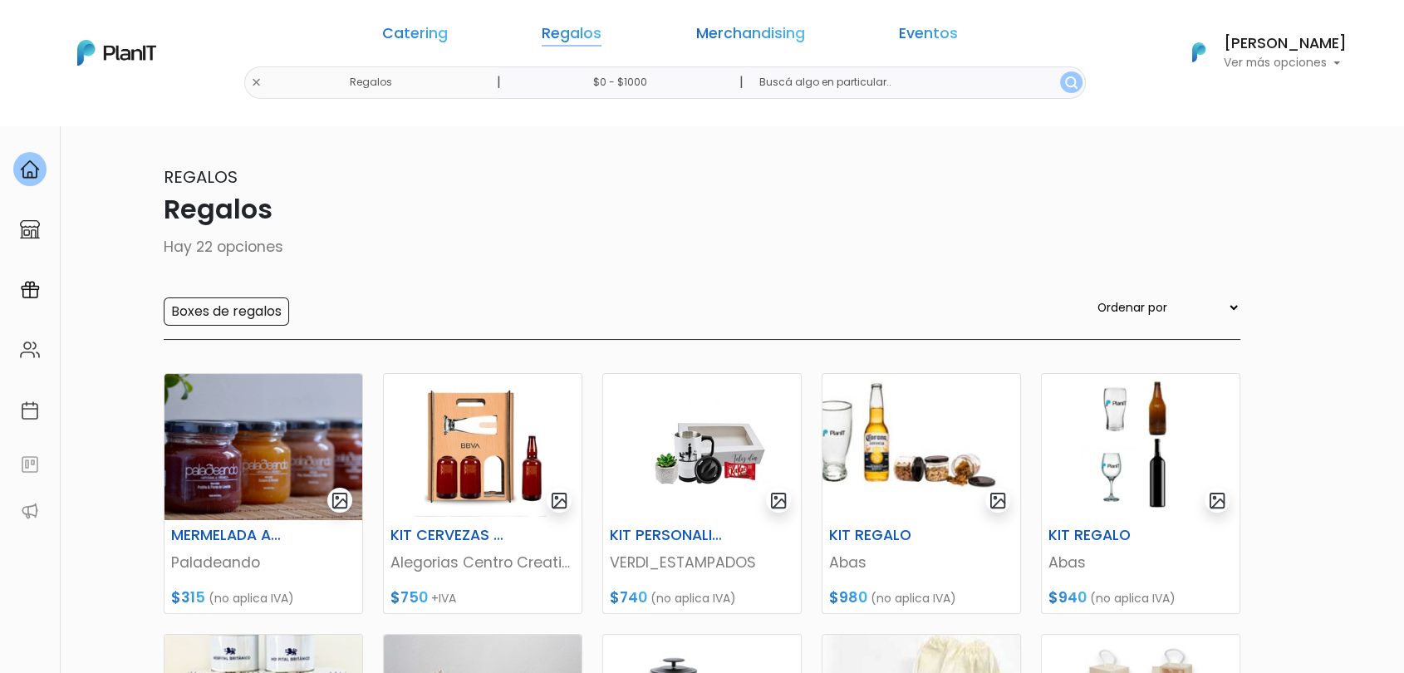
click at [597, 33] on link "Regalos" at bounding box center [571, 37] width 60 height 20
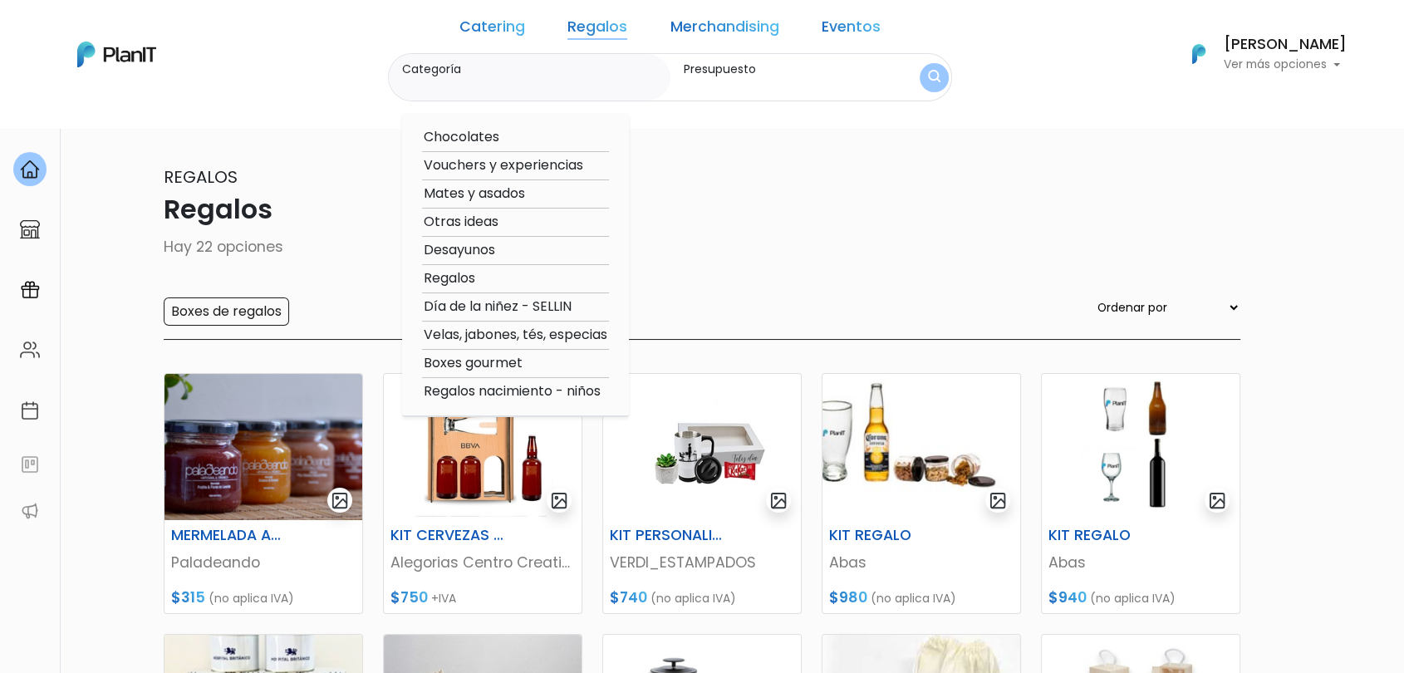
click at [497, 144] on option "Chocolates" at bounding box center [515, 137] width 187 height 21
type input "Chocolates"
type input "$0 - $1000"
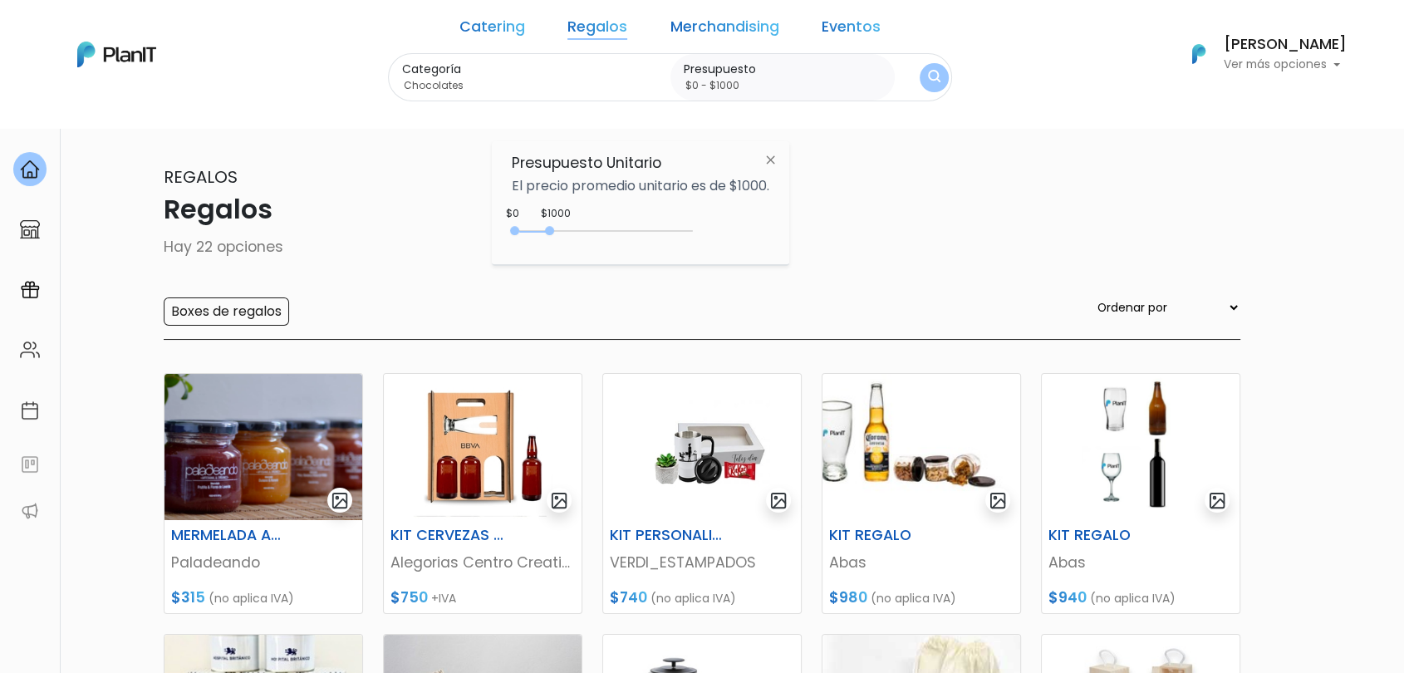
click at [673, 238] on div "0 : 1000 0 1000" at bounding box center [605, 234] width 174 height 17
click at [893, 92] on div "Categoría Chocolates Chocolates Vouchers y experiencias Mates y asados Otras id…" at bounding box center [670, 77] width 564 height 49
click at [926, 82] on img "submit" at bounding box center [933, 77] width 15 height 19
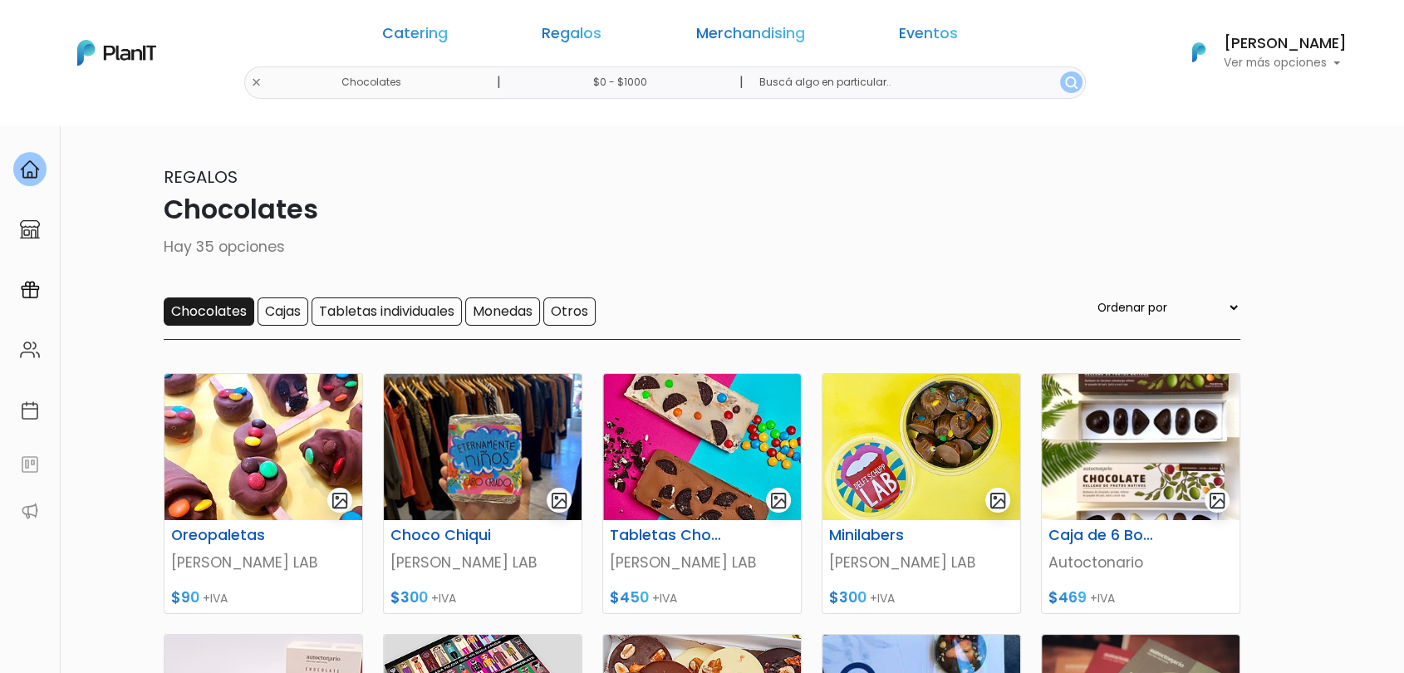
click at [215, 317] on input "Chocolates" at bounding box center [209, 311] width 91 height 28
click at [289, 307] on input "Cajas" at bounding box center [282, 311] width 51 height 28
click at [287, 316] on input "Cajas" at bounding box center [282, 311] width 51 height 28
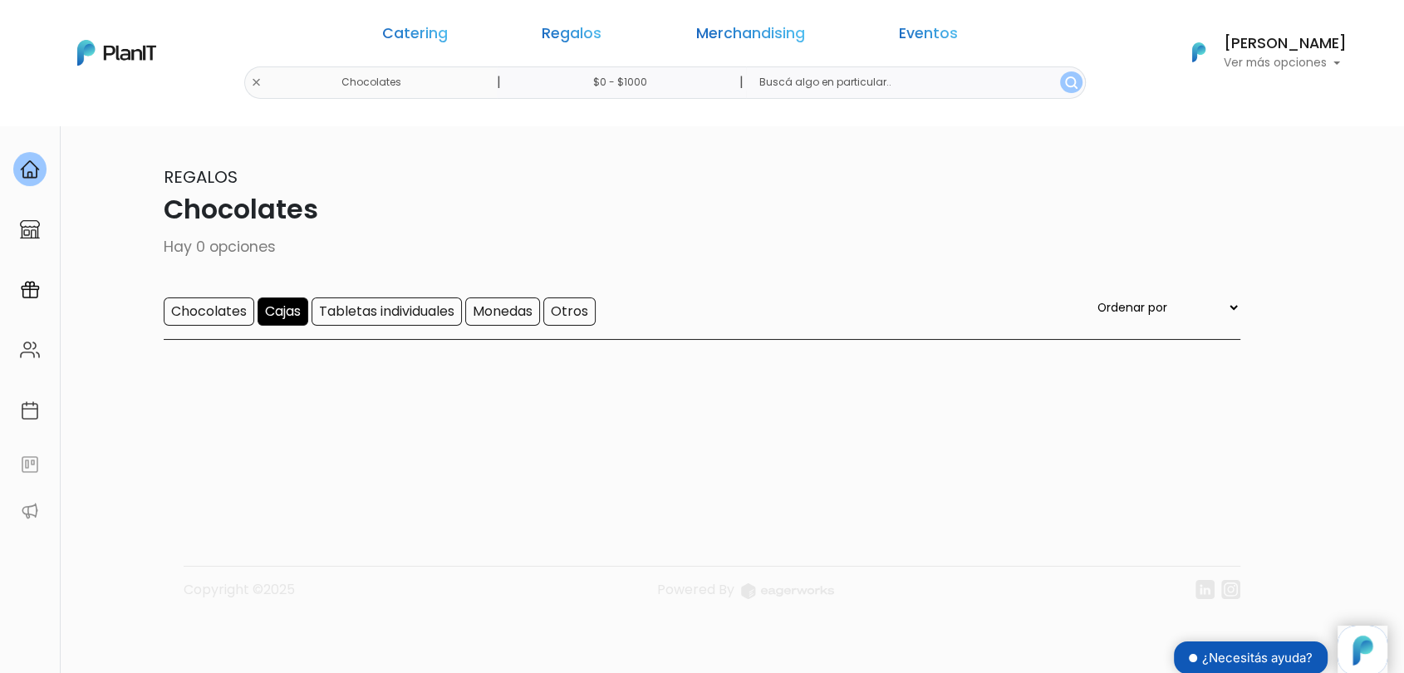
click at [616, 200] on p "Chocolates" at bounding box center [702, 209] width 1076 height 40
click at [443, 332] on div "Chocolates Cajas Tabletas individuales Monedas Otros Ordenar por Menor Precio M…" at bounding box center [702, 318] width 1076 height 42
click at [424, 307] on input "Tabletas individuales" at bounding box center [386, 311] width 150 height 28
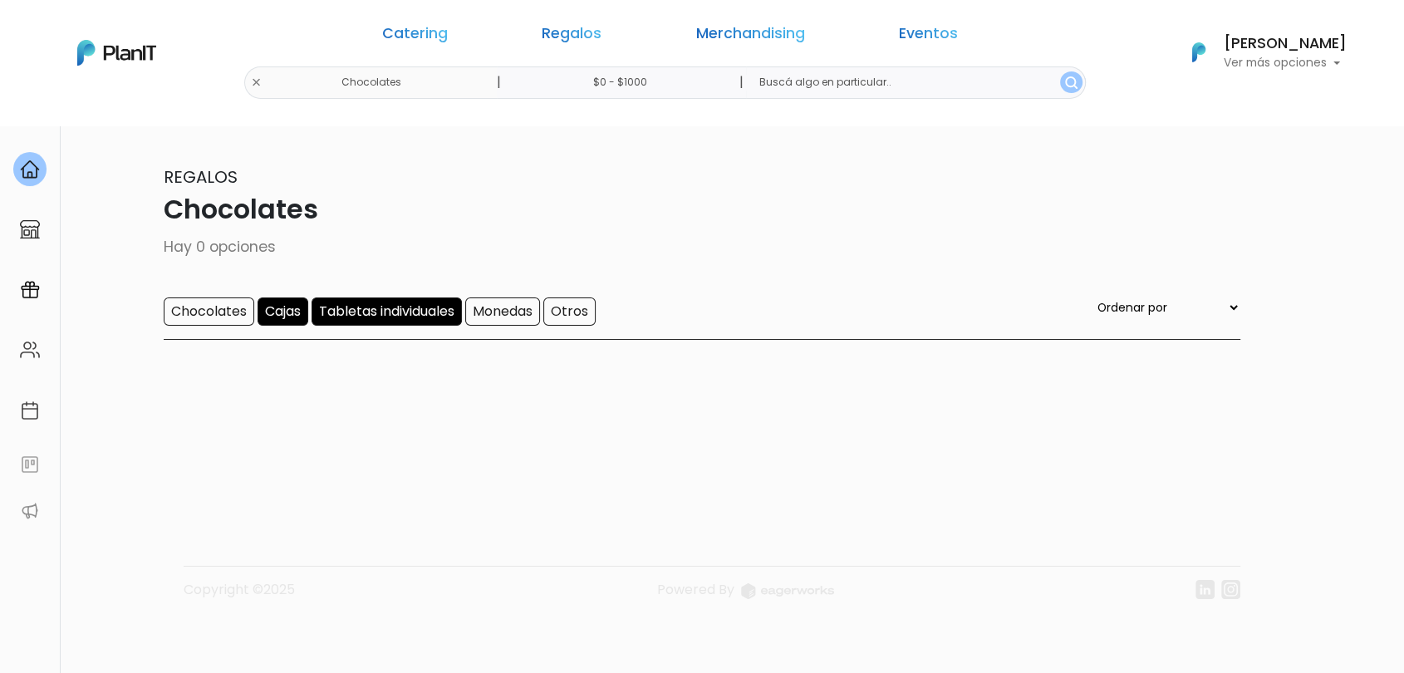
click at [291, 314] on input "Cajas" at bounding box center [282, 311] width 51 height 28
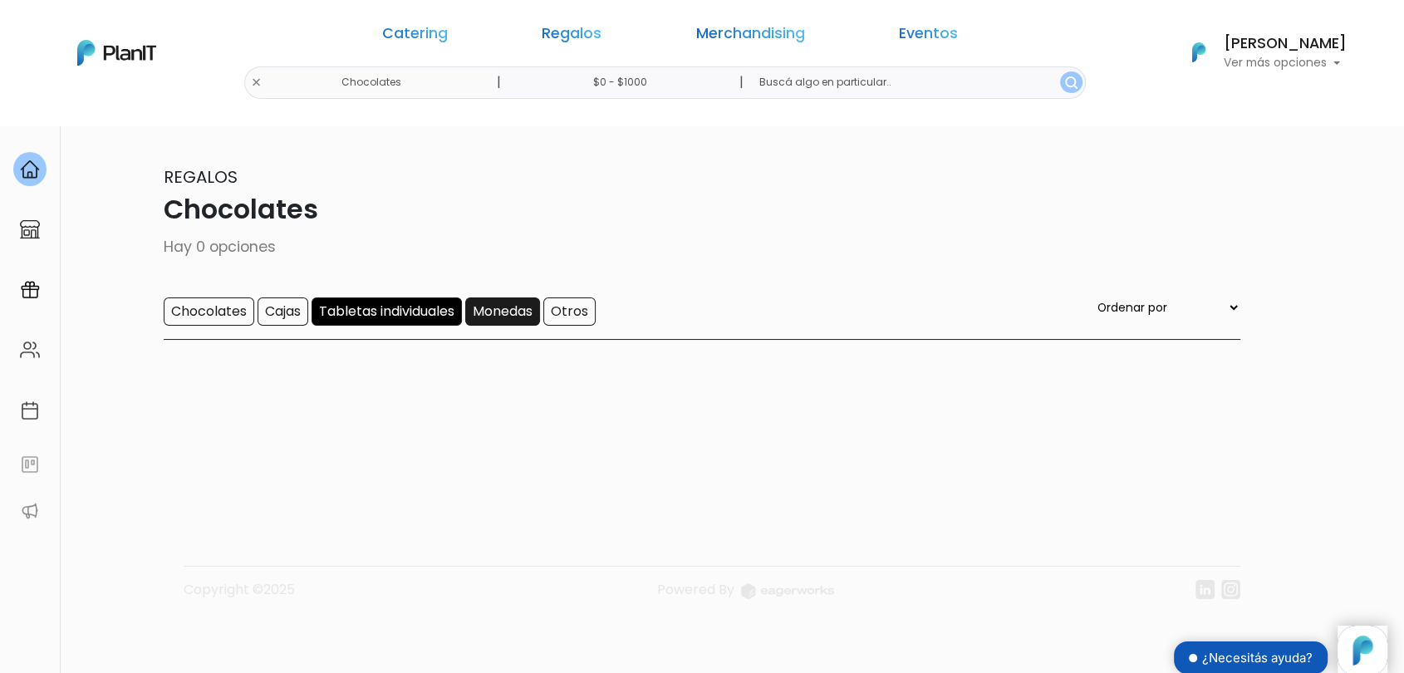
click at [522, 316] on input "Monedas" at bounding box center [502, 311] width 75 height 28
click at [442, 313] on input "Tabletas individuales" at bounding box center [386, 311] width 150 height 28
click at [188, 313] on input "Chocolates" at bounding box center [209, 311] width 91 height 28
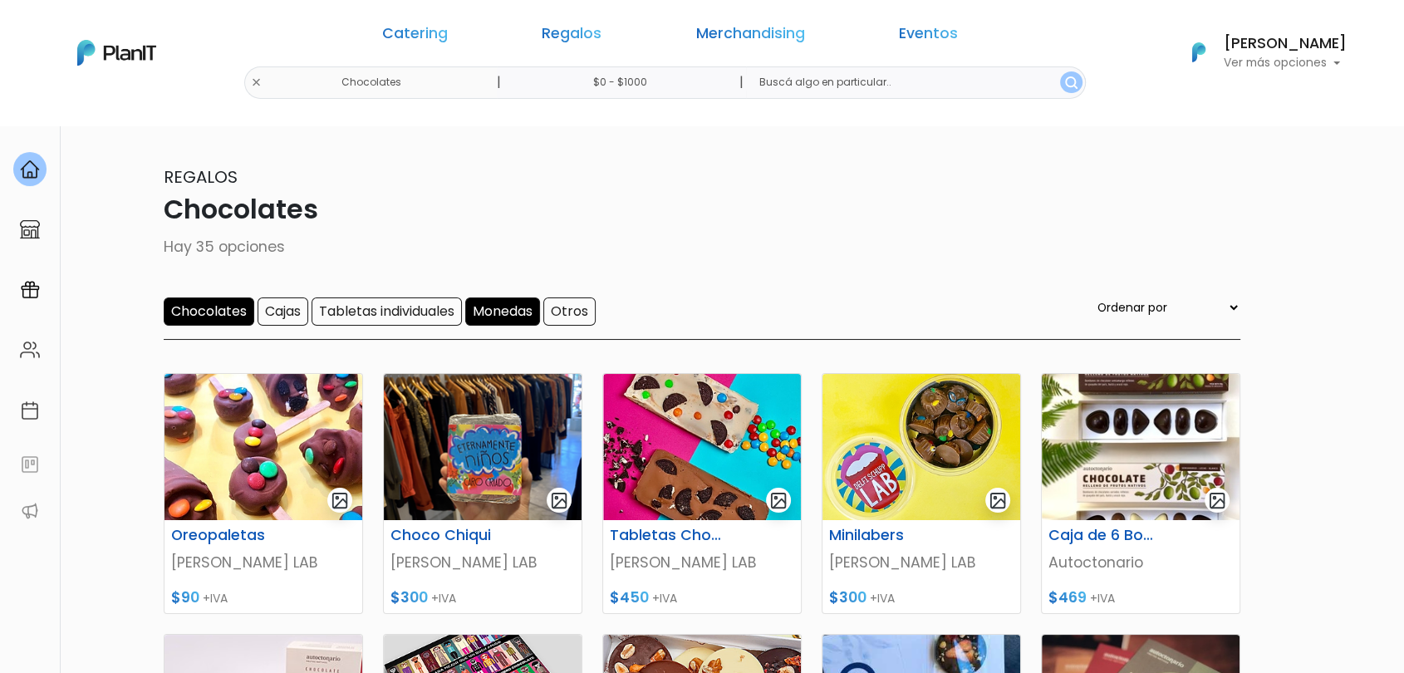
click at [515, 323] on input "Monedas" at bounding box center [502, 311] width 75 height 28
click at [618, 254] on p "Hay 35 opciones" at bounding box center [702, 247] width 1076 height 22
click at [679, 315] on div "Chocolates Cajas Tabletas individuales Monedas Otros Ordenar por Menor Precio M…" at bounding box center [702, 318] width 1076 height 42
click at [601, 38] on link "Regalos" at bounding box center [571, 37] width 60 height 20
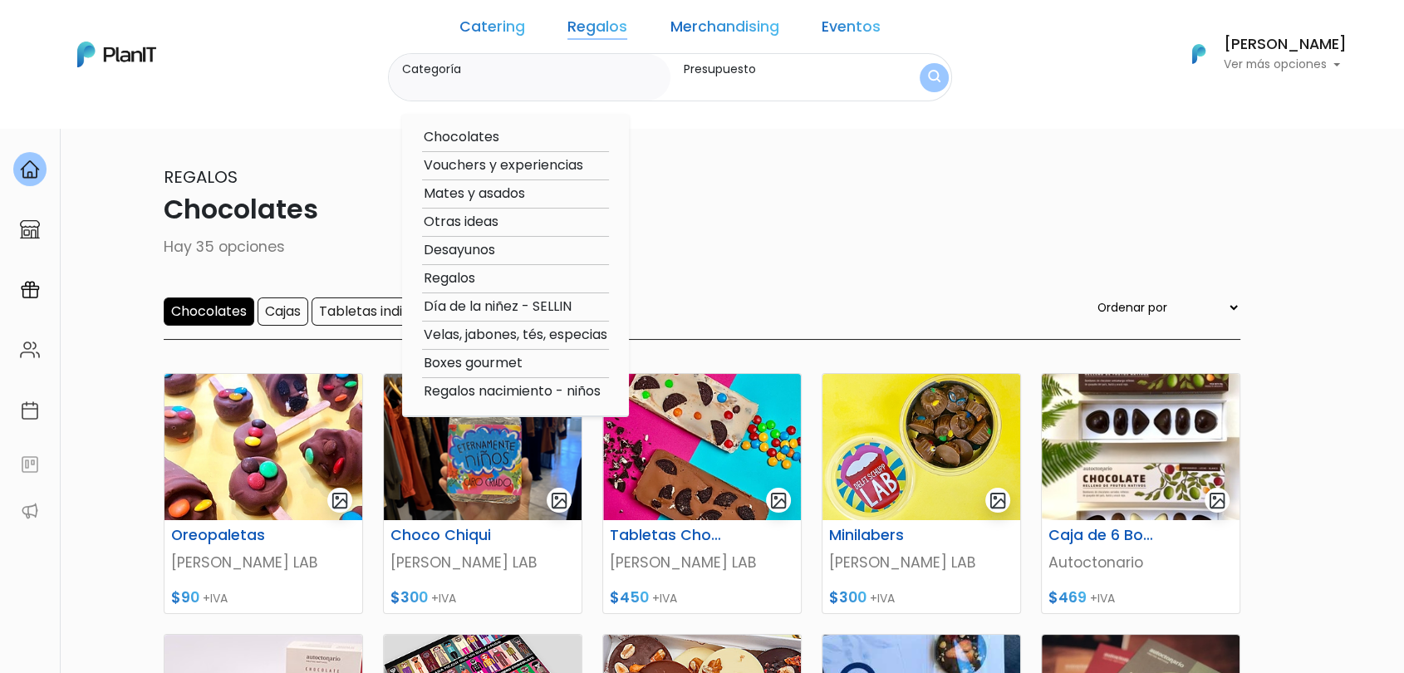
click at [505, 360] on option "Boxes gourmet" at bounding box center [515, 363] width 187 height 21
type input "Boxes gourmet"
type input "$0 - $1000"
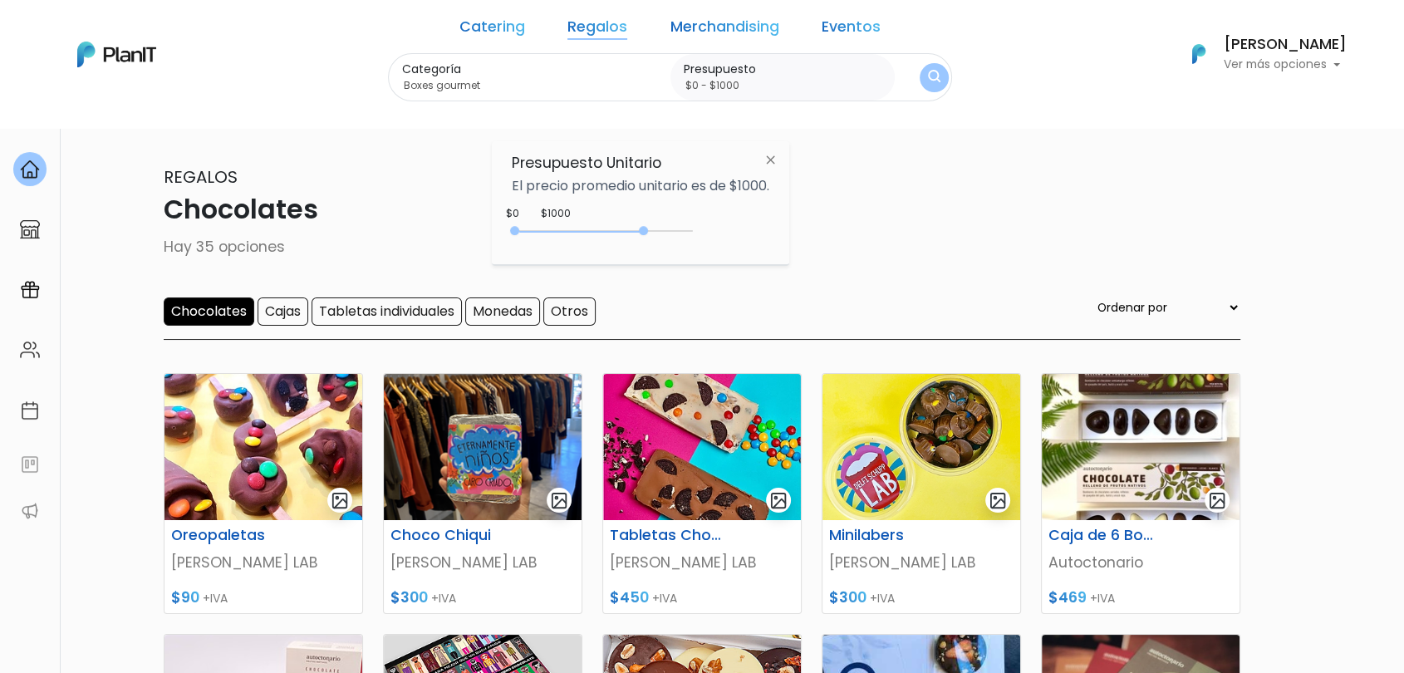
click at [646, 237] on div "0 : 3700 0 3700" at bounding box center [605, 234] width 174 height 17
click at [919, 74] on div "Categoría Boxes gourmet Chocolates Vouchers y experiencias Mates y asados Otras…" at bounding box center [670, 77] width 564 height 49
click at [928, 80] on img "submit" at bounding box center [934, 78] width 12 height 16
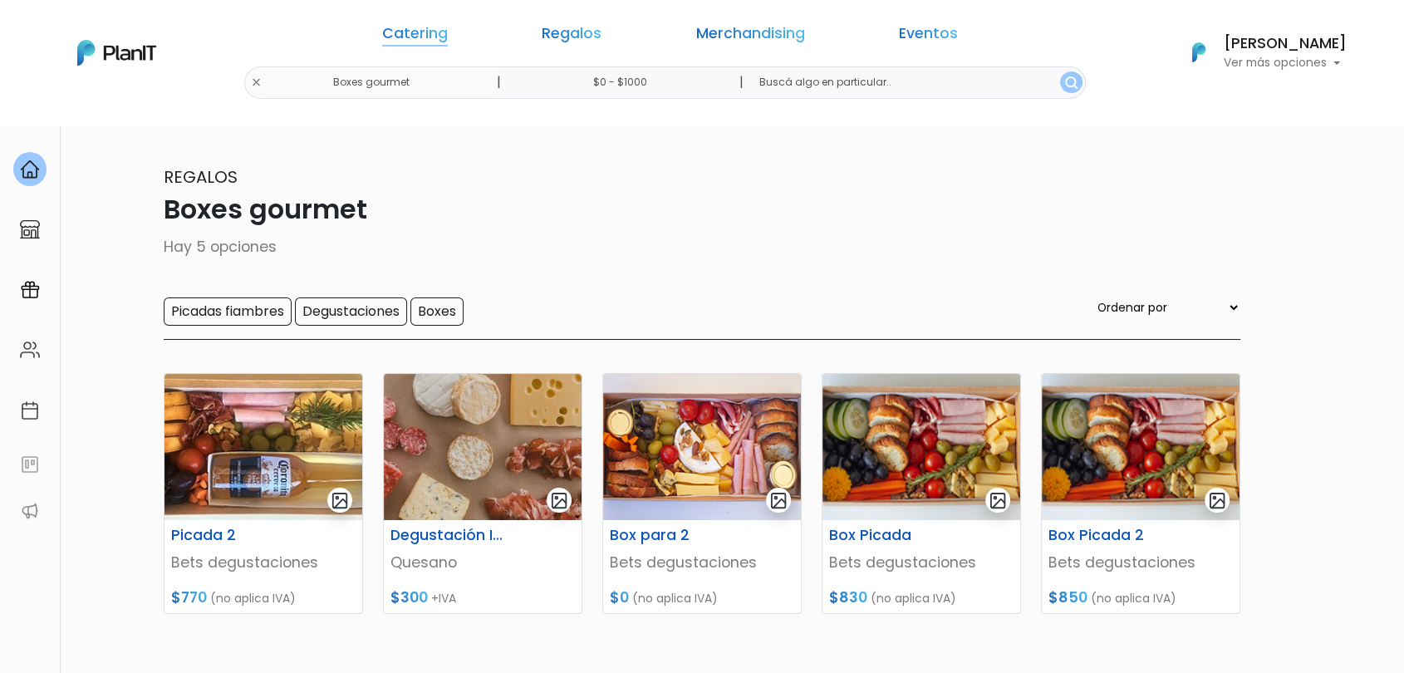
click at [448, 43] on link "Catering" at bounding box center [415, 37] width 66 height 20
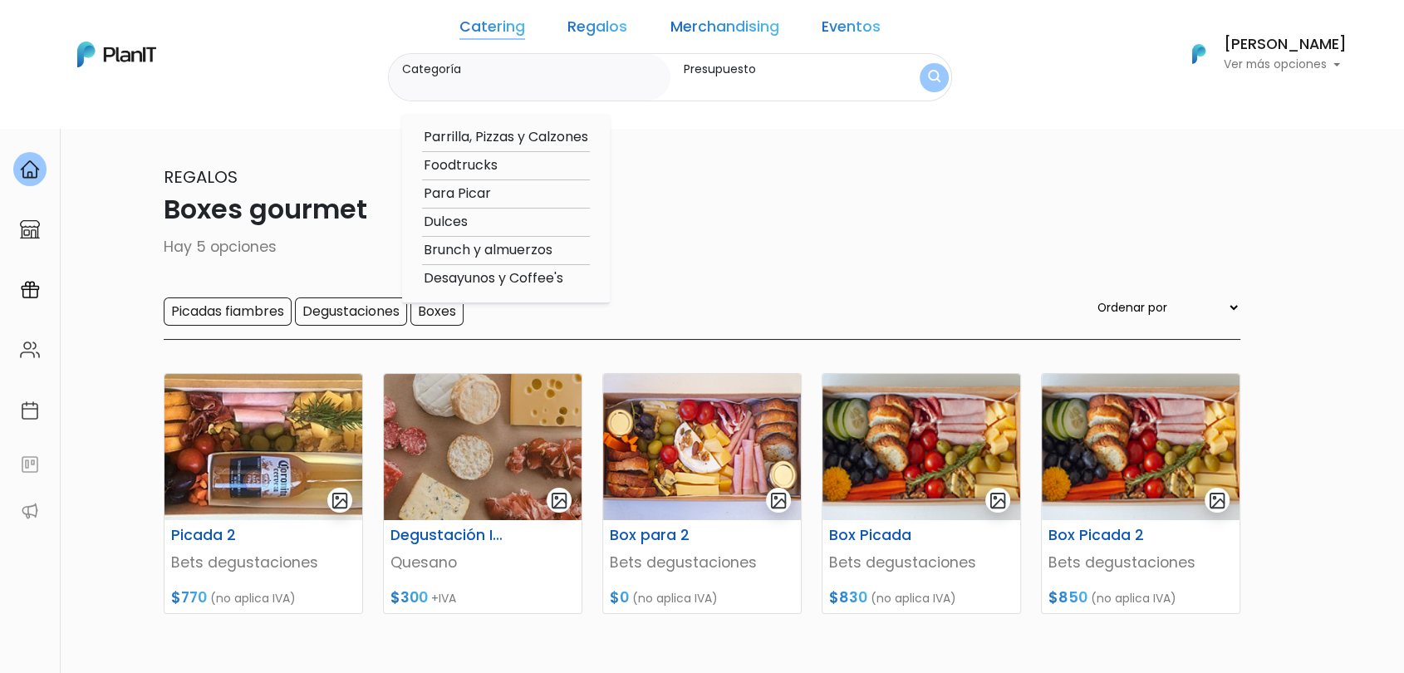
click at [611, 34] on link "Regalos" at bounding box center [597, 30] width 60 height 20
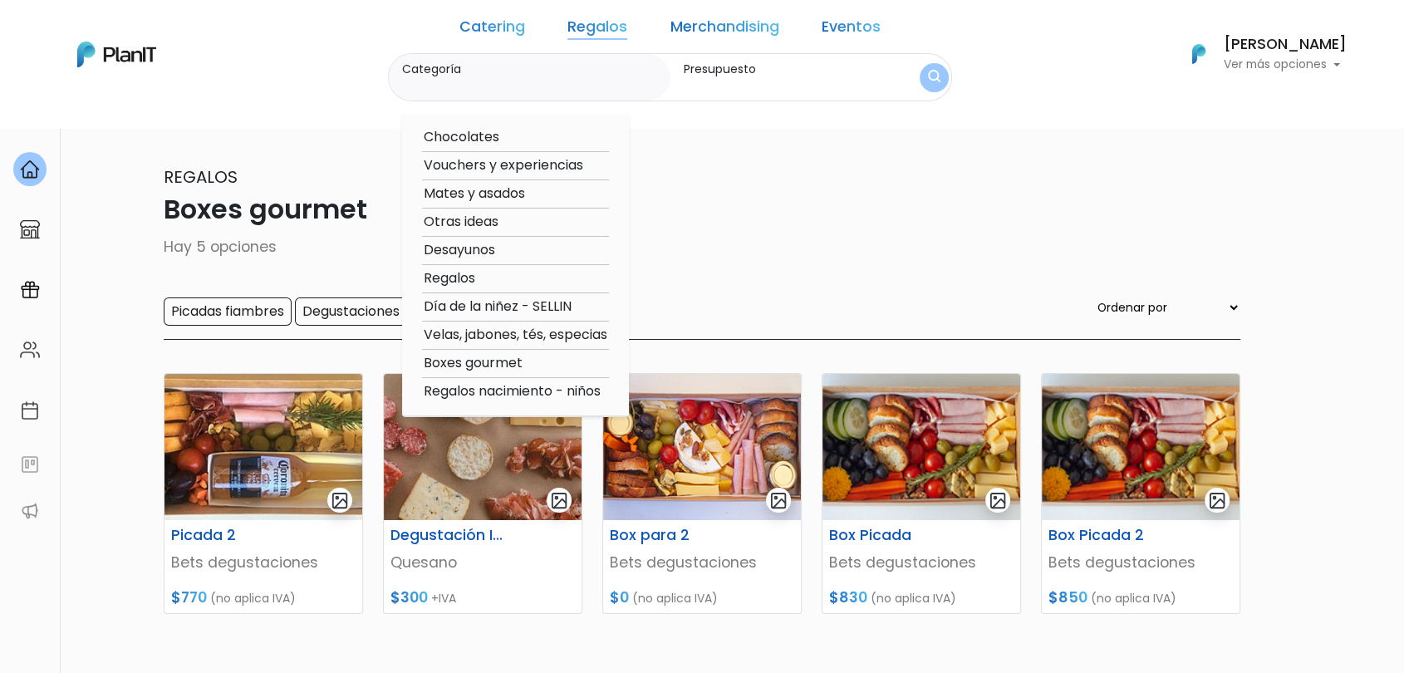
click at [487, 282] on option "Regalos" at bounding box center [515, 278] width 187 height 21
type input "Regalos"
type input "$0 - $1000"
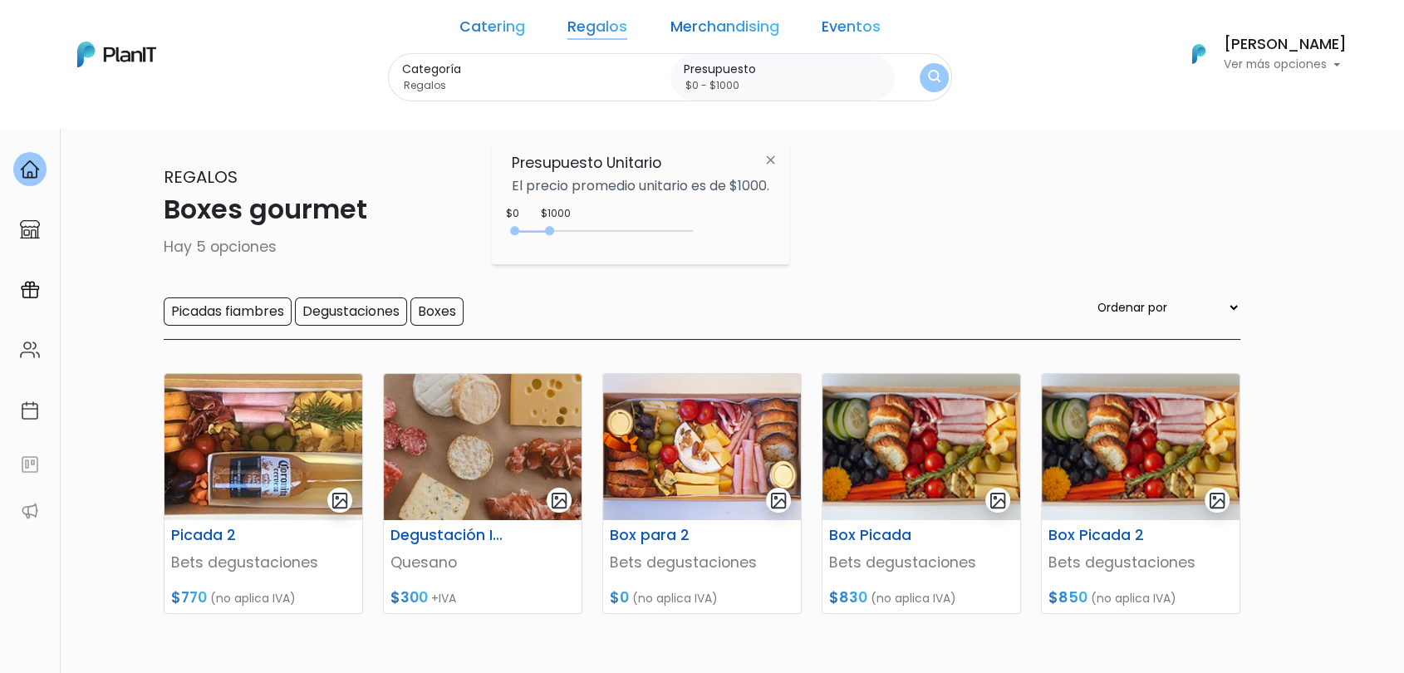
click at [644, 223] on div "$1000 $0 0 : 1000 0 1000 0,1000" at bounding box center [640, 234] width 257 height 33
click at [644, 228] on div "0 : 1000 0 1000" at bounding box center [605, 234] width 174 height 17
click at [927, 72] on img "submit" at bounding box center [933, 77] width 13 height 17
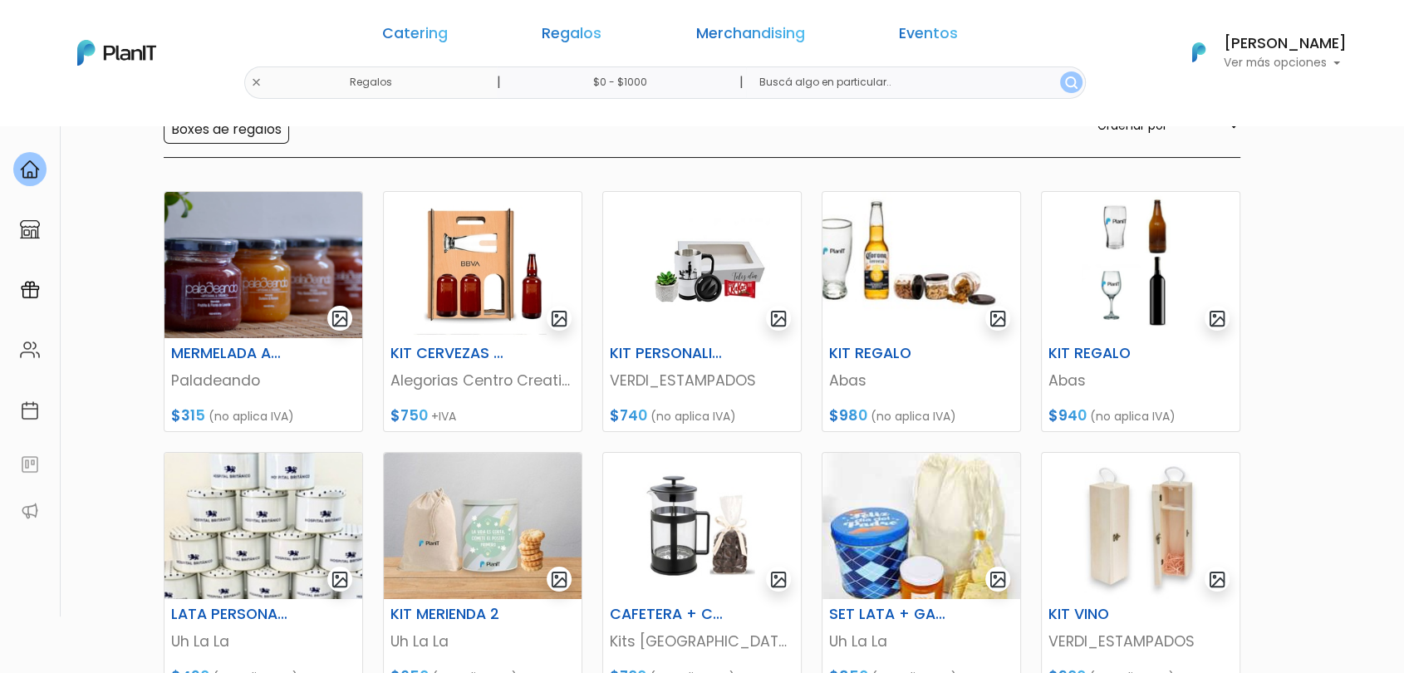
scroll to position [39, 0]
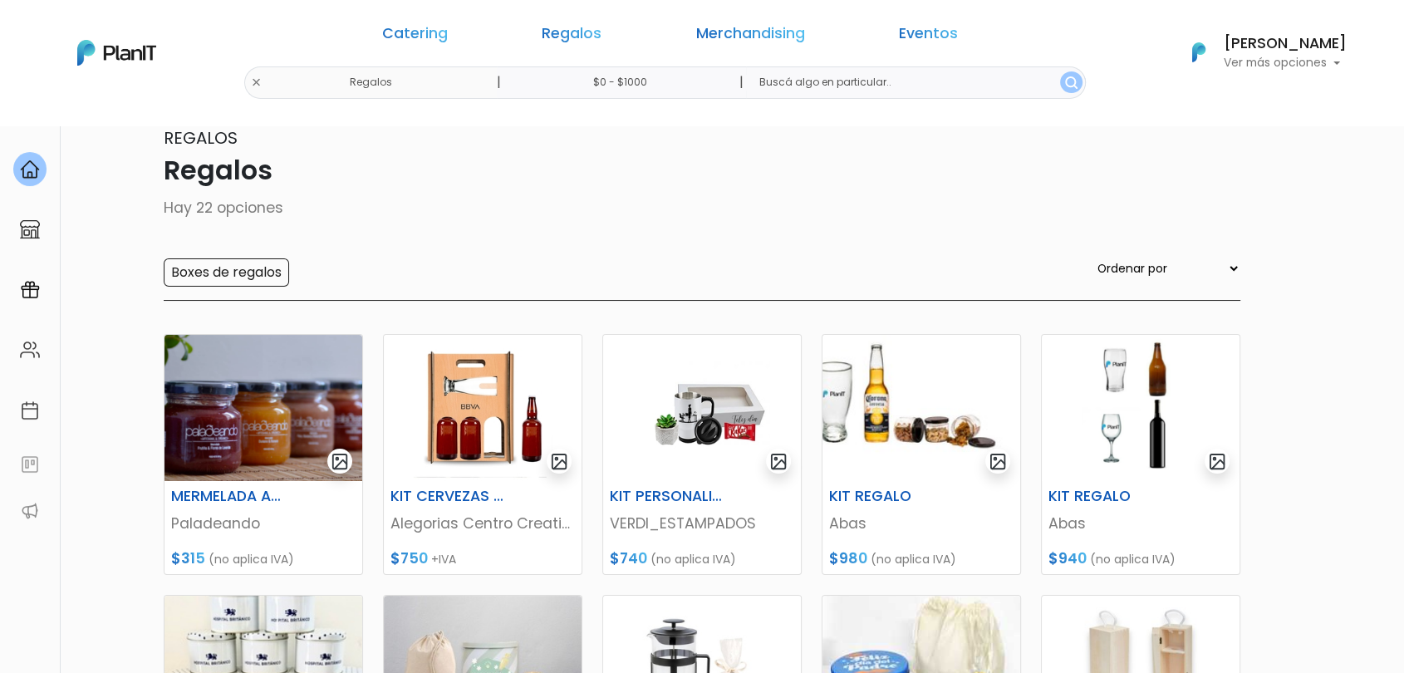
click at [641, 216] on p "Hay 22 opciones" at bounding box center [702, 208] width 1076 height 22
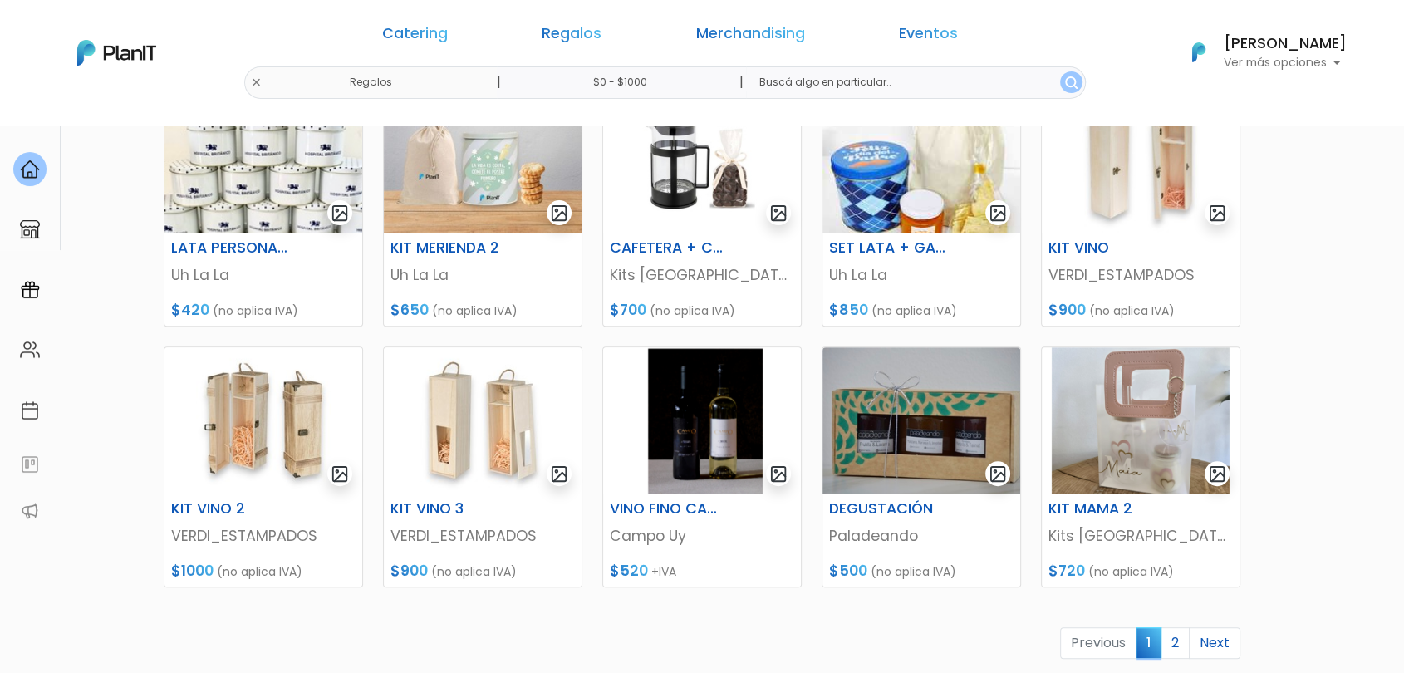
scroll to position [577, 0]
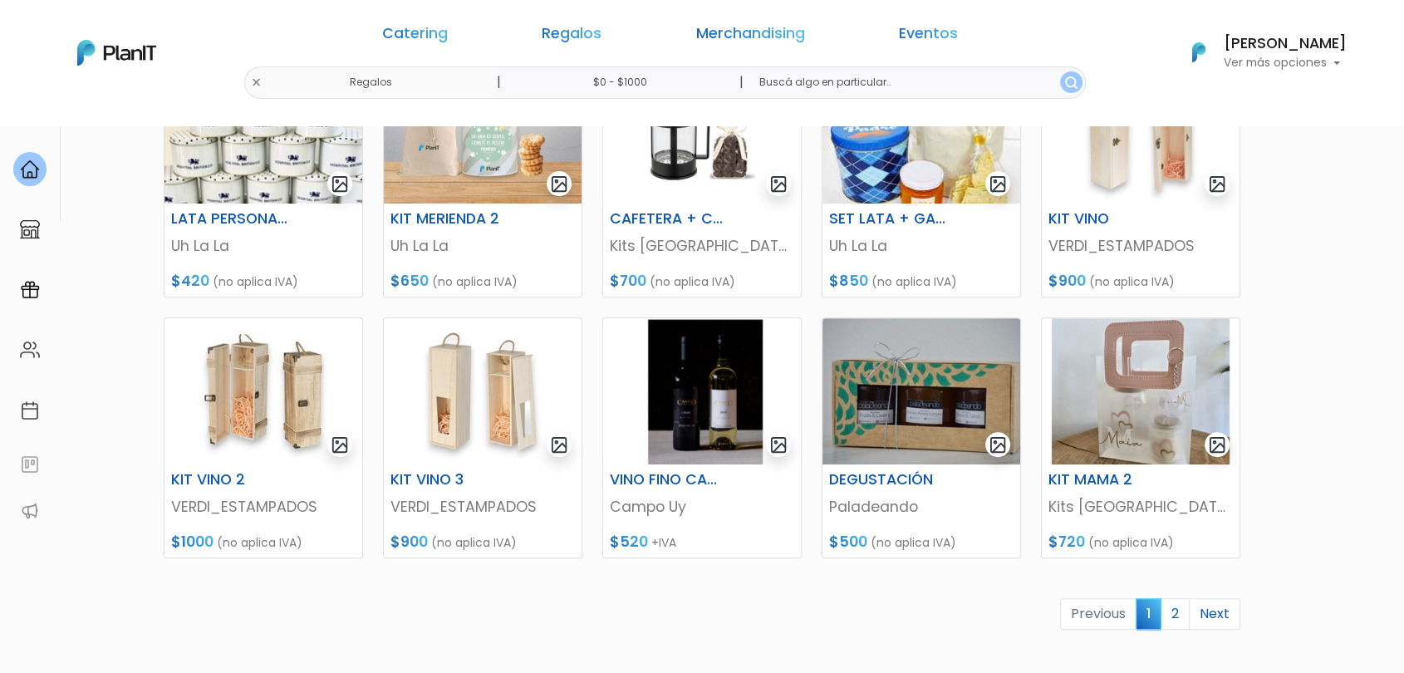
drag, startPoint x: 1399, startPoint y: 518, endPoint x: 1398, endPoint y: 540, distance: 21.7
click at [1398, 540] on section "22 resultados Regalos Regalos Hay 22 opciones Boxes de regalos Ordenar por Meno…" at bounding box center [702, 141] width 1404 height 1189
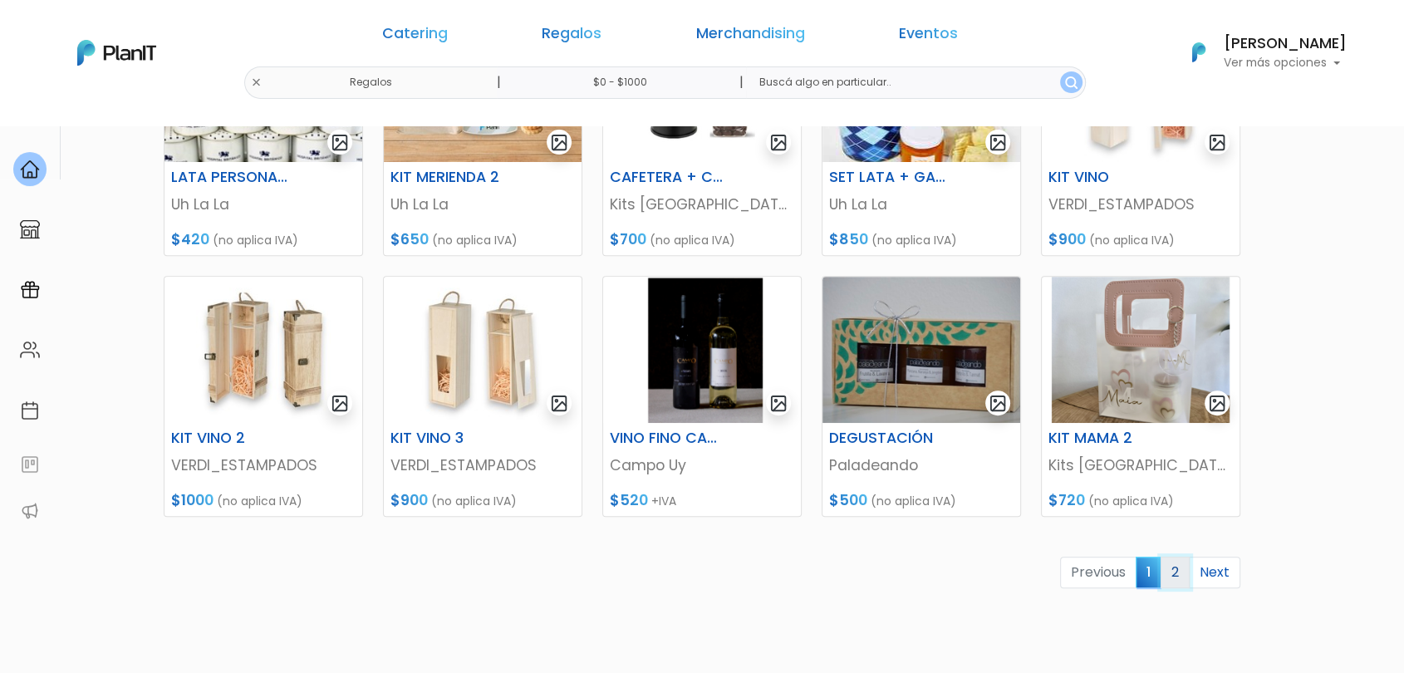
click at [1180, 578] on link "2" at bounding box center [1174, 572] width 29 height 32
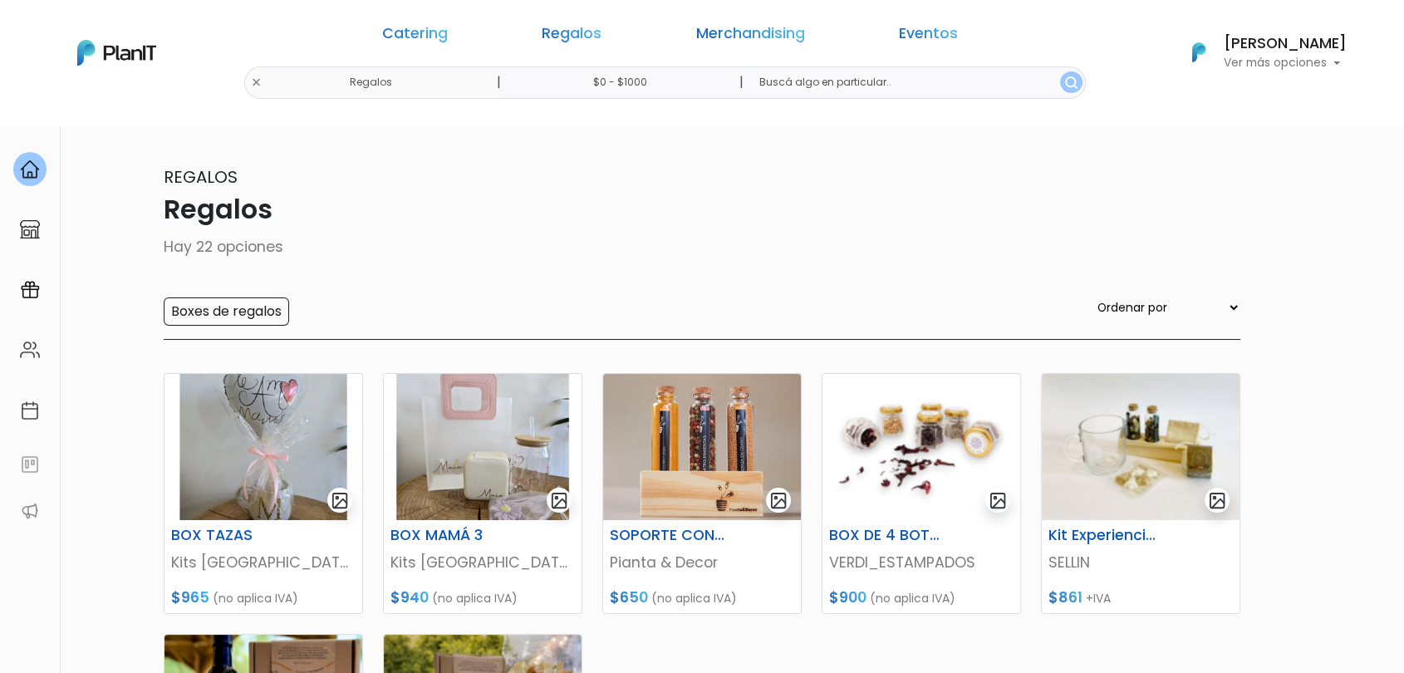
click at [646, 80] on input "$0 - $1000" at bounding box center [623, 82] width 252 height 32
click at [685, 230] on div "0 : 4800 0 4800" at bounding box center [605, 231] width 174 height 17
click at [1065, 82] on img "submit" at bounding box center [1071, 82] width 12 height 12
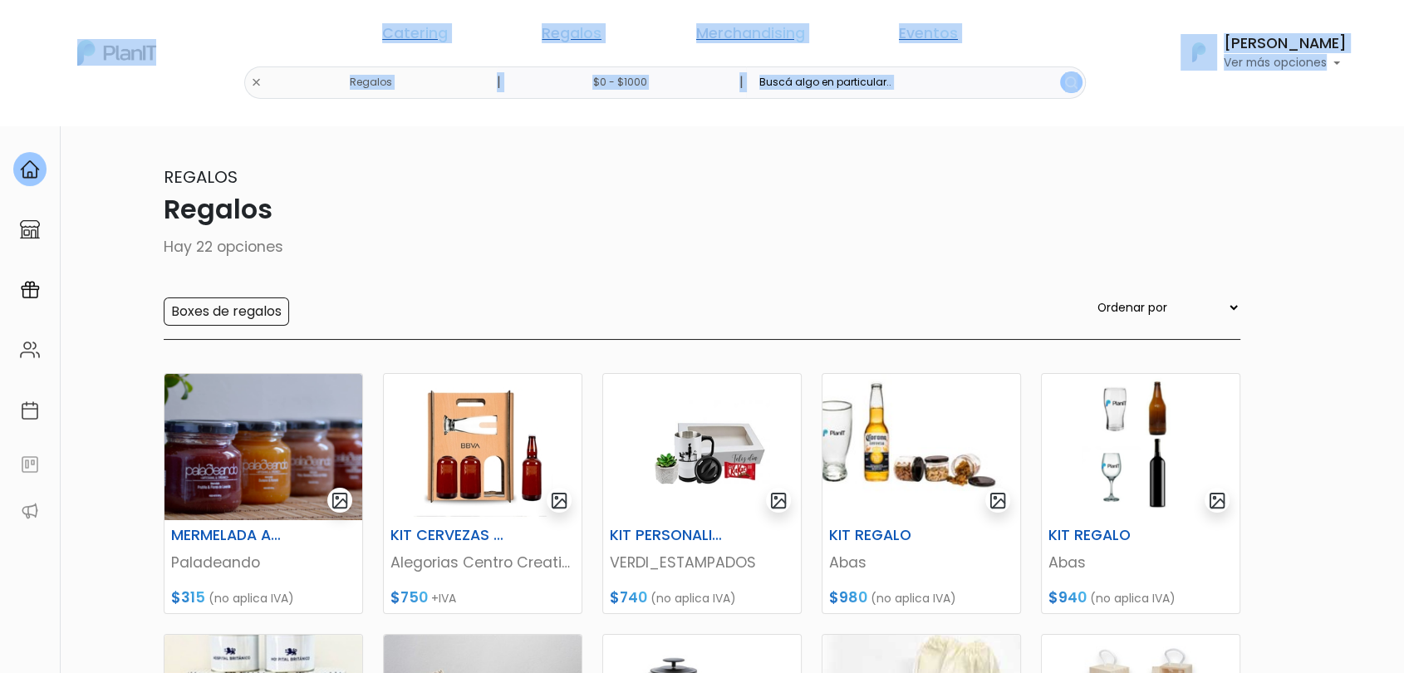
drag, startPoint x: 1403, startPoint y: 100, endPoint x: 1416, endPoint y: 219, distance: 120.3
click at [1403, 219] on html "Catering Regalos Merchandising Eventos Regalos | $0 - $1000 | Catering Regalos …" at bounding box center [702, 336] width 1404 height 673
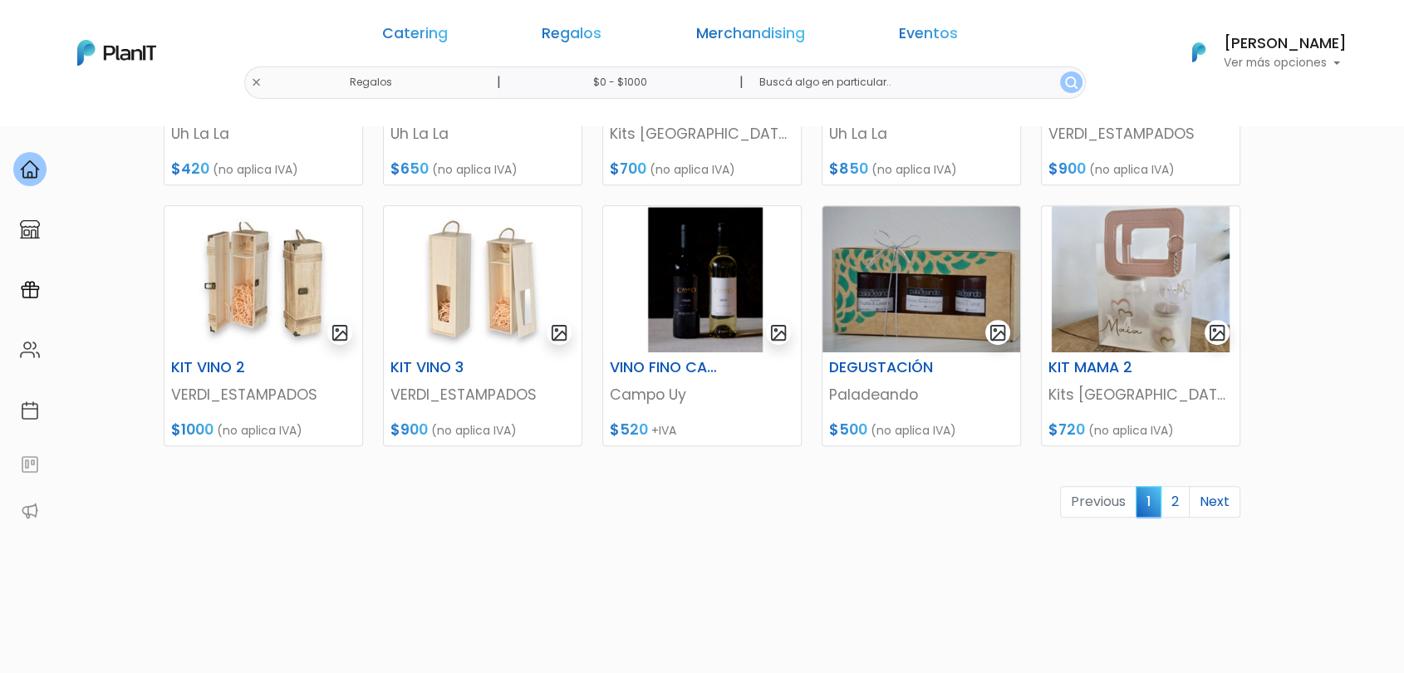
scroll to position [713, 0]
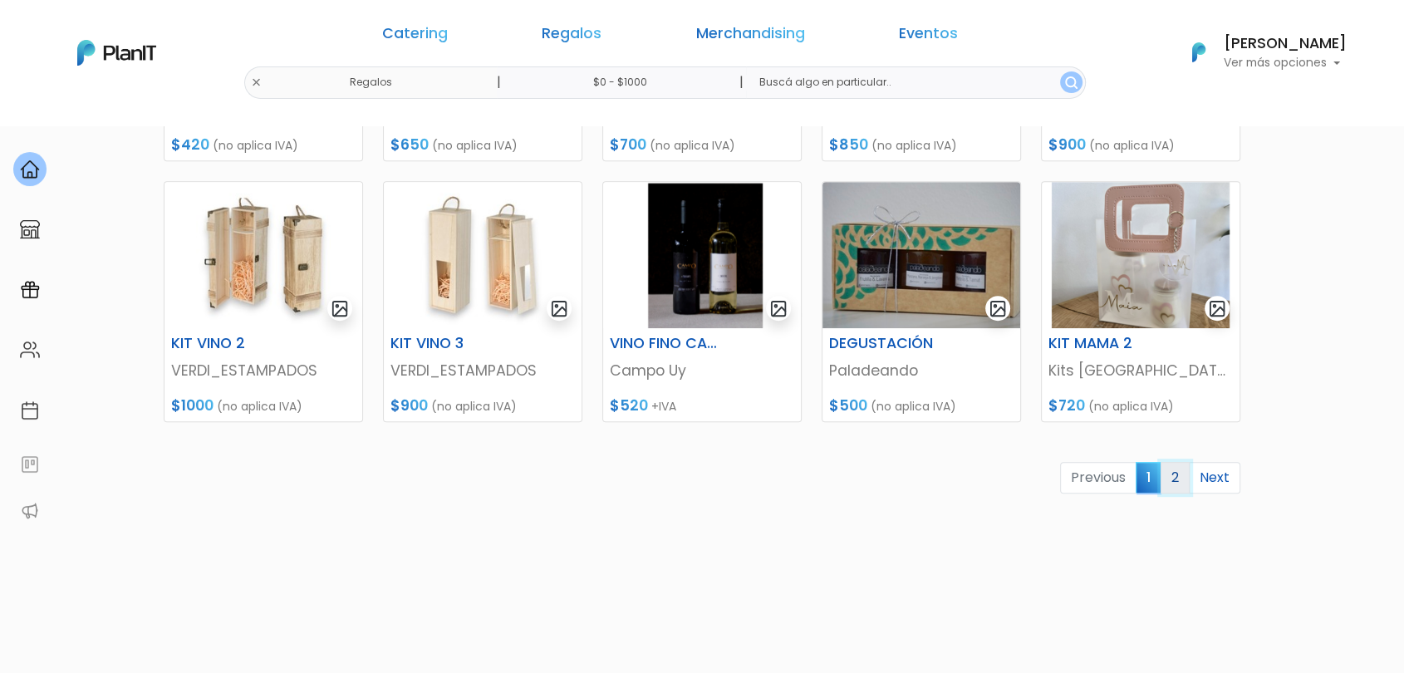
click at [1175, 478] on link "2" at bounding box center [1174, 478] width 29 height 32
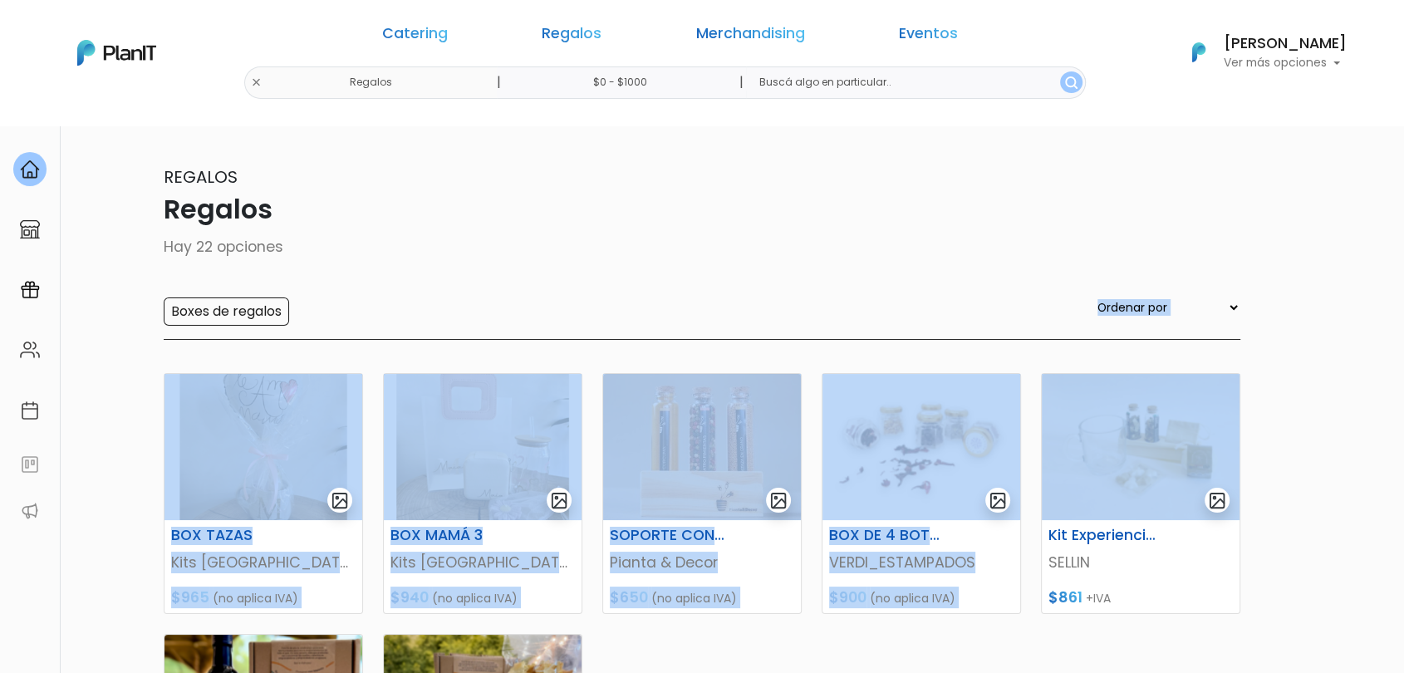
drag, startPoint x: 1400, startPoint y: 238, endPoint x: 1379, endPoint y: 443, distance: 206.3
click at [1379, 443] on section "22 resultados Regalos Regalos Hay 22 opciones Boxes de regalos Ordenar por Meno…" at bounding box center [702, 589] width 1404 height 928
click at [1385, 368] on section "22 resultados Regalos Regalos Hay 22 opciones Boxes de regalos Ordenar por Meno…" at bounding box center [702, 589] width 1404 height 928
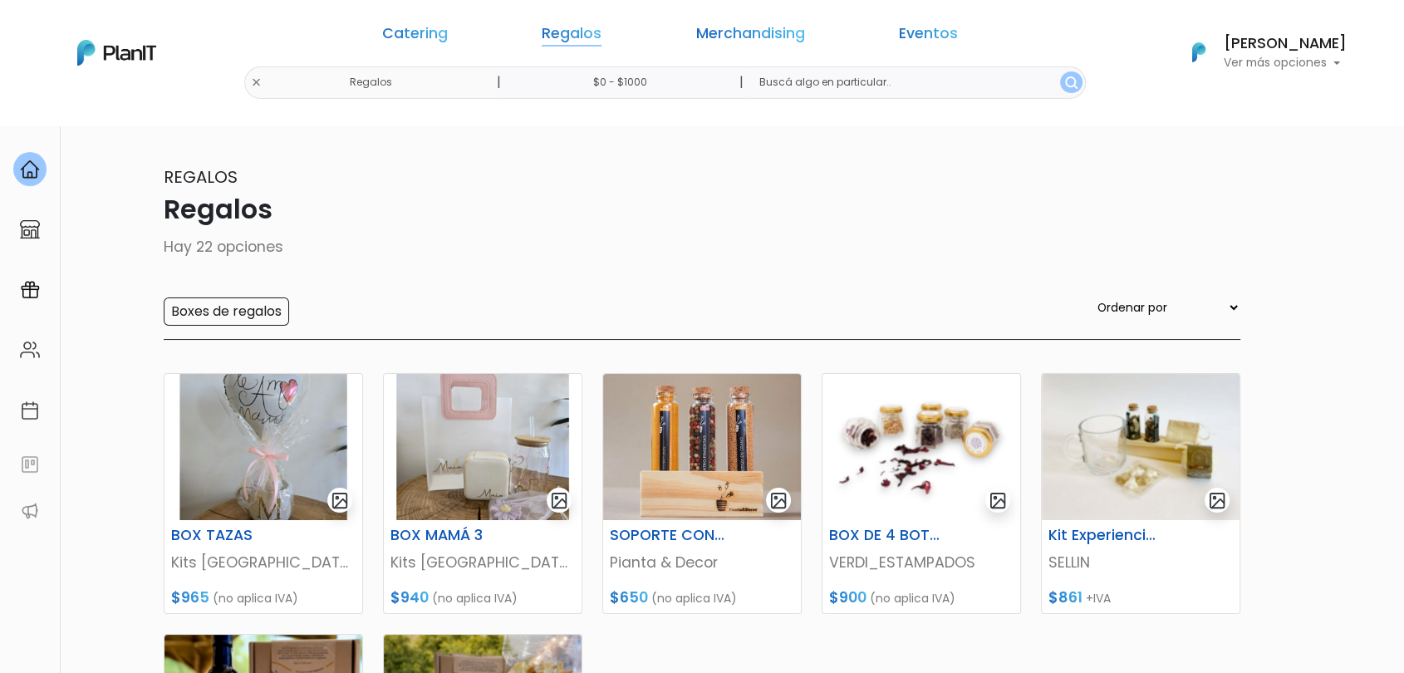
click at [601, 42] on link "Regalos" at bounding box center [571, 37] width 60 height 20
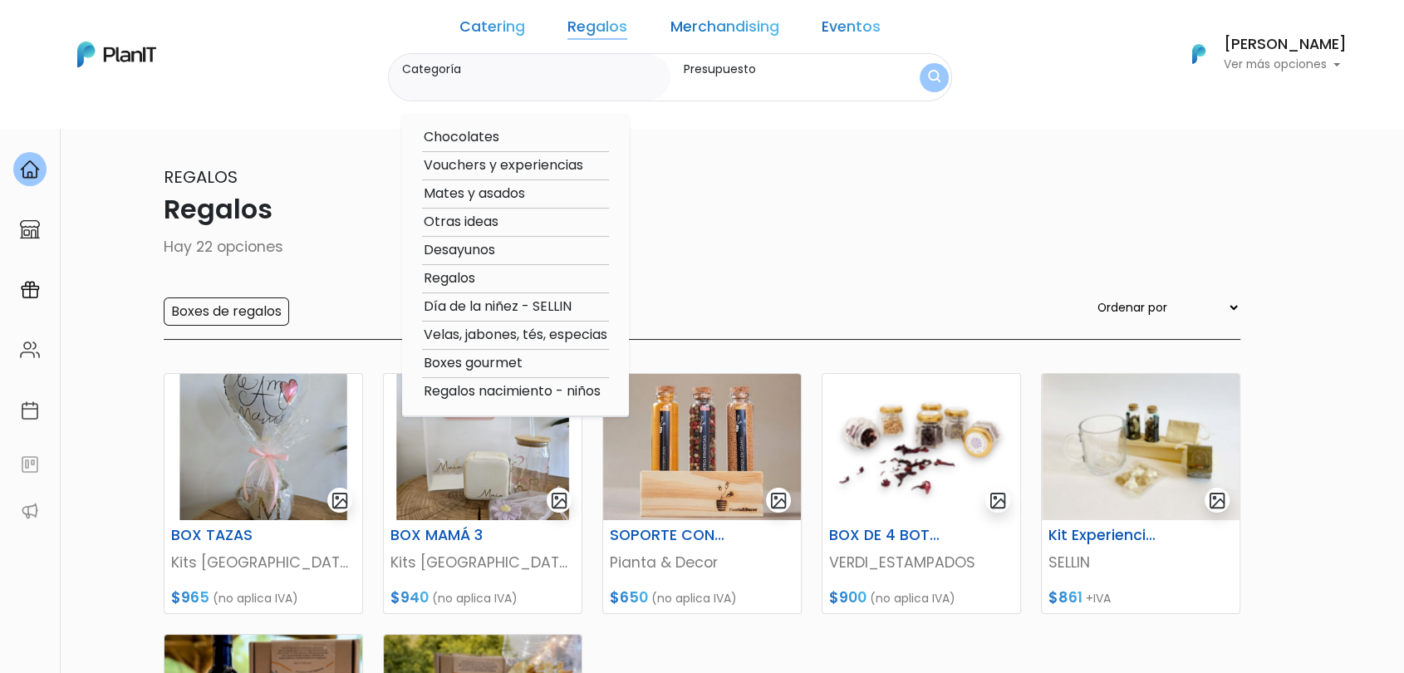
click at [478, 280] on option "Regalos" at bounding box center [515, 278] width 187 height 21
type input "Regalos"
type input "$0 - $1000"
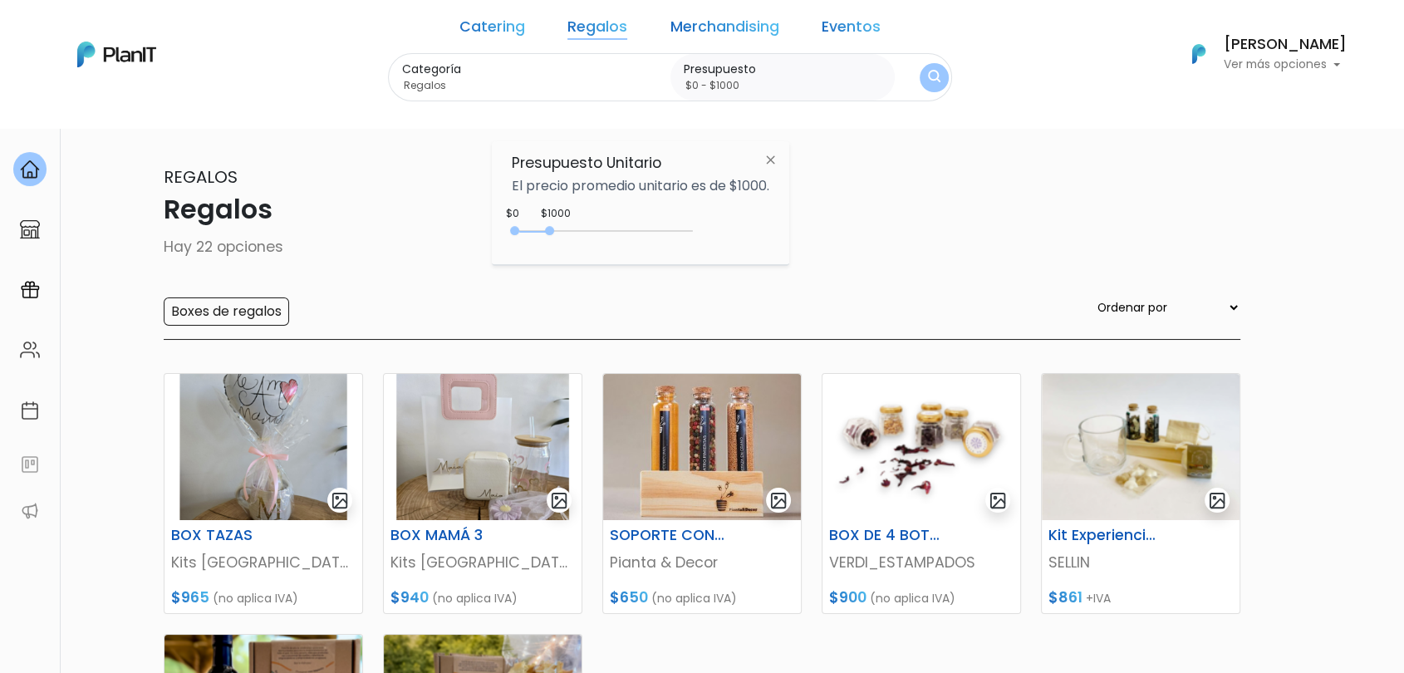
click at [679, 235] on div "0 : 1000 0 1000" at bounding box center [605, 234] width 174 height 17
click at [928, 73] on img "submit" at bounding box center [934, 78] width 12 height 16
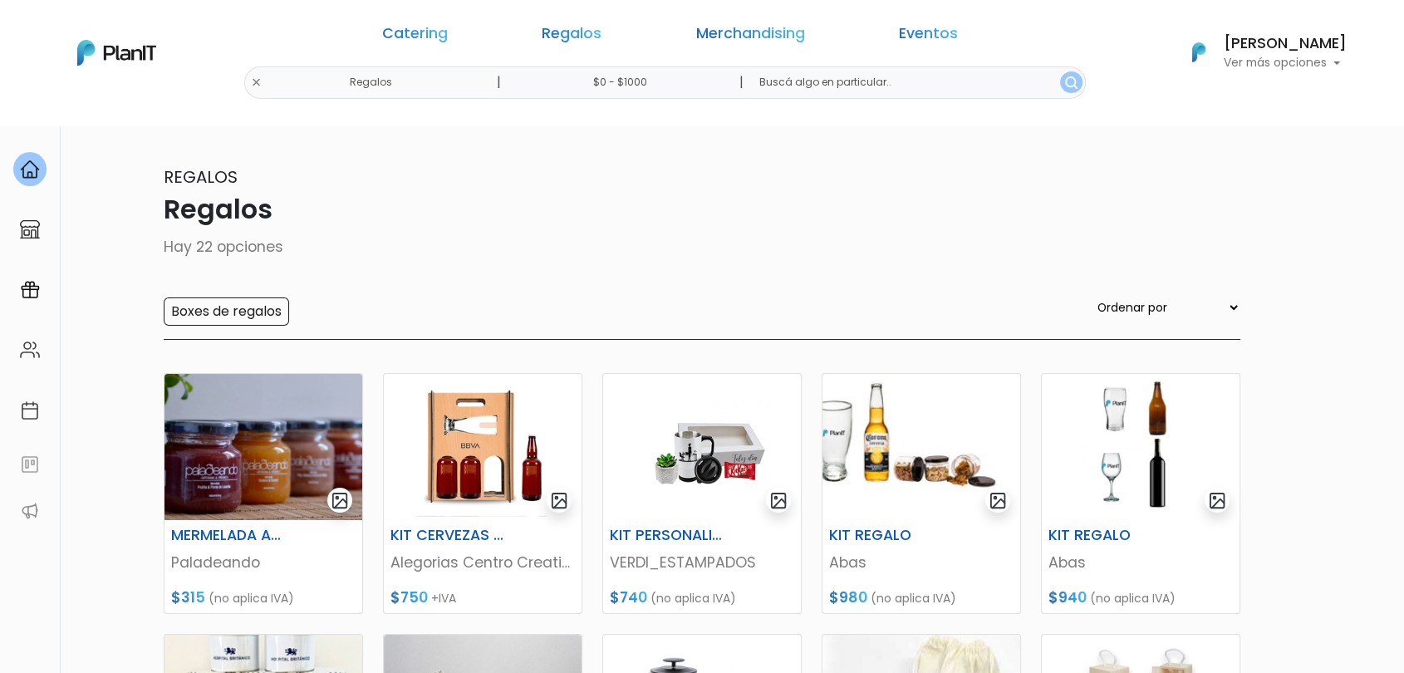
click at [865, 60] on div "Catering Regalos Merchandising Eventos" at bounding box center [669, 37] width 639 height 60
click at [657, 84] on input "$0 - $1000" at bounding box center [623, 82] width 252 height 32
type input "$0 - Más de $5000"
drag, startPoint x: 548, startPoint y: 230, endPoint x: 715, endPoint y: 224, distance: 167.0
click at [715, 224] on div "$4100 $0 0 : 4100 0 4100 0,5000" at bounding box center [640, 230] width 257 height 33
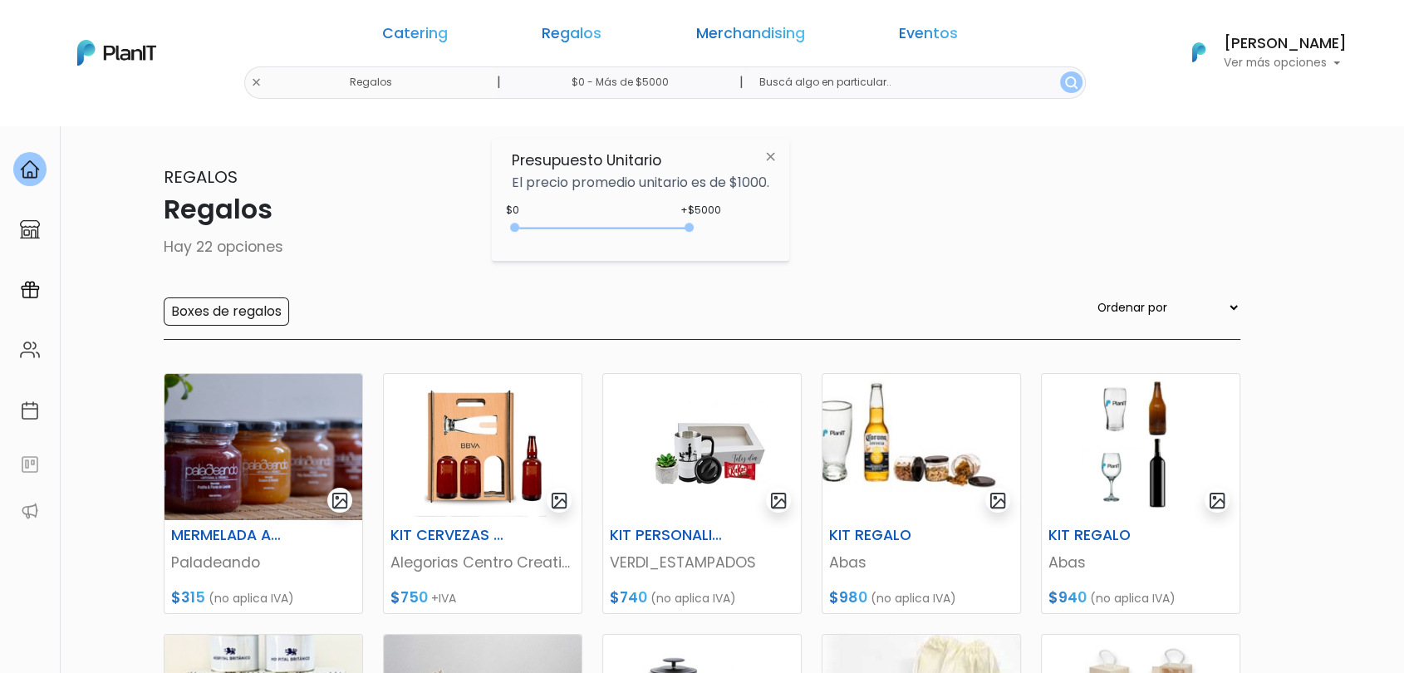
click at [752, 85] on input "text" at bounding box center [916, 82] width 340 height 32
click at [1060, 83] on button "submit" at bounding box center [1071, 82] width 22 height 22
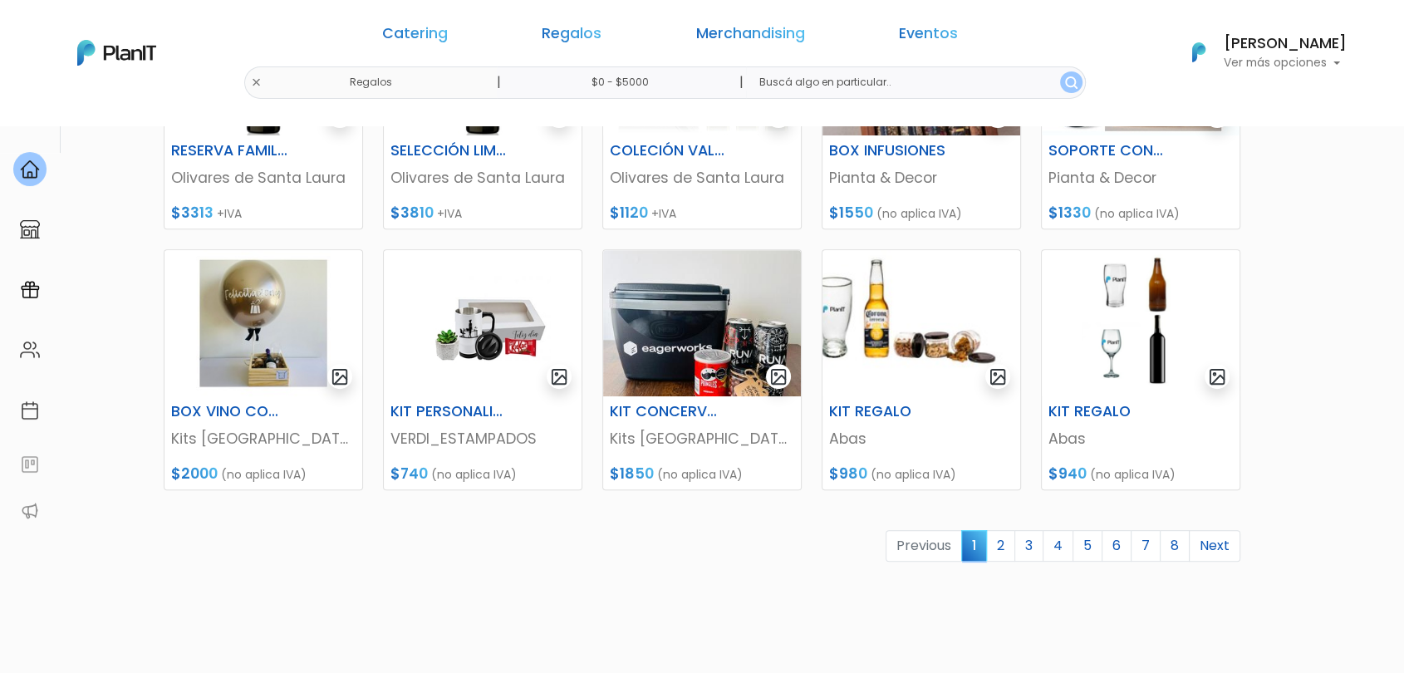
scroll to position [650, 0]
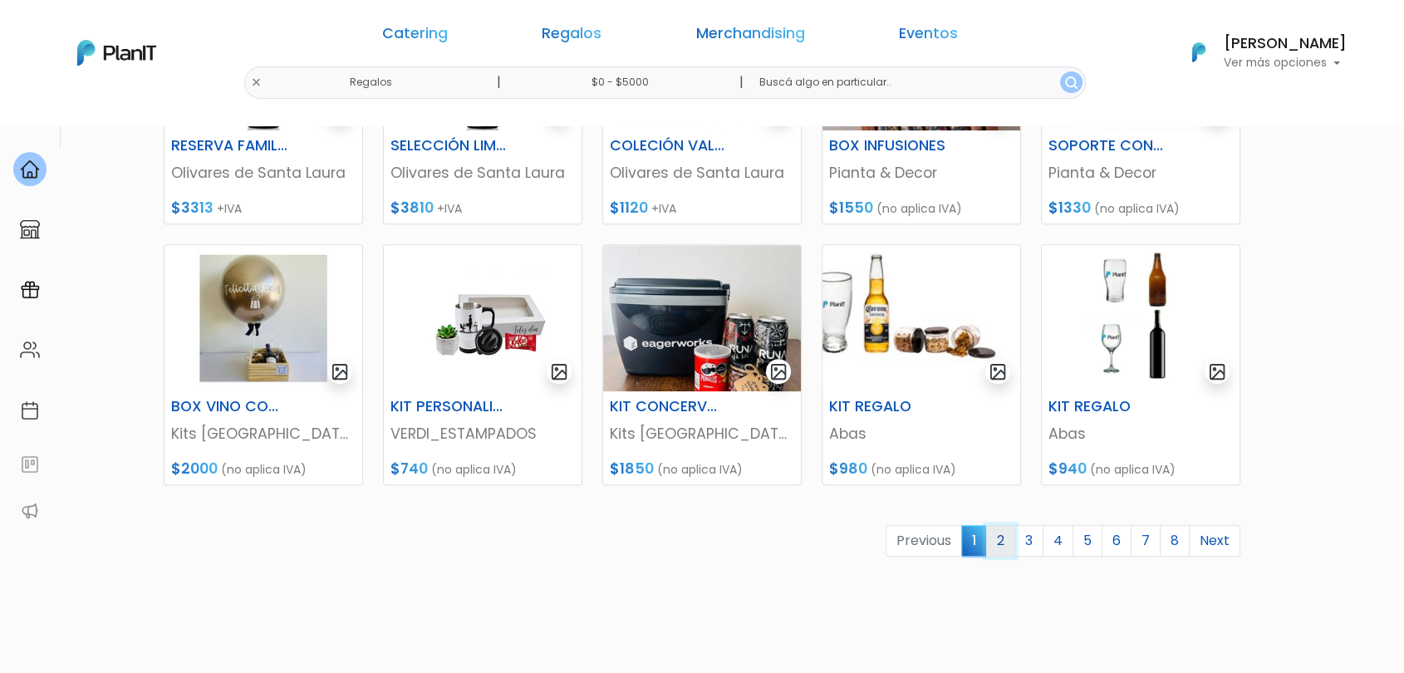
click at [1002, 537] on link "2" at bounding box center [1000, 541] width 29 height 32
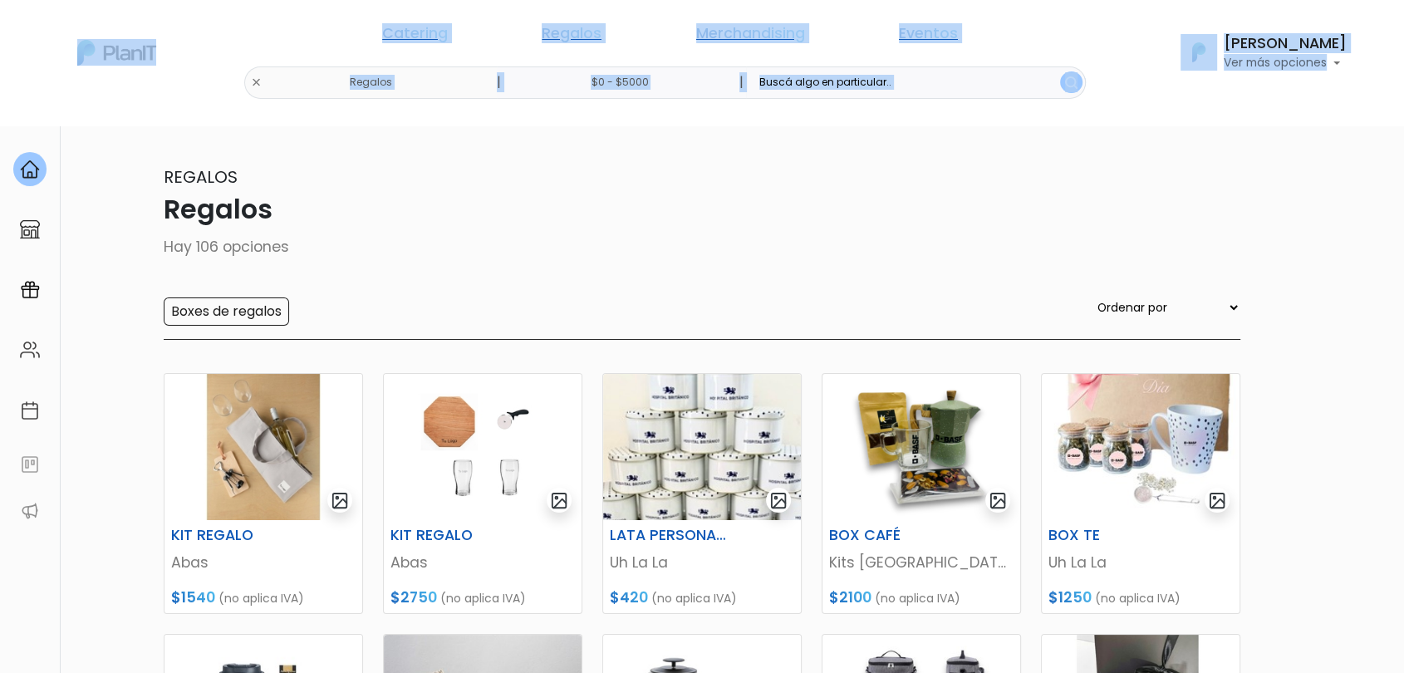
drag, startPoint x: 1402, startPoint y: 124, endPoint x: 1408, endPoint y: 204, distance: 80.8
click at [1403, 204] on html "Catering Regalos Merchandising Eventos Regalos | $0 - $5000 | Catering Regalos …" at bounding box center [702, 336] width 1404 height 673
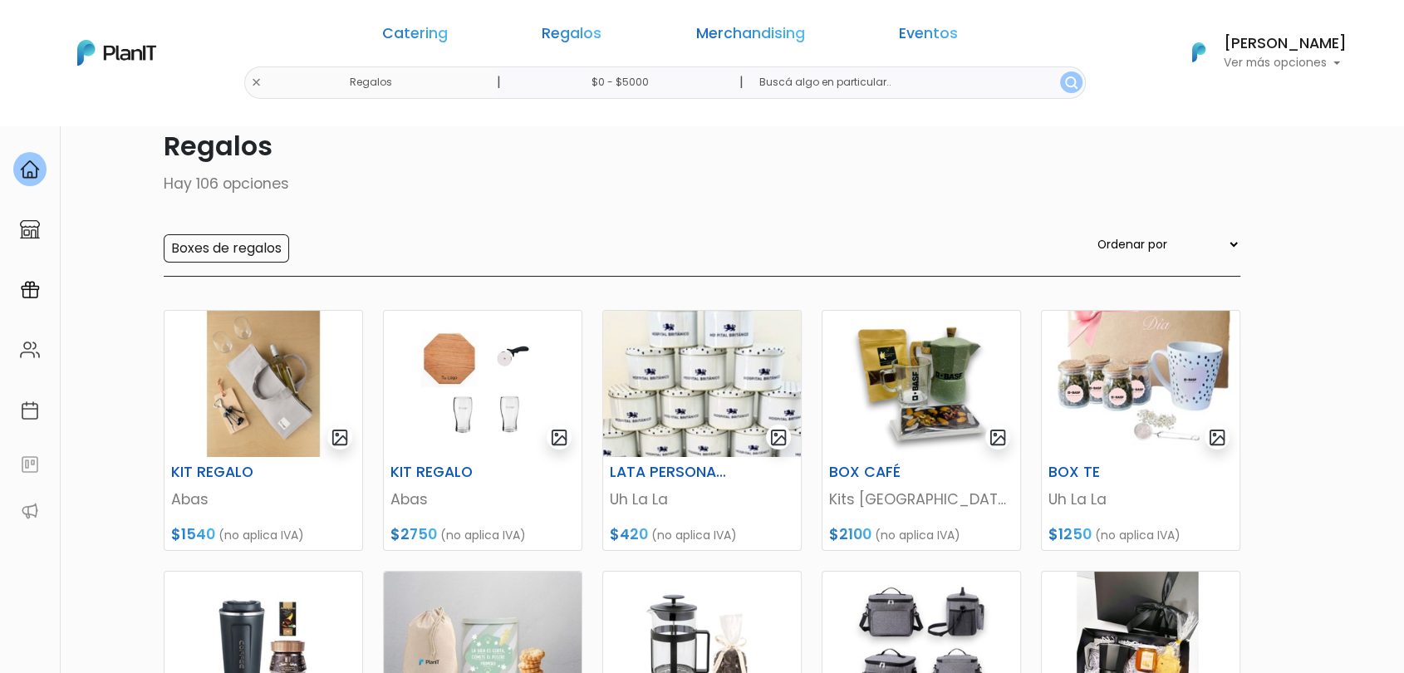
click at [566, 208] on div "Regalos Regalos Hay 106 opciones Boxes de regalos Ordenar por Menor Precio Mayo…" at bounding box center [702, 188] width 1076 height 175
click at [811, 87] on input "text" at bounding box center [916, 82] width 340 height 32
type input "tabla"
click at [1060, 71] on button "submit" at bounding box center [1071, 82] width 22 height 22
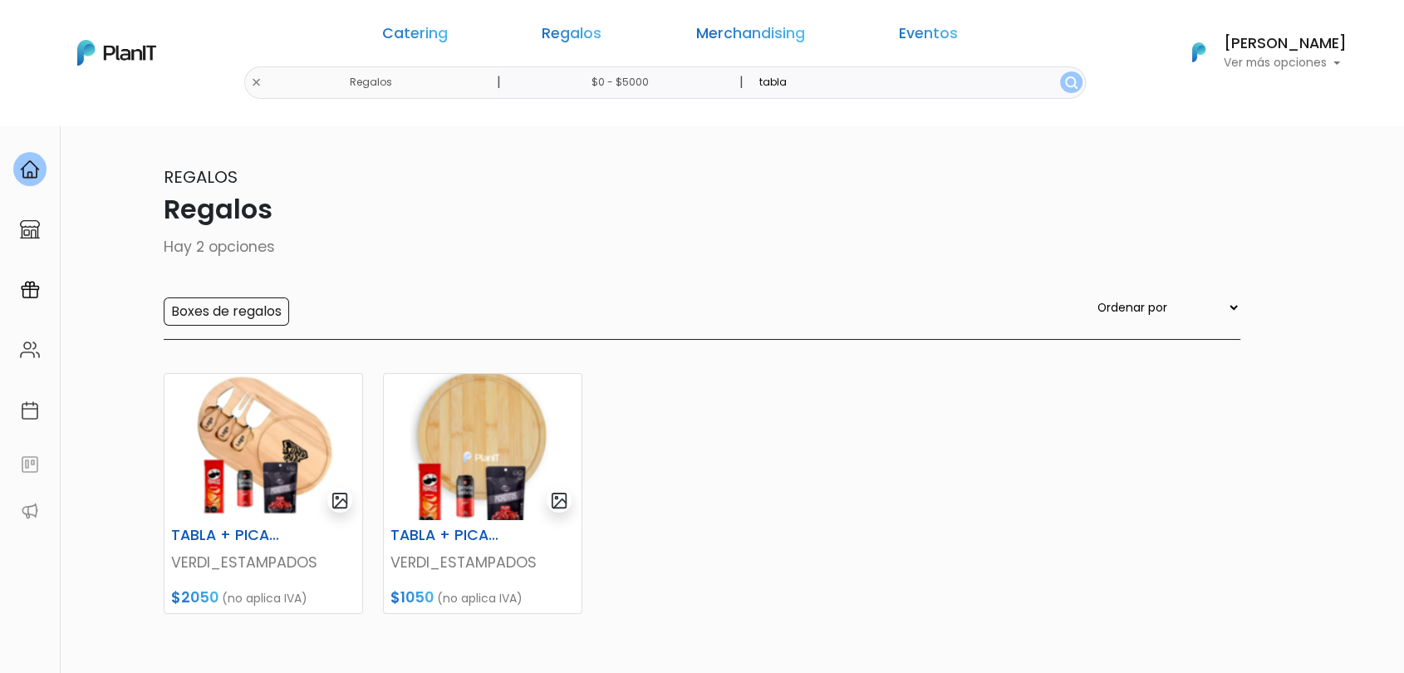
click at [394, 79] on div "Catering Regalos Merchandising Eventos Regalos | $0 - $5000 | tabla Catering Re…" at bounding box center [701, 53] width 1329 height 92
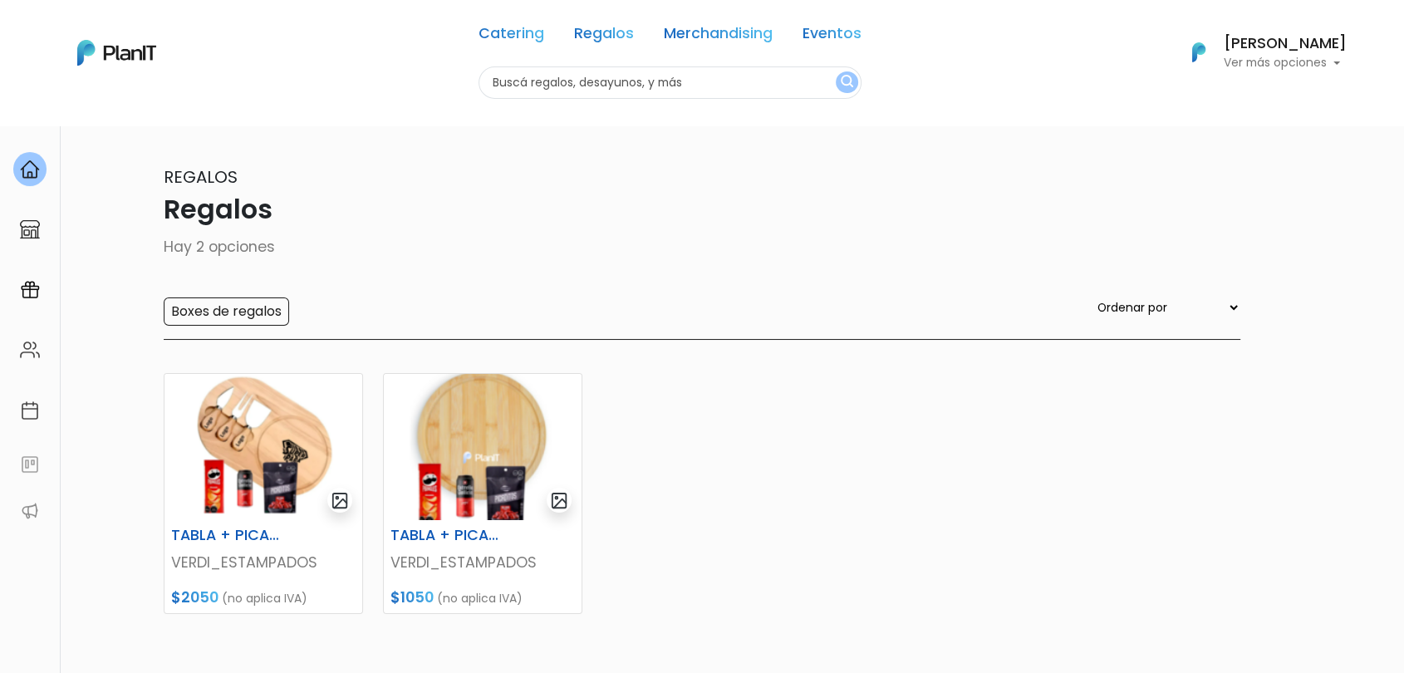
click at [552, 86] on input "text" at bounding box center [669, 82] width 383 height 32
type input "almohada viaje"
click at [835, 71] on button "submit" at bounding box center [846, 82] width 22 height 22
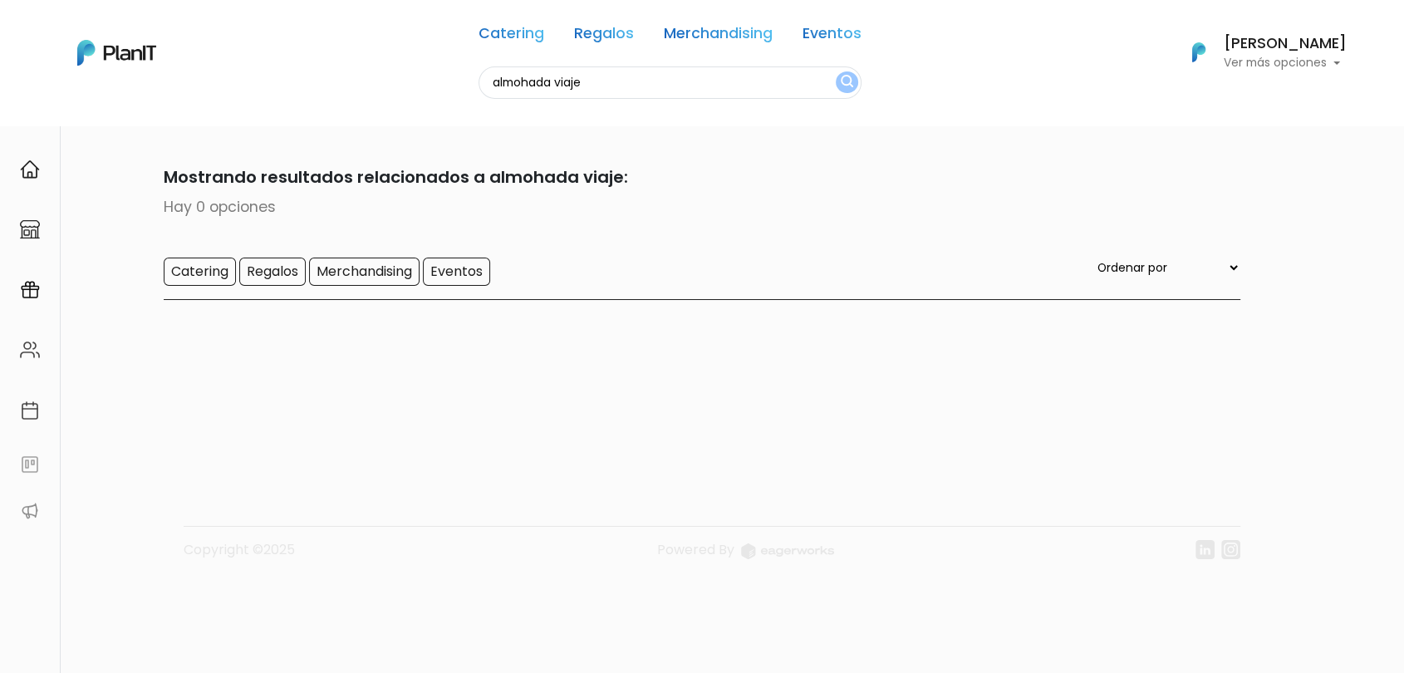
click at [568, 86] on input "almohada viaje" at bounding box center [669, 82] width 383 height 32
type input "almohada"
click at [835, 71] on button "submit" at bounding box center [846, 82] width 22 height 22
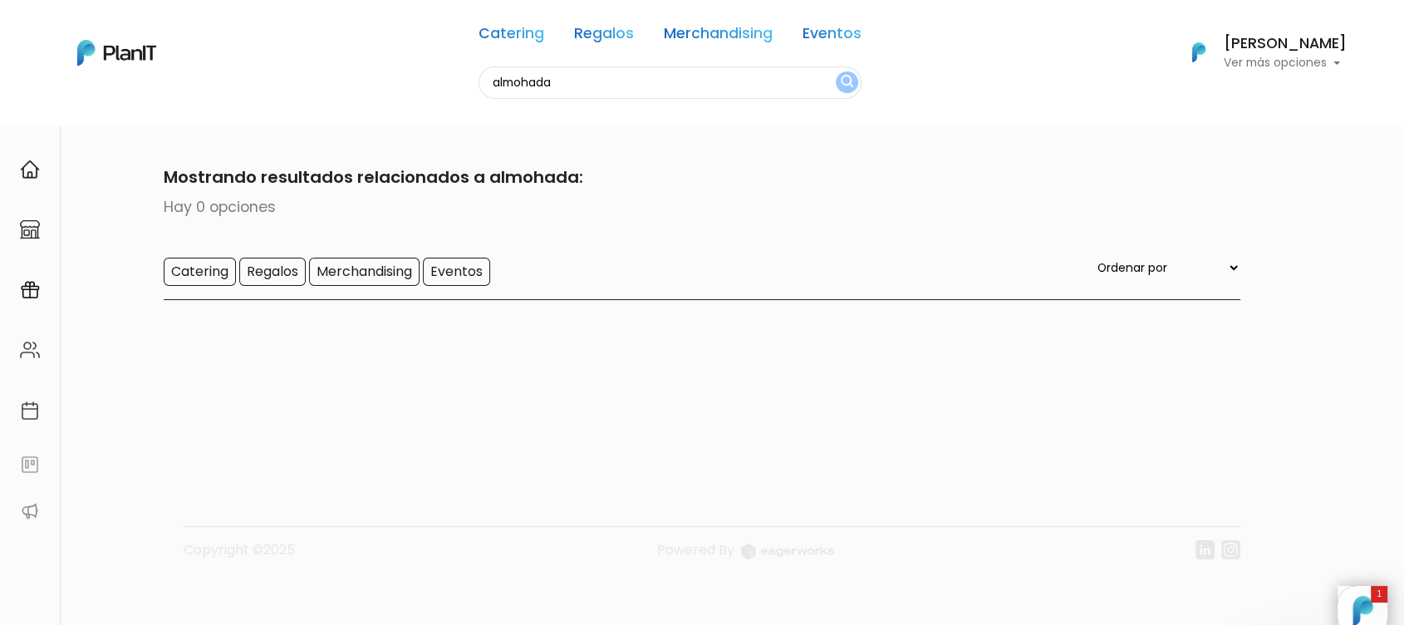
click at [585, 96] on input "almohada" at bounding box center [669, 82] width 383 height 32
click at [585, 96] on input "p" at bounding box center [669, 82] width 383 height 32
type input "po"
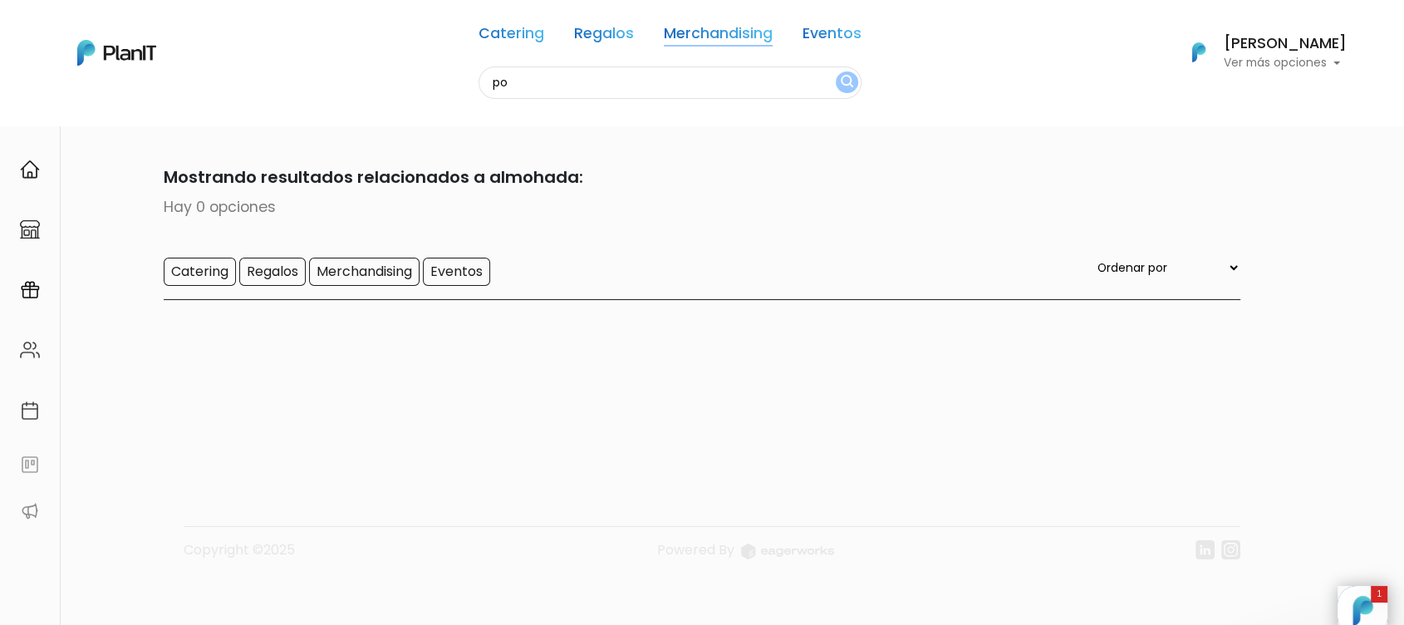
click at [708, 43] on link "Merchandising" at bounding box center [718, 37] width 109 height 20
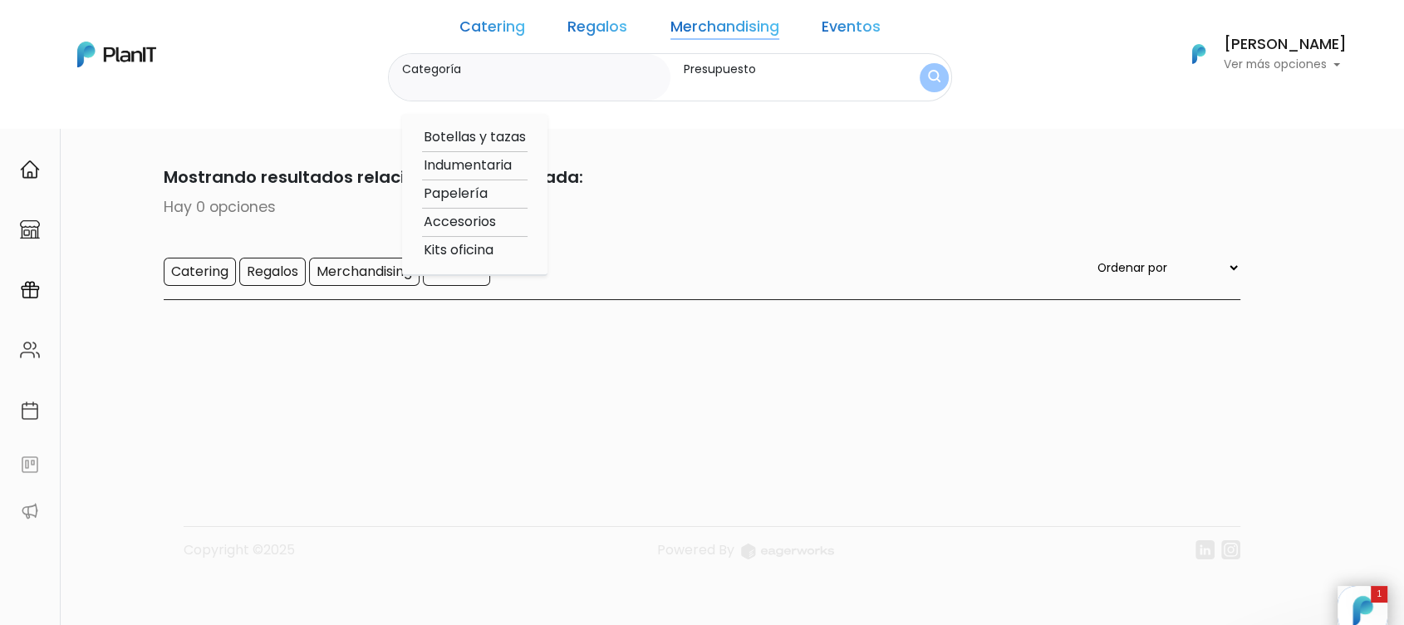
click at [498, 218] on option "Accesorios" at bounding box center [474, 222] width 105 height 21
type input "Accesorios"
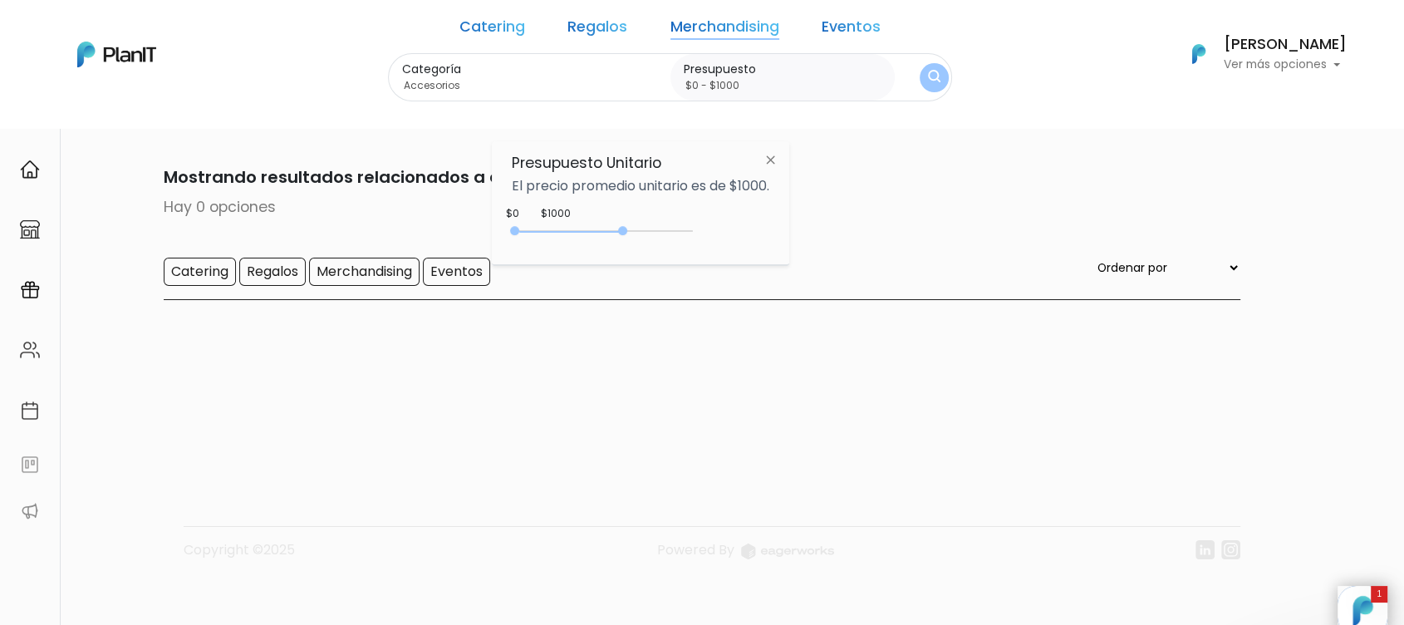
click at [625, 233] on div "0 : 3100 0 3100" at bounding box center [605, 234] width 174 height 17
drag, startPoint x: 620, startPoint y: 235, endPoint x: 742, endPoint y: 223, distance: 121.9
click at [742, 223] on div "+$5000 $0 0 : 5000 0 5000 0,5000" at bounding box center [640, 234] width 257 height 33
type input "$0 - Más de $5000"
click at [927, 84] on img "submit" at bounding box center [933, 78] width 13 height 17
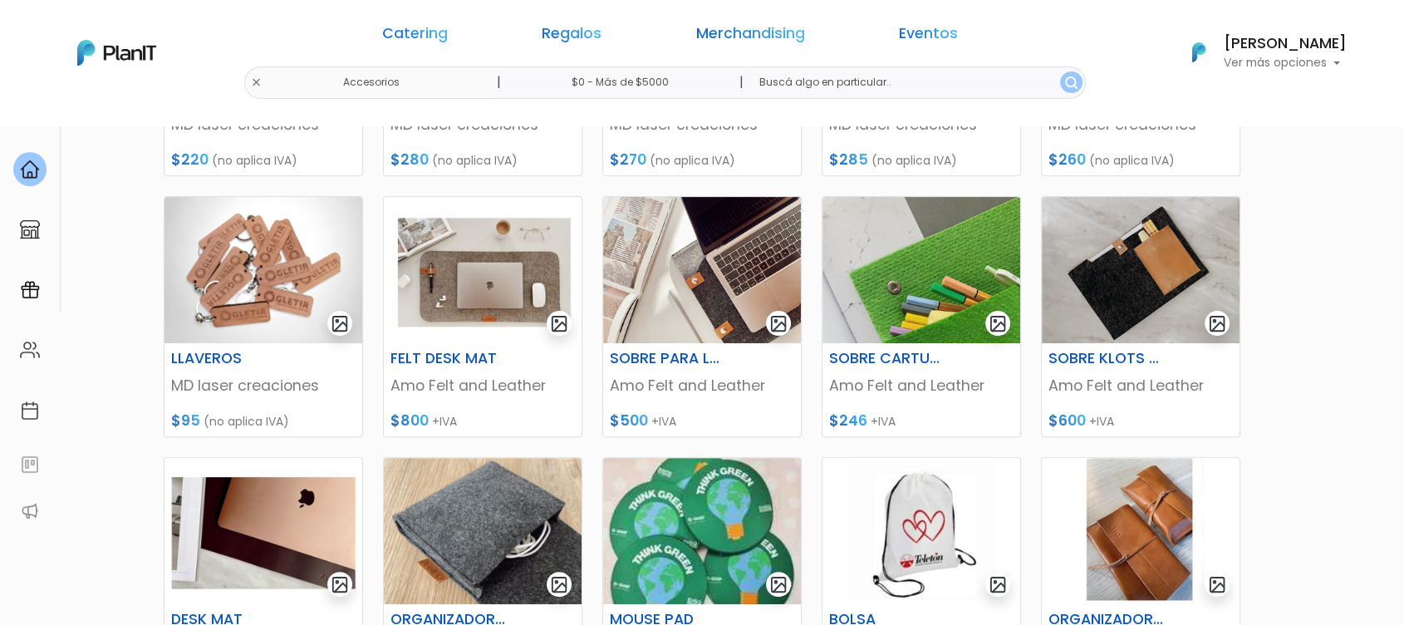
scroll to position [304, 0]
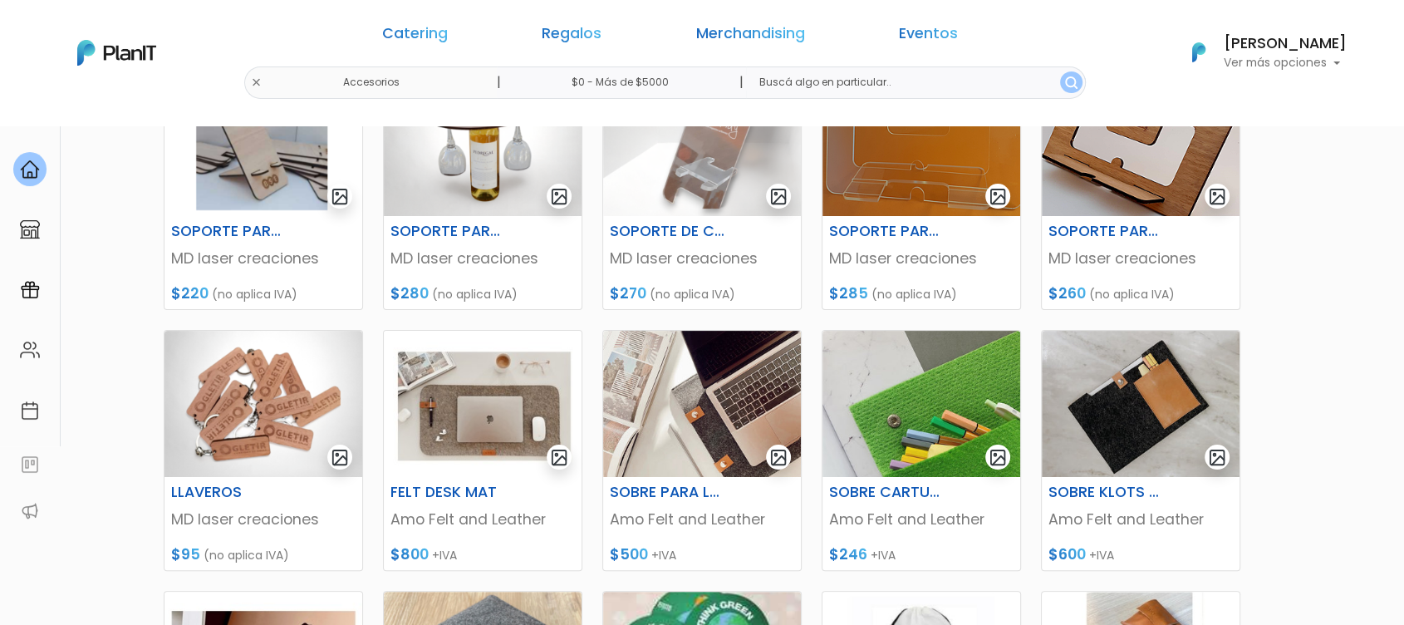
click at [380, 86] on div "Catering Regalos Merchandising Eventos Accesorios | $0 - Más de $5000 | Caterin…" at bounding box center [701, 53] width 1329 height 92
click at [396, 84] on div "Catering Regalos Merchandising Eventos Accesorios | $0 - Más de $5000 | Caterin…" at bounding box center [701, 53] width 1329 height 92
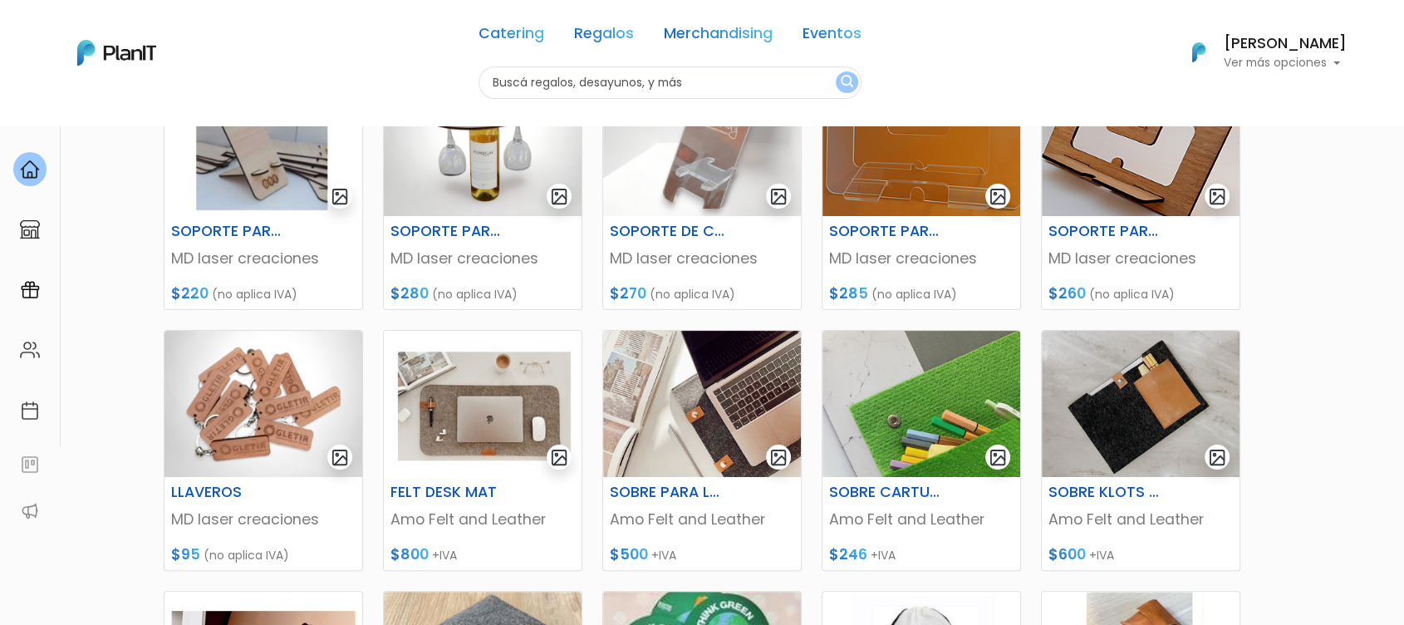
click at [535, 95] on input "text" at bounding box center [669, 82] width 383 height 32
type input "sombrillas"
click at [835, 71] on button "submit" at bounding box center [846, 82] width 22 height 22
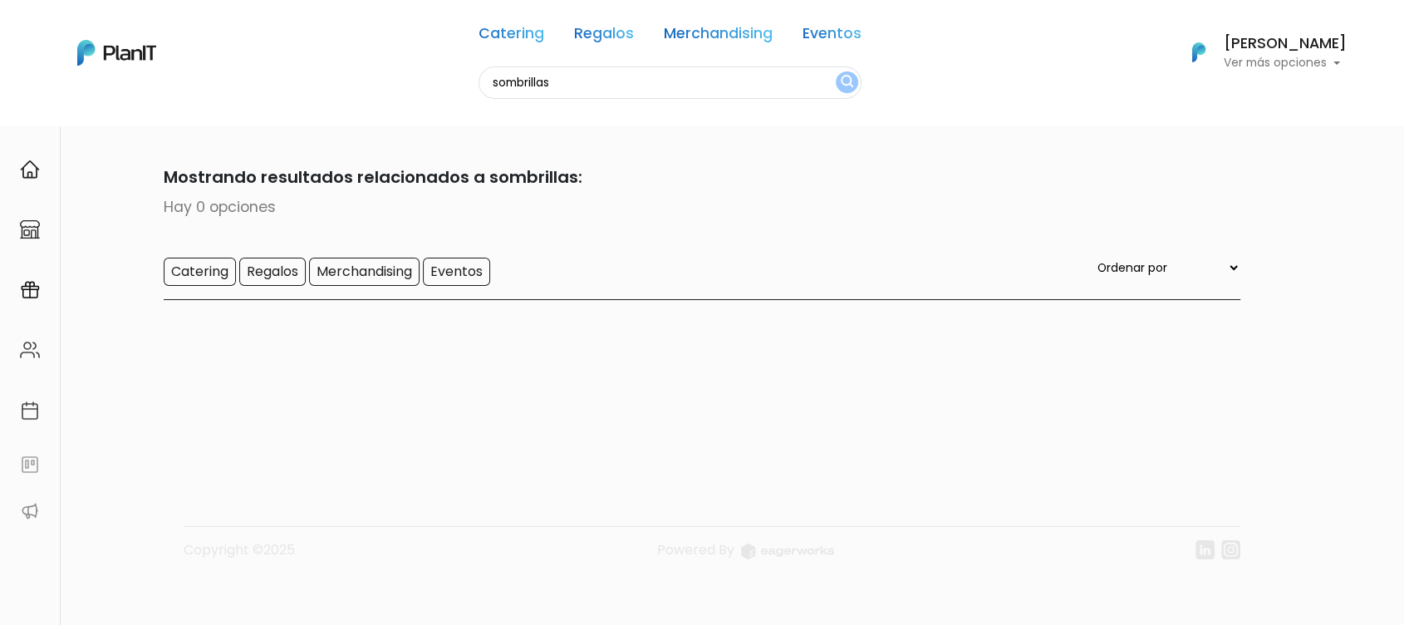
click at [574, 86] on input "sombrillas" at bounding box center [669, 82] width 383 height 32
type input "sombrilla"
click at [835, 71] on button "submit" at bounding box center [846, 82] width 22 height 22
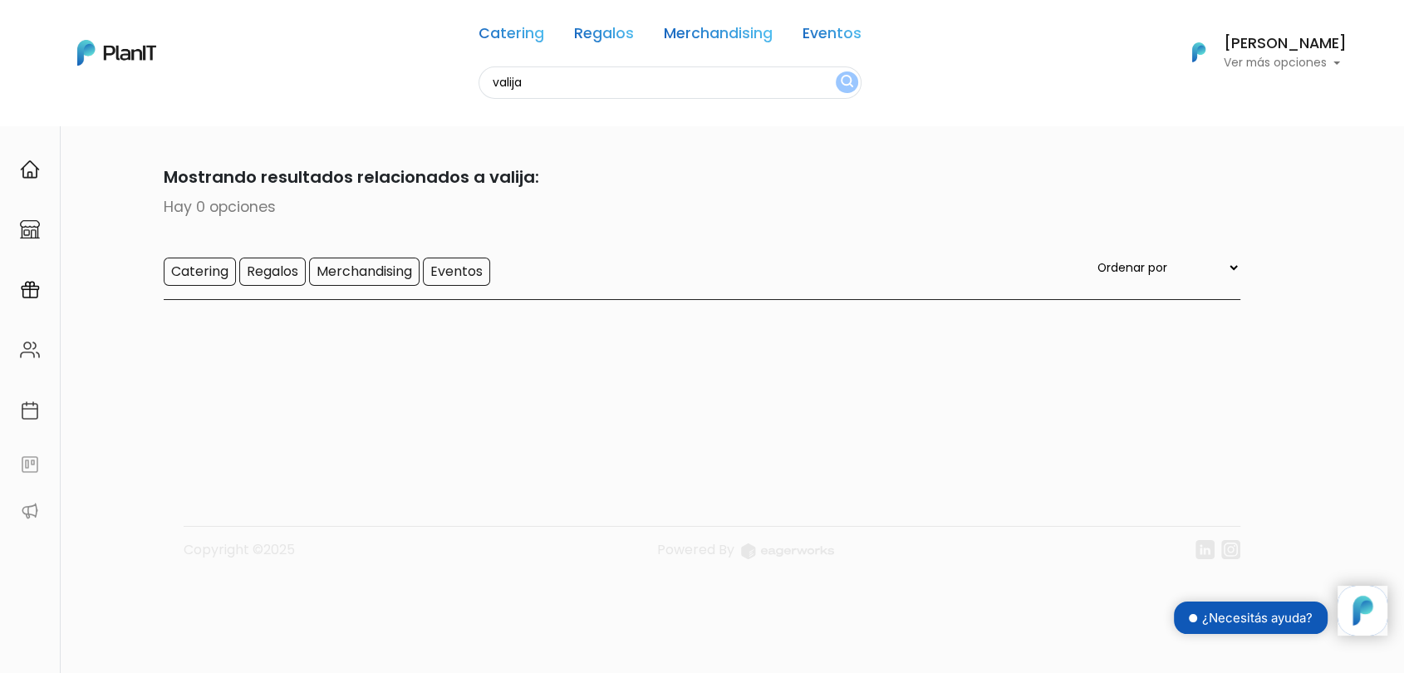
click at [524, 88] on input "valija" at bounding box center [669, 82] width 383 height 32
type input "carry"
click at [835, 71] on button "submit" at bounding box center [846, 82] width 22 height 22
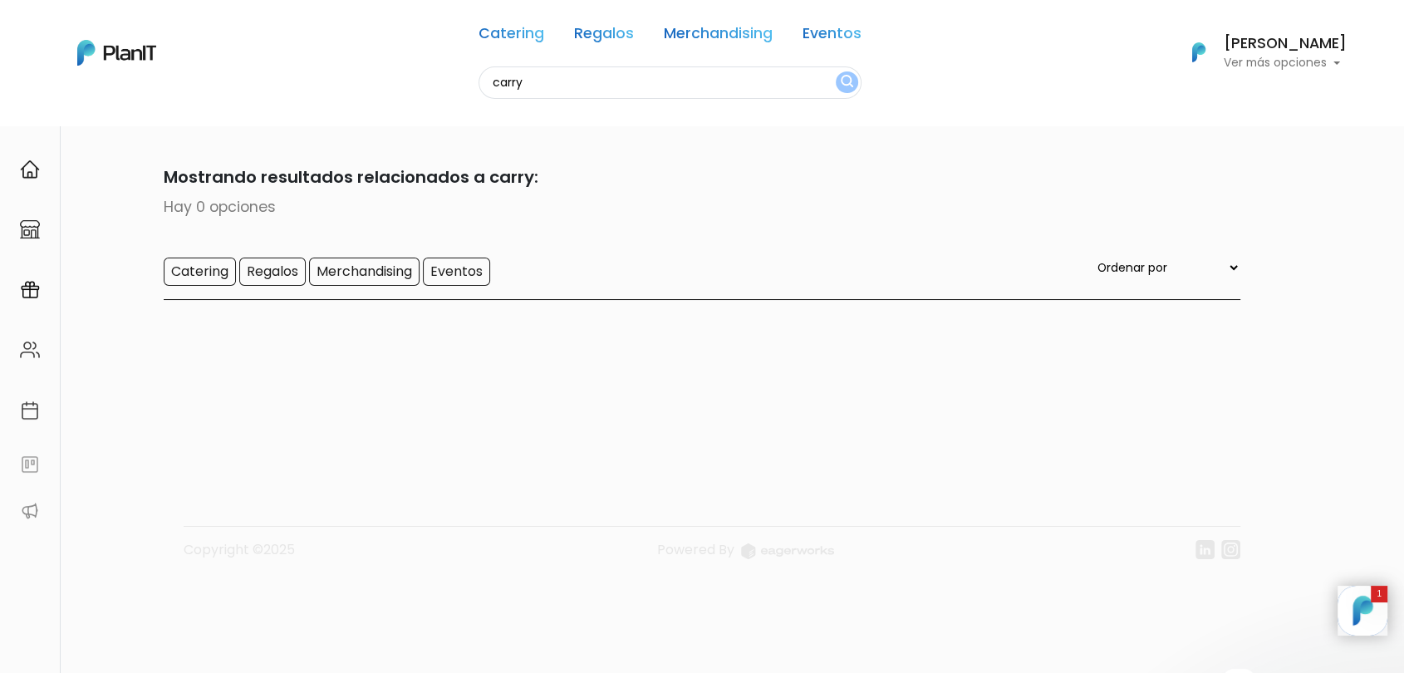
click at [599, 81] on input "carry" at bounding box center [669, 82] width 383 height 32
type input "[PERSON_NAME]"
click at [835, 71] on button "submit" at bounding box center [846, 82] width 22 height 22
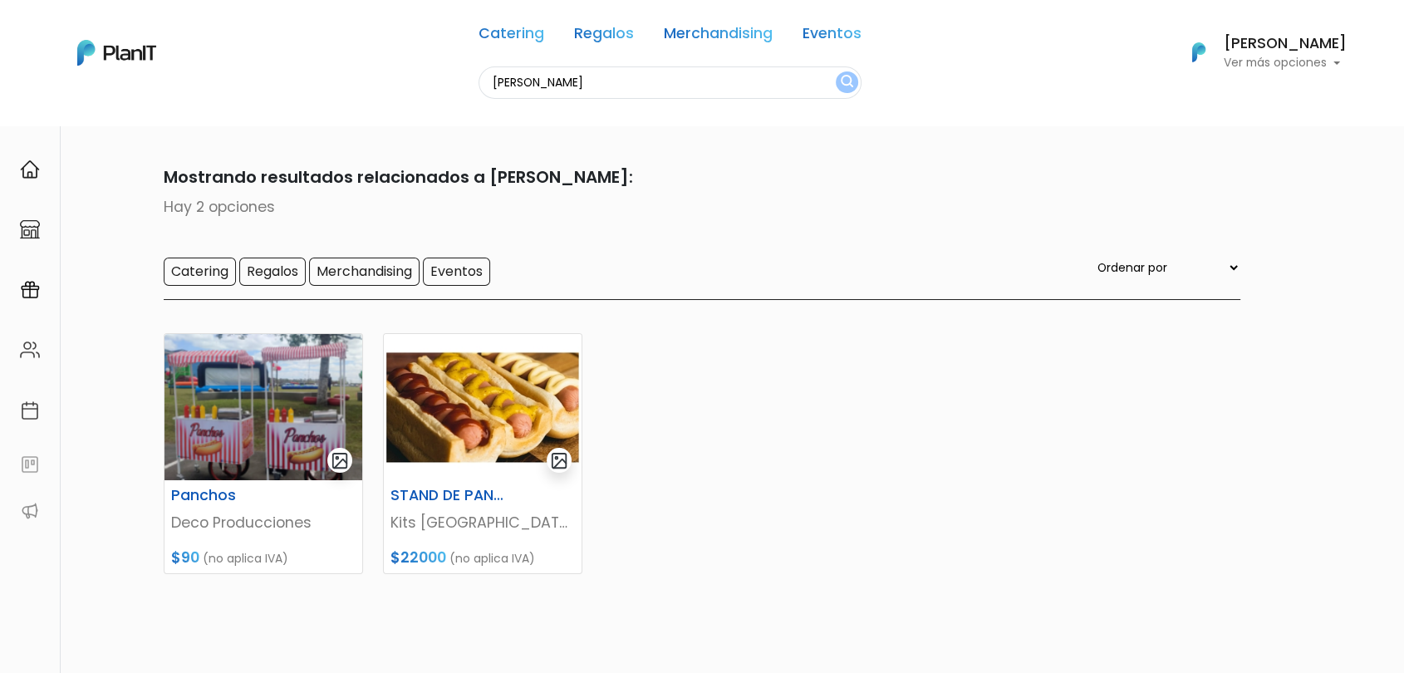
click at [599, 81] on input "[PERSON_NAME]" at bounding box center [669, 82] width 383 height 32
type input "panchos"
click at [835, 71] on button "submit" at bounding box center [846, 82] width 22 height 22
click at [599, 81] on input "panchos" at bounding box center [669, 82] width 383 height 32
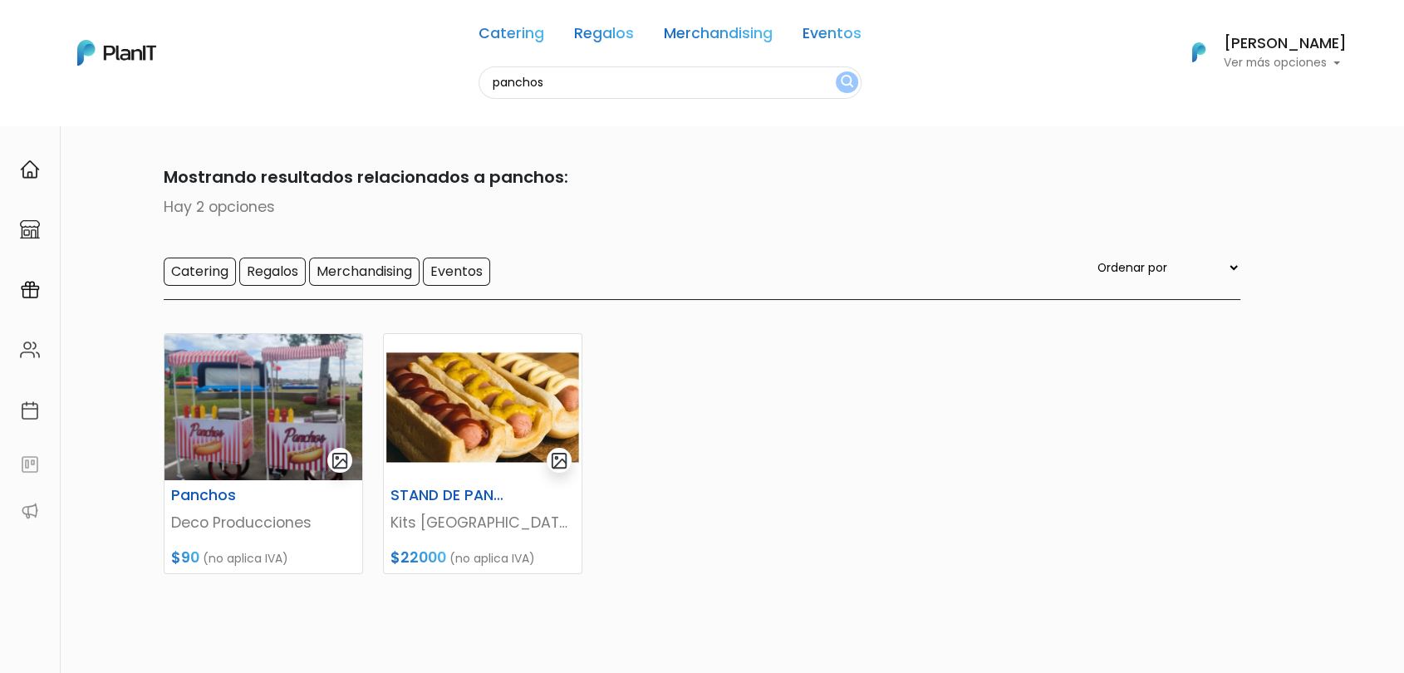
click at [599, 81] on input "panchos" at bounding box center [669, 82] width 383 height 32
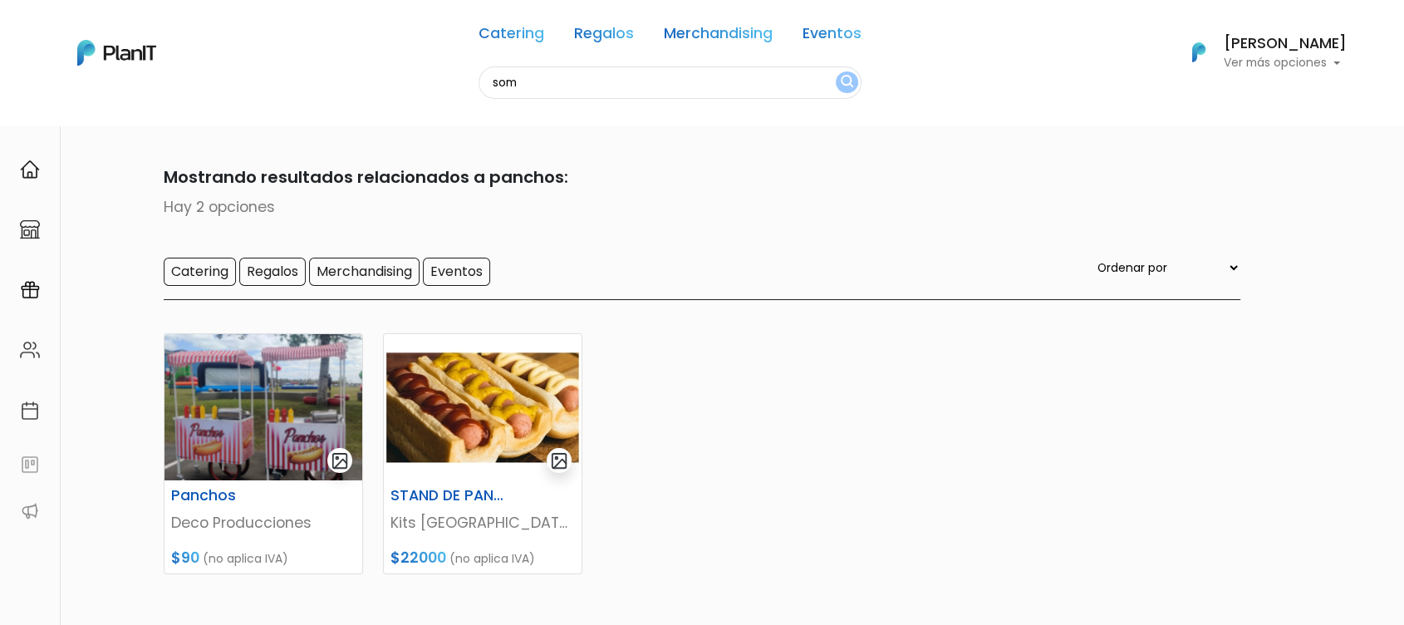
click at [544, 86] on input "som" at bounding box center [669, 82] width 383 height 32
type input "sombrilla"
click at [835, 71] on button "submit" at bounding box center [846, 82] width 22 height 22
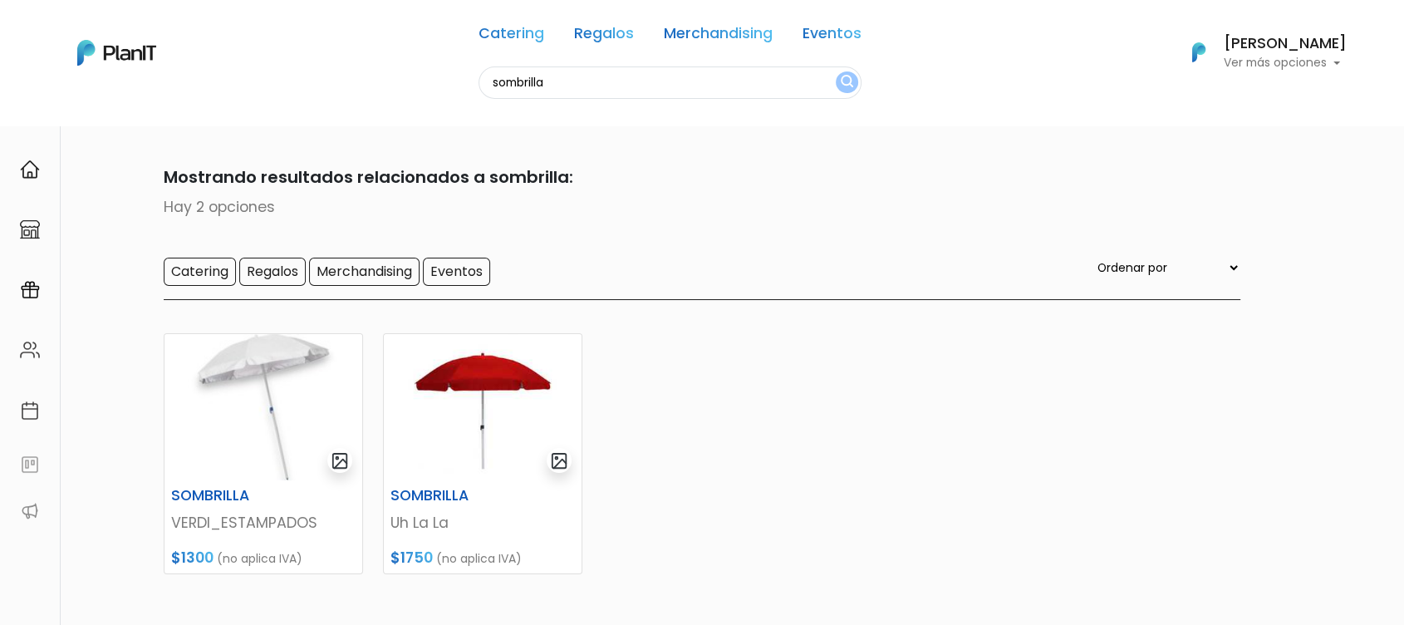
click at [544, 90] on input "sombrilla" at bounding box center [669, 82] width 383 height 32
type input "sombrillas"
click at [835, 71] on button "submit" at bounding box center [846, 82] width 22 height 22
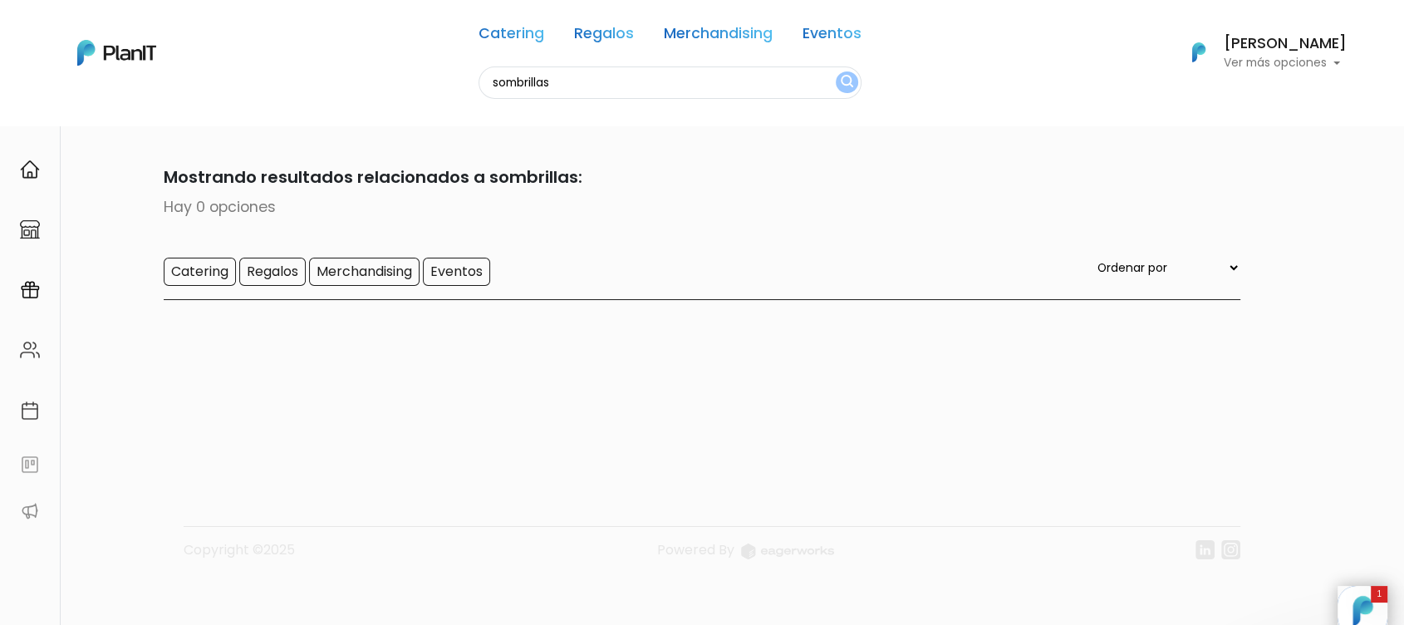
click at [566, 81] on input "sombrillas" at bounding box center [669, 82] width 383 height 32
type input "pop"
click at [835, 71] on button "submit" at bounding box center [846, 82] width 22 height 22
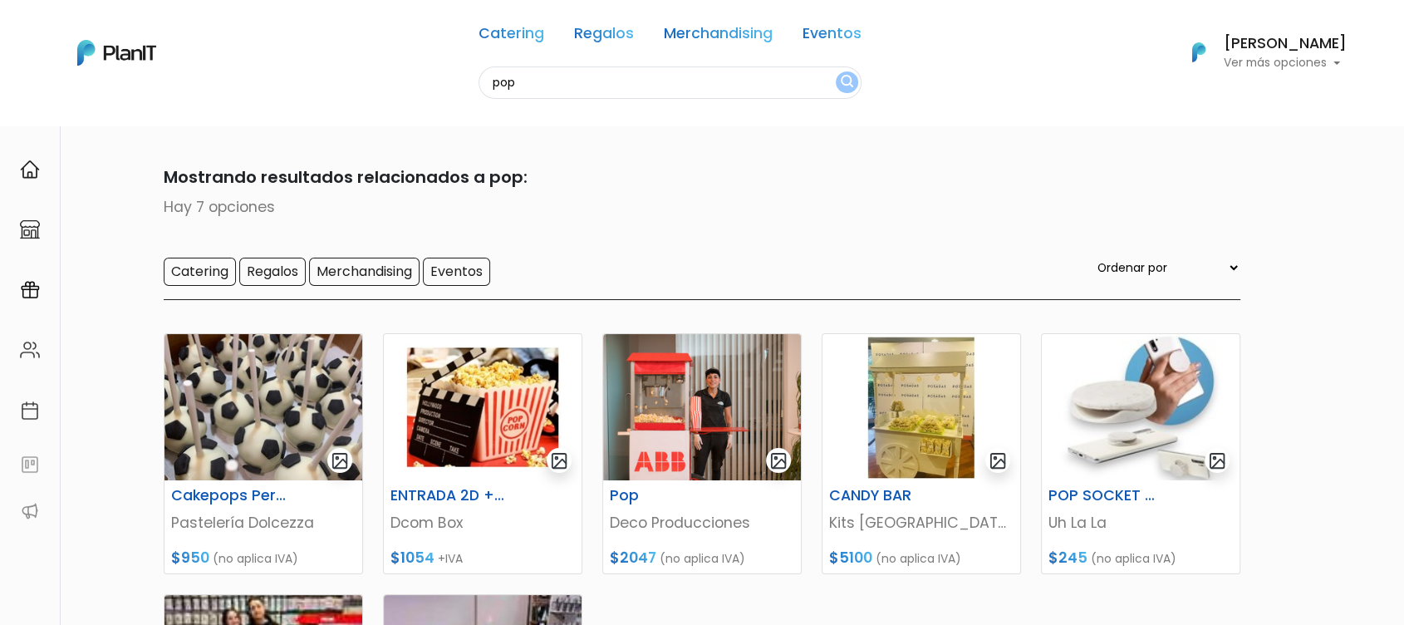
click at [566, 81] on input "pop" at bounding box center [669, 82] width 383 height 32
type input "p"
type input "glitter"
click at [835, 71] on button "submit" at bounding box center [846, 82] width 22 height 22
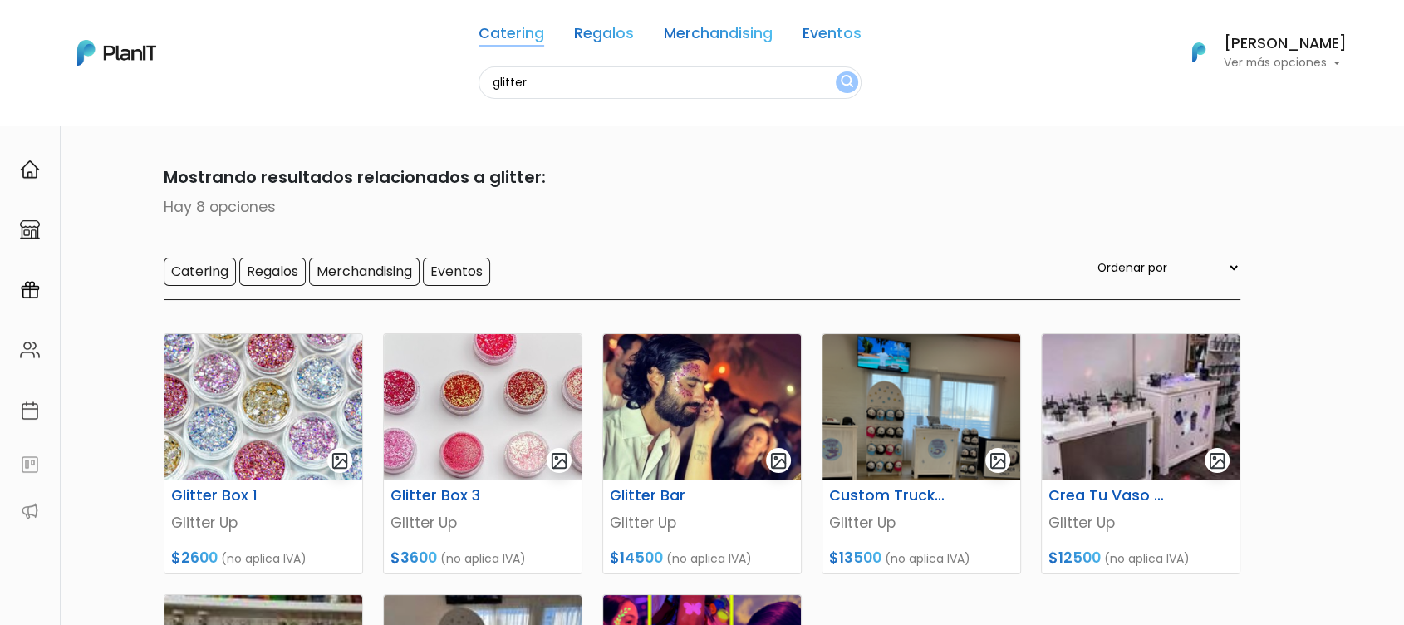
click at [535, 32] on link "Catering" at bounding box center [511, 37] width 66 height 20
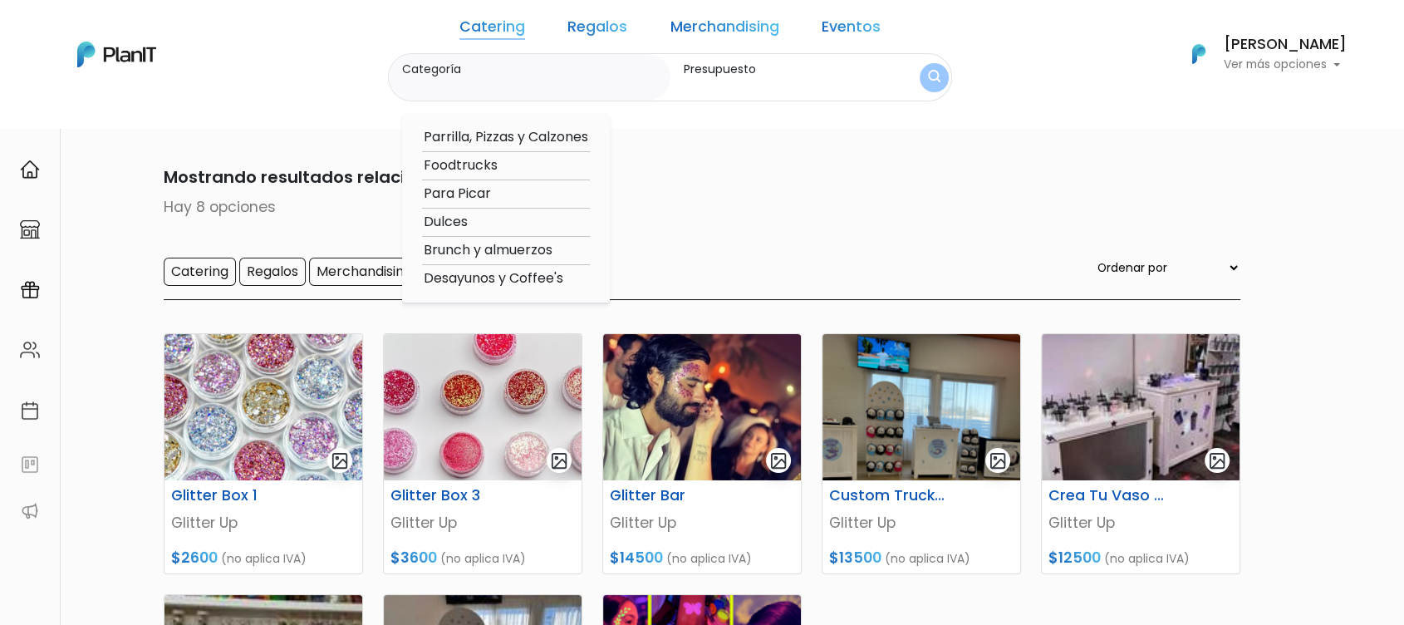
click at [597, 20] on link "Regalos" at bounding box center [597, 30] width 60 height 20
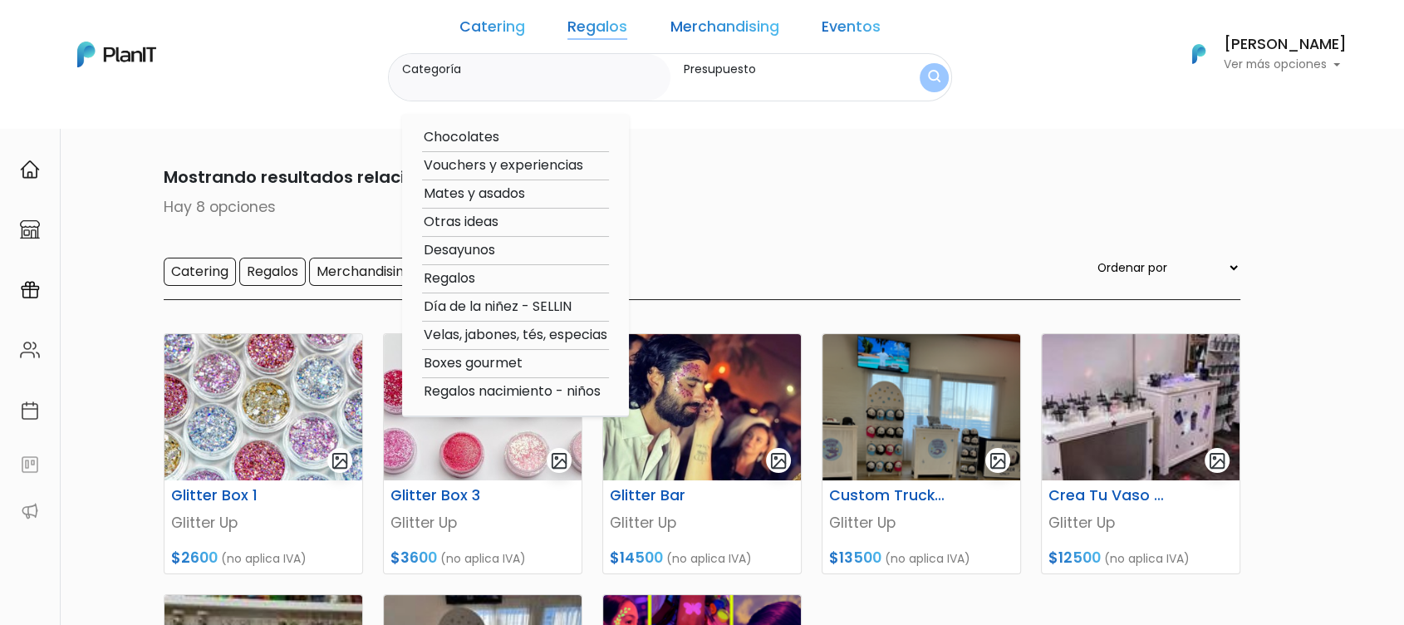
click at [494, 272] on option "Regalos" at bounding box center [515, 278] width 187 height 21
type input "Regalos"
type input "$0 - $1000"
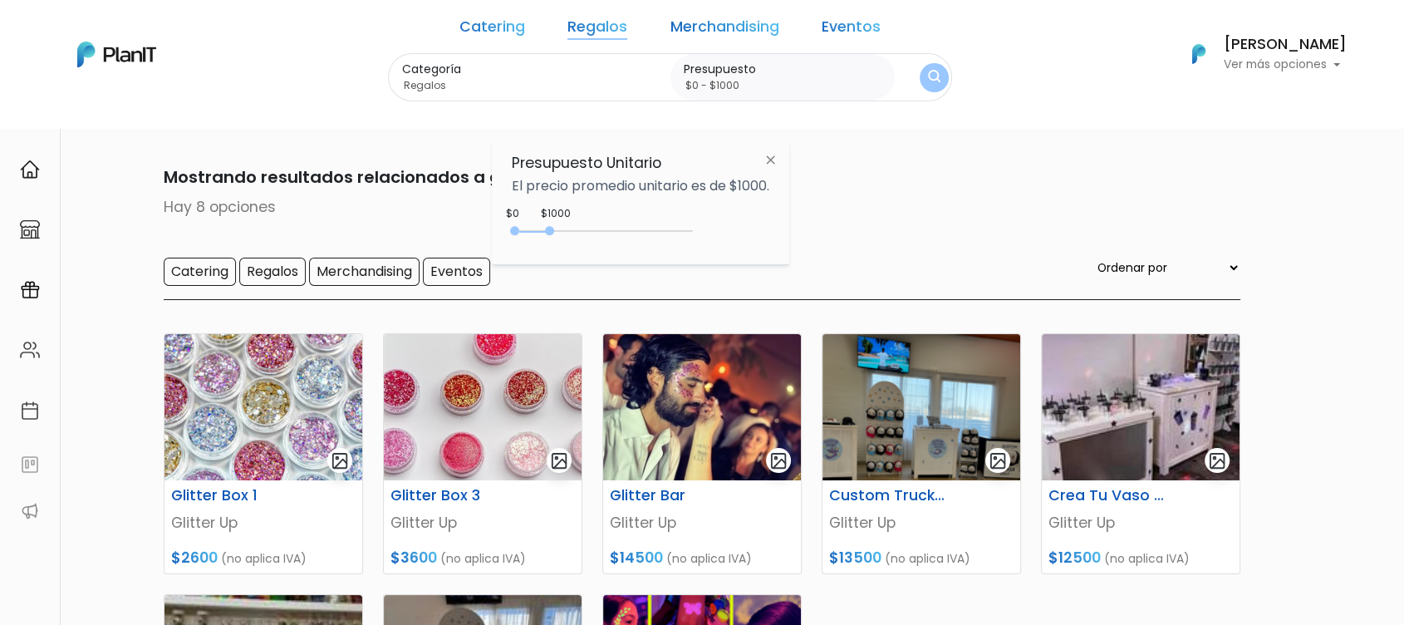
click at [583, 229] on div "0 : 1000 0 1000" at bounding box center [605, 234] width 174 height 17
click at [920, 70] on div "Catering Regalos Merchandising Eventos glitter Catering Regalos Merchandising E…" at bounding box center [701, 54] width 1329 height 95
click at [927, 76] on img "submit" at bounding box center [934, 77] width 14 height 17
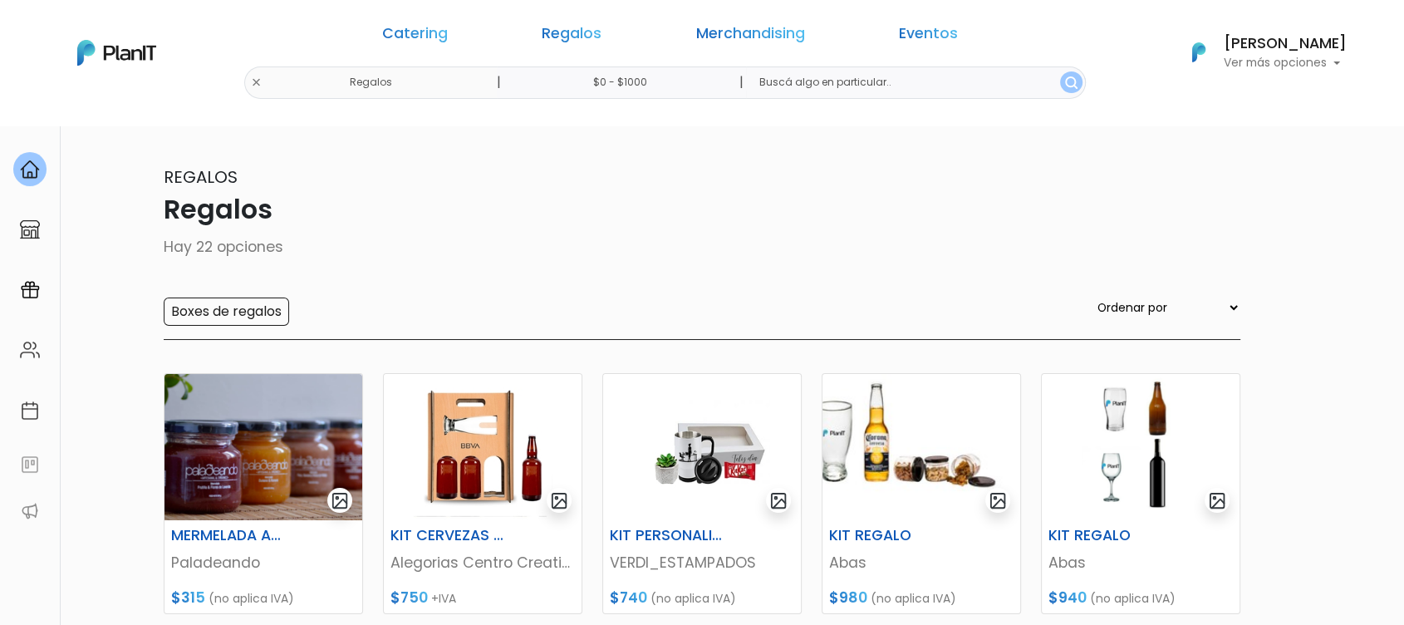
click at [391, 81] on div "Catering Regalos Merchandising Eventos Regalos | $0 - $1000 | Catering Regalos …" at bounding box center [701, 53] width 1329 height 92
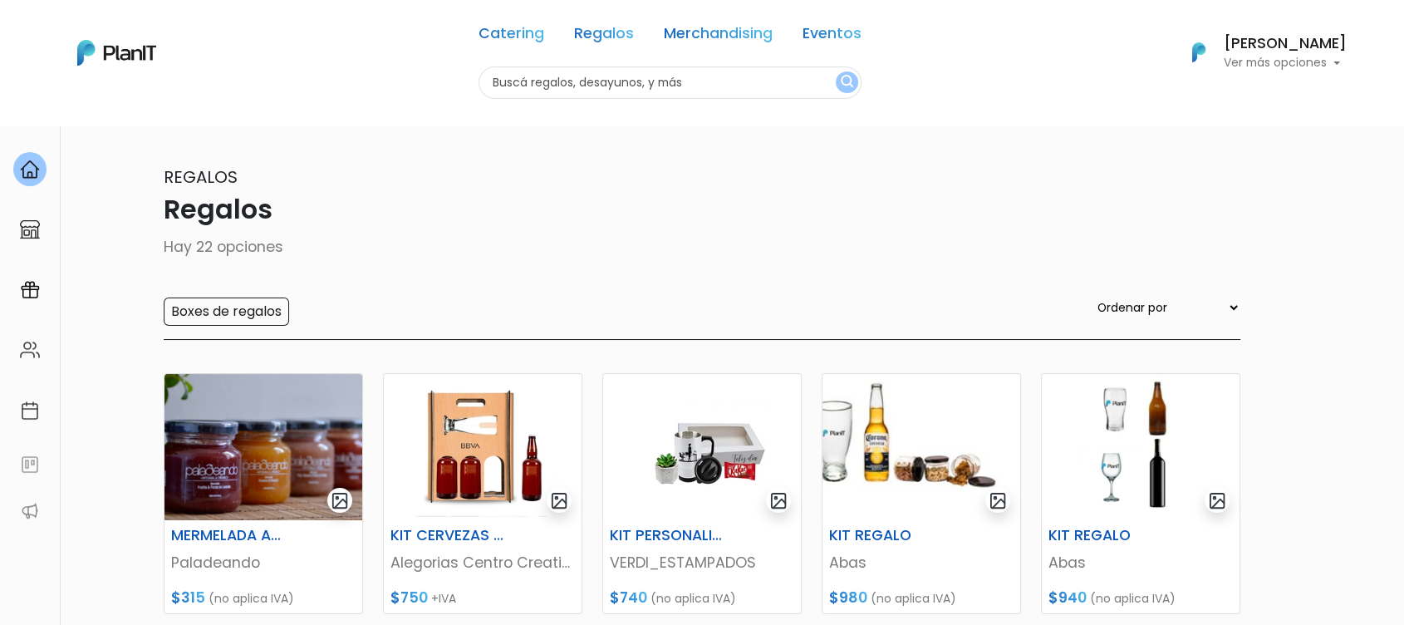
click at [542, 88] on input "text" at bounding box center [669, 82] width 383 height 32
type input "cerveza"
click at [835, 71] on button "submit" at bounding box center [846, 82] width 22 height 22
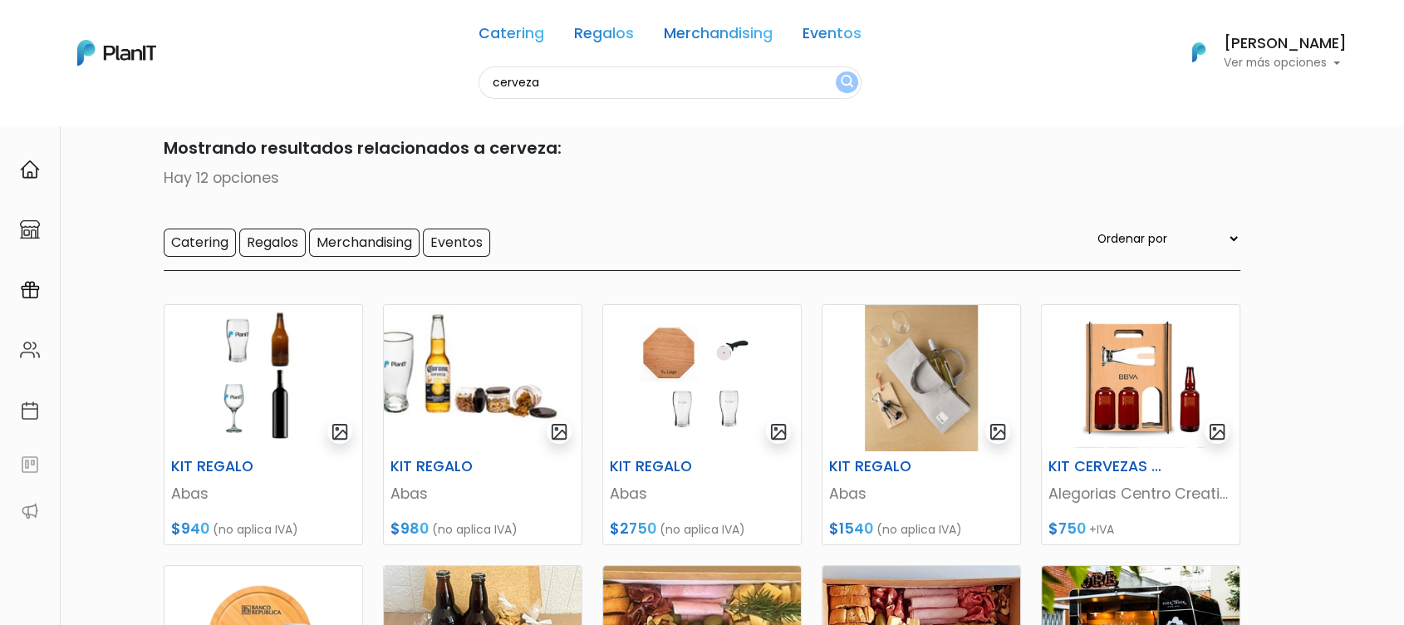
click at [561, 76] on input "cerveza" at bounding box center [669, 82] width 383 height 32
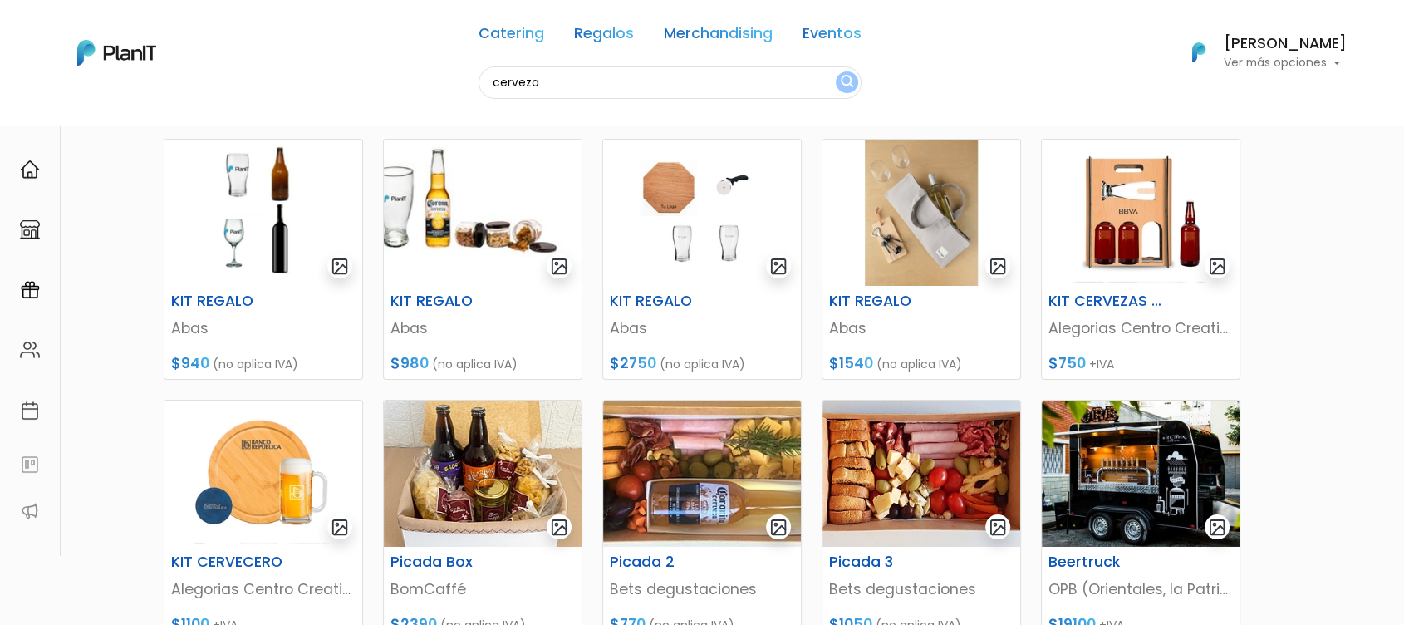
scroll to position [148, 0]
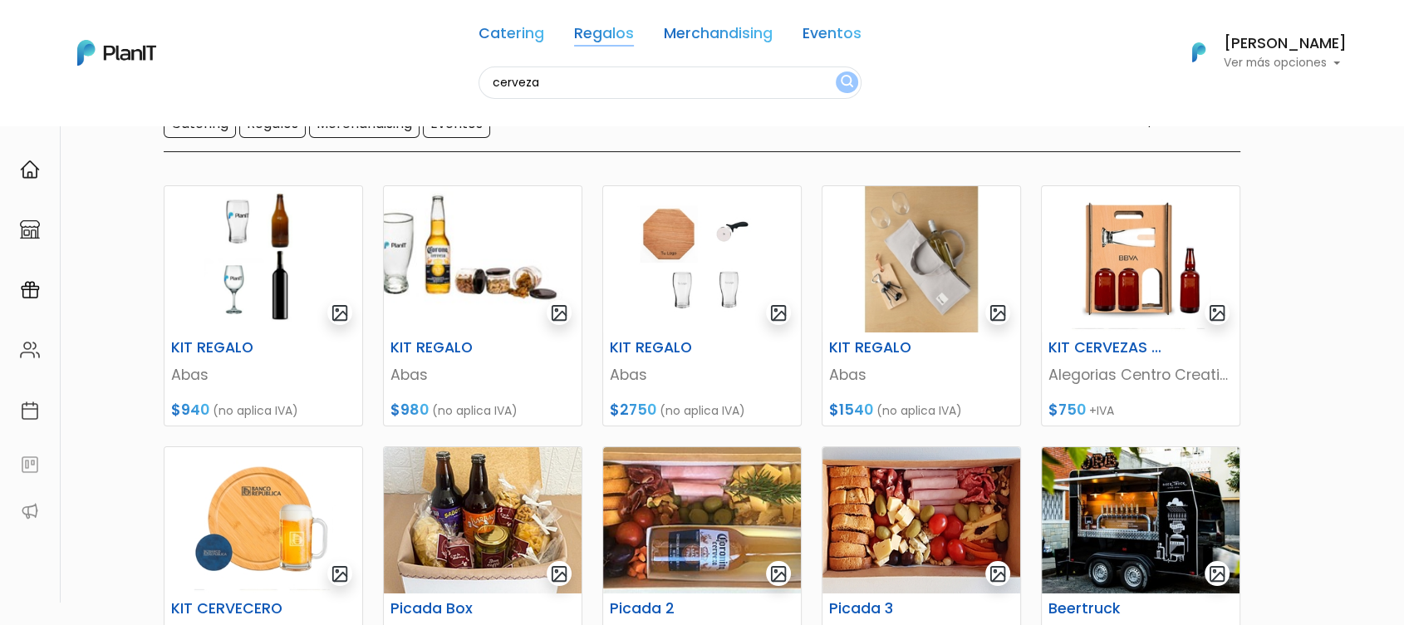
click at [614, 29] on link "Regalos" at bounding box center [604, 37] width 60 height 20
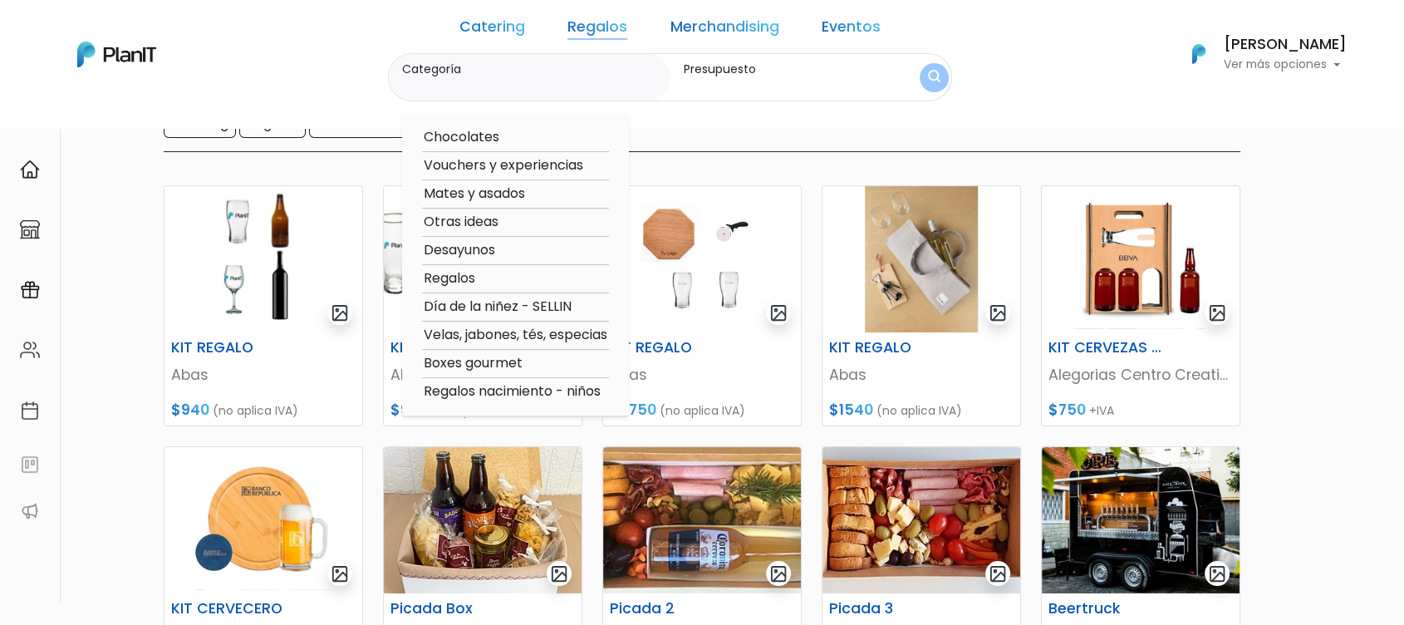
click at [502, 247] on option "Desayunos" at bounding box center [515, 250] width 187 height 21
type input "Desayunos"
type input "$0 - $1000"
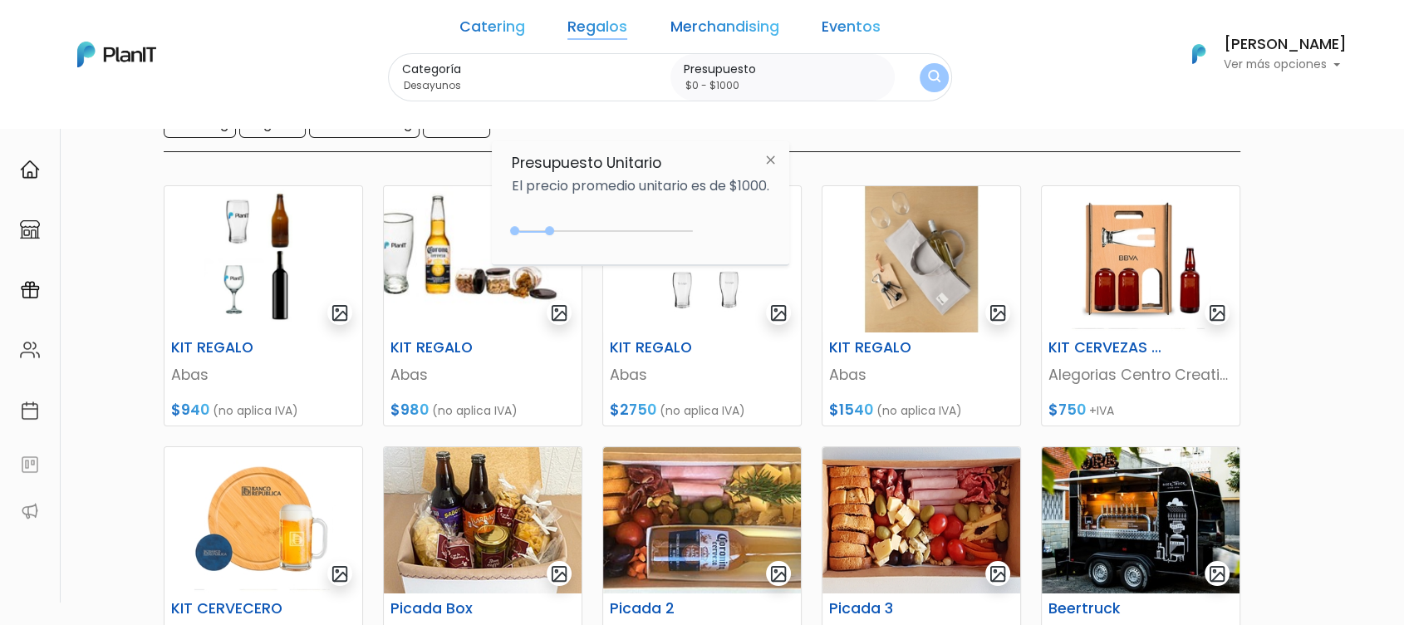
click at [605, 224] on div "0 : 1000 0 1000 0,1000" at bounding box center [605, 234] width 174 height 20
click at [611, 228] on div "0 : 2700 0 2700" at bounding box center [605, 234] width 174 height 17
click at [919, 73] on button "submit" at bounding box center [934, 77] width 31 height 31
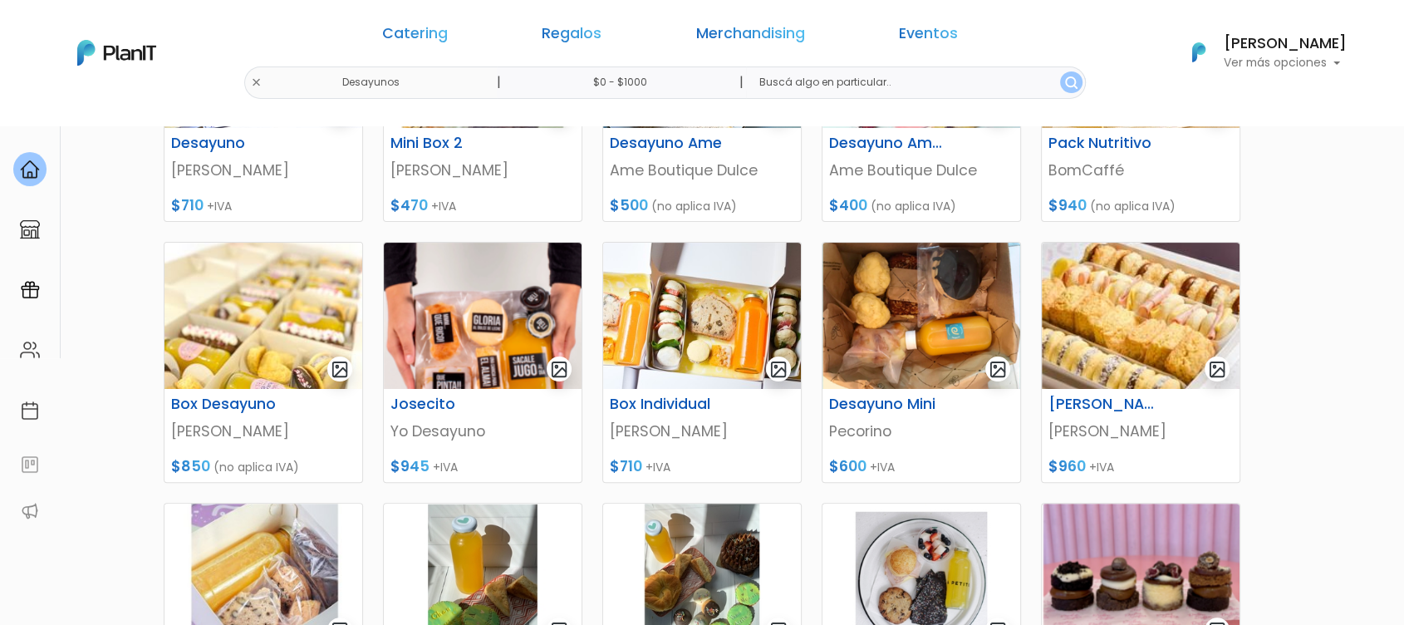
scroll to position [175, 0]
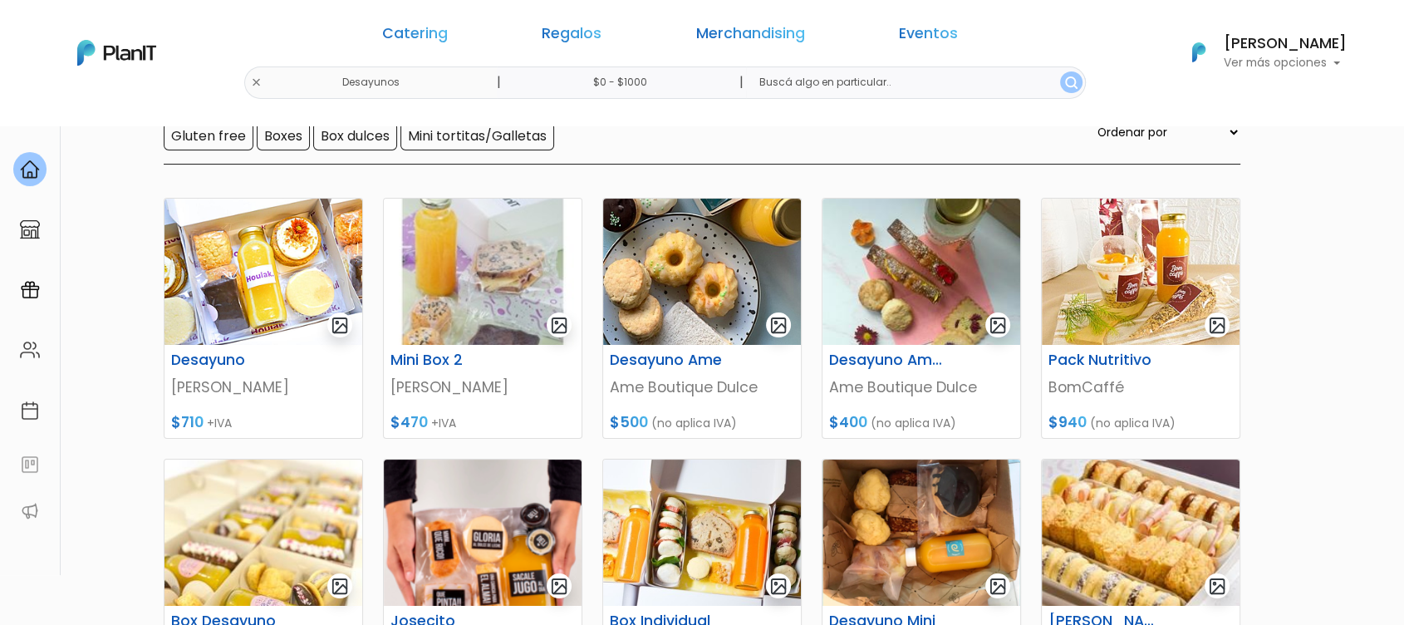
click at [395, 76] on div "Catering Regalos Merchandising Eventos Desayunos | $0 - $1000 | Catering Regalo…" at bounding box center [701, 53] width 1329 height 92
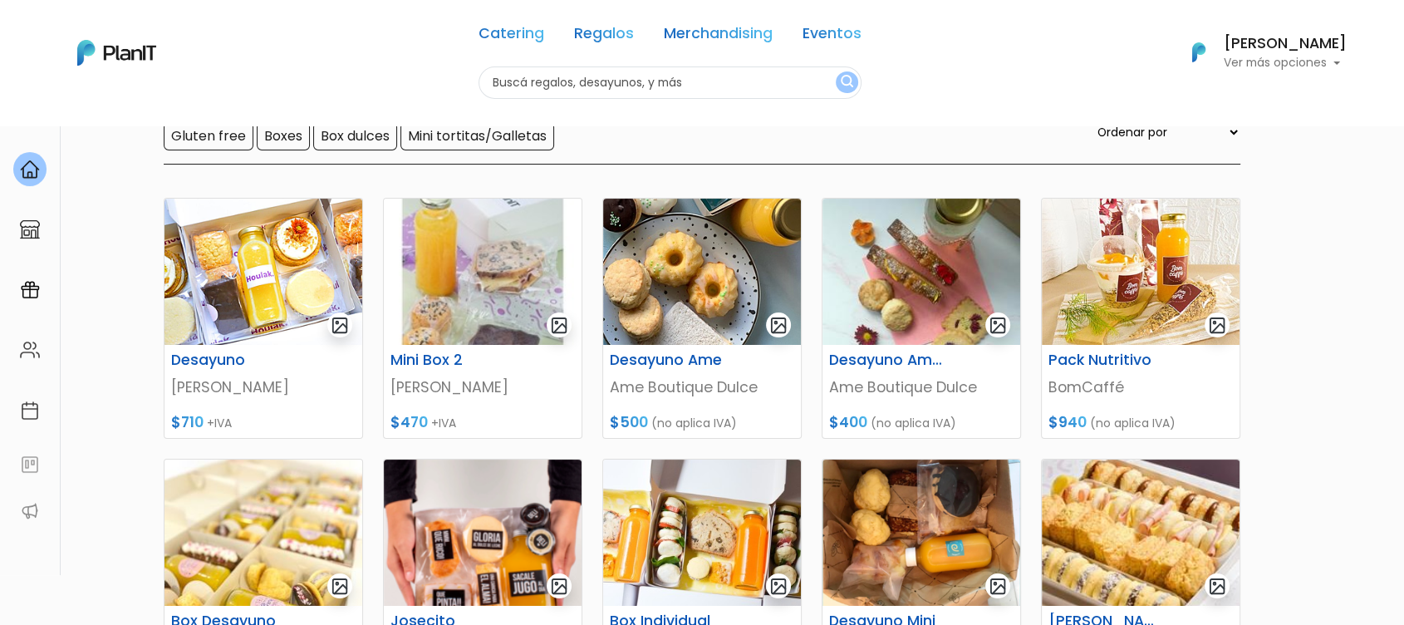
click at [555, 82] on input "text" at bounding box center [669, 82] width 383 height 32
type input "desayunos"
click at [835, 71] on button "submit" at bounding box center [846, 82] width 22 height 22
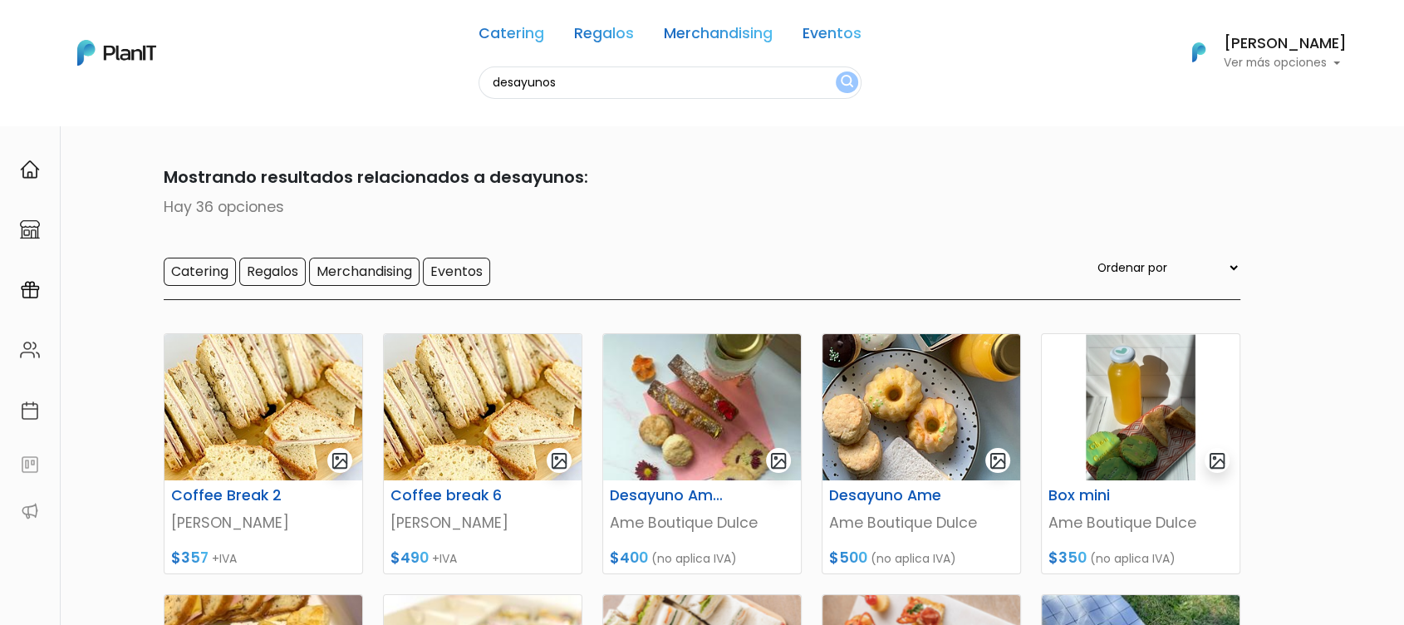
click at [591, 21] on div "Catering Regalos Merchandising Eventos" at bounding box center [669, 37] width 383 height 60
click at [594, 37] on link "Regalos" at bounding box center [604, 37] width 60 height 20
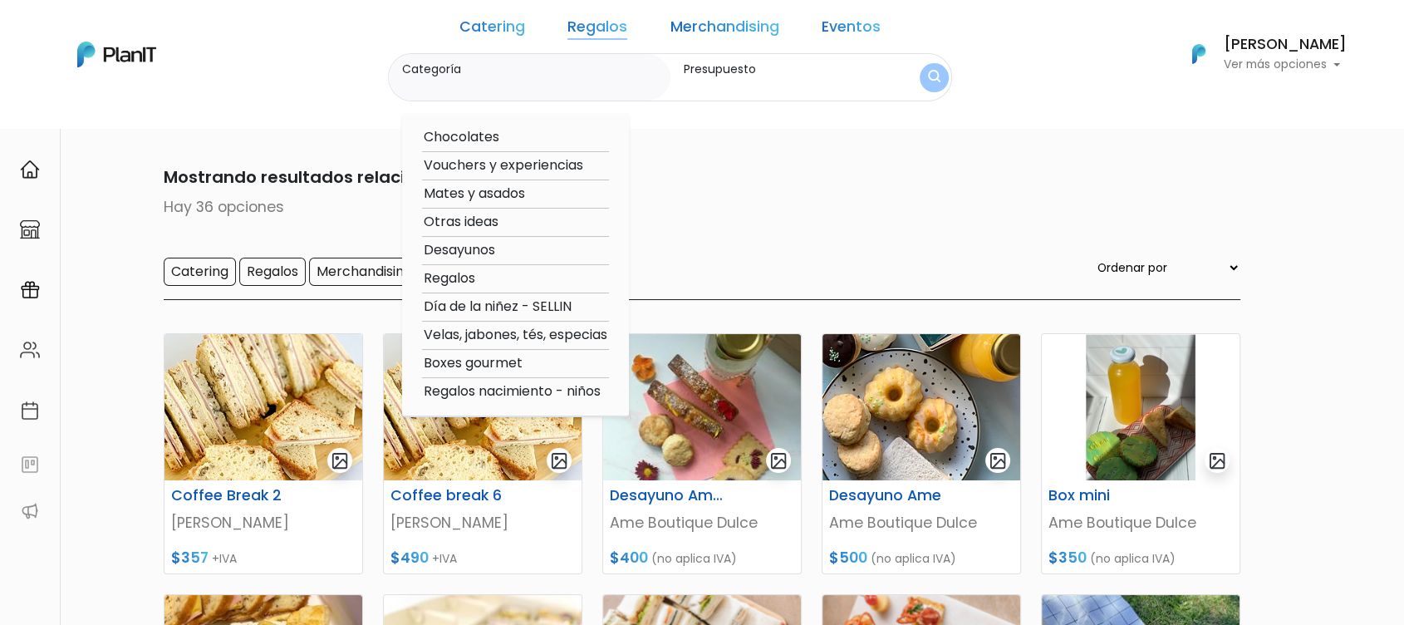
click at [540, 74] on label "Categoría" at bounding box center [532, 69] width 261 height 17
click at [540, 77] on input "Categoría" at bounding box center [532, 85] width 261 height 17
click at [522, 37] on link "Catering" at bounding box center [492, 30] width 66 height 20
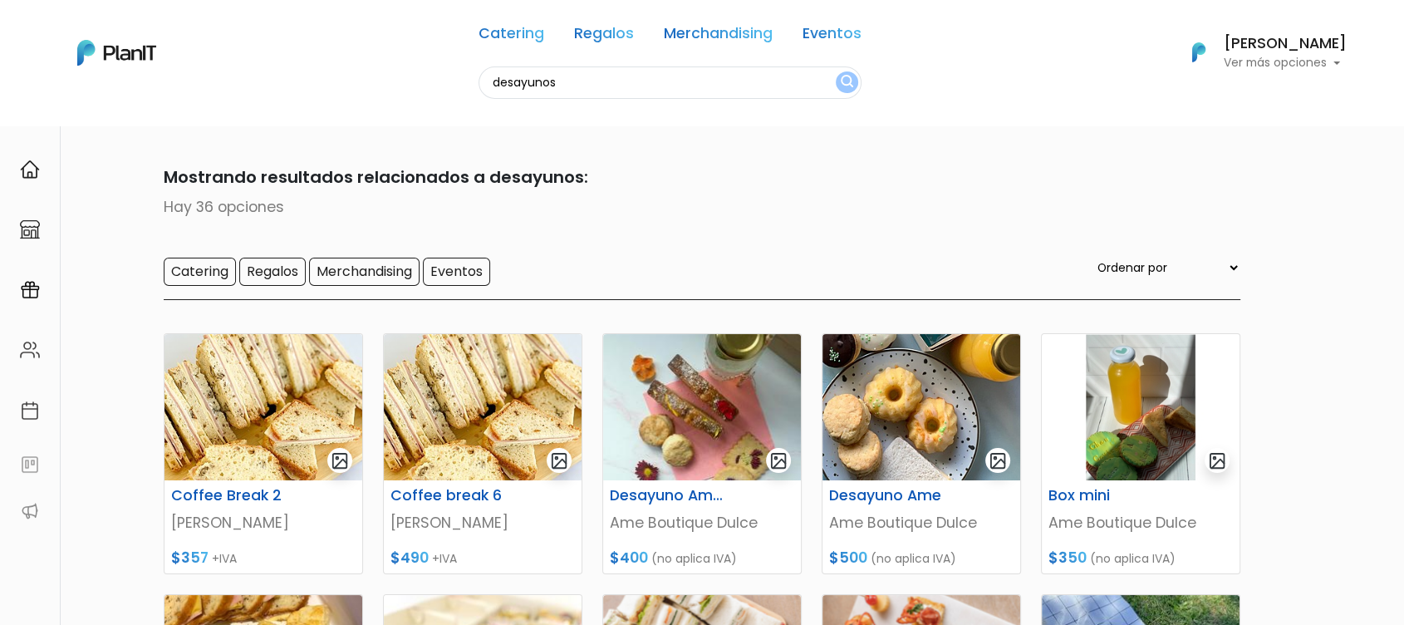
click at [520, 43] on link "Catering" at bounding box center [511, 37] width 66 height 20
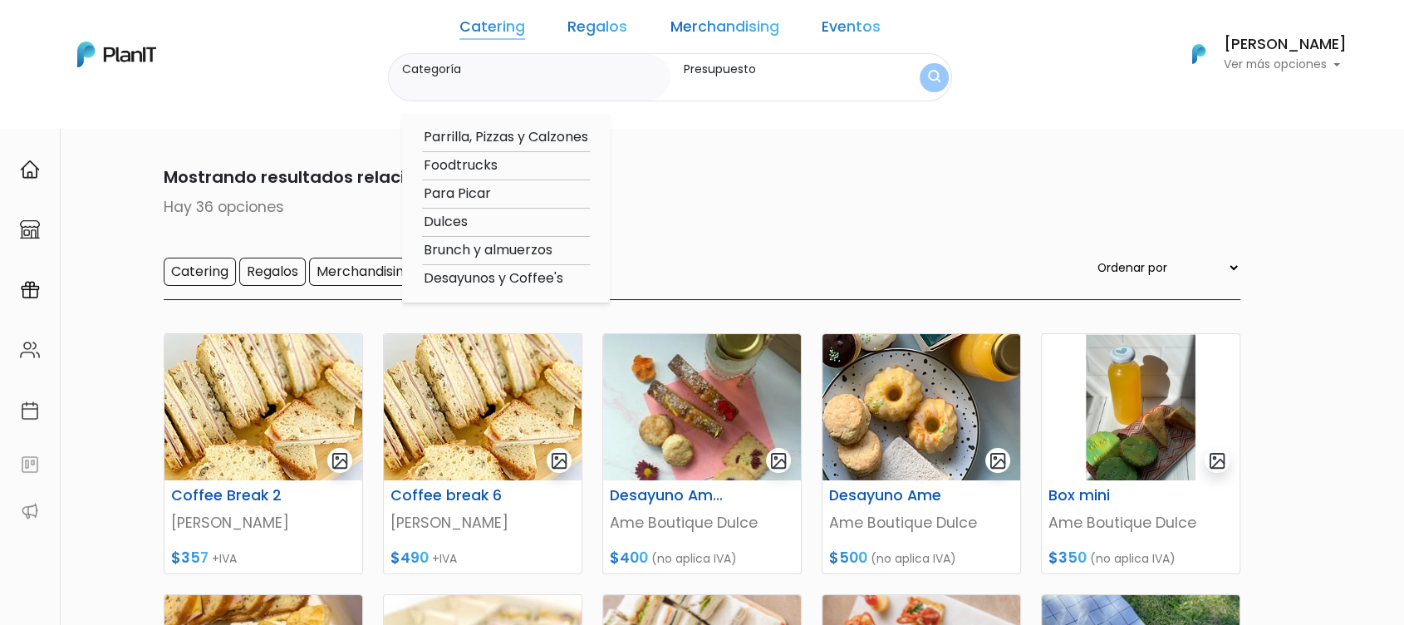
click at [505, 283] on option "Desayunos y Coffee's" at bounding box center [506, 278] width 168 height 21
type input "Desayunos y Coffee's"
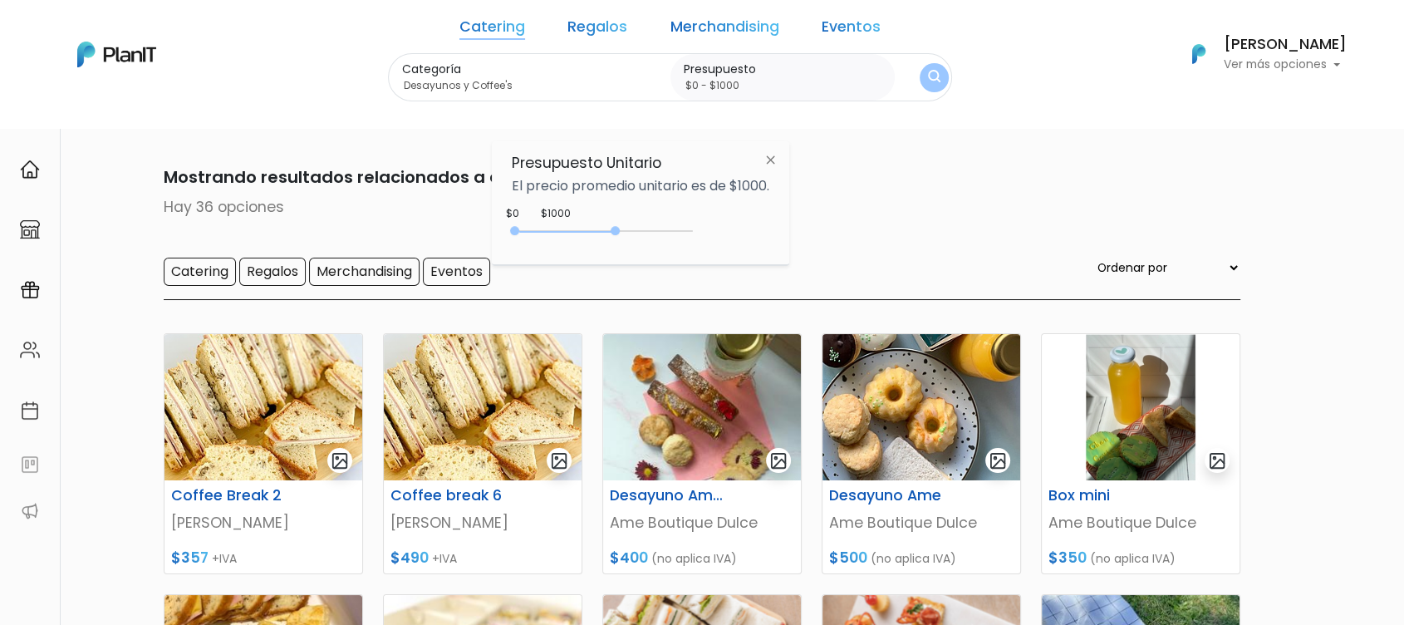
click at [620, 236] on div "0 : 2900 0 2900" at bounding box center [605, 234] width 174 height 17
click at [680, 229] on div "0 : 2900 0 2900" at bounding box center [605, 234] width 174 height 17
drag, startPoint x: 680, startPoint y: 229, endPoint x: 728, endPoint y: 226, distance: 47.5
click at [728, 226] on div "+$5000 $0 0 : 5000 0 5000 0,5000" at bounding box center [640, 234] width 257 height 33
type input "$0 - Más de $5000"
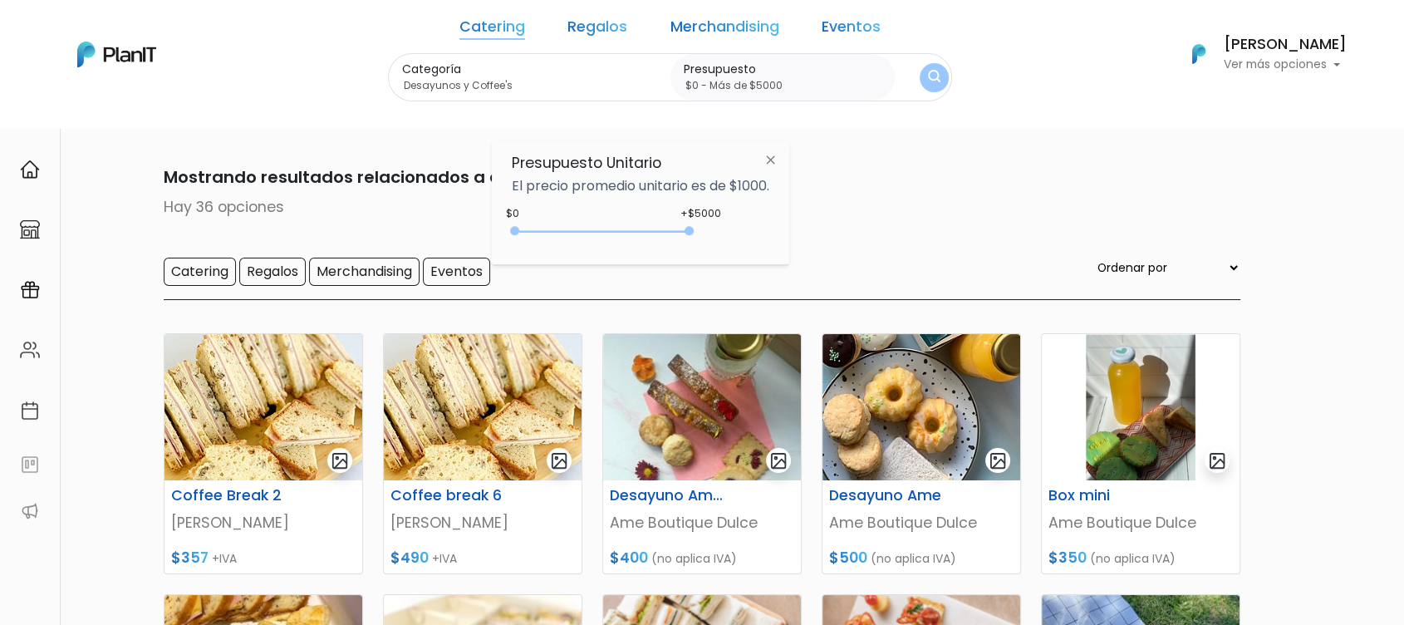
click at [919, 86] on button "submit" at bounding box center [934, 77] width 31 height 31
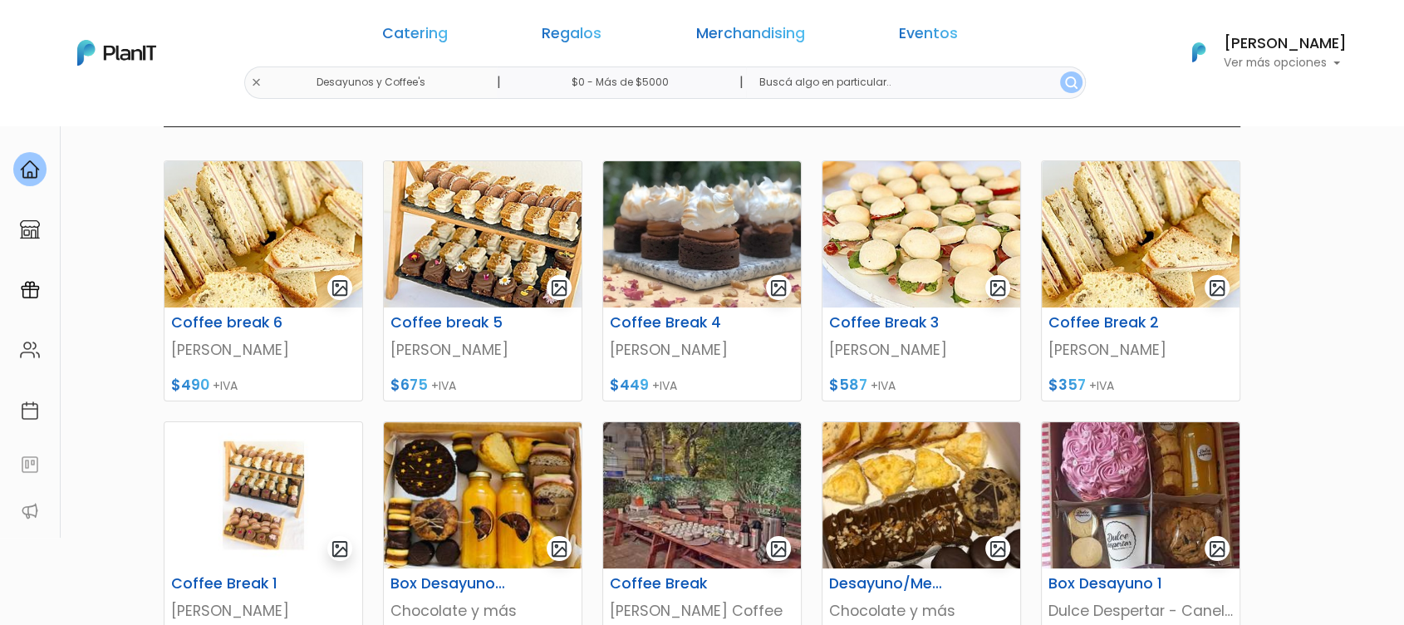
drag, startPoint x: 1416, startPoint y: 187, endPoint x: 1409, endPoint y: 272, distance: 85.0
click at [1403, 272] on html "Catering Regalos Merchandising Eventos Desayunos y Coffee's | $0 - Más de $5000…" at bounding box center [702, 99] width 1404 height 625
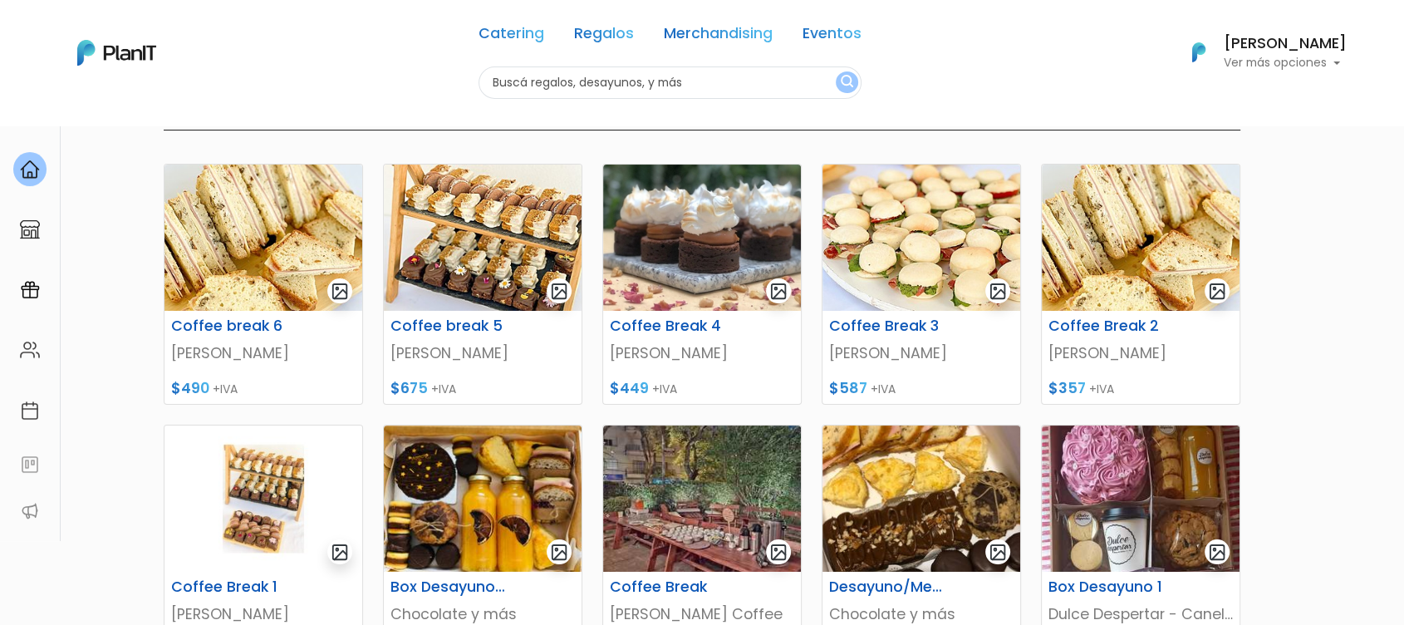
click at [399, 81] on div "Catering Regalos Merchandising Eventos Desayunos y Coffee's | $0 - Más de $5000…" at bounding box center [701, 53] width 1329 height 92
click at [515, 81] on input "text" at bounding box center [669, 82] width 383 height 32
type input "coffees"
click at [835, 71] on button "submit" at bounding box center [846, 82] width 22 height 22
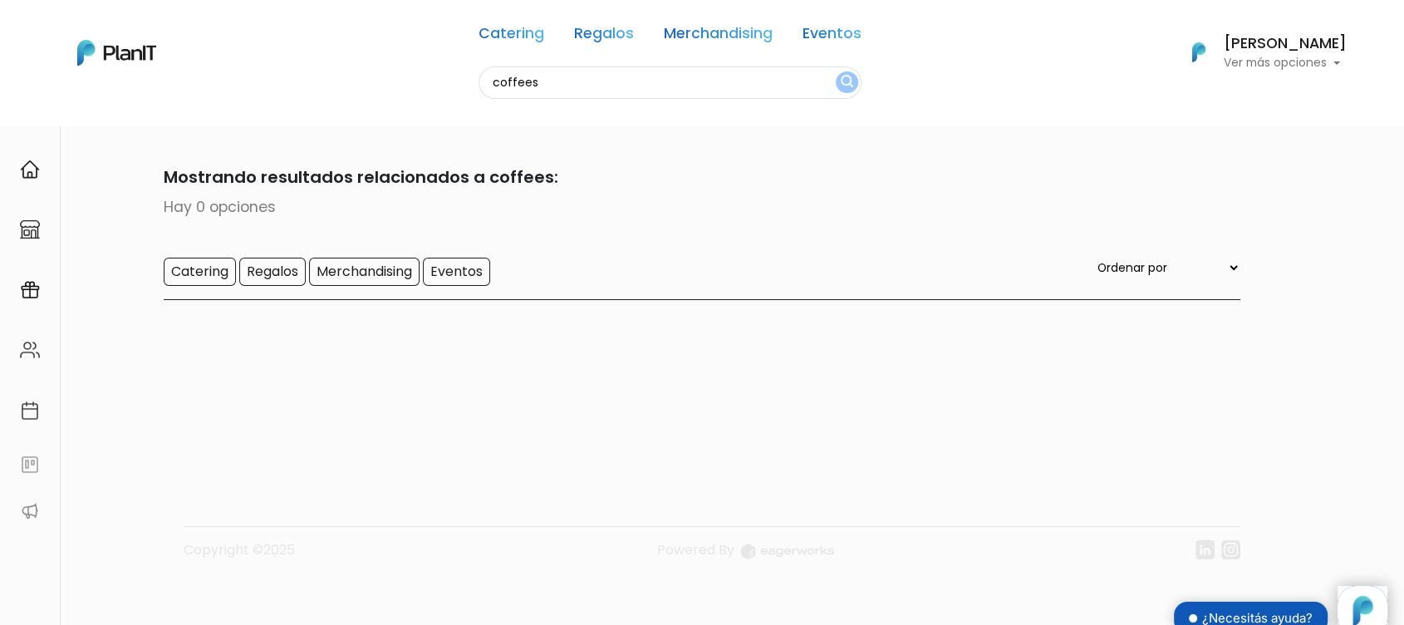
click at [588, 88] on input "coffees" at bounding box center [669, 82] width 383 height 32
type input "coffee"
click at [835, 71] on button "submit" at bounding box center [846, 82] width 22 height 22
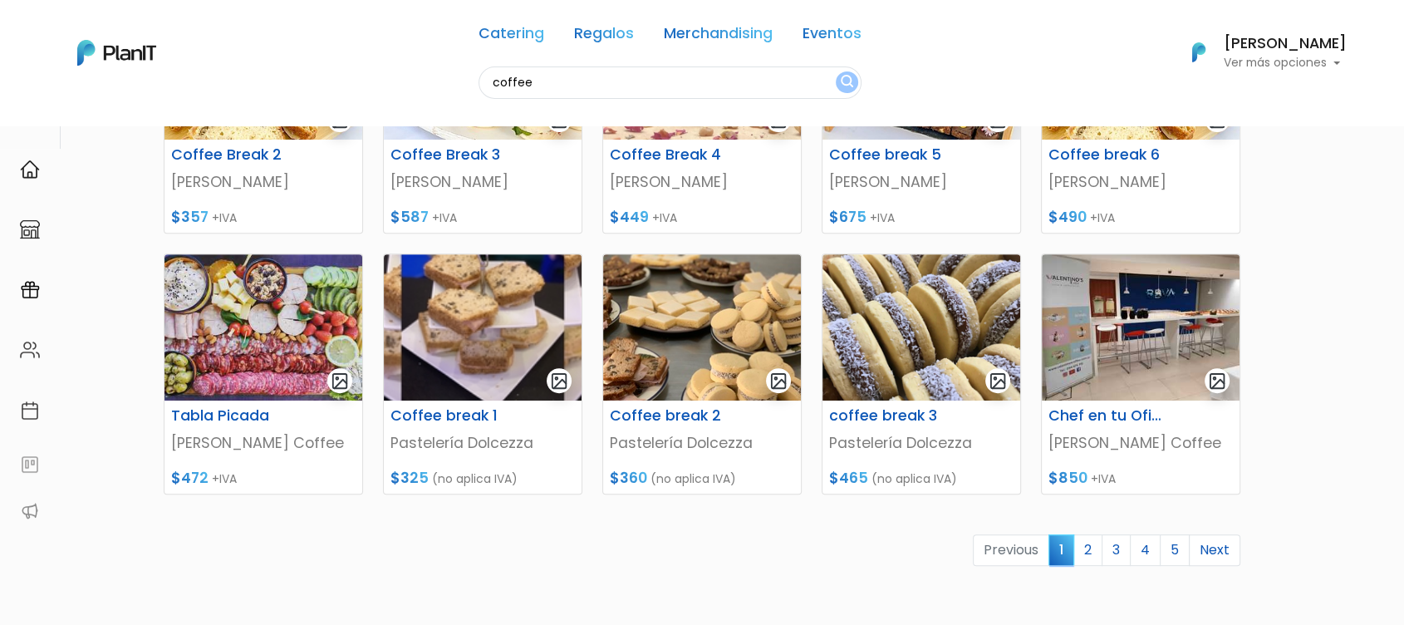
scroll to position [602, 0]
click at [516, 82] on input "coffee" at bounding box center [669, 82] width 383 height 32
type input "picadas"
click at [835, 71] on button "submit" at bounding box center [846, 82] width 22 height 22
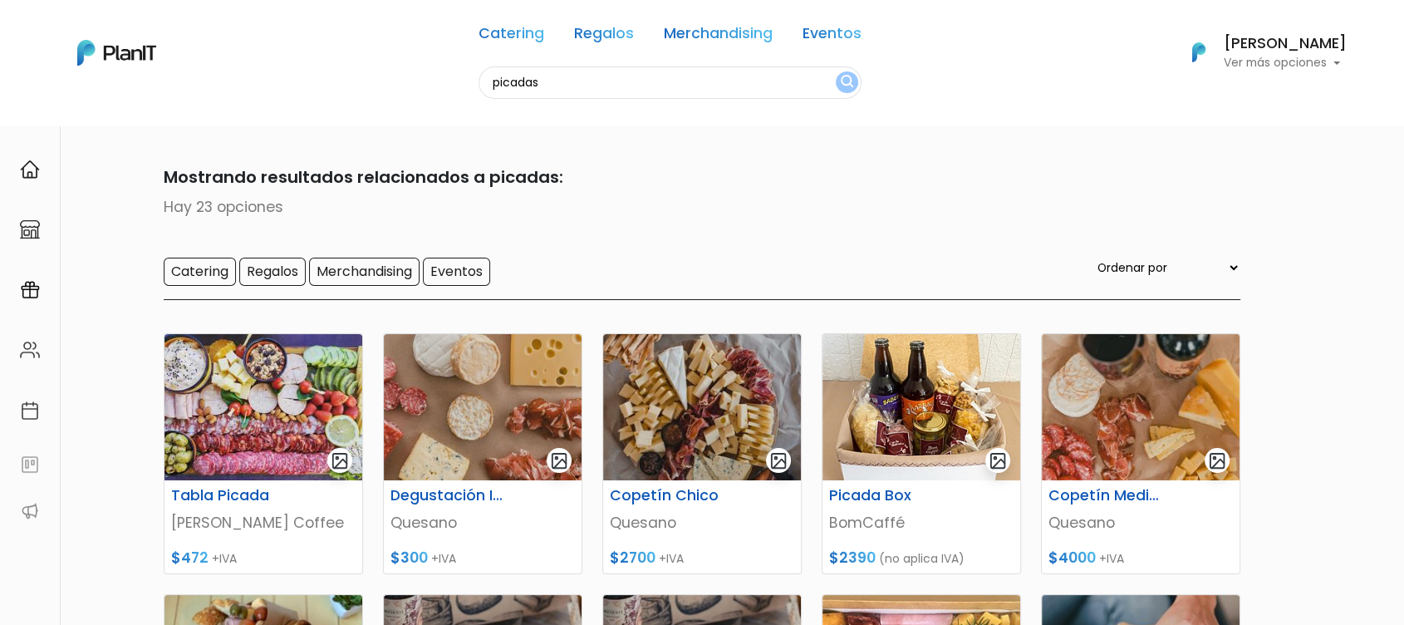
click at [510, 88] on input "picadas" at bounding box center [669, 82] width 383 height 32
click at [625, 95] on input "picadas" at bounding box center [669, 82] width 383 height 32
drag, startPoint x: 587, startPoint y: 84, endPoint x: 468, endPoint y: 208, distance: 172.7
click at [501, 171] on body "Catering Regalos Merchandising Eventos picadas Catering Regalos Merchandising E…" at bounding box center [702, 312] width 1404 height 625
